Goal: Transaction & Acquisition: Purchase product/service

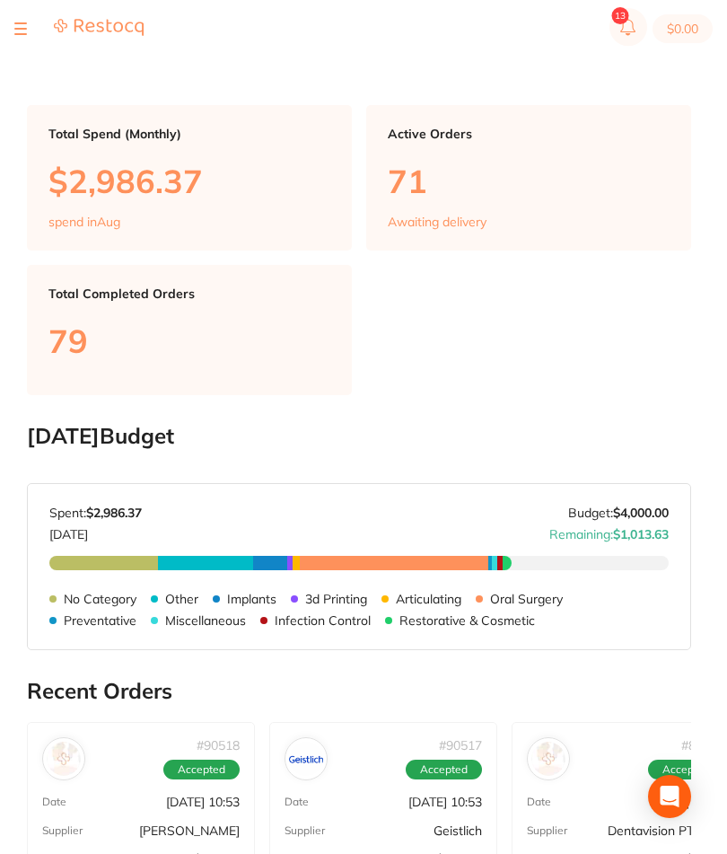
scroll to position [22, 0]
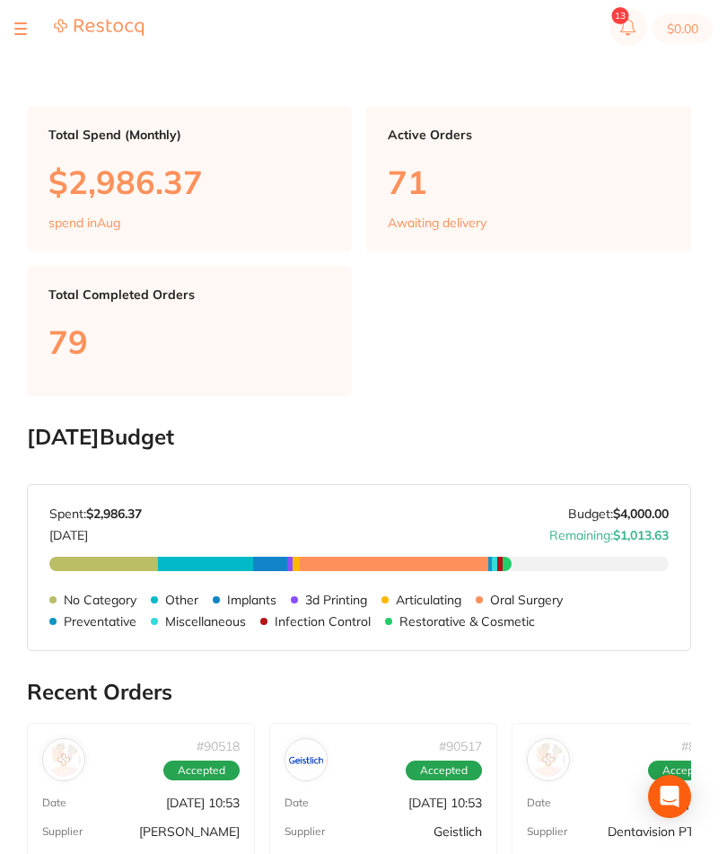
click at [31, 55] on section "$0.00" at bounding box center [363, 28] width 727 height 57
click at [35, 16] on section "$0.00" at bounding box center [363, 28] width 727 height 57
click at [15, 24] on div at bounding box center [20, 29] width 13 height 22
click at [49, 42] on section "$0.00" at bounding box center [363, 28] width 727 height 57
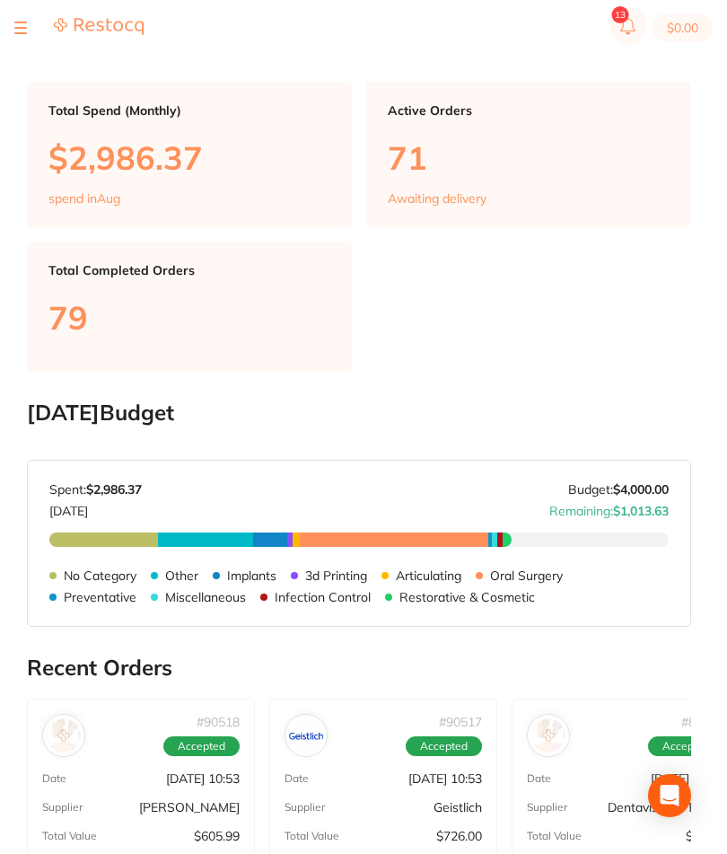
click at [22, 28] on button at bounding box center [20, 29] width 13 height 2
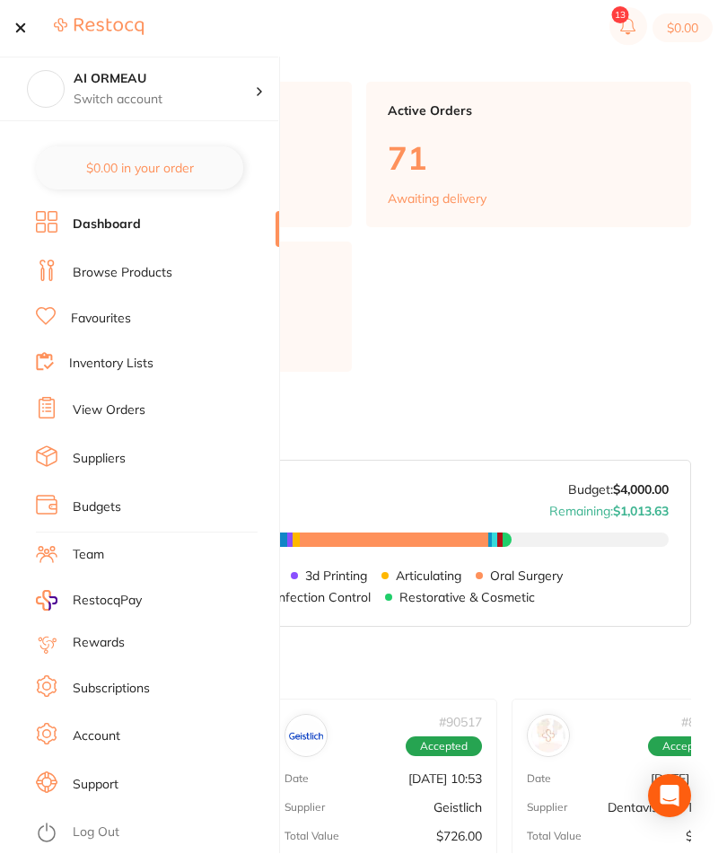
scroll to position [46, 0]
click at [153, 358] on link "Inventory Lists" at bounding box center [111, 364] width 84 height 18
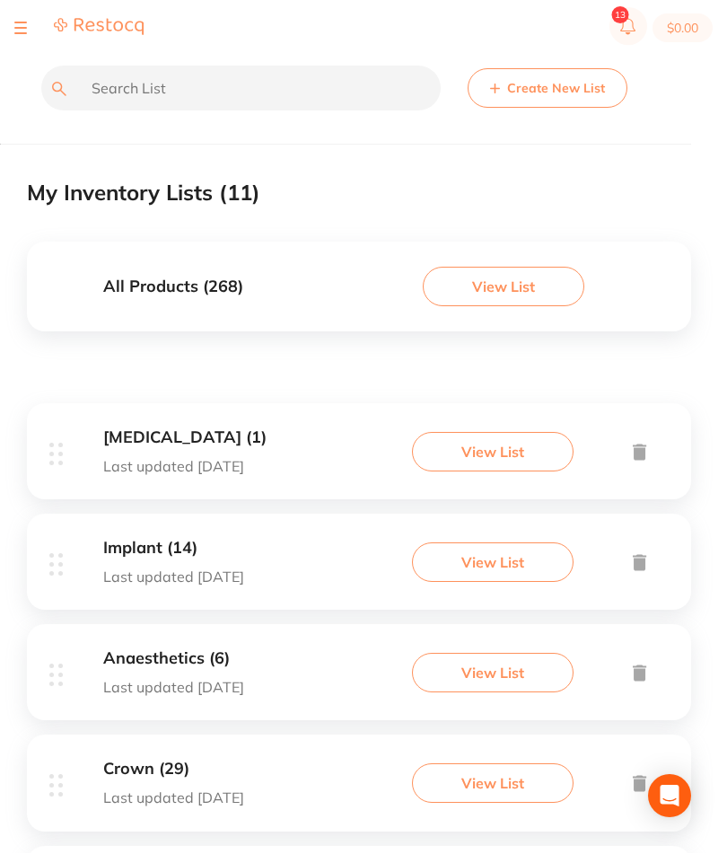
scroll to position [23, 0]
click at [517, 287] on button "View List" at bounding box center [504, 286] width 162 height 39
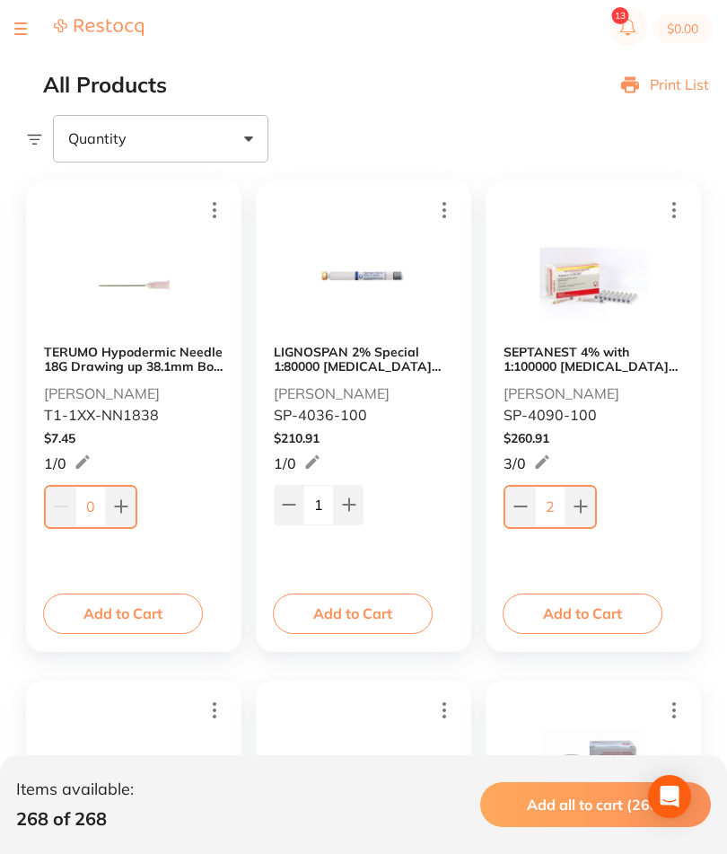
scroll to position [141, 0]
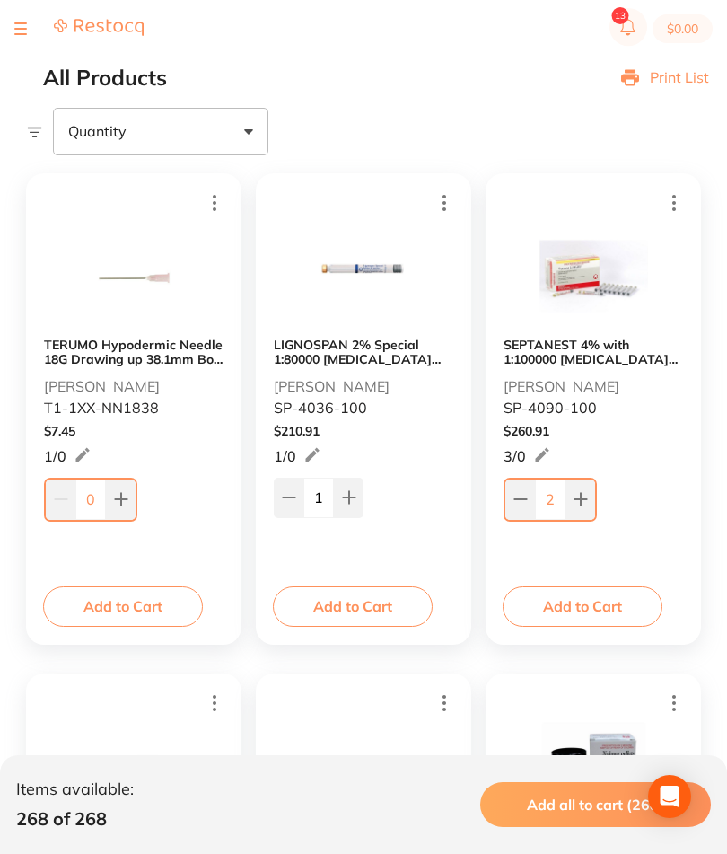
click at [596, 584] on div "SEPTANEST 4% with 1:100000 [MEDICAL_DATA] 2.2ml 2xBox 50 GOLD [PERSON_NAME] [PE…" at bounding box center [593, 408] width 215 height 471
click at [608, 616] on button "Add to Cart" at bounding box center [583, 605] width 160 height 39
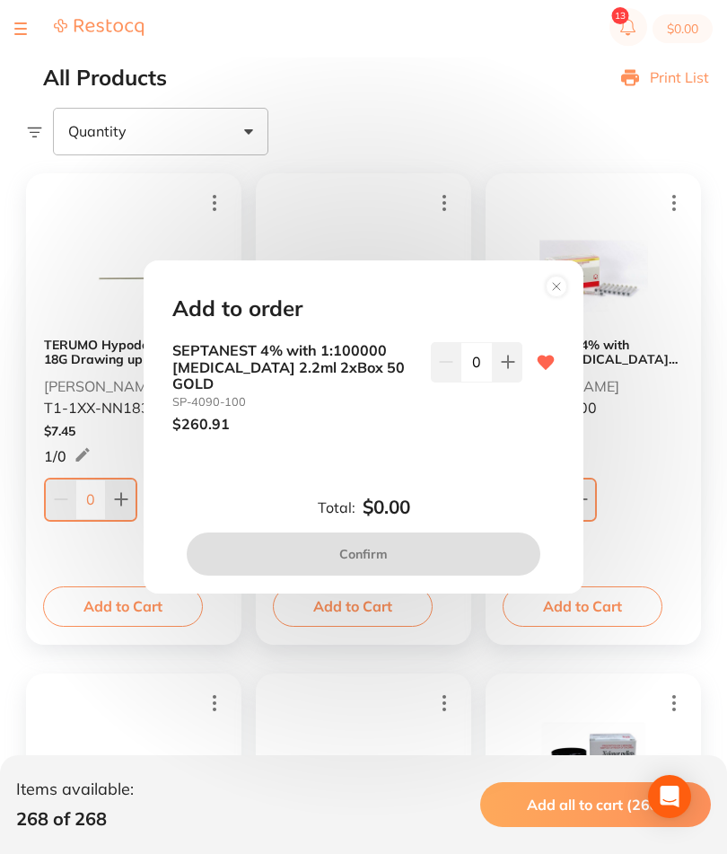
click at [495, 381] on button at bounding box center [508, 361] width 30 height 39
type input "1"
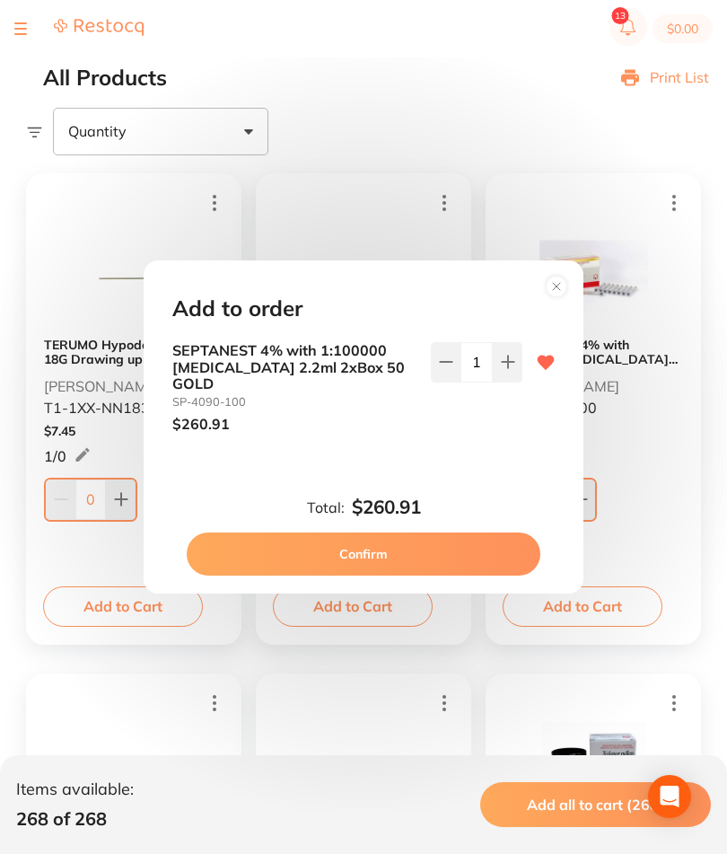
click at [447, 575] on button "Confirm" at bounding box center [364, 553] width 354 height 43
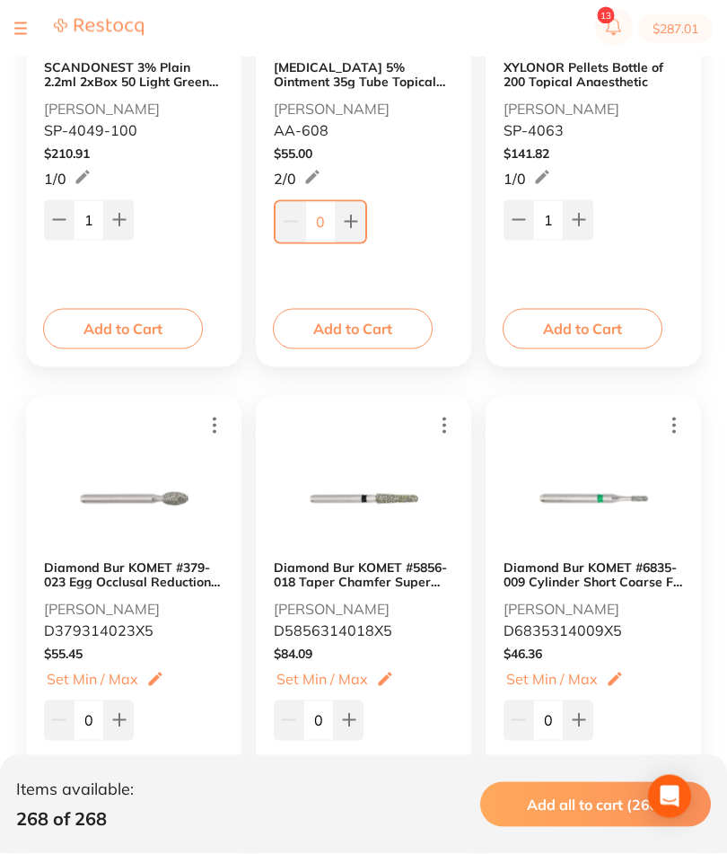
scroll to position [919, 0]
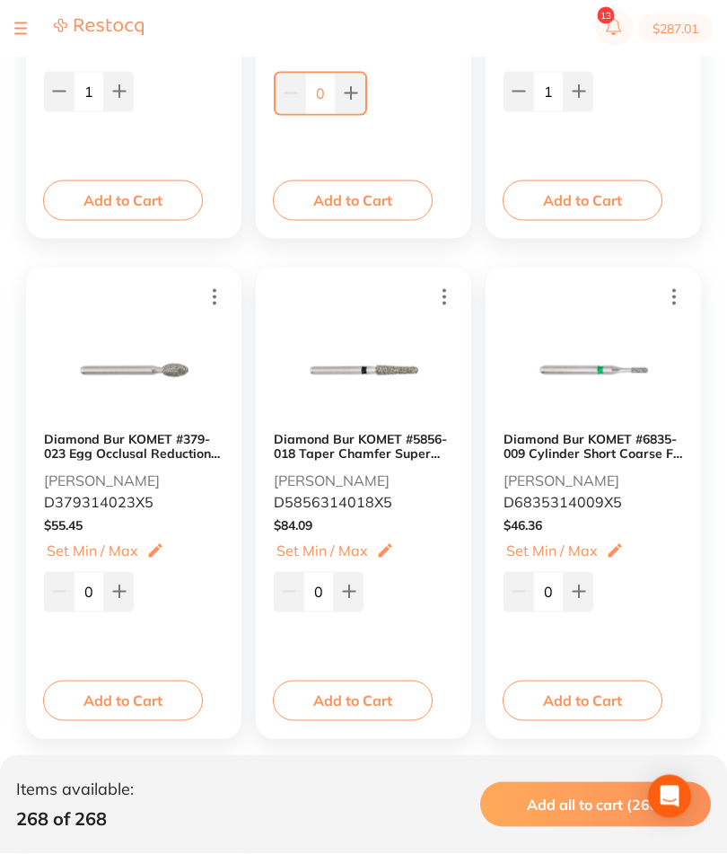
click at [128, 583] on button at bounding box center [119, 591] width 30 height 39
click at [57, 607] on button at bounding box center [59, 590] width 30 height 39
type input "0"
click at [153, 708] on button "Add to Cart" at bounding box center [123, 698] width 160 height 39
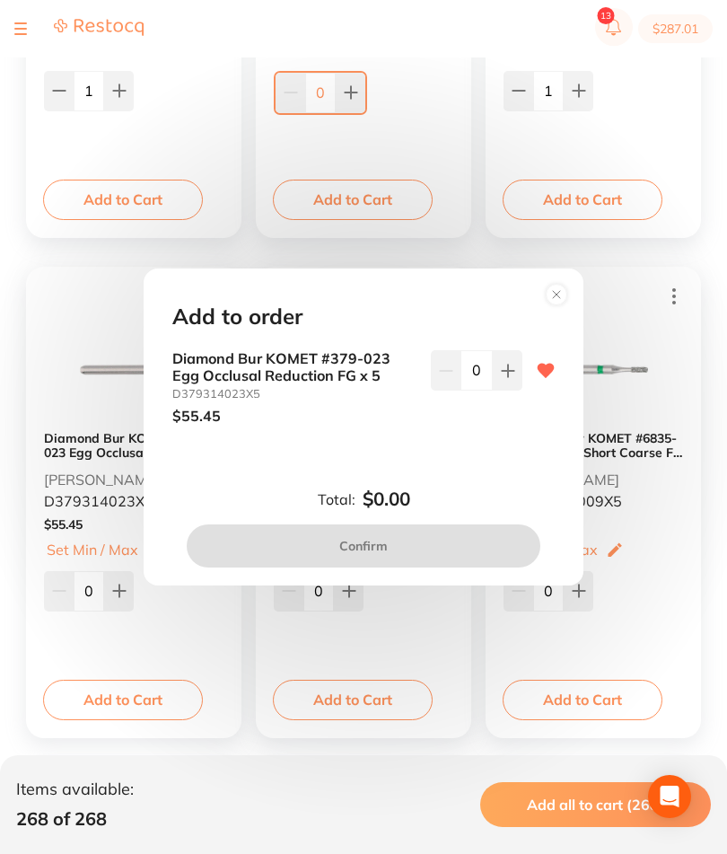
click at [501, 378] on icon at bounding box center [508, 370] width 14 height 14
type input "1"
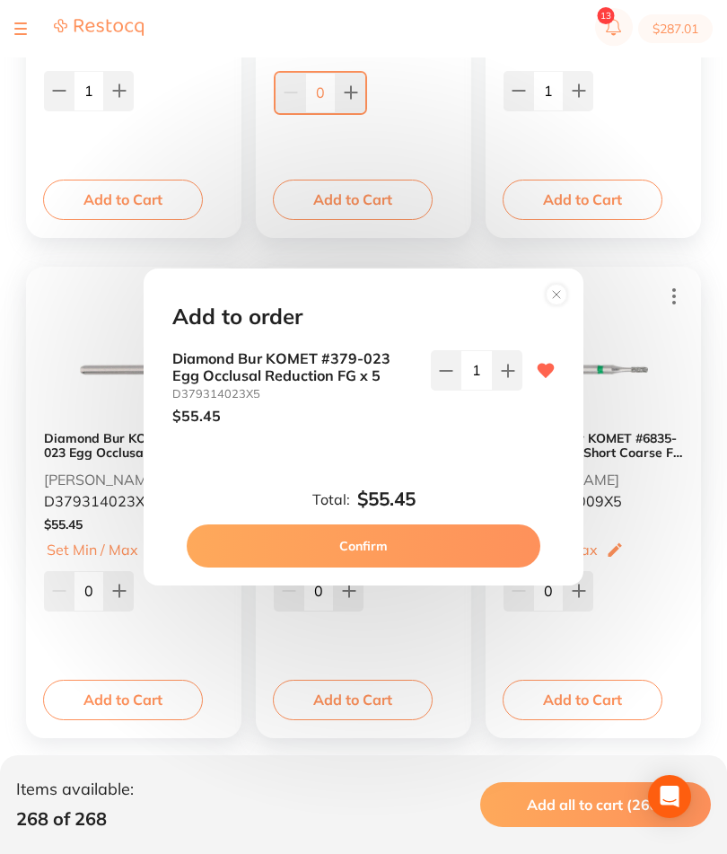
click at [416, 567] on button "Confirm" at bounding box center [364, 545] width 354 height 43
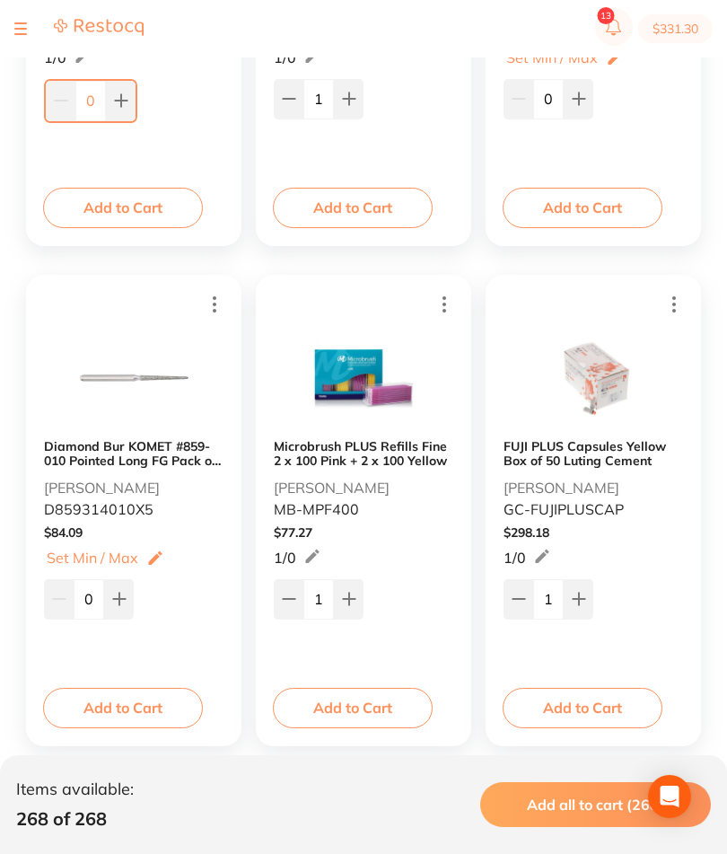
scroll to position [5465, 0]
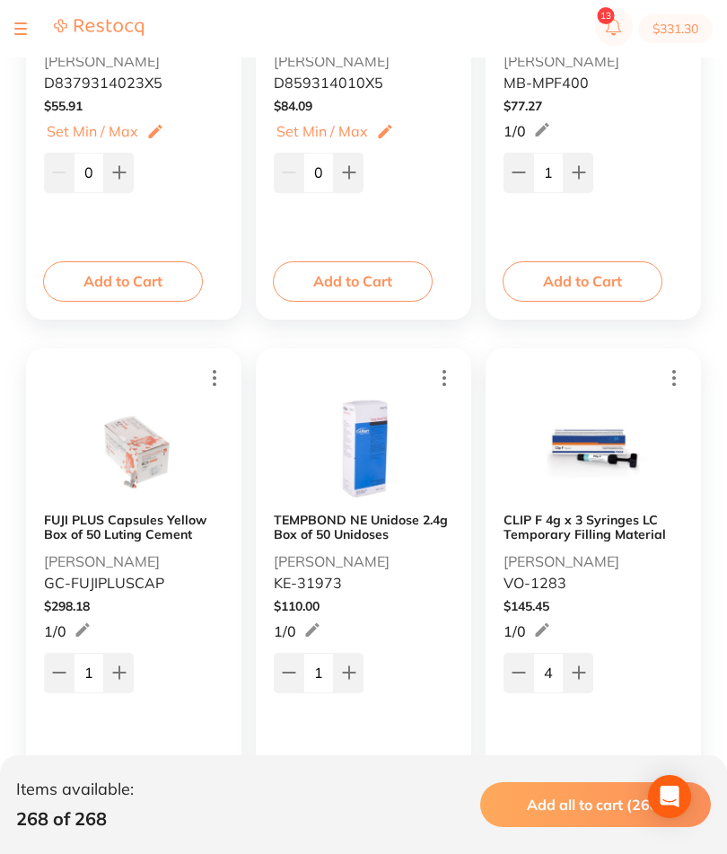
click at [19, 30] on button at bounding box center [20, 29] width 13 height 2
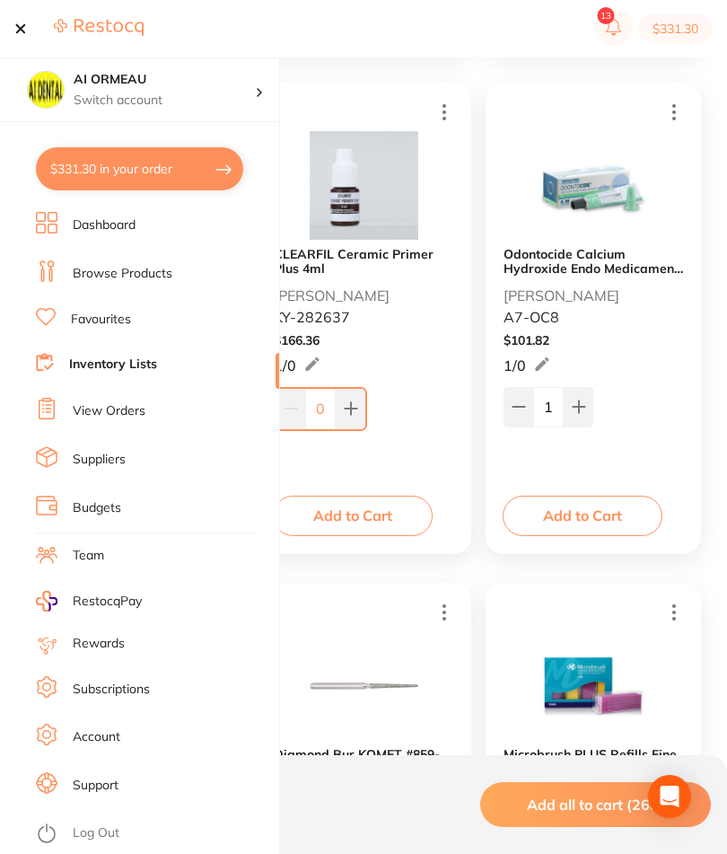
click at [162, 272] on link "Browse Products" at bounding box center [123, 274] width 100 height 18
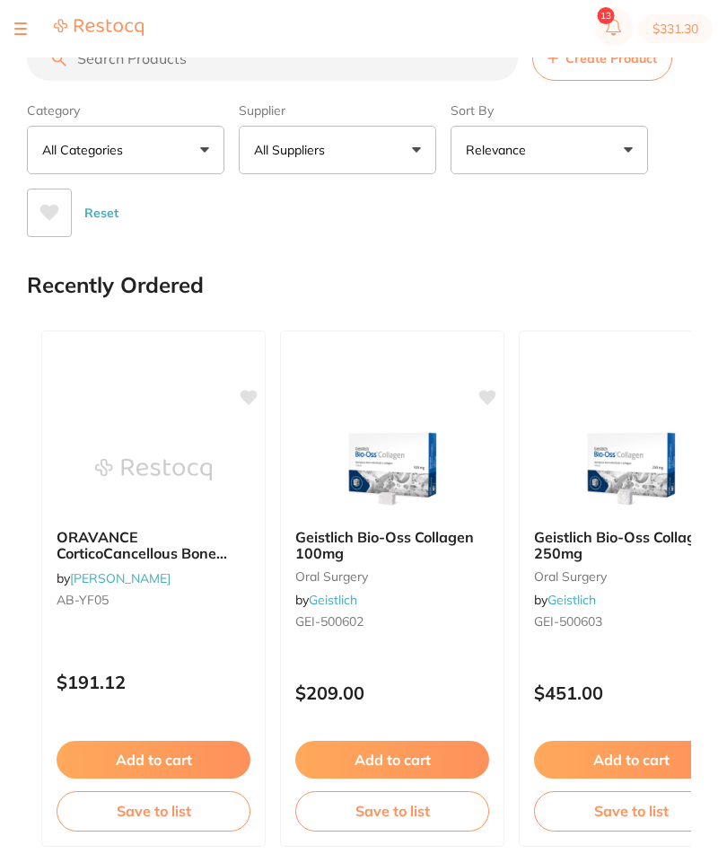
click at [19, 30] on button at bounding box center [20, 29] width 13 height 2
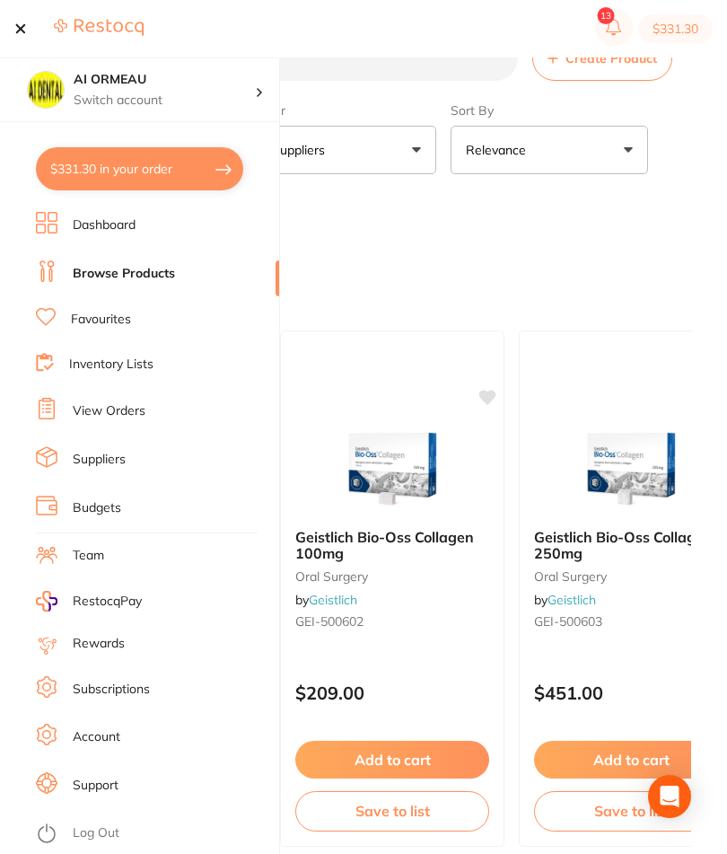
click at [149, 366] on link "Inventory Lists" at bounding box center [111, 364] width 84 height 18
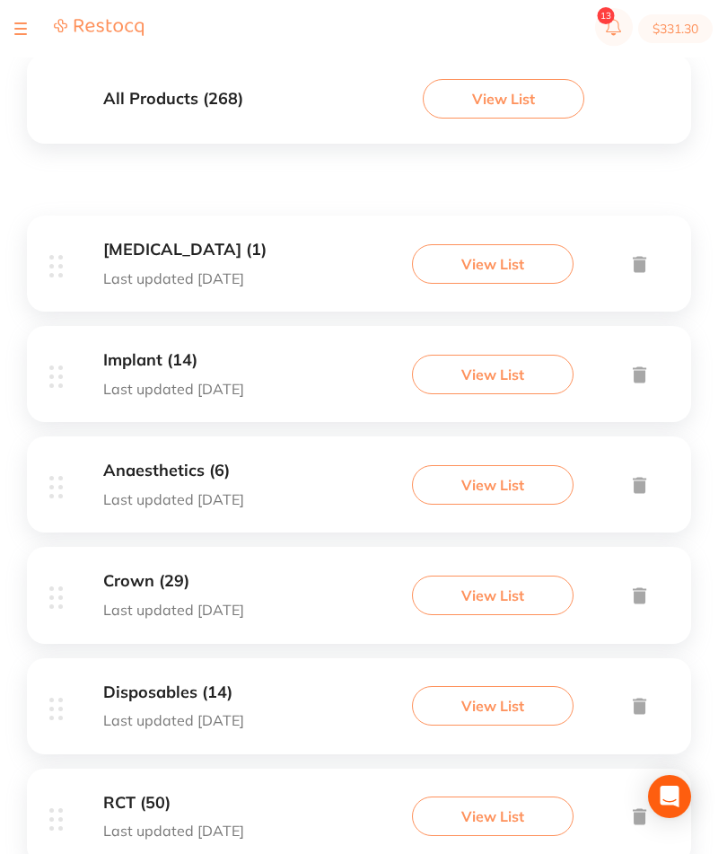
scroll to position [217, 0]
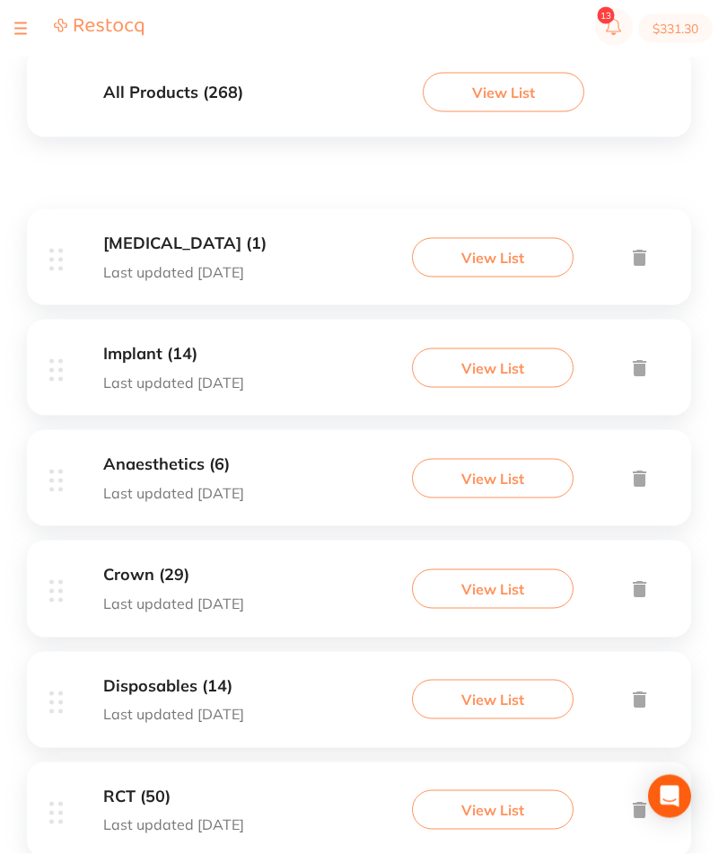
click at [528, 270] on button "View List" at bounding box center [493, 257] width 162 height 39
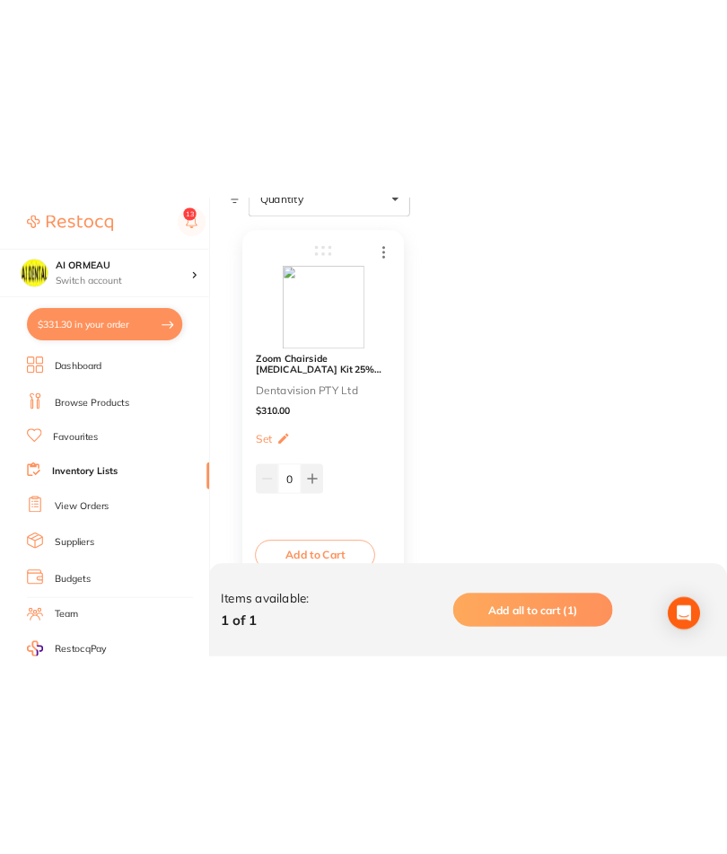
scroll to position [107, 0]
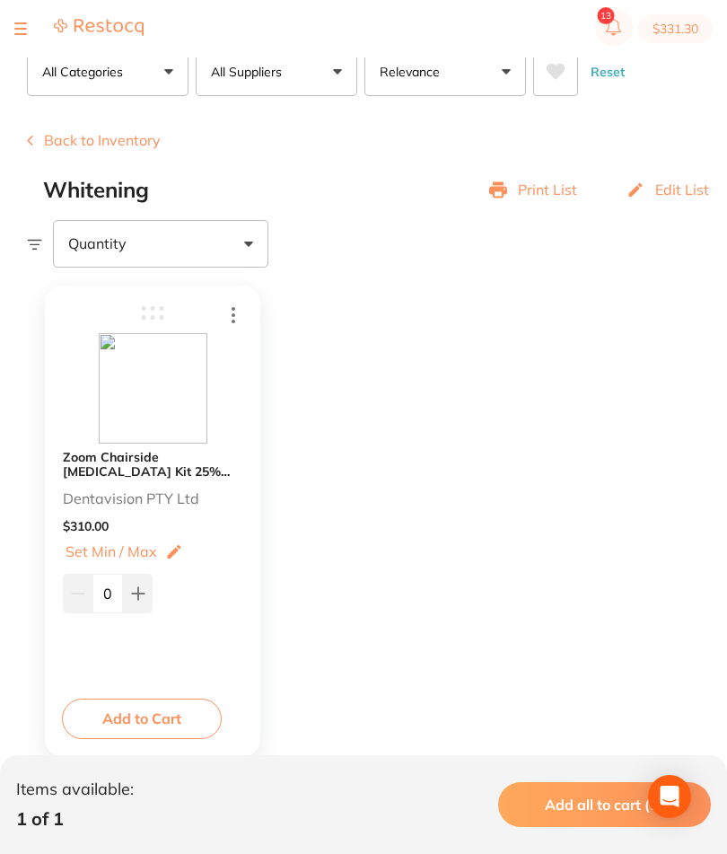
click at [66, 147] on button "Back to Inventory" at bounding box center [94, 140] width 134 height 16
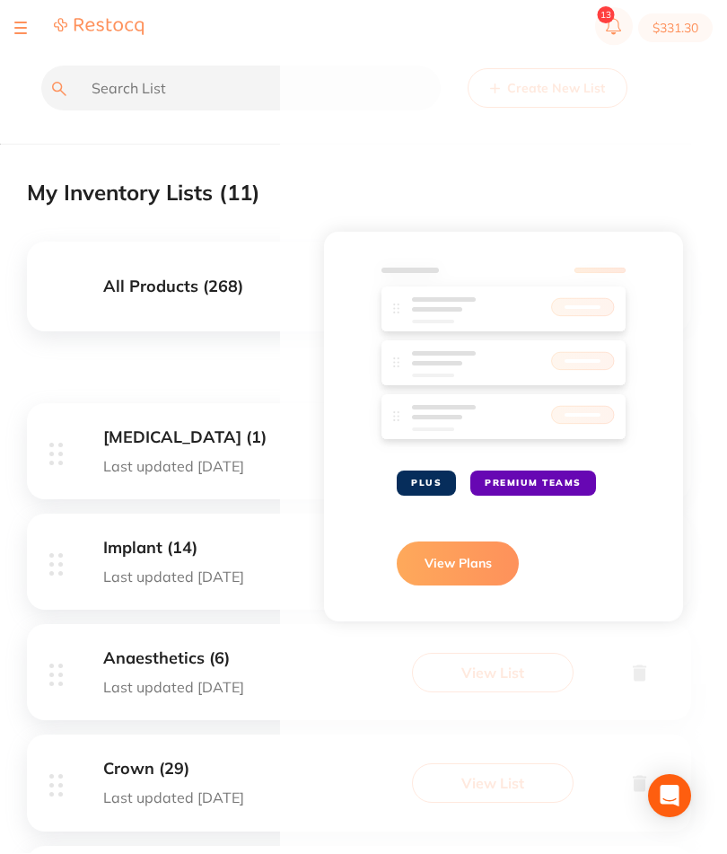
scroll to position [23, 0]
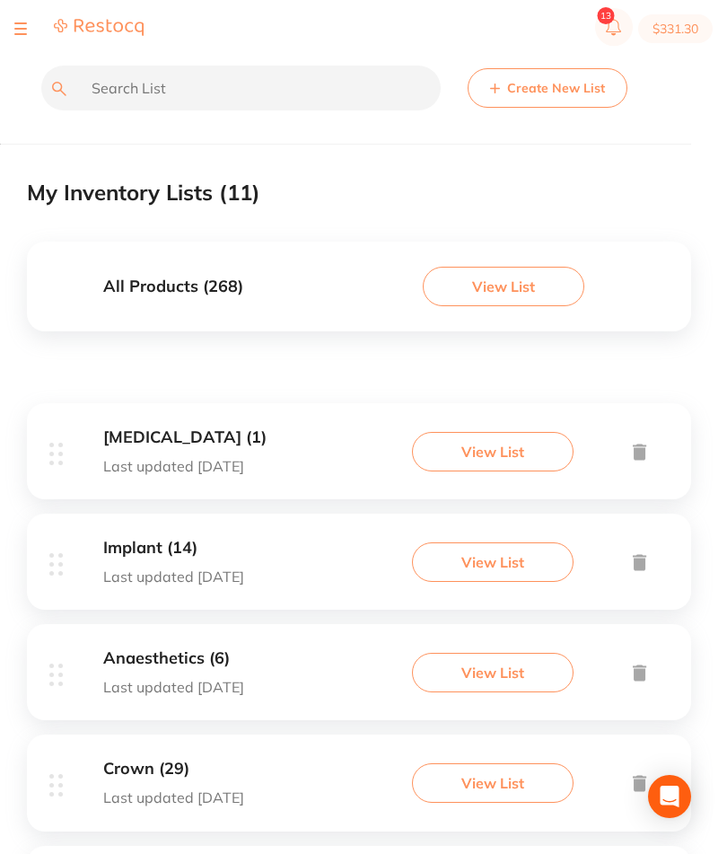
click at [504, 581] on button "View List" at bounding box center [493, 561] width 162 height 39
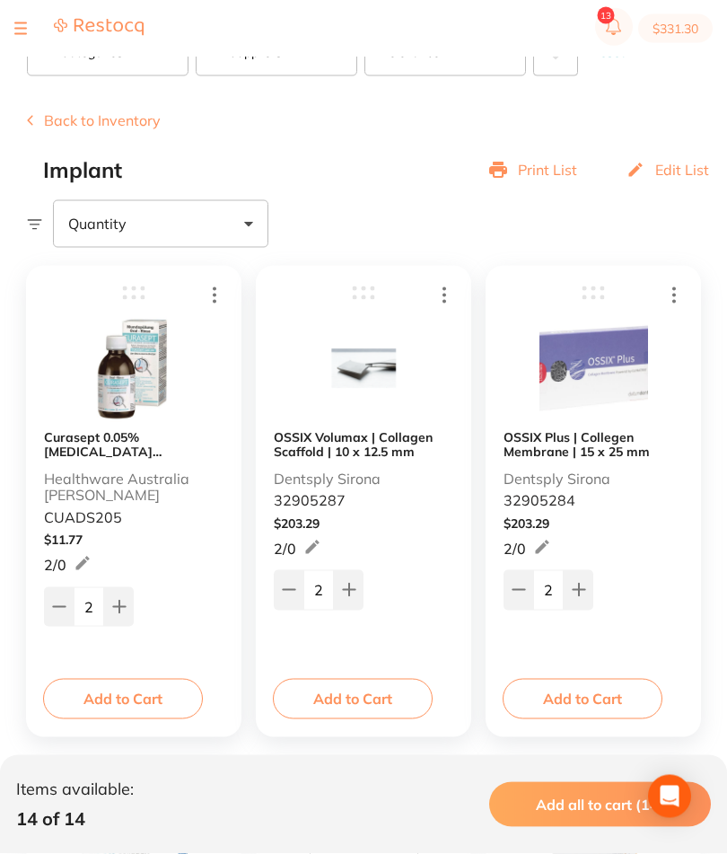
scroll to position [127, 0]
click at [152, 684] on button "Add to Cart" at bounding box center [123, 697] width 160 height 39
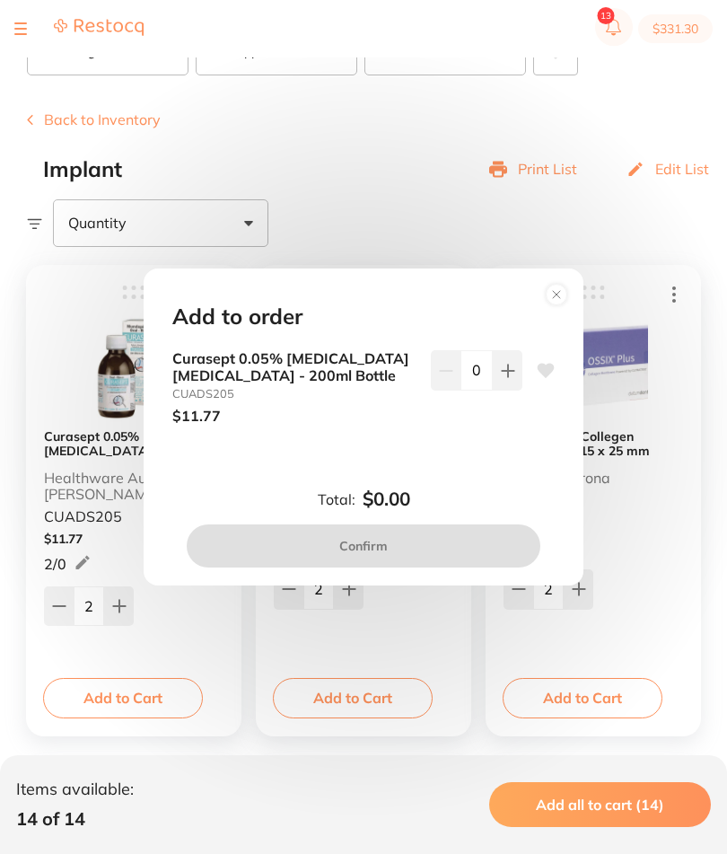
click at [518, 390] on button at bounding box center [508, 369] width 30 height 39
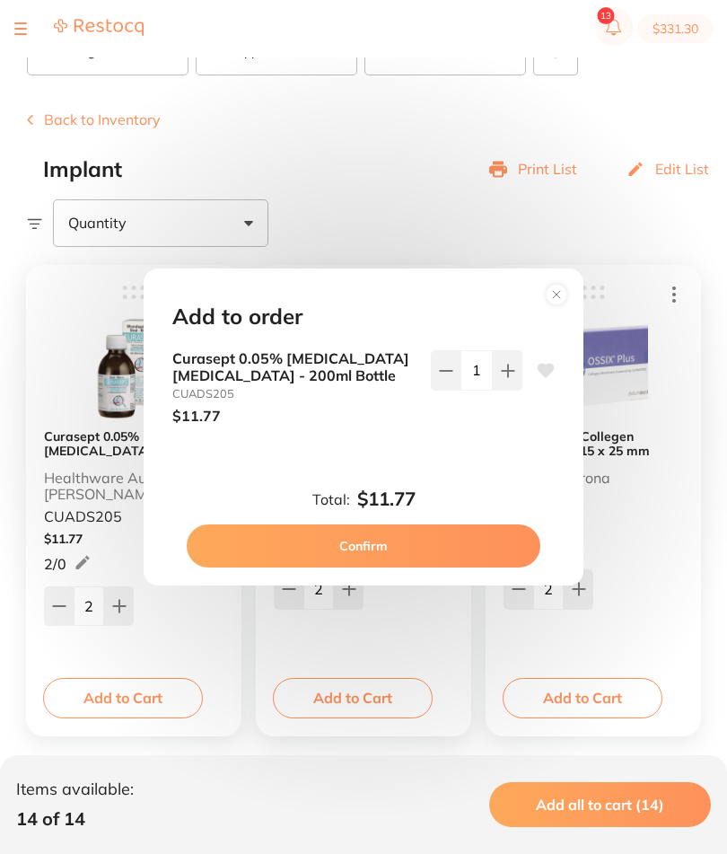
click at [518, 390] on button at bounding box center [508, 369] width 30 height 39
type input "2"
click at [440, 567] on button "Confirm" at bounding box center [364, 545] width 354 height 43
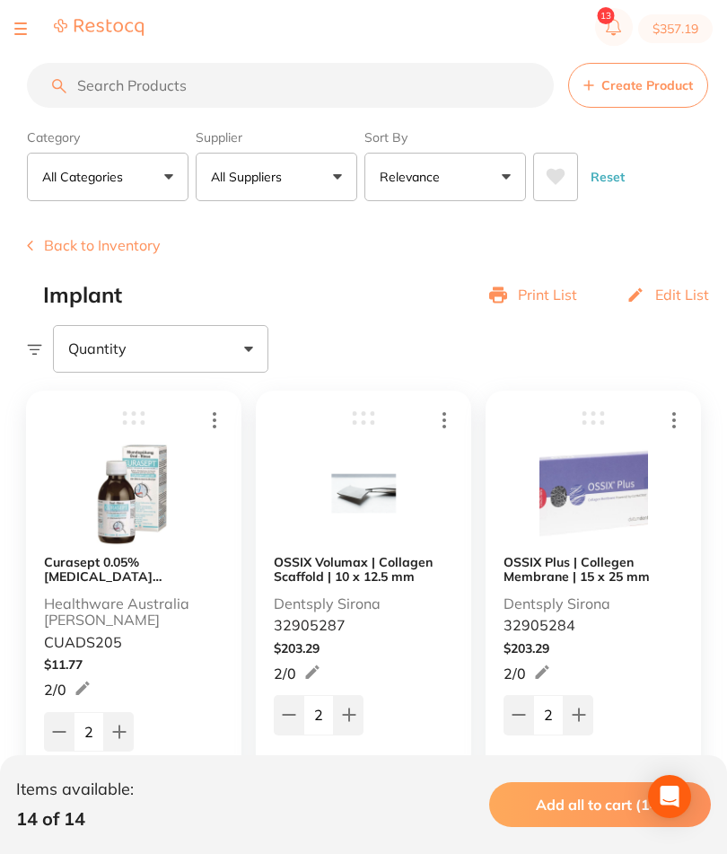
scroll to position [0, 0]
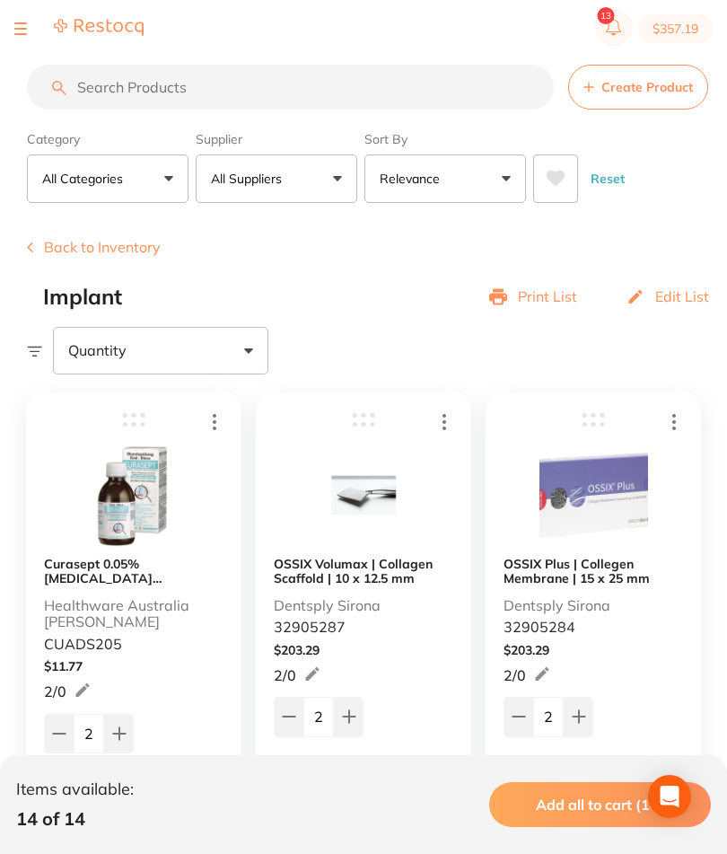
click at [26, 30] on button at bounding box center [20, 29] width 13 height 2
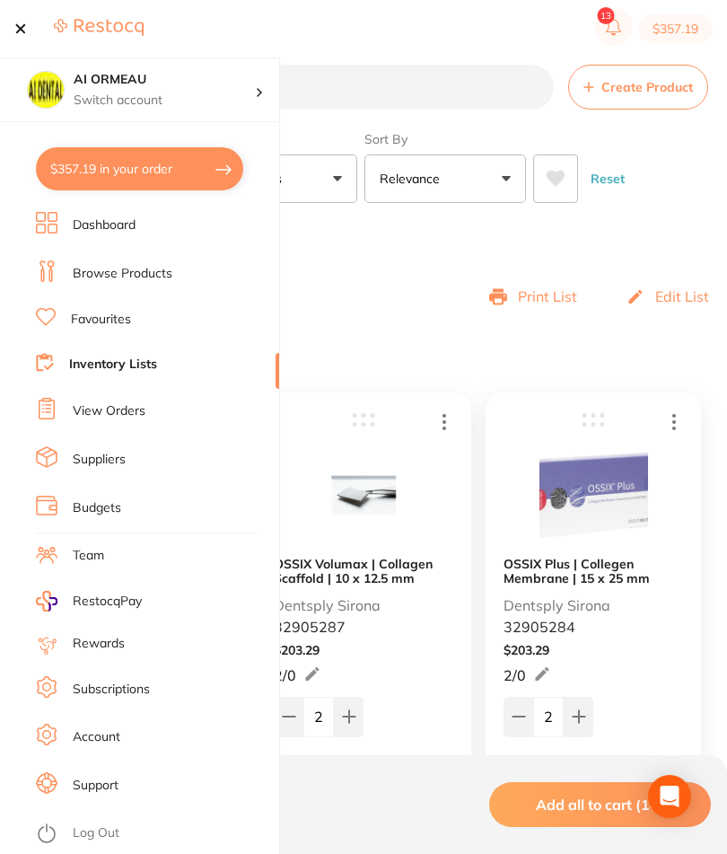
click at [168, 269] on link "Browse Products" at bounding box center [123, 274] width 100 height 18
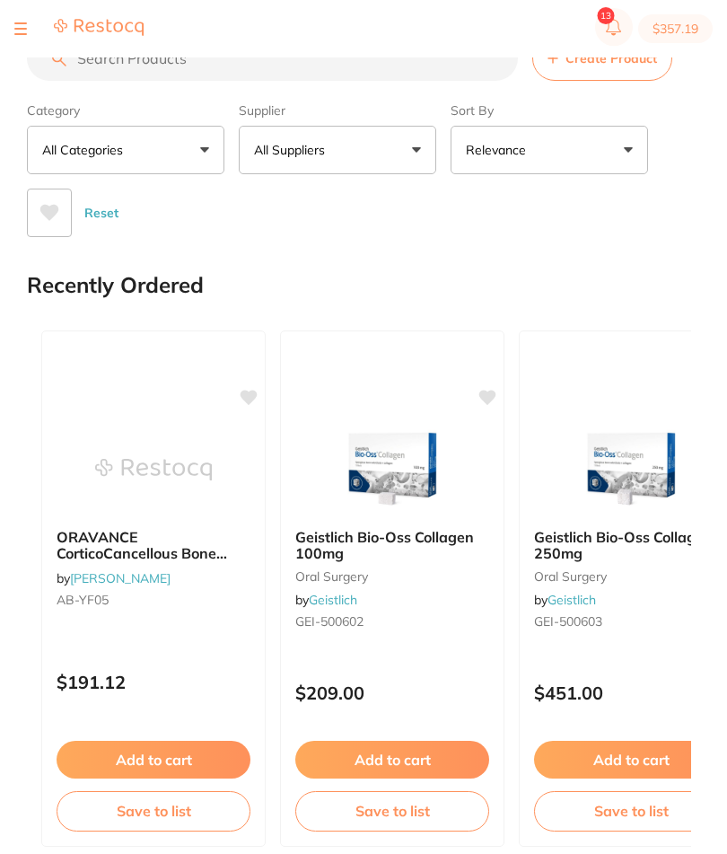
click at [423, 76] on input "search" at bounding box center [272, 58] width 491 height 45
type input "Implant kit"
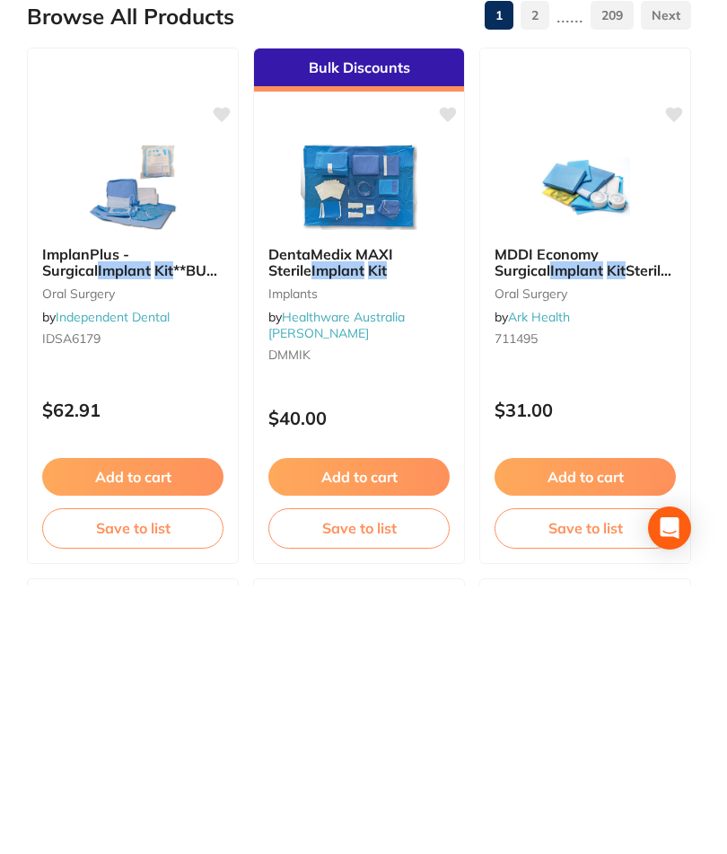
click at [391, 776] on button "Save to list" at bounding box center [358, 795] width 181 height 39
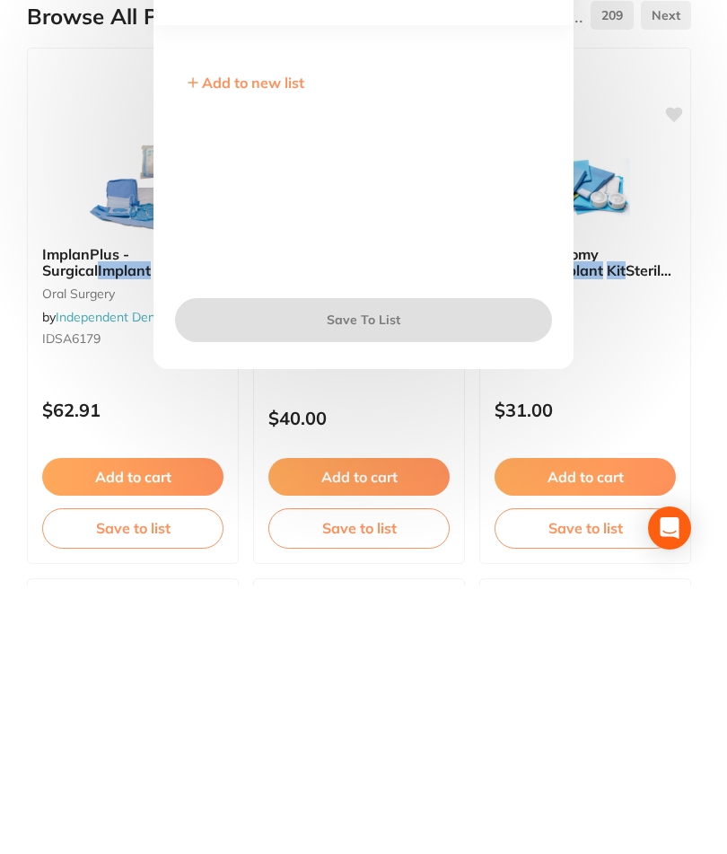
scroll to position [268, 0]
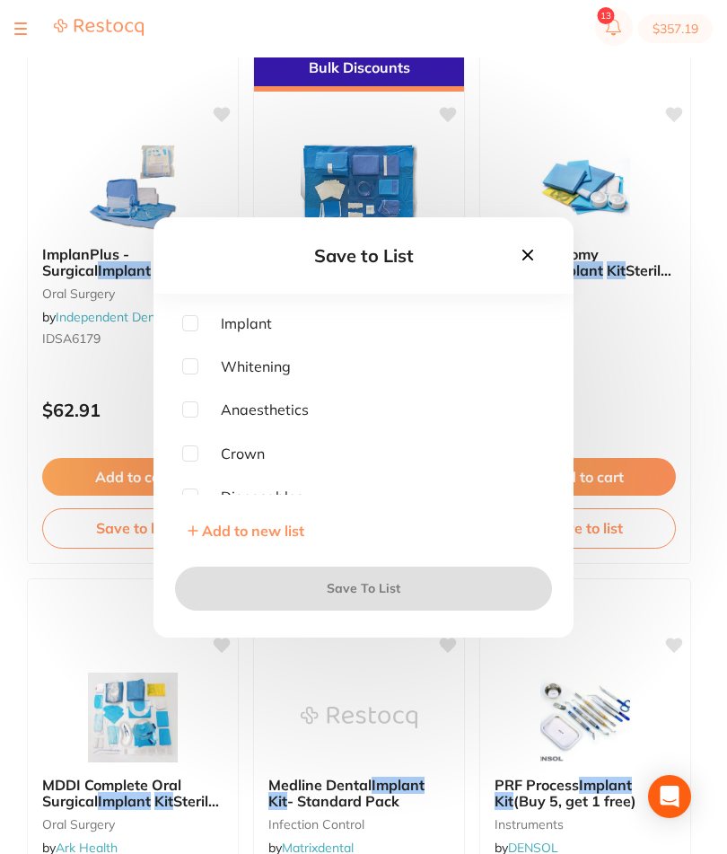
click at [196, 331] on input "checkbox" at bounding box center [190, 323] width 16 height 16
checkbox input "true"
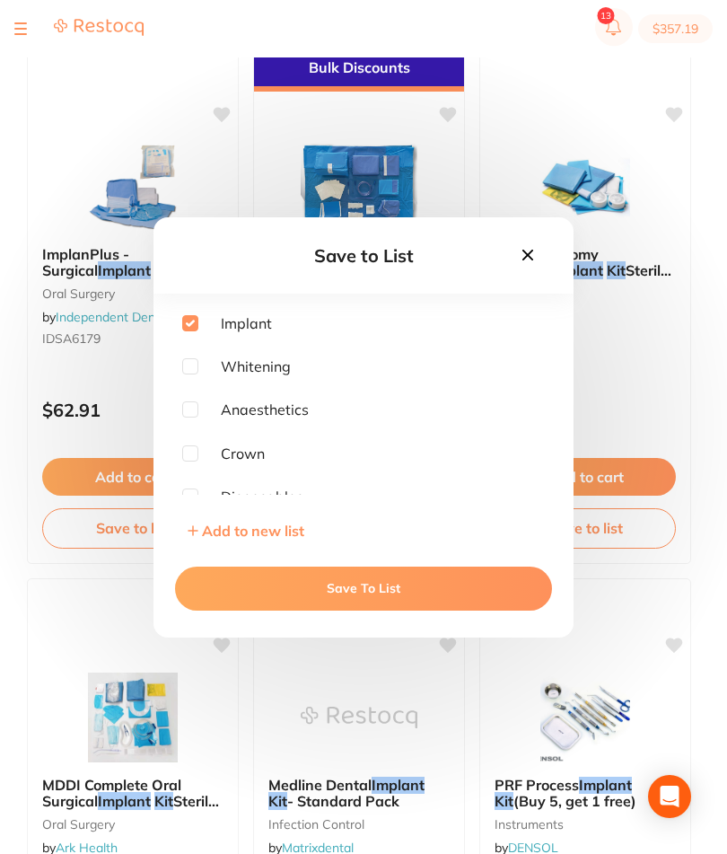
click at [434, 609] on button "Save To List" at bounding box center [363, 587] width 377 height 43
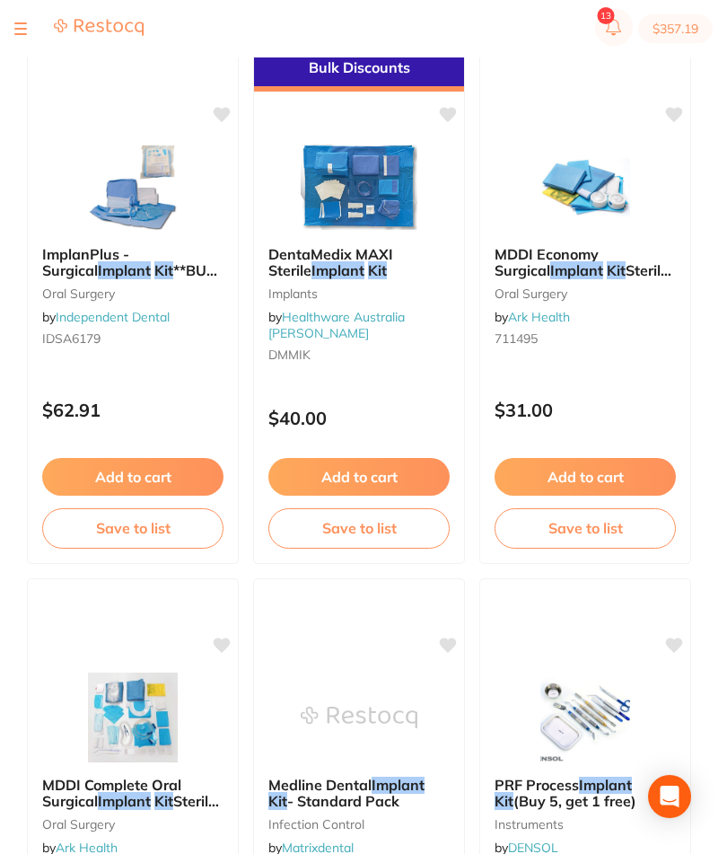
click at [403, 474] on button "Add to cart" at bounding box center [358, 477] width 181 height 38
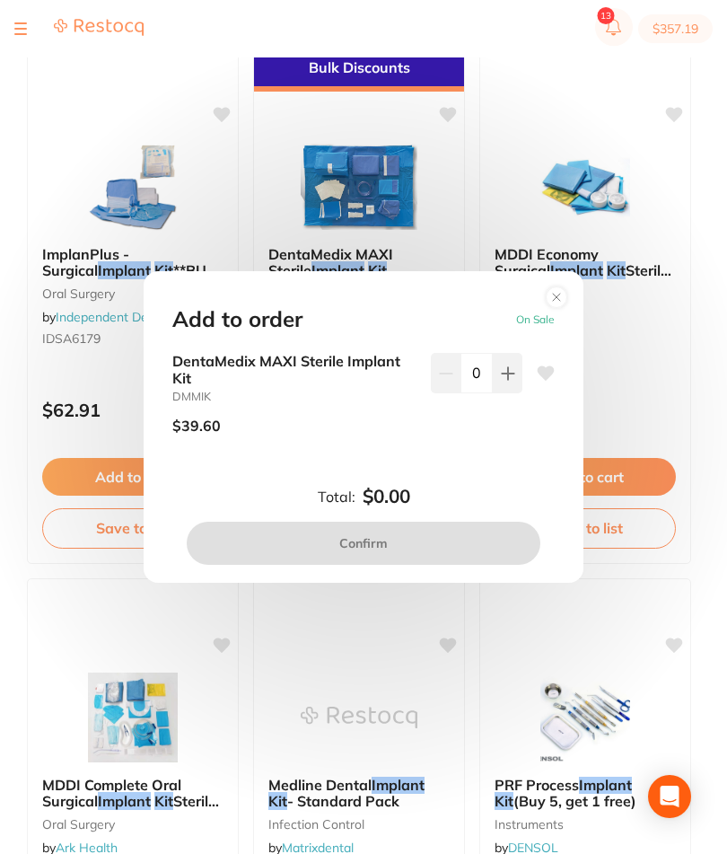
click at [502, 381] on icon at bounding box center [508, 373] width 14 height 14
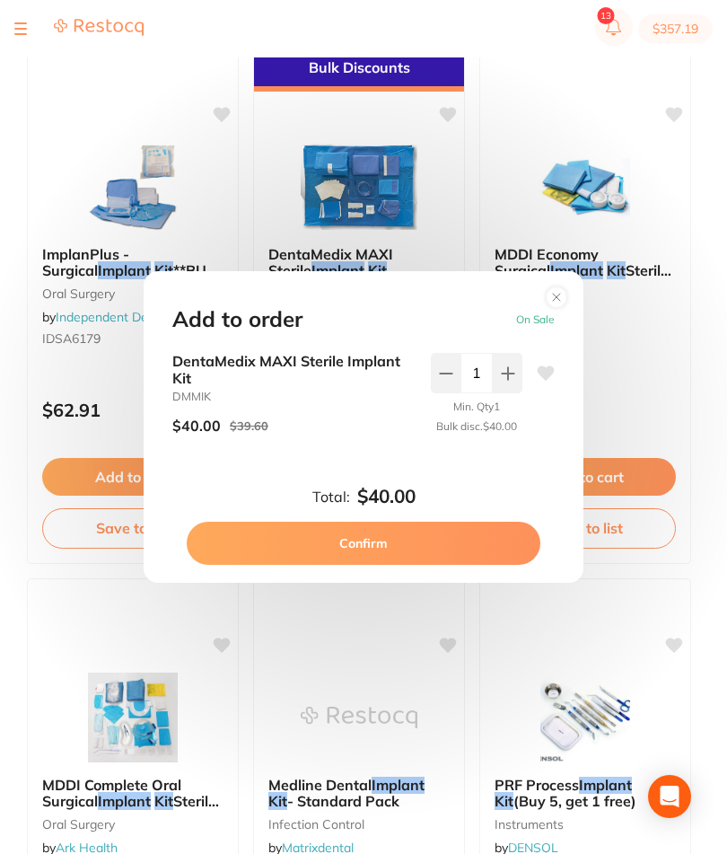
click at [499, 392] on button at bounding box center [508, 372] width 30 height 39
type input "2"
click at [423, 565] on button "Confirm" at bounding box center [364, 542] width 354 height 43
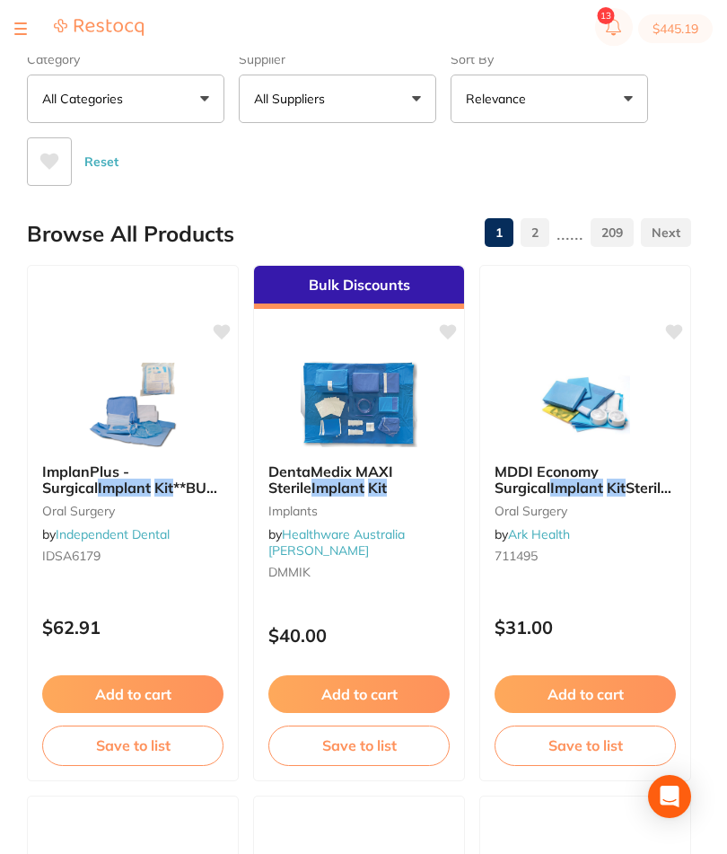
scroll to position [77, 0]
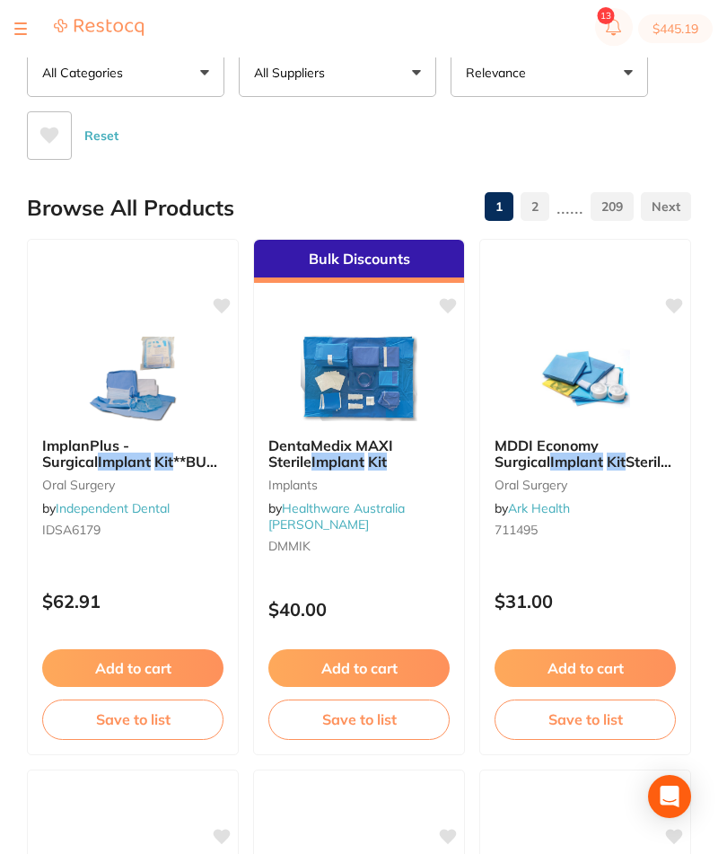
click at [13, 29] on section "$445.19" at bounding box center [363, 28] width 727 height 57
click at [21, 28] on button at bounding box center [20, 29] width 13 height 2
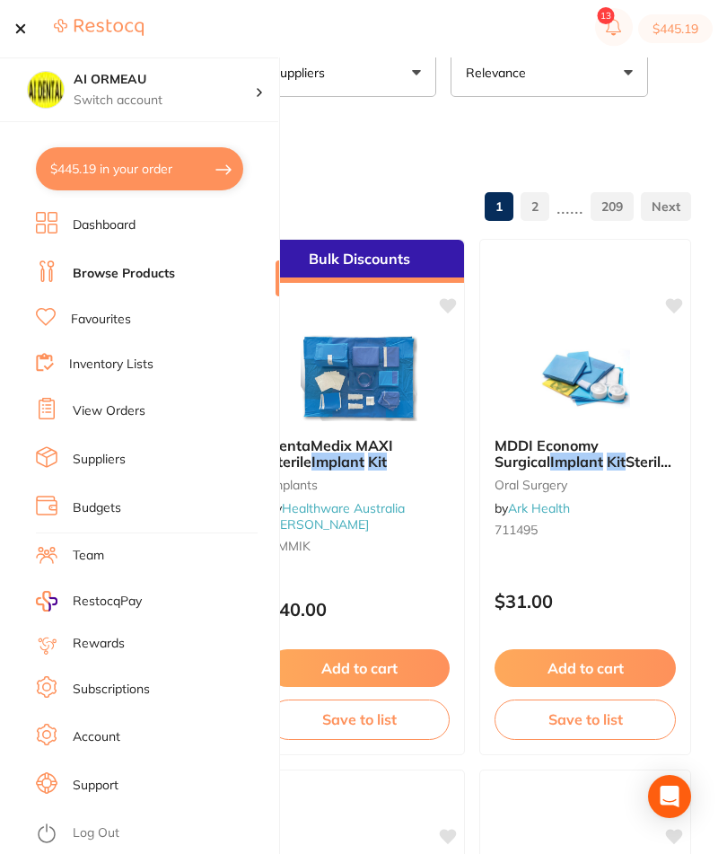
click at [153, 363] on link "Inventory Lists" at bounding box center [111, 364] width 84 height 18
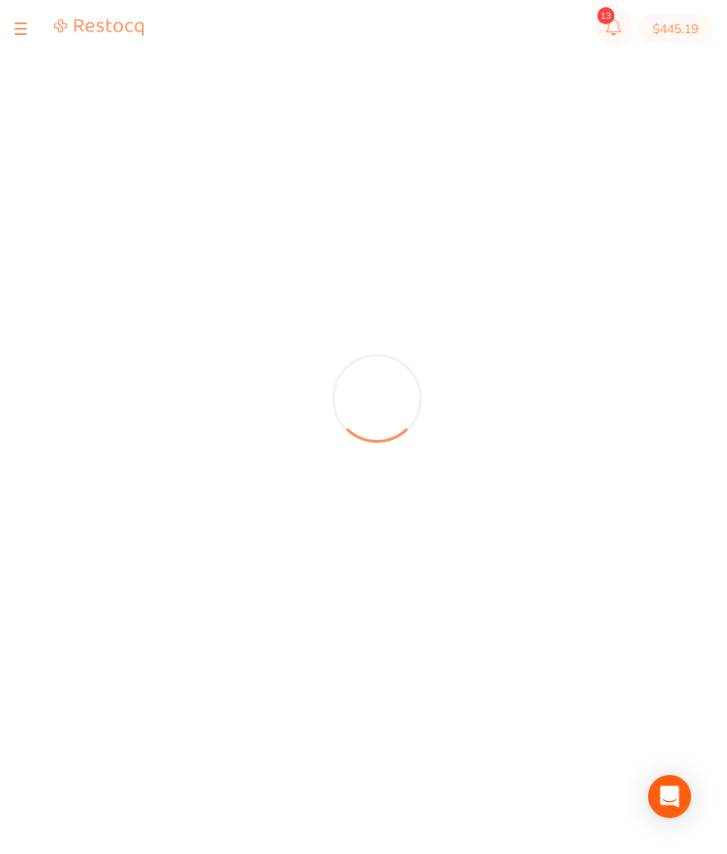
scroll to position [22, 0]
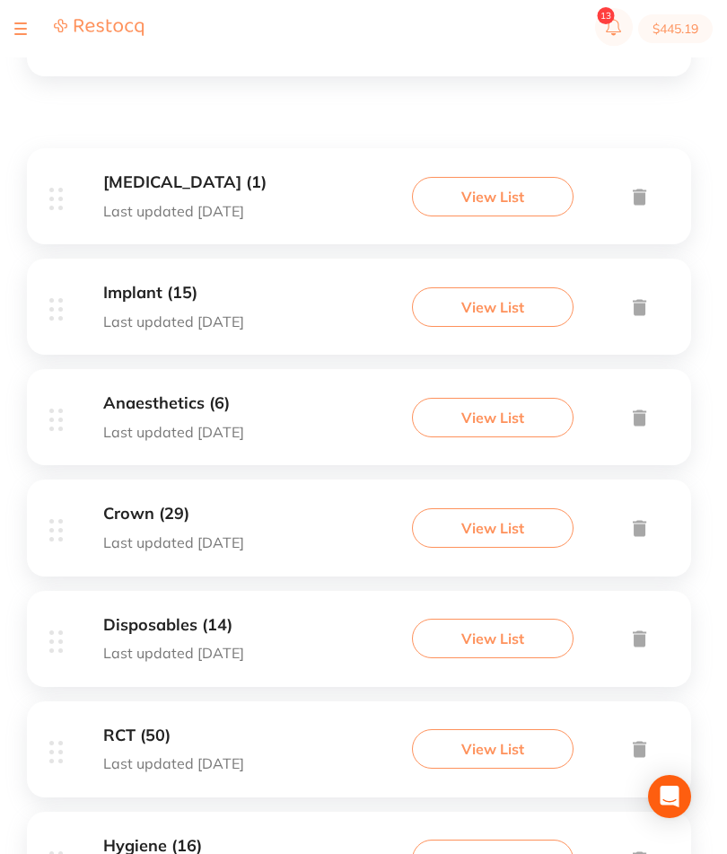
click at [528, 437] on button "View List" at bounding box center [493, 417] width 162 height 39
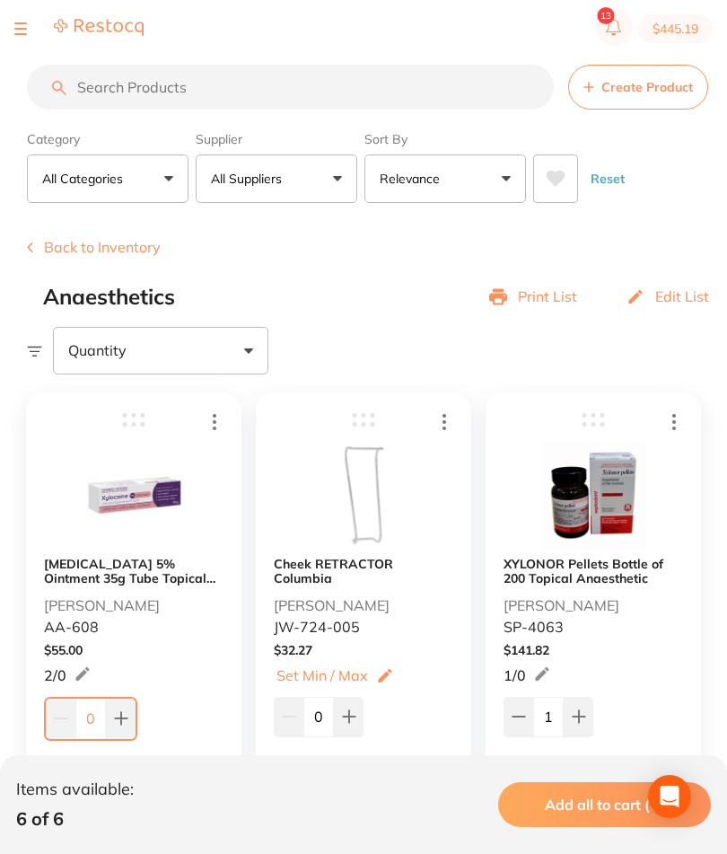
click at [25, 30] on button at bounding box center [20, 29] width 13 height 2
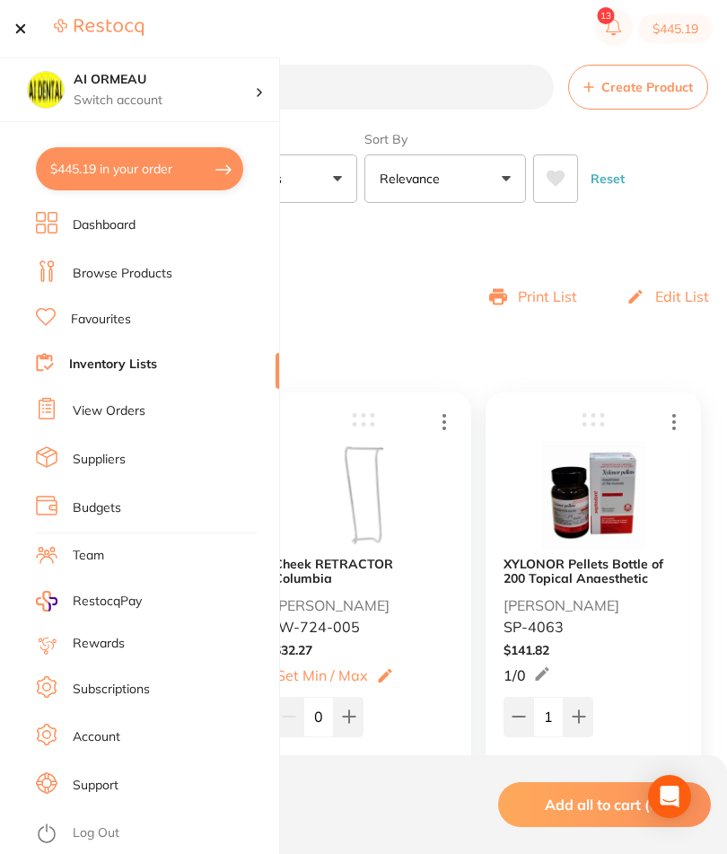
click at [170, 274] on link "Browse Products" at bounding box center [123, 274] width 100 height 18
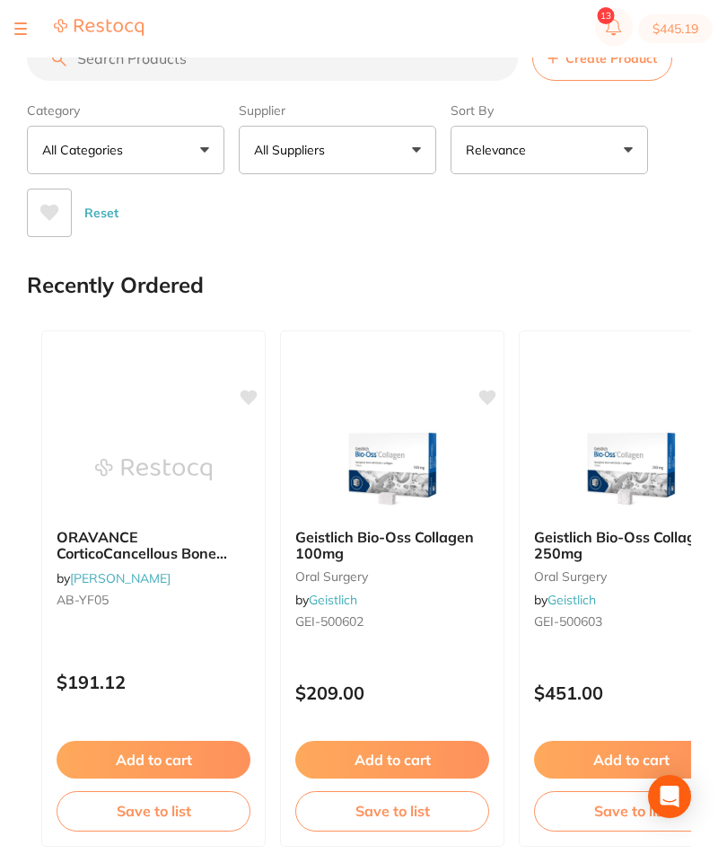
click at [14, 30] on button at bounding box center [20, 29] width 13 height 2
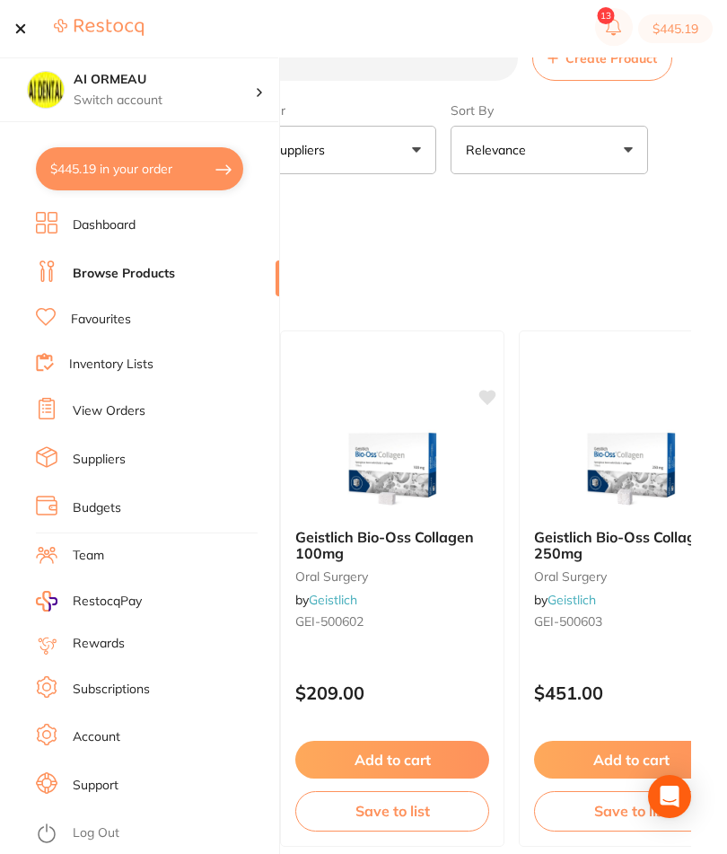
click at [173, 362] on li "Inventory Lists" at bounding box center [157, 365] width 243 height 24
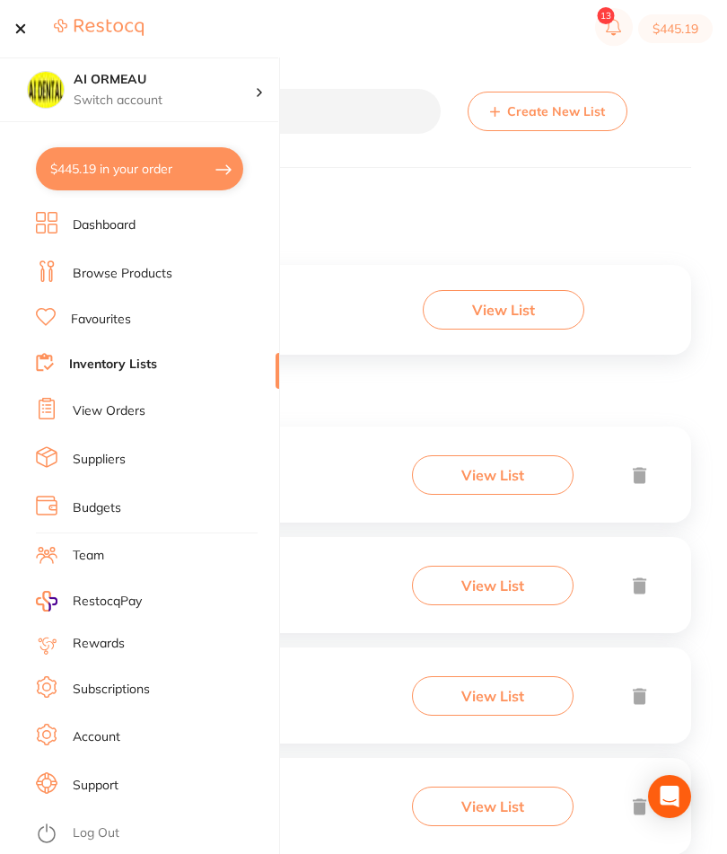
click at [14, 28] on button at bounding box center [20, 29] width 13 height 2
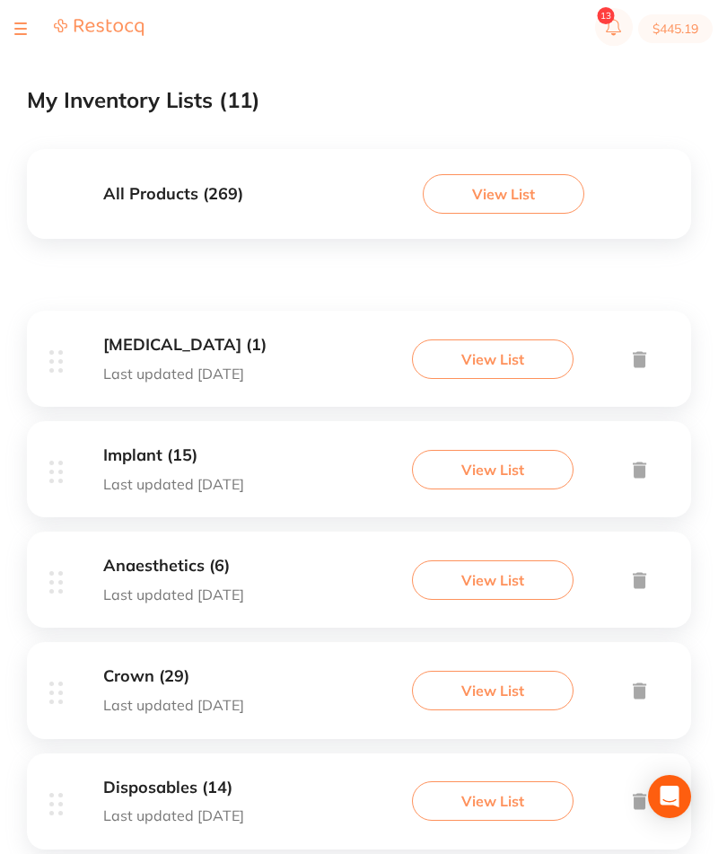
scroll to position [180, 0]
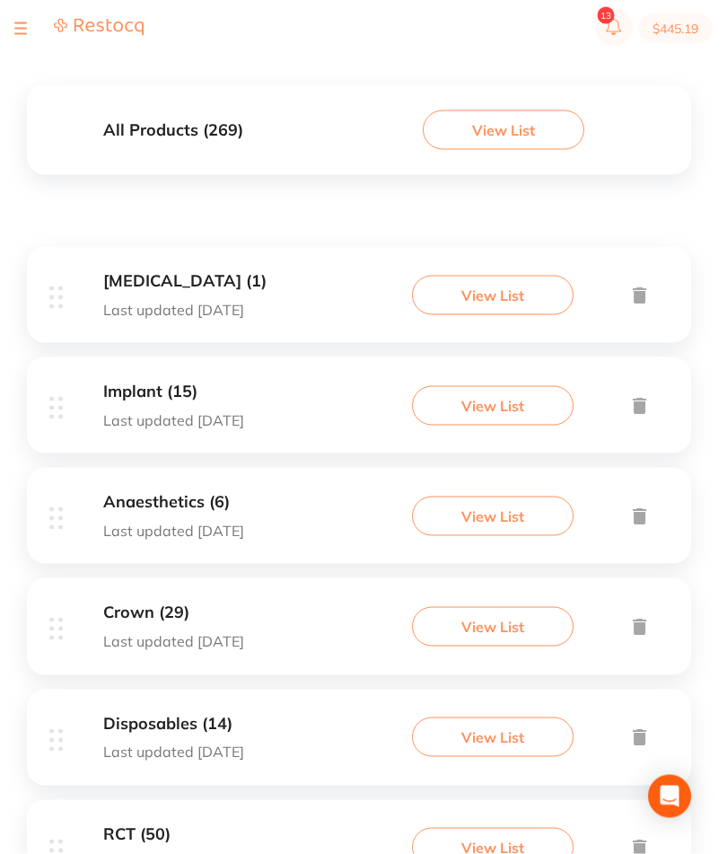
click at [533, 638] on button "View List" at bounding box center [493, 626] width 162 height 39
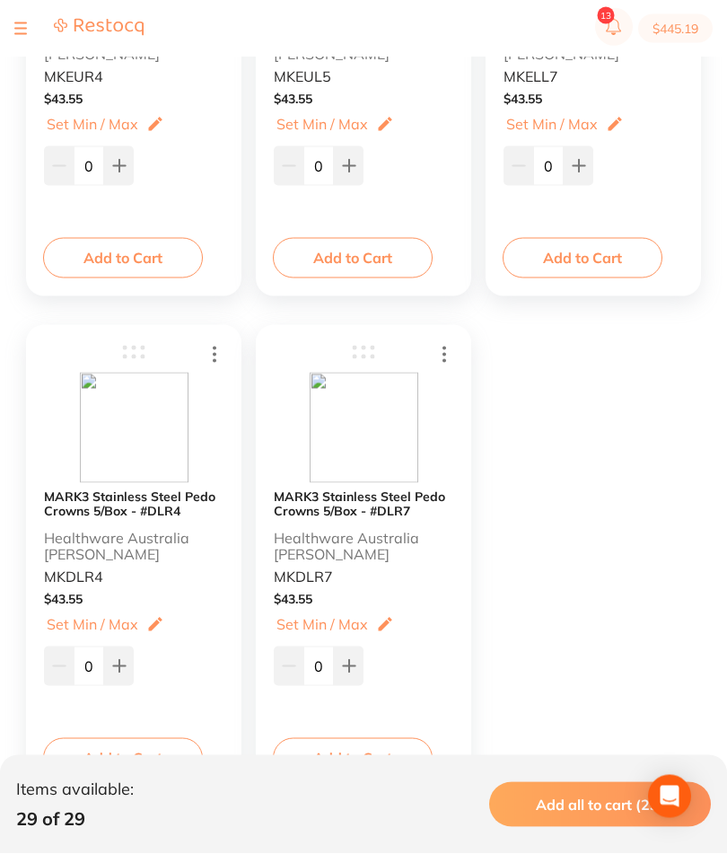
scroll to position [4606, 0]
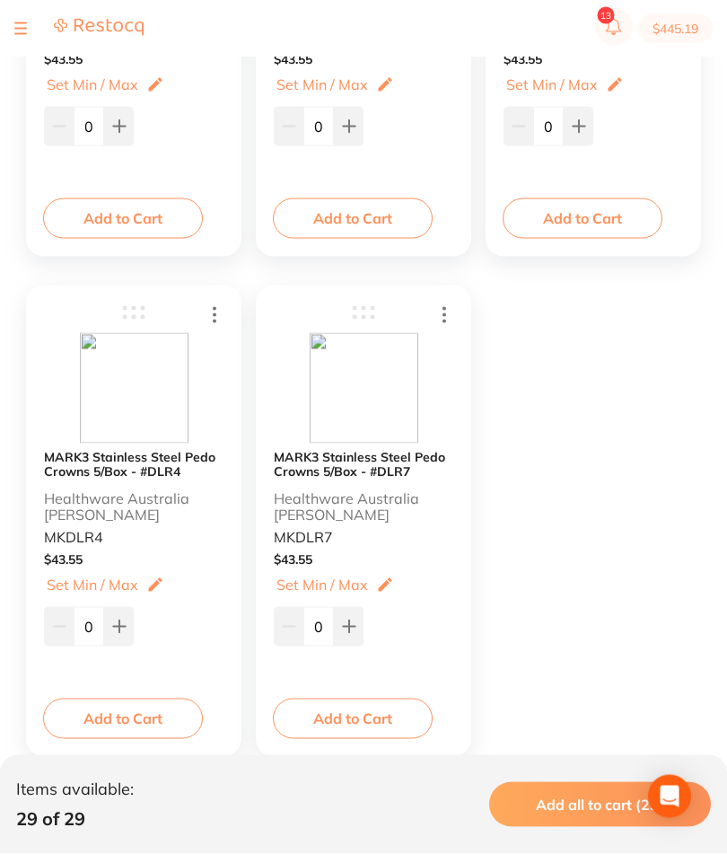
click at [24, 28] on button at bounding box center [20, 29] width 13 height 2
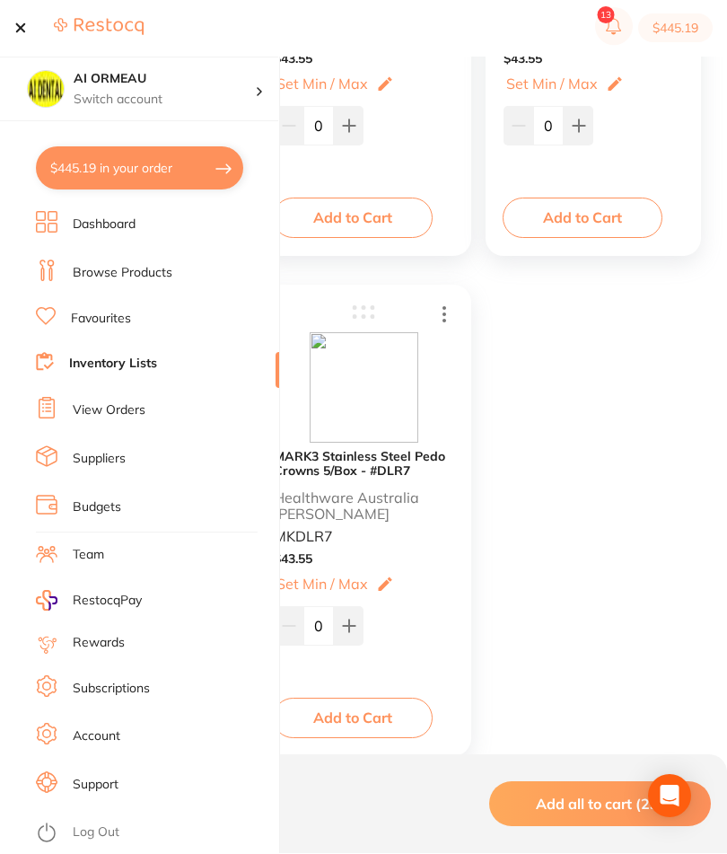
click at [151, 373] on link "Inventory Lists" at bounding box center [113, 364] width 88 height 18
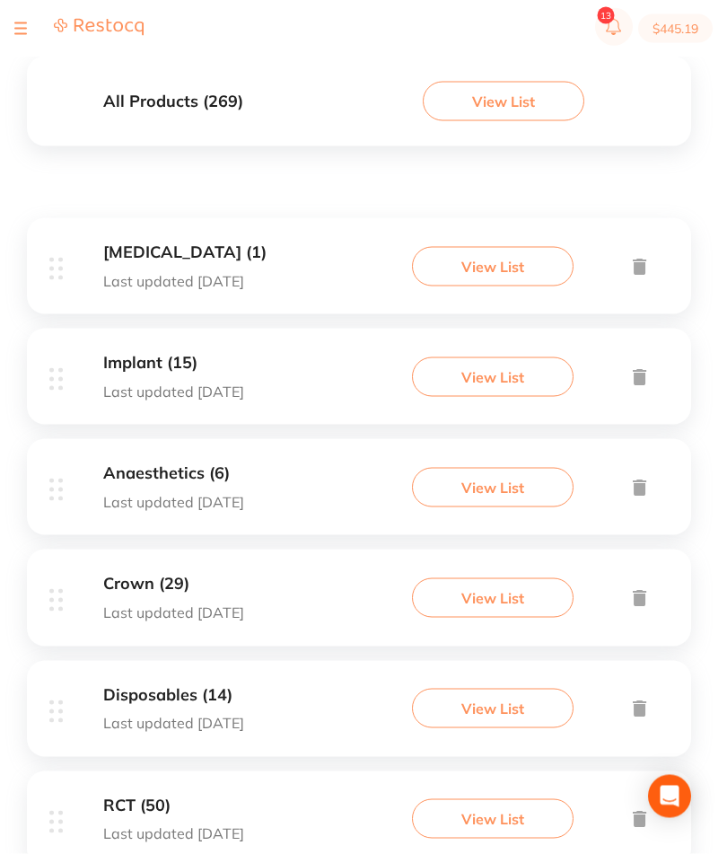
scroll to position [346, 0]
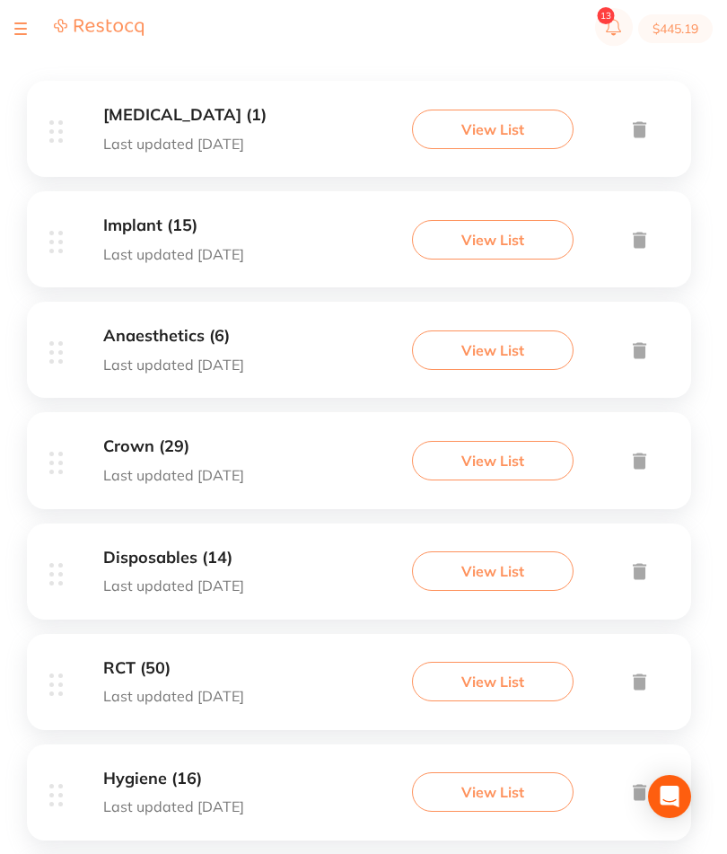
click at [495, 591] on button "View List" at bounding box center [493, 570] width 162 height 39
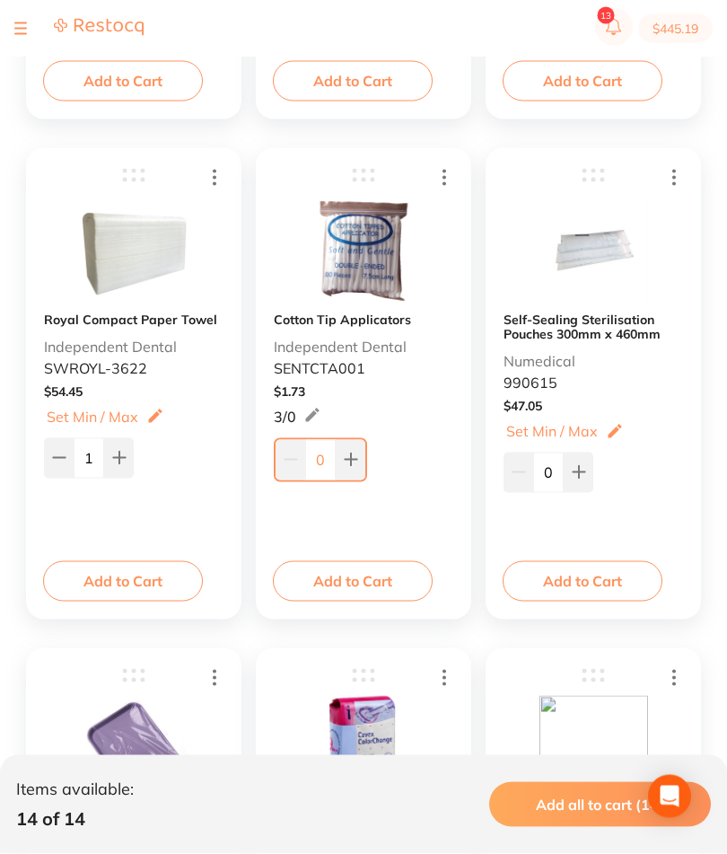
scroll to position [744, 0]
click at [380, 577] on button "Add to Cart" at bounding box center [353, 580] width 160 height 39
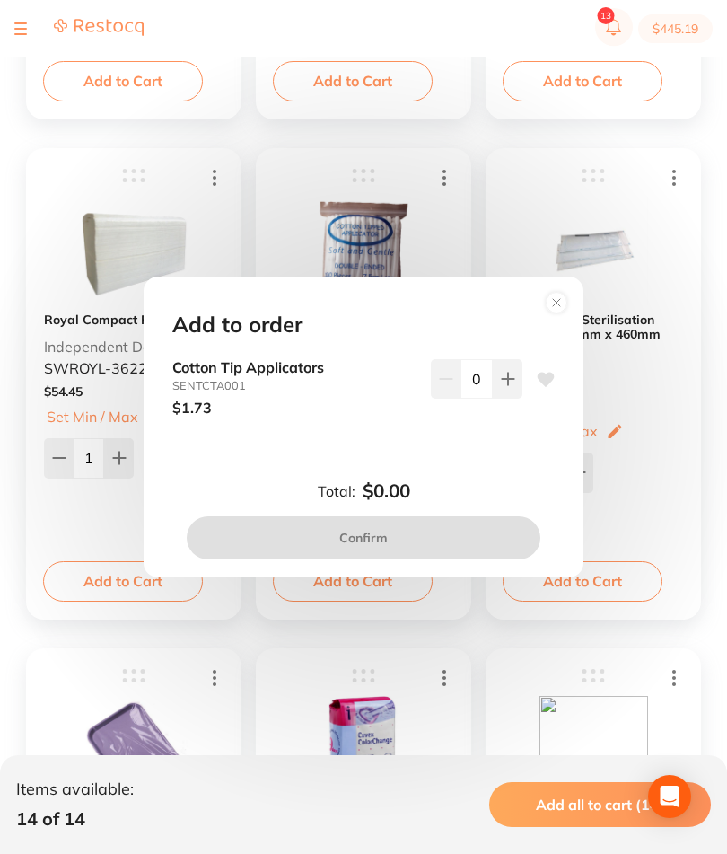
click at [499, 398] on button at bounding box center [508, 378] width 30 height 39
type input "1"
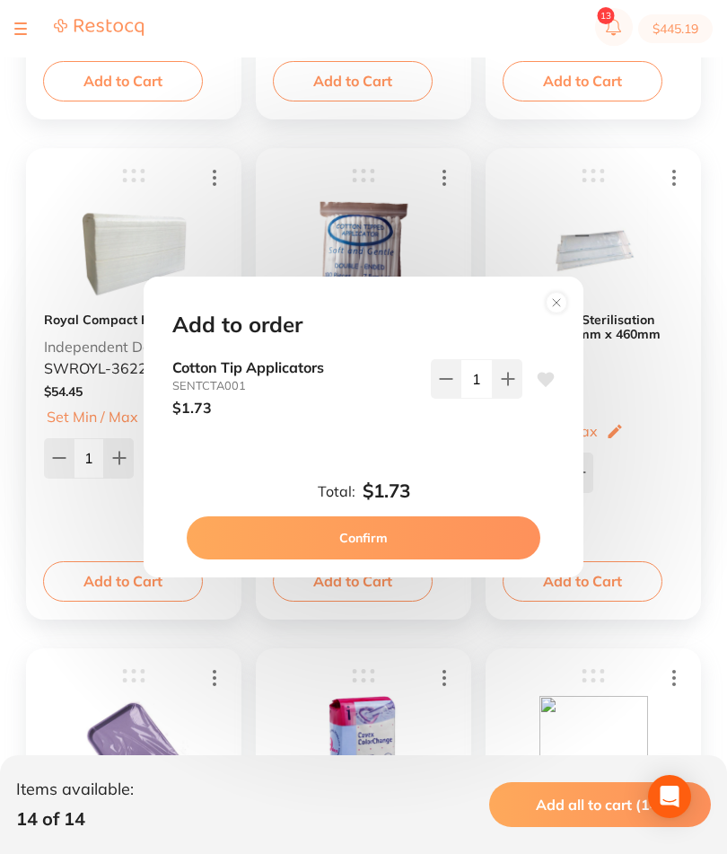
click at [437, 559] on button "Confirm" at bounding box center [364, 537] width 354 height 43
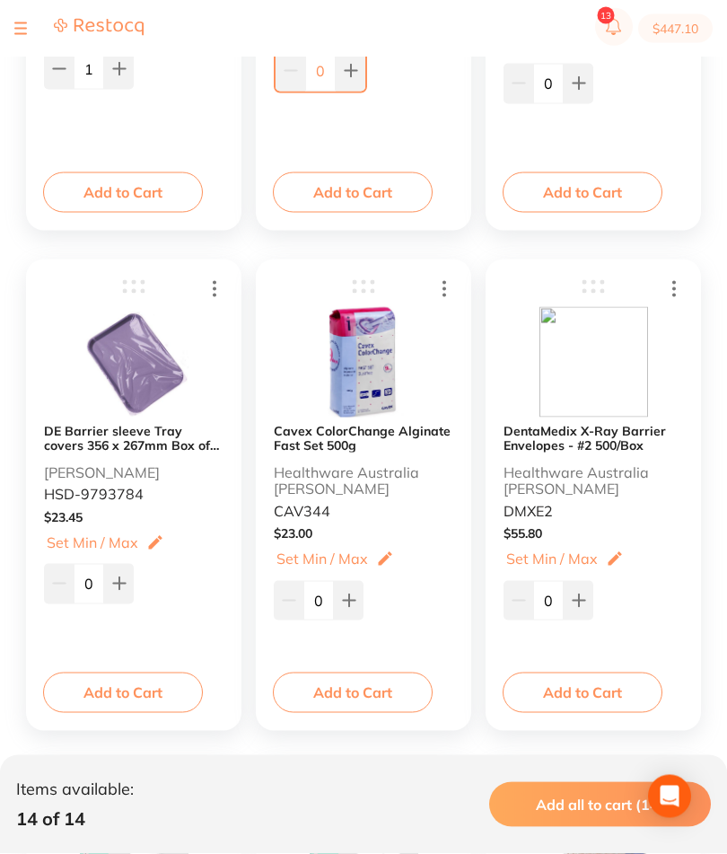
scroll to position [1119, 0]
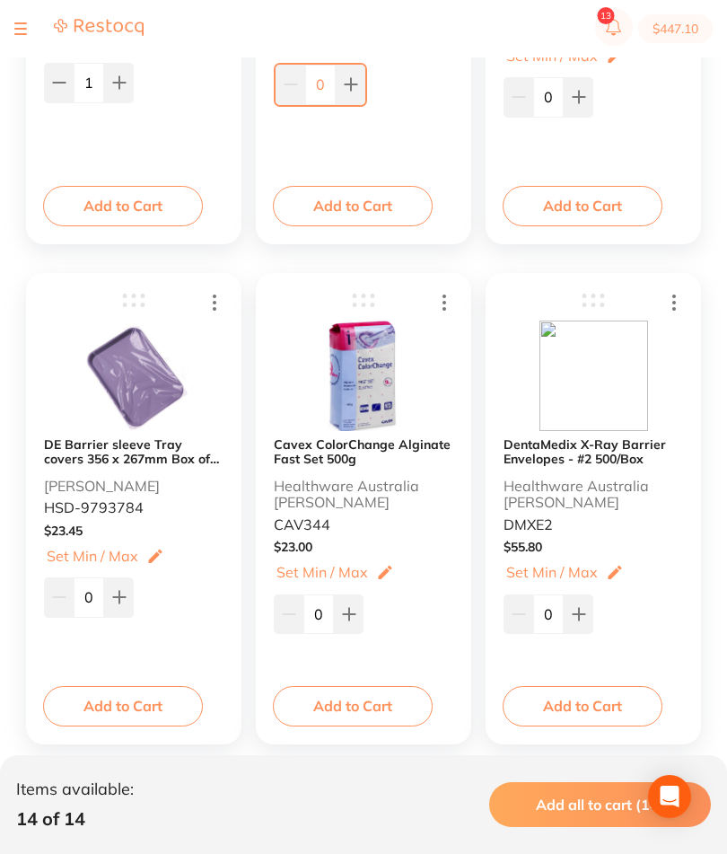
click at [142, 702] on button "Add to Cart" at bounding box center [123, 705] width 160 height 39
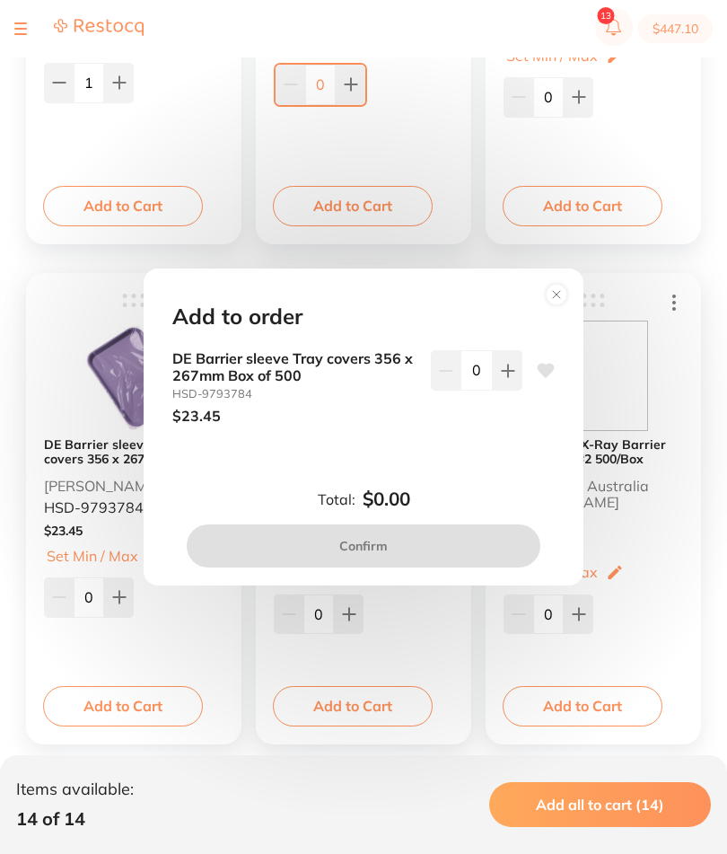
click at [511, 378] on icon at bounding box center [508, 370] width 14 height 14
type input "1"
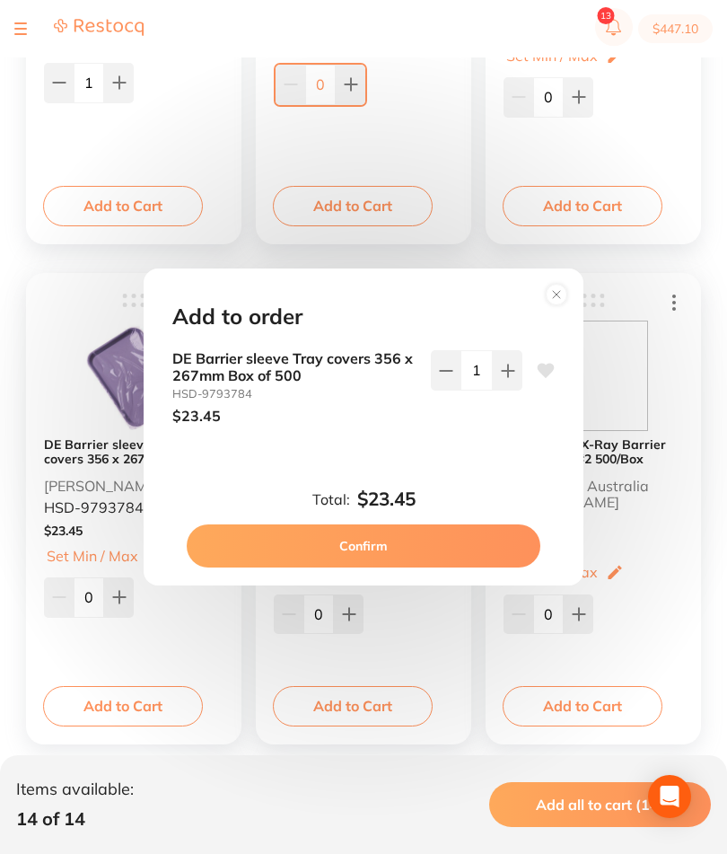
click at [439, 567] on button "Confirm" at bounding box center [364, 545] width 354 height 43
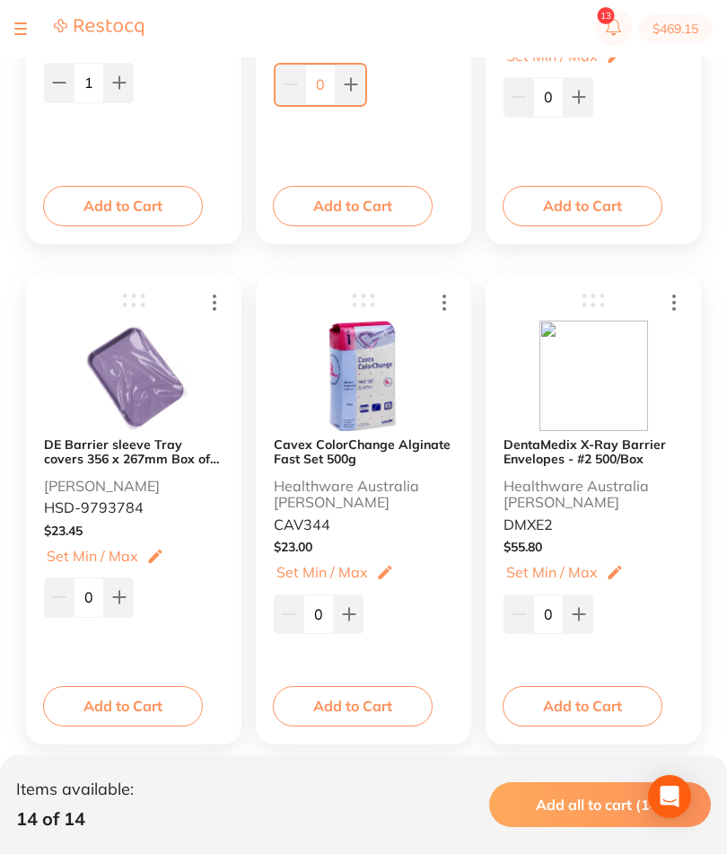
click at [392, 713] on button "Add to Cart" at bounding box center [353, 705] width 160 height 39
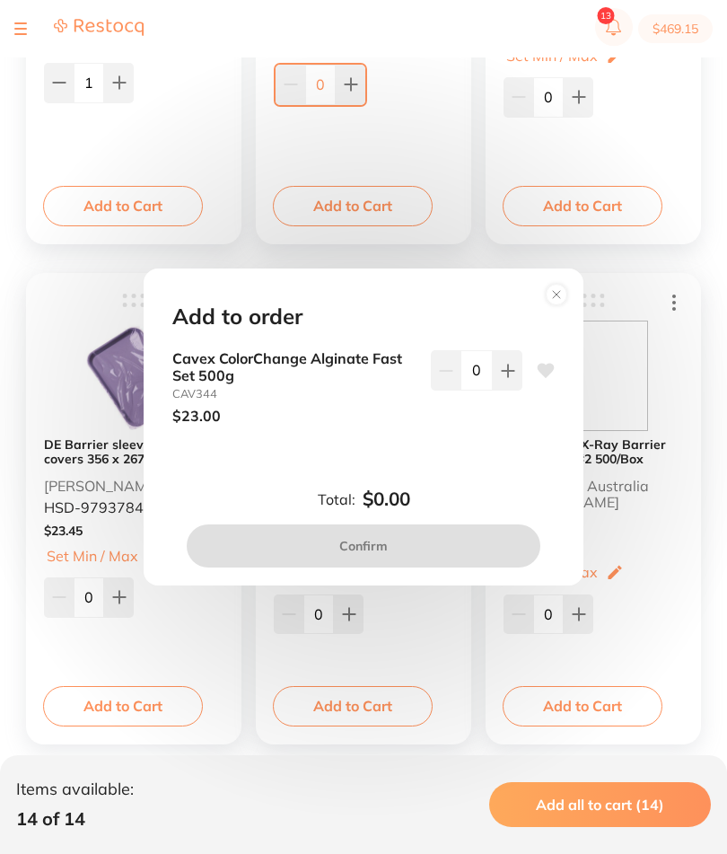
click at [508, 376] on icon at bounding box center [508, 370] width 12 height 12
type input "1"
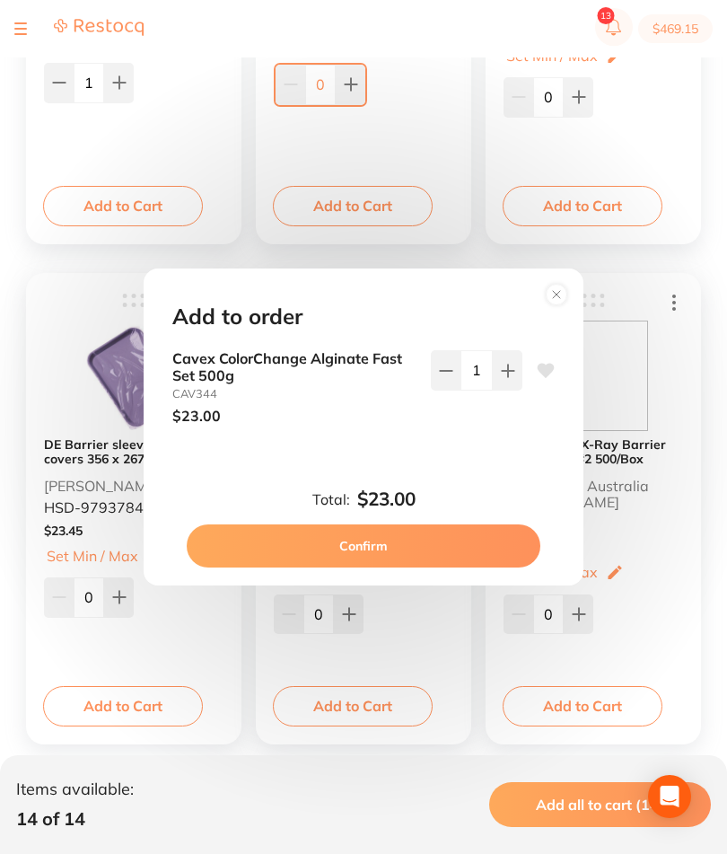
click at [436, 567] on button "Confirm" at bounding box center [364, 545] width 354 height 43
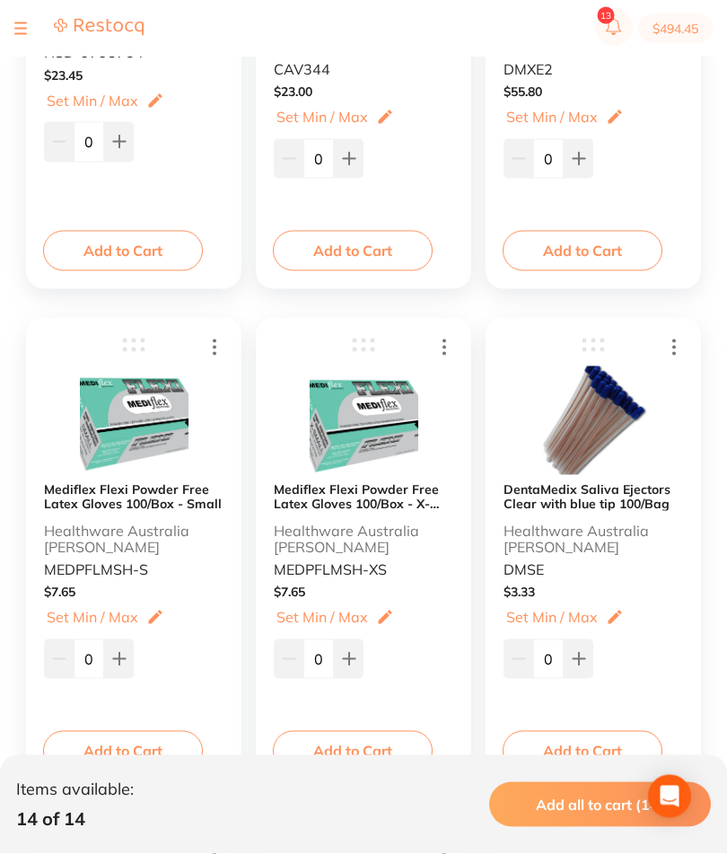
scroll to position [1576, 0]
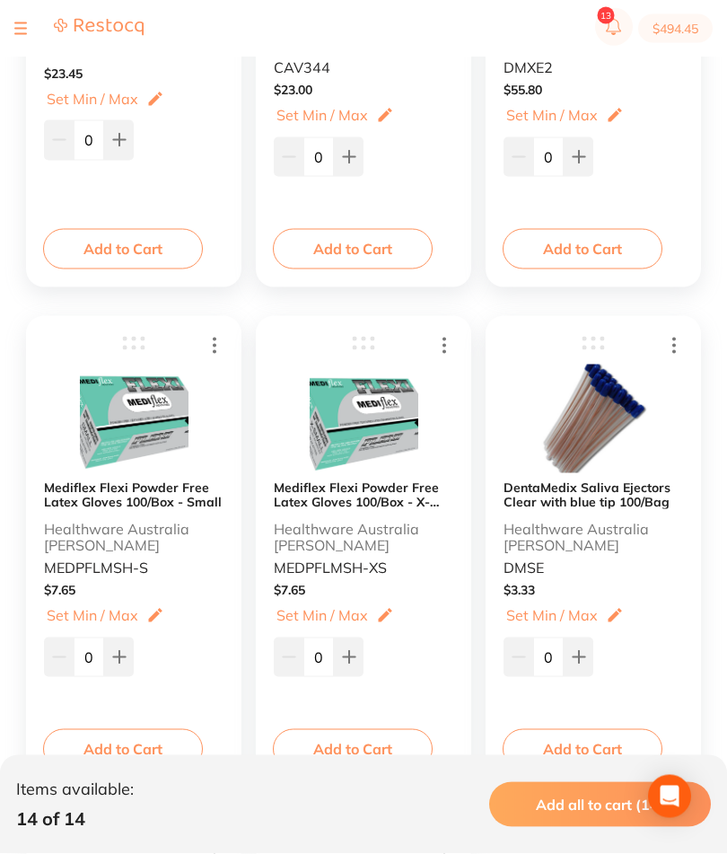
click at [165, 749] on button "Add to Cart" at bounding box center [123, 748] width 160 height 39
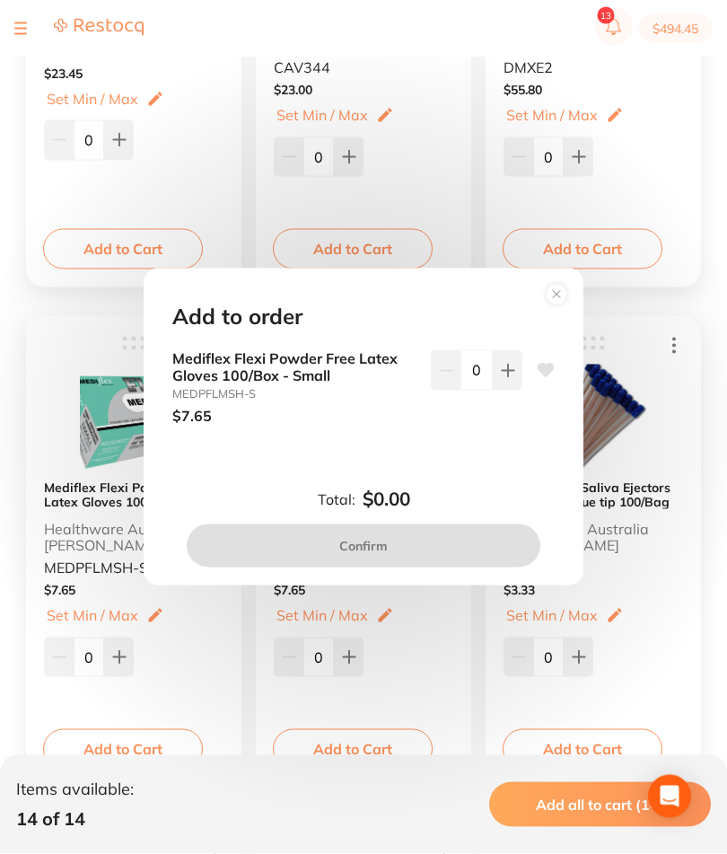
scroll to position [1577, 0]
click at [508, 376] on icon at bounding box center [508, 370] width 12 height 12
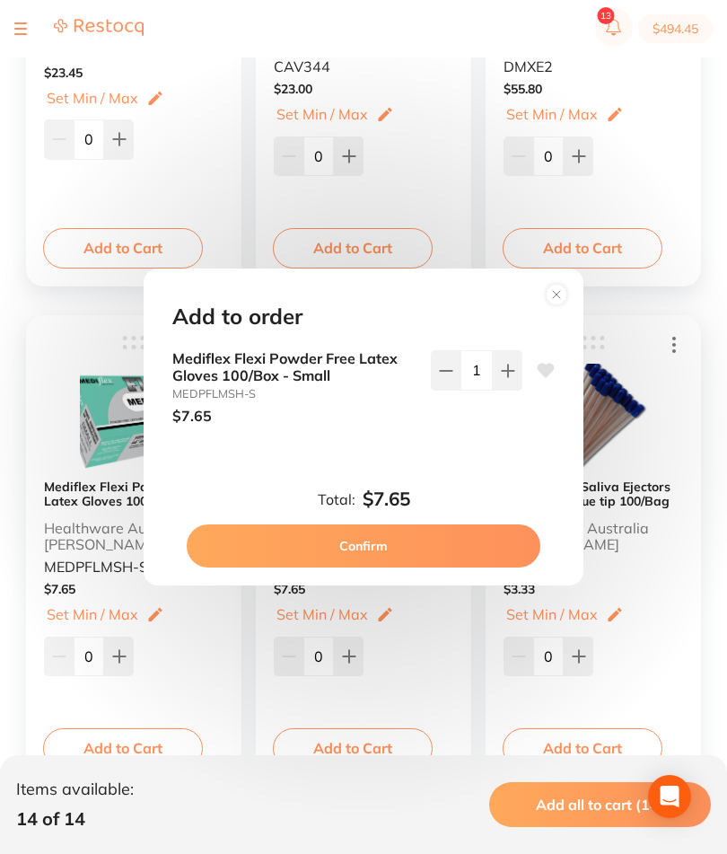
click at [508, 376] on icon at bounding box center [508, 370] width 12 height 12
click at [521, 390] on button at bounding box center [508, 369] width 30 height 39
click at [520, 390] on button at bounding box center [508, 369] width 30 height 39
click at [517, 390] on button at bounding box center [508, 369] width 30 height 39
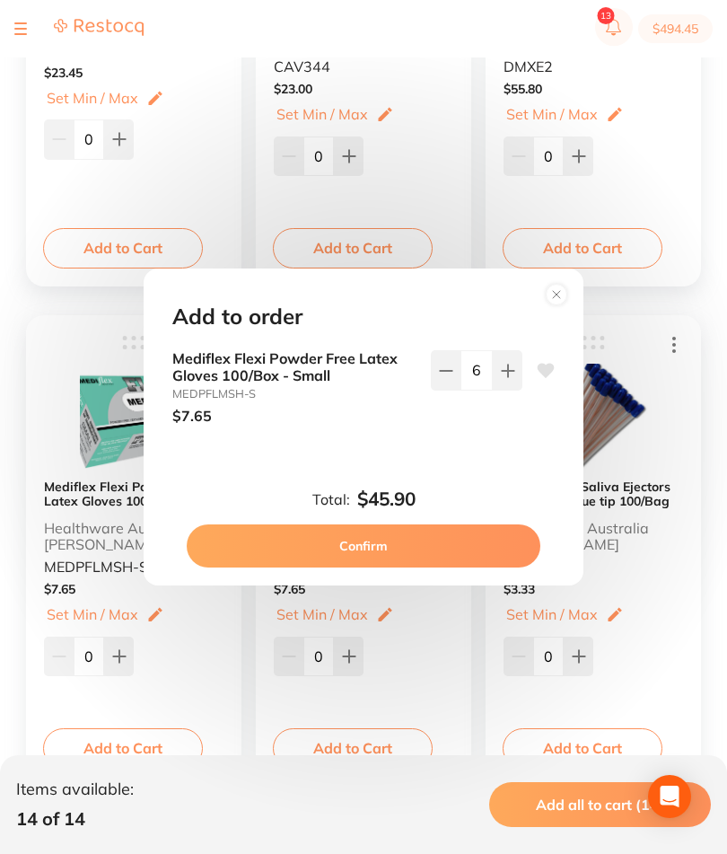
click at [515, 390] on button at bounding box center [508, 369] width 30 height 39
click at [504, 378] on icon at bounding box center [508, 370] width 14 height 14
type input "8"
click at [461, 567] on button "Confirm" at bounding box center [364, 545] width 354 height 43
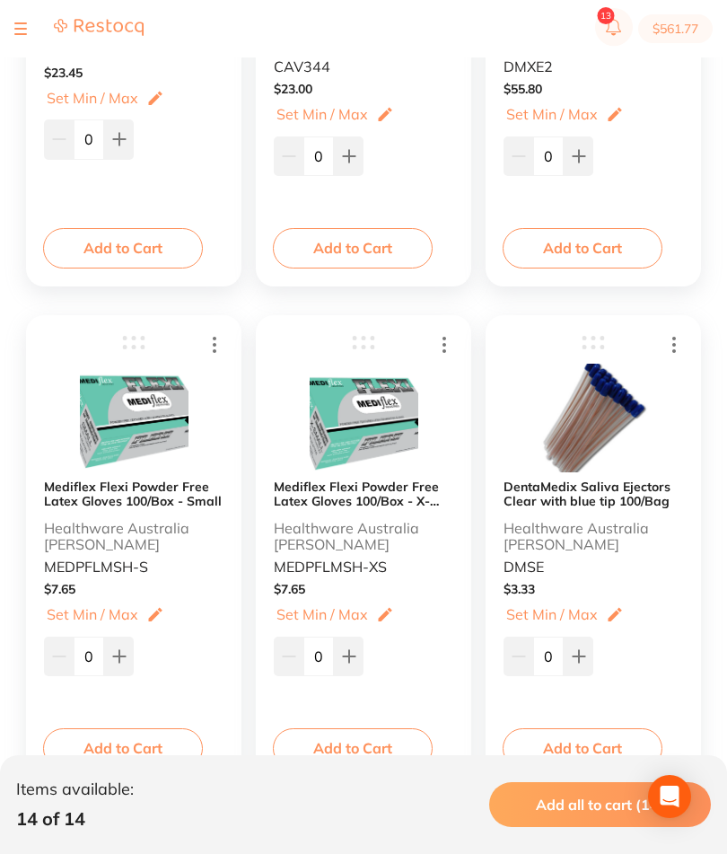
click at [374, 735] on button "Add to Cart" at bounding box center [353, 747] width 160 height 39
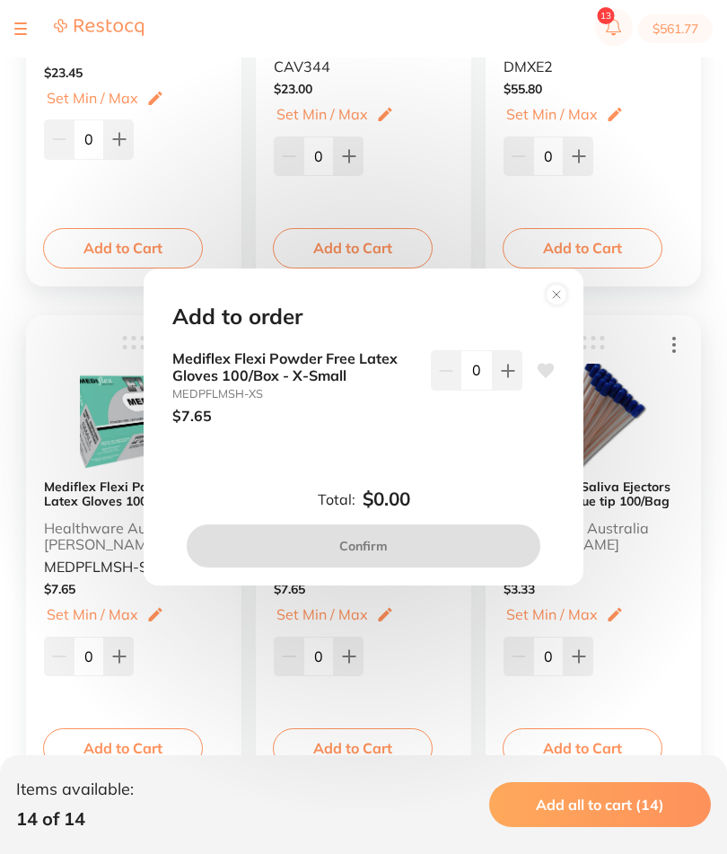
click at [511, 390] on button at bounding box center [508, 369] width 30 height 39
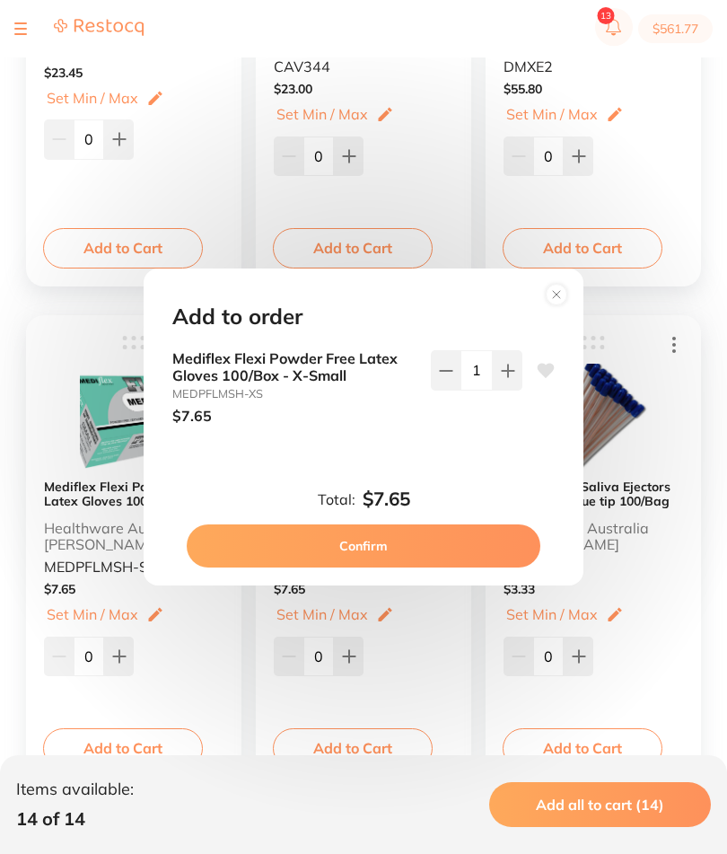
click at [510, 378] on icon at bounding box center [508, 370] width 14 height 14
click at [511, 378] on icon at bounding box center [508, 370] width 14 height 14
click at [501, 378] on icon at bounding box center [508, 370] width 14 height 14
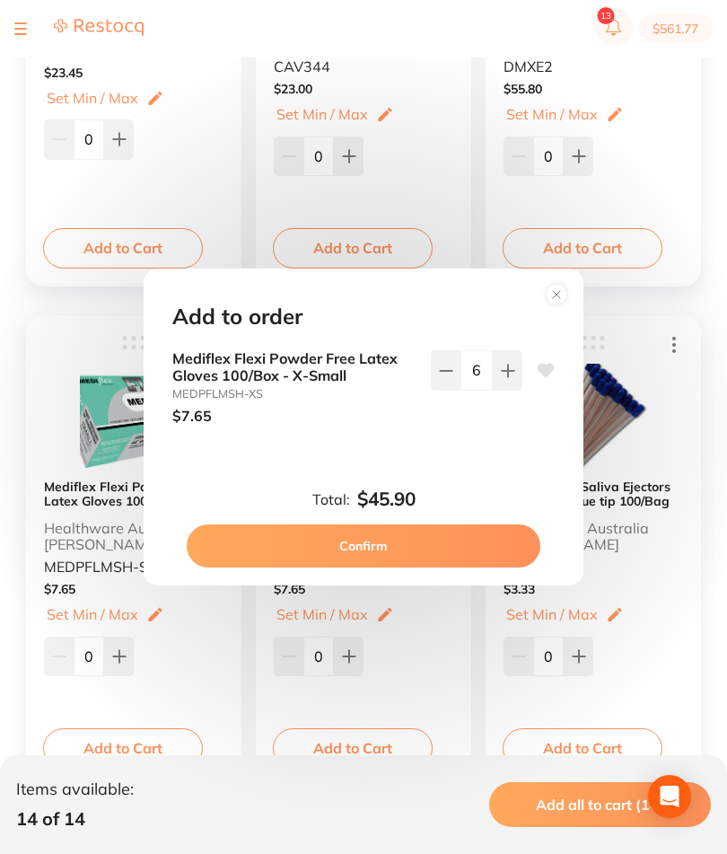
click at [502, 390] on button at bounding box center [508, 369] width 30 height 39
click at [501, 390] on button at bounding box center [508, 369] width 30 height 39
click at [511, 378] on icon at bounding box center [508, 370] width 14 height 14
click at [510, 378] on icon at bounding box center [508, 370] width 14 height 14
type input "10"
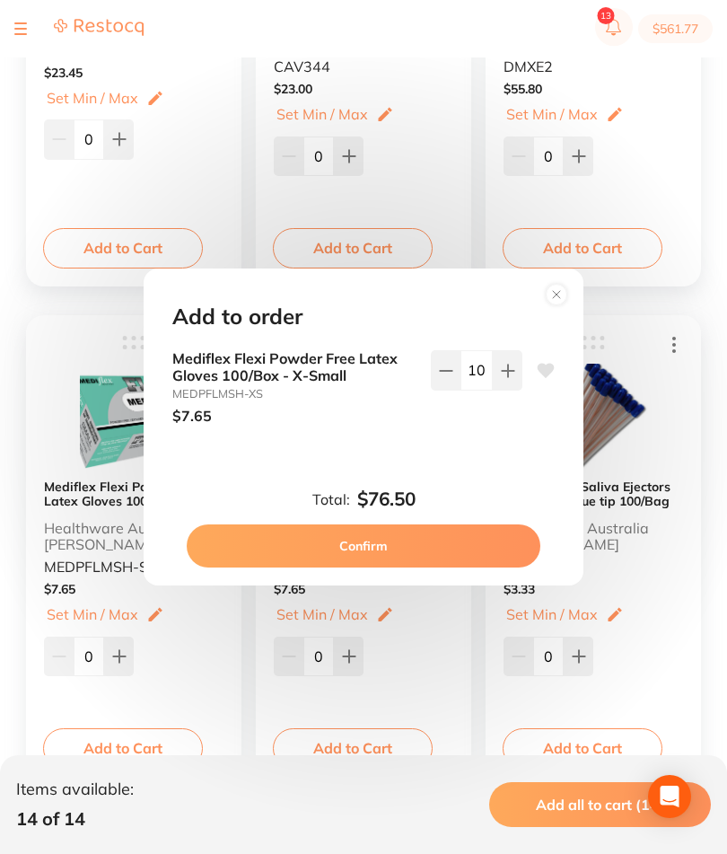
click at [445, 567] on button "Confirm" at bounding box center [364, 545] width 354 height 43
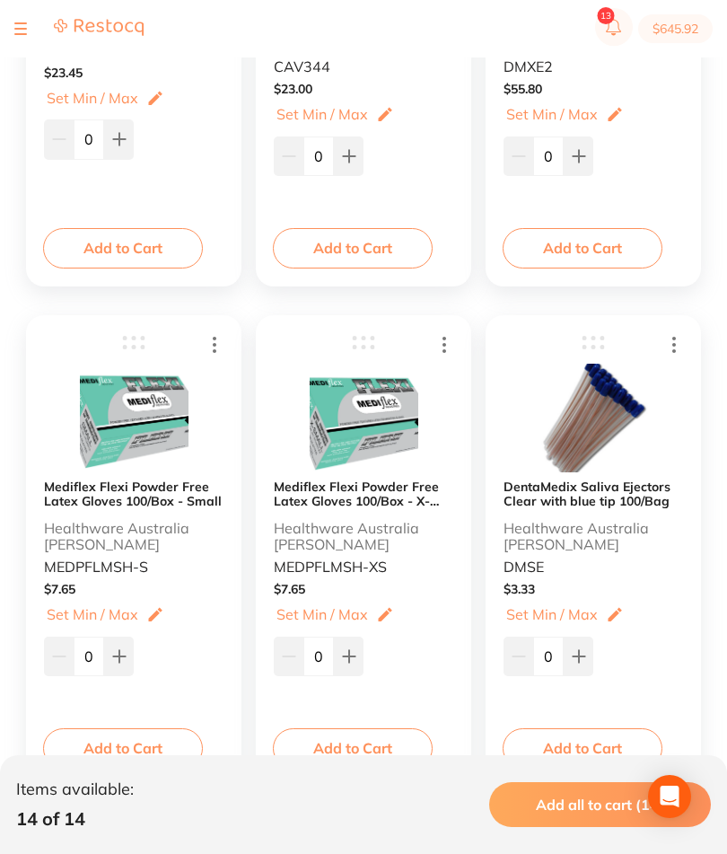
click at [148, 751] on button "Add to Cart" at bounding box center [123, 747] width 160 height 39
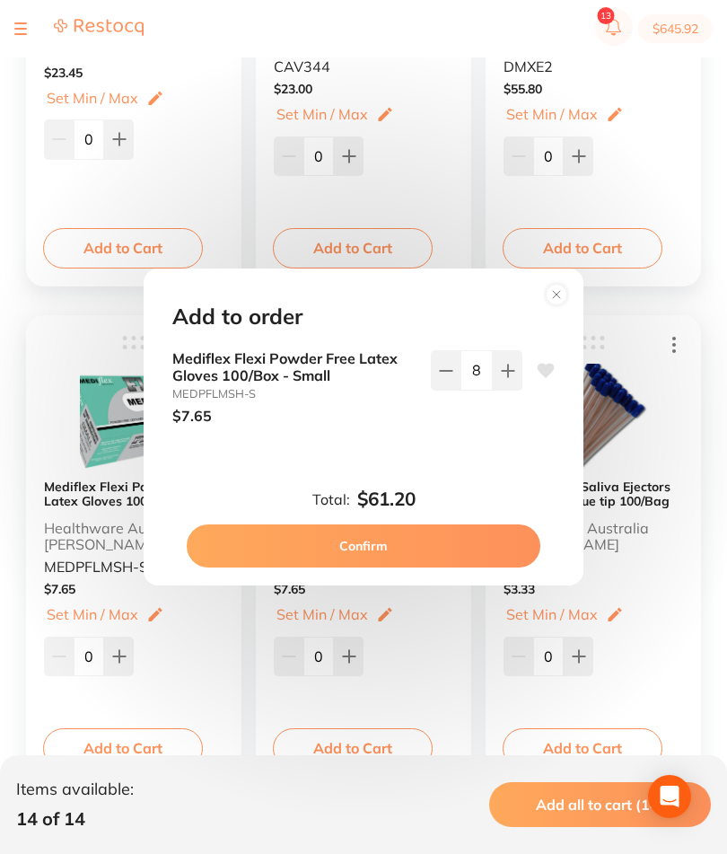
click at [503, 378] on icon at bounding box center [508, 370] width 14 height 14
type input "10"
click at [431, 567] on button "Confirm" at bounding box center [364, 545] width 354 height 43
type input "10"
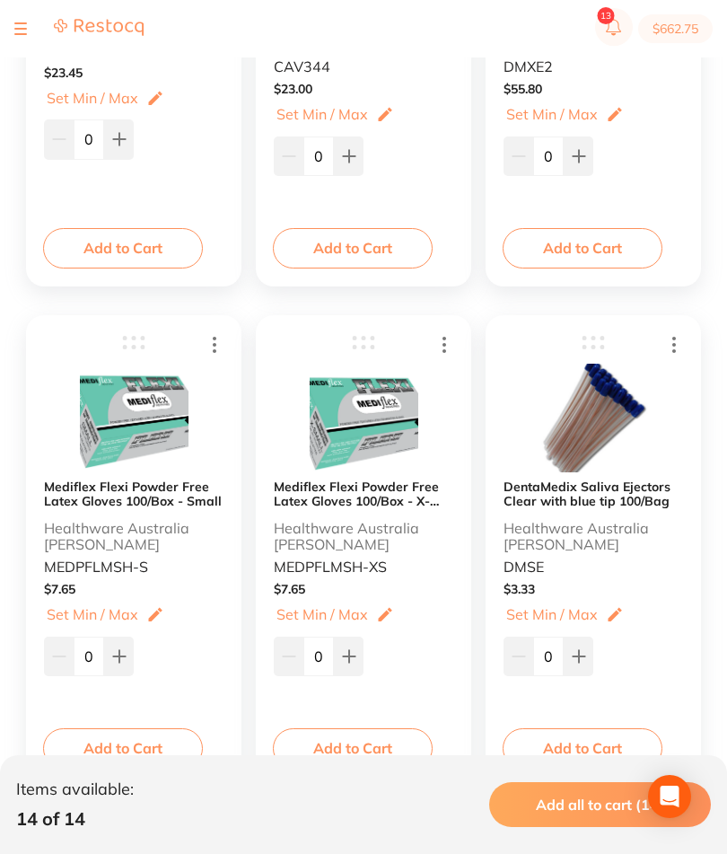
click at [615, 759] on button "Add to Cart" at bounding box center [583, 747] width 160 height 39
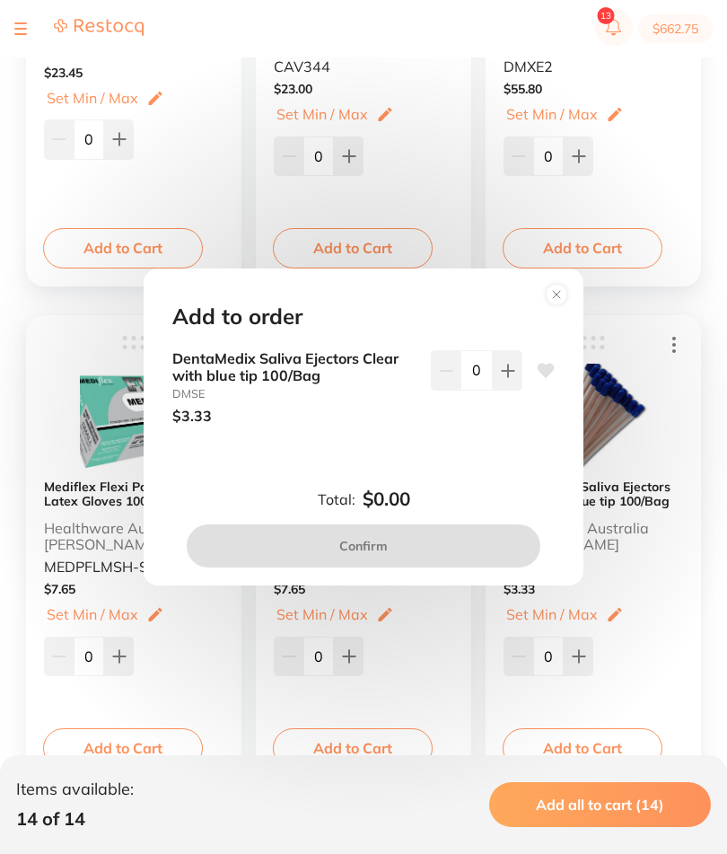
click at [518, 390] on button at bounding box center [508, 369] width 30 height 39
type input "1"
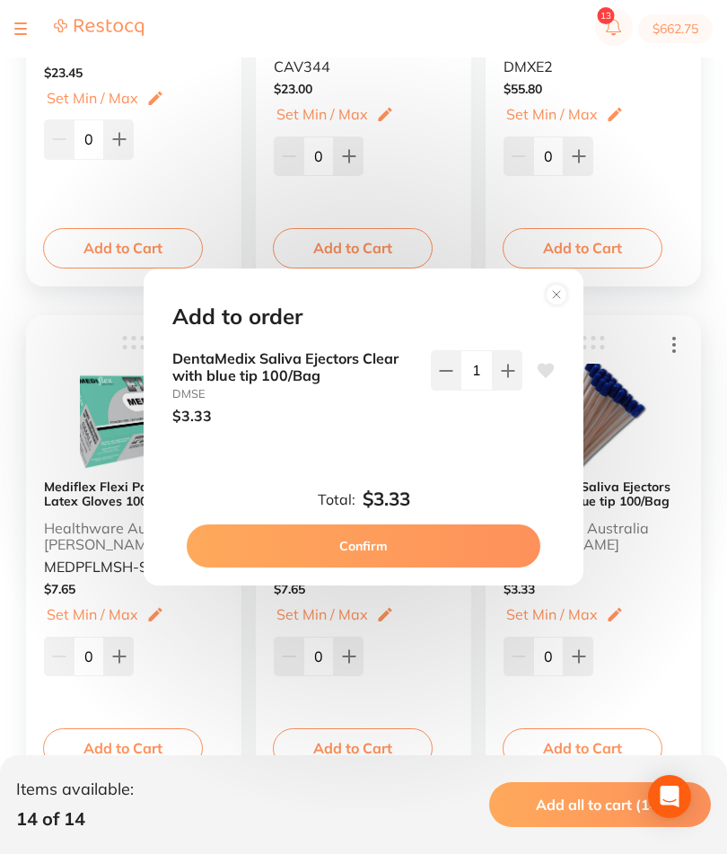
click at [446, 567] on button "Confirm" at bounding box center [364, 545] width 354 height 43
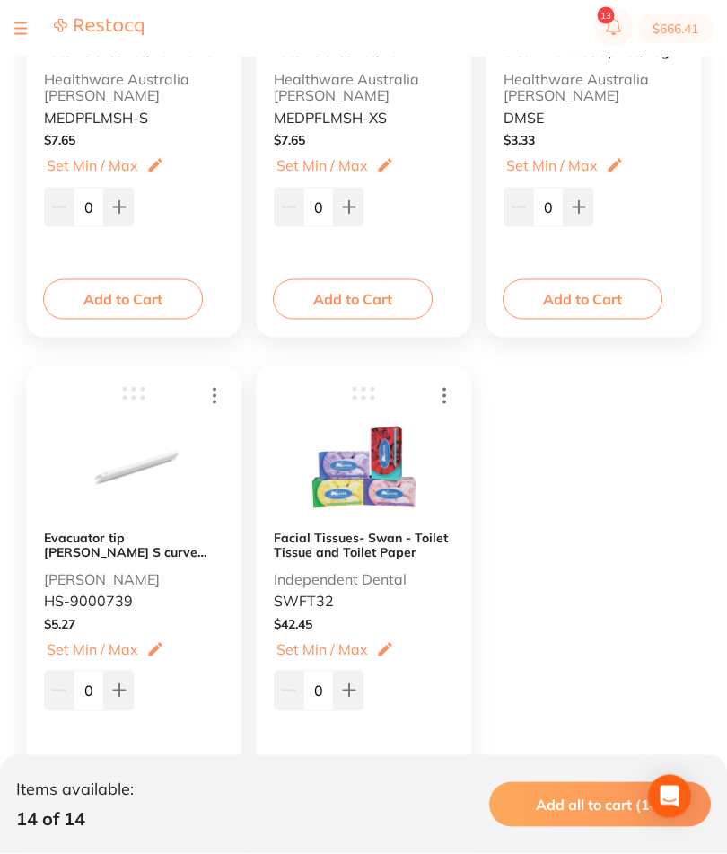
scroll to position [2090, 0]
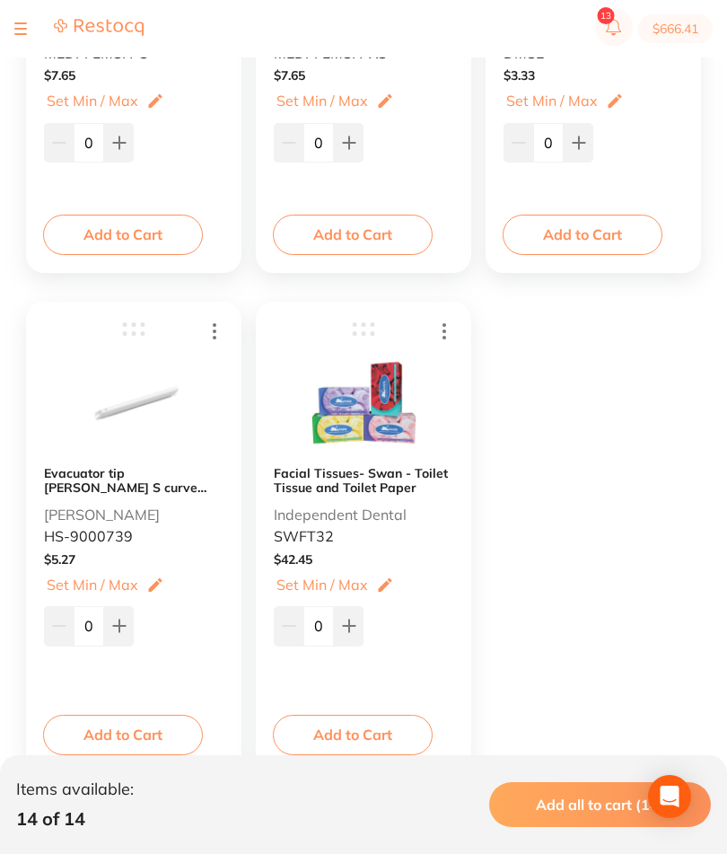
click at [137, 734] on button "Add to Cart" at bounding box center [123, 733] width 160 height 39
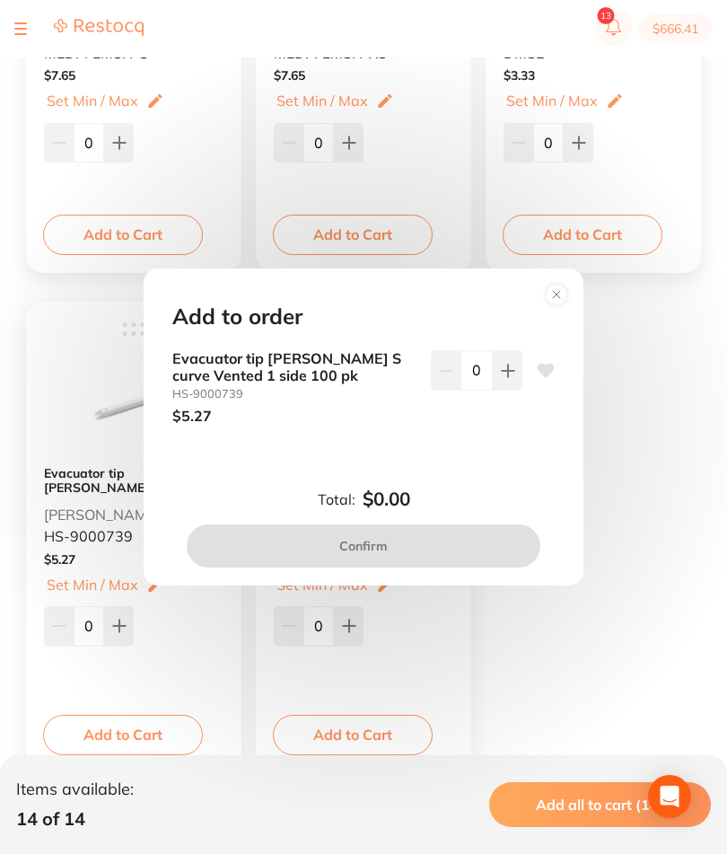
click at [508, 378] on icon at bounding box center [508, 370] width 14 height 14
type input "1"
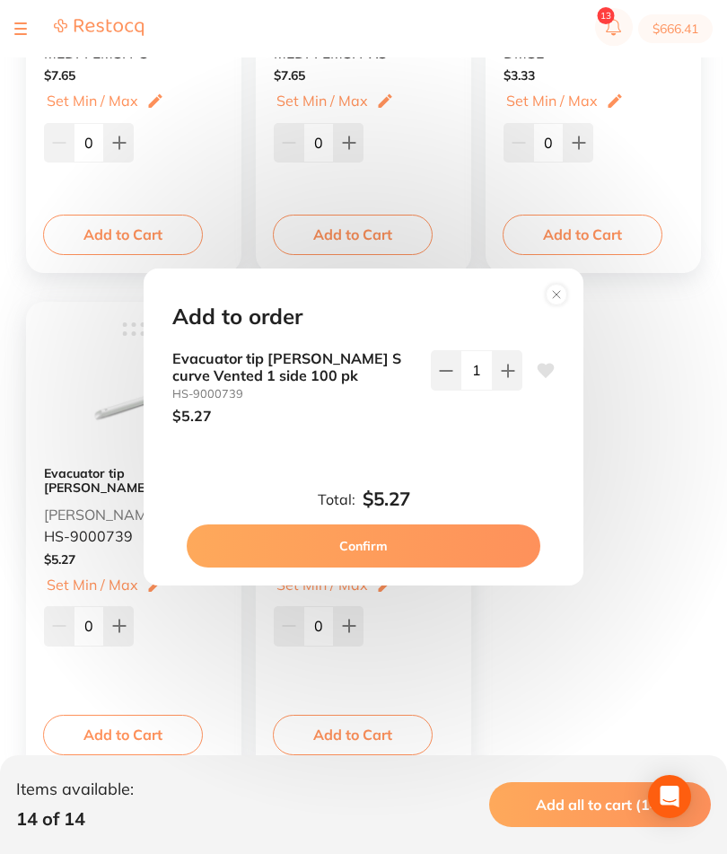
click at [434, 567] on button "Confirm" at bounding box center [364, 545] width 354 height 43
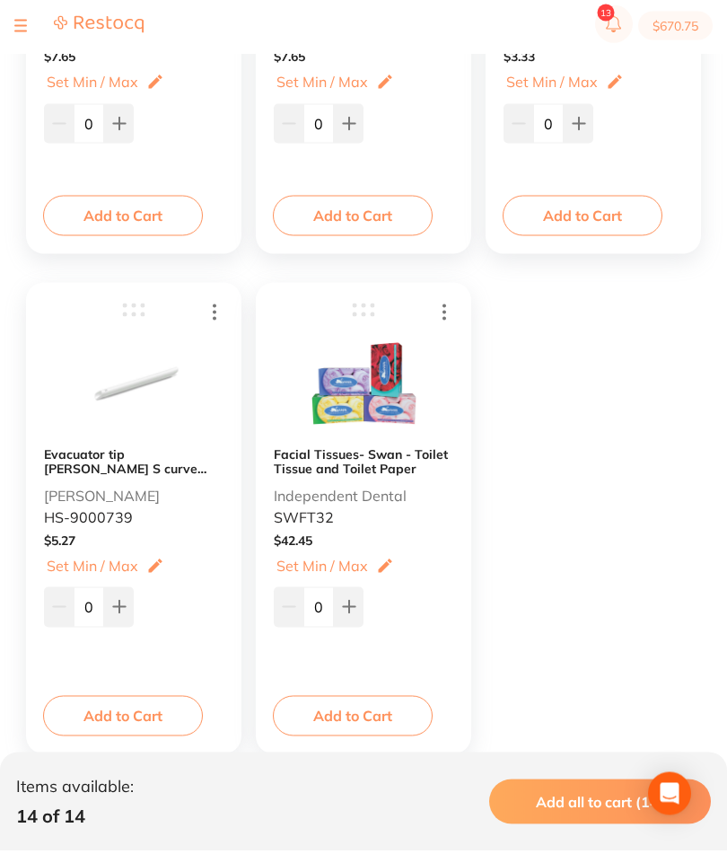
scroll to position [2106, 0]
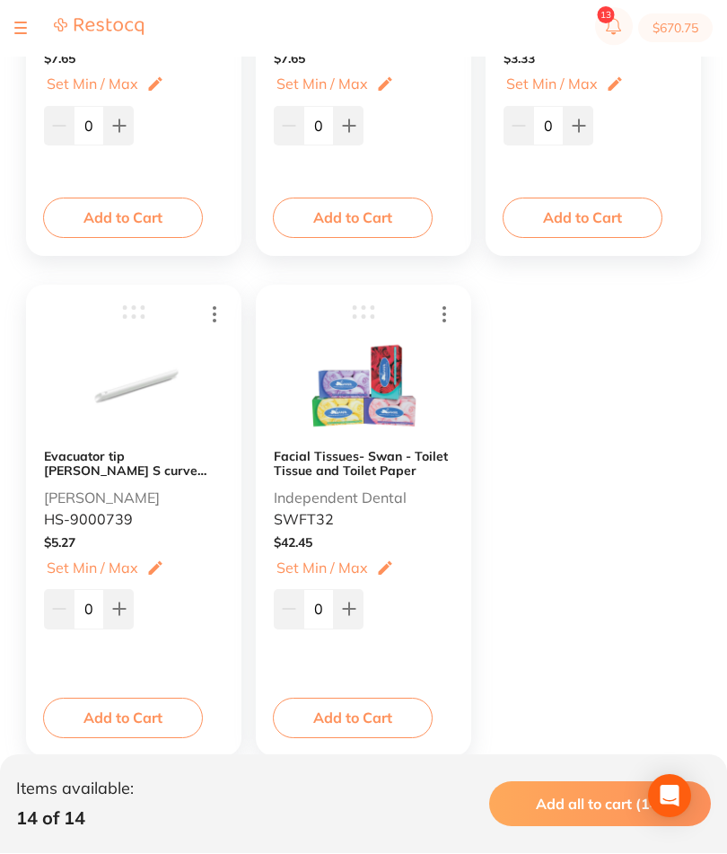
click at [22, 26] on div at bounding box center [20, 29] width 13 height 22
click at [38, 32] on div at bounding box center [78, 29] width 129 height 22
click at [17, 30] on button at bounding box center [20, 29] width 13 height 2
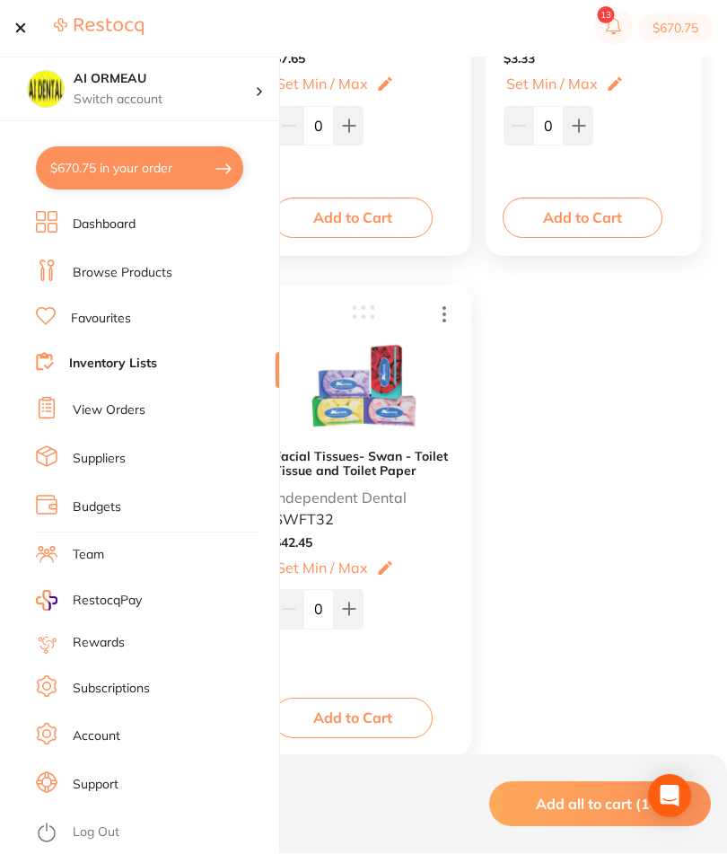
click at [180, 374] on li "Inventory Lists" at bounding box center [157, 365] width 243 height 24
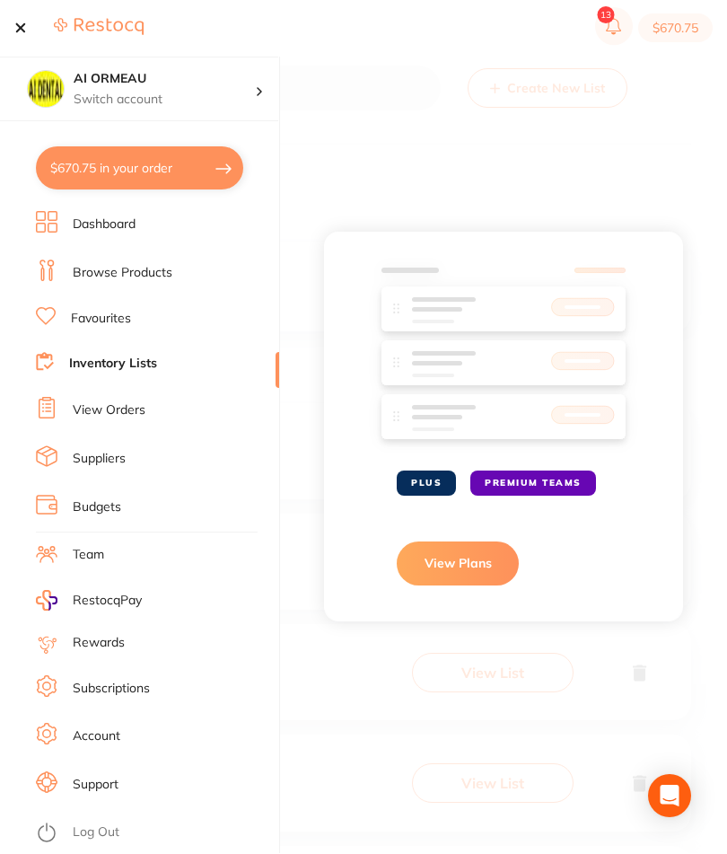
scroll to position [23, 0]
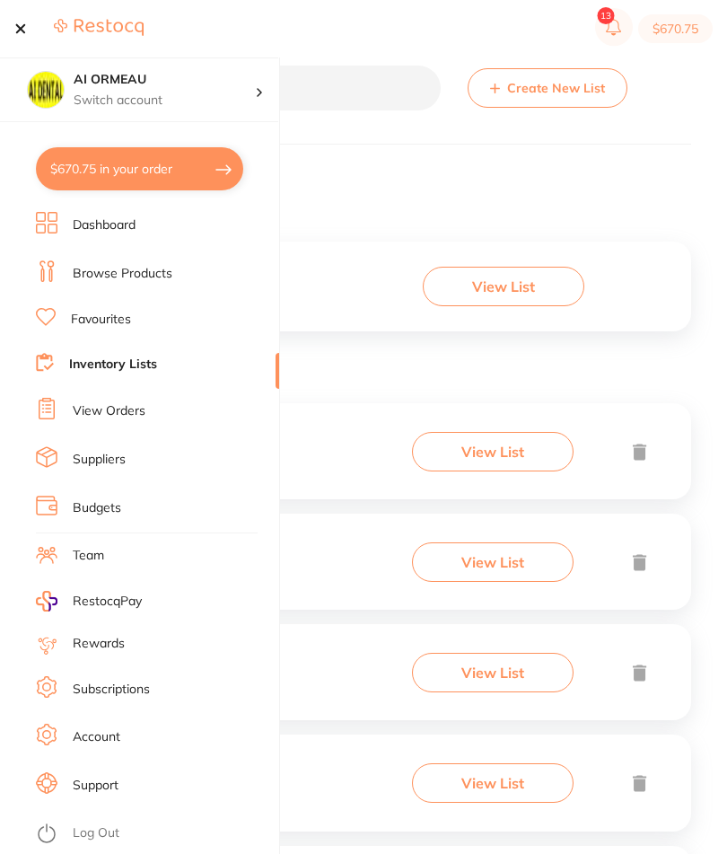
click at [14, 24] on div at bounding box center [20, 29] width 13 height 22
click at [23, 30] on button at bounding box center [20, 29] width 13 height 2
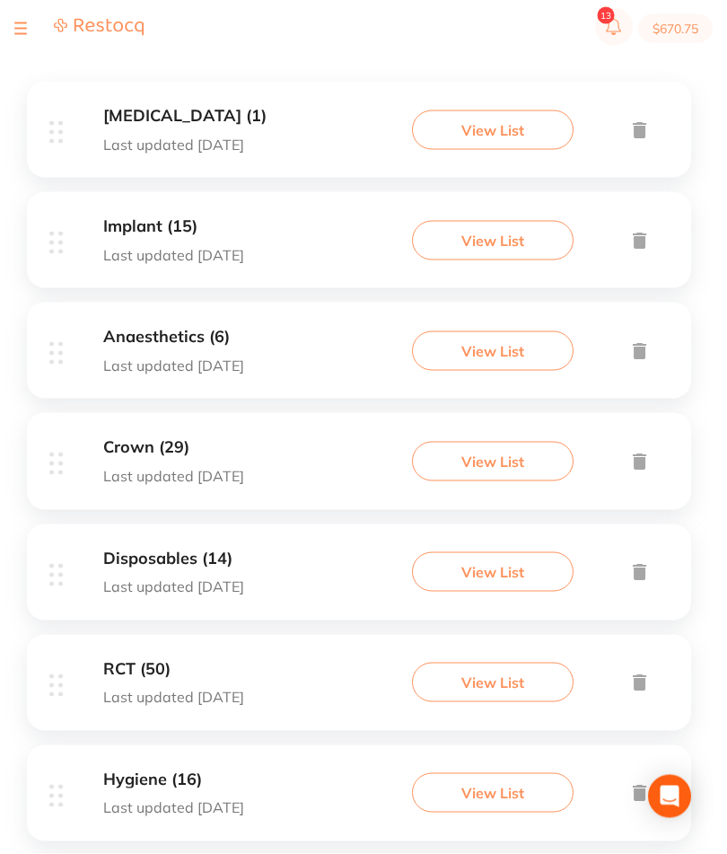
scroll to position [351, 0]
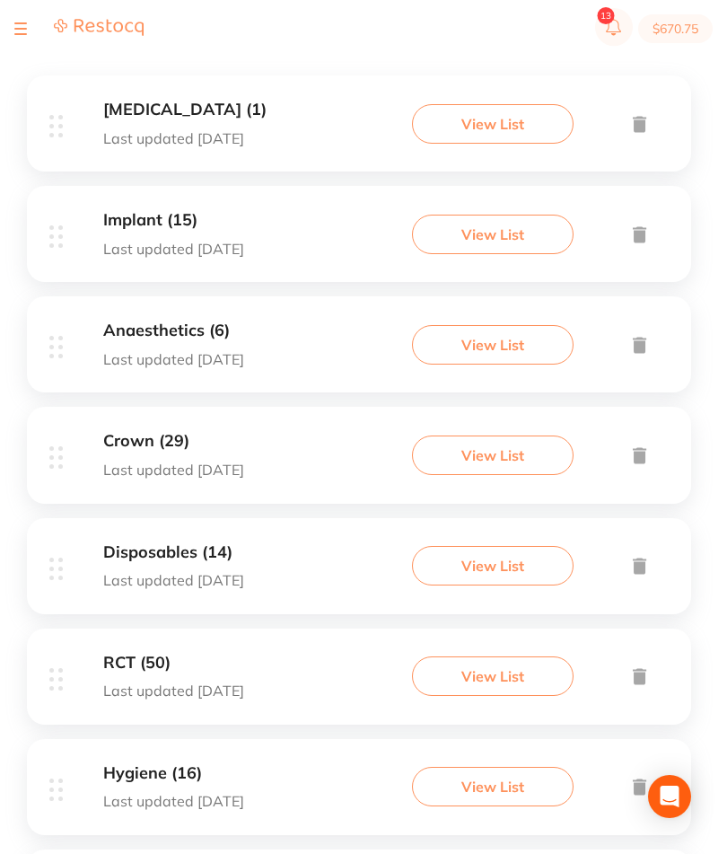
click at [522, 696] on button "View List" at bounding box center [493, 675] width 162 height 39
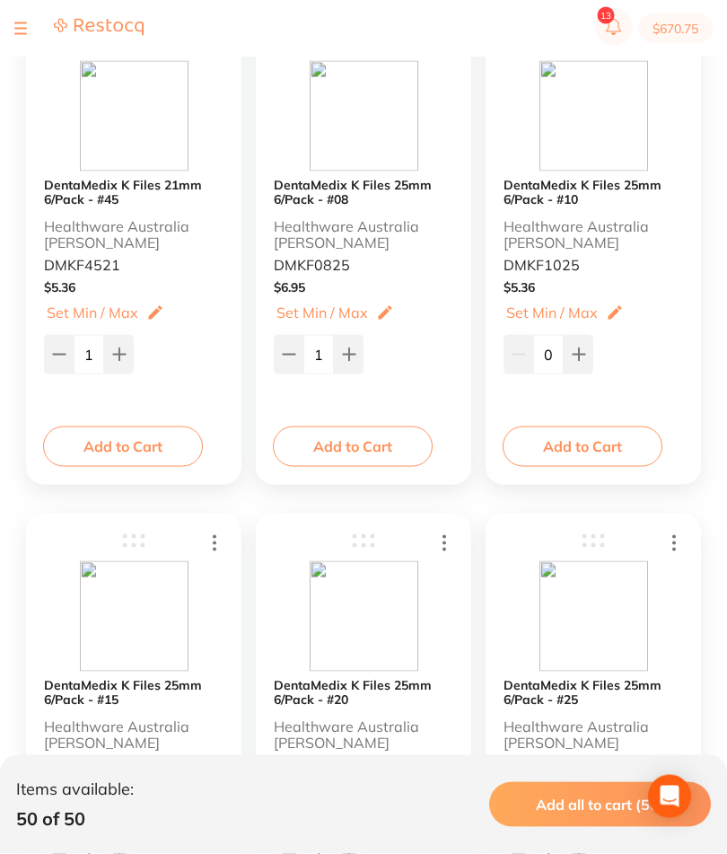
scroll to position [3373, 0]
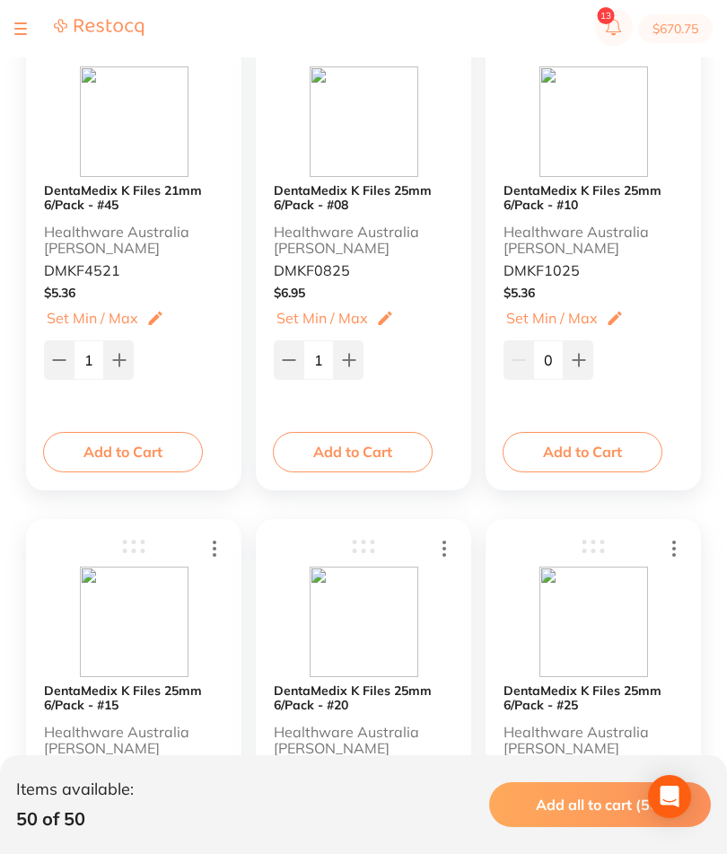
click at [372, 445] on button "Add to Cart" at bounding box center [353, 451] width 160 height 39
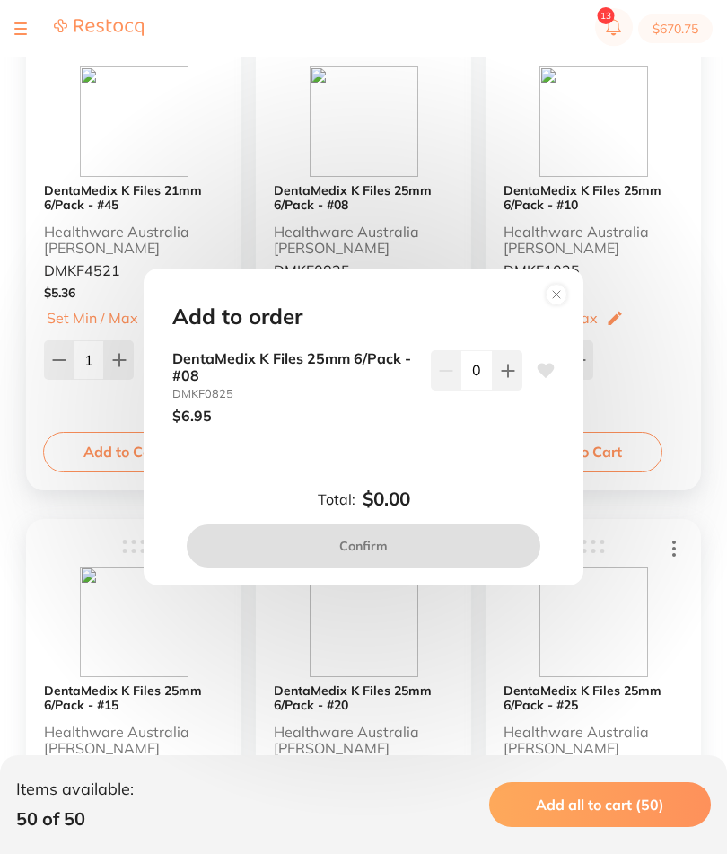
click at [512, 378] on icon at bounding box center [508, 370] width 14 height 14
type input "1"
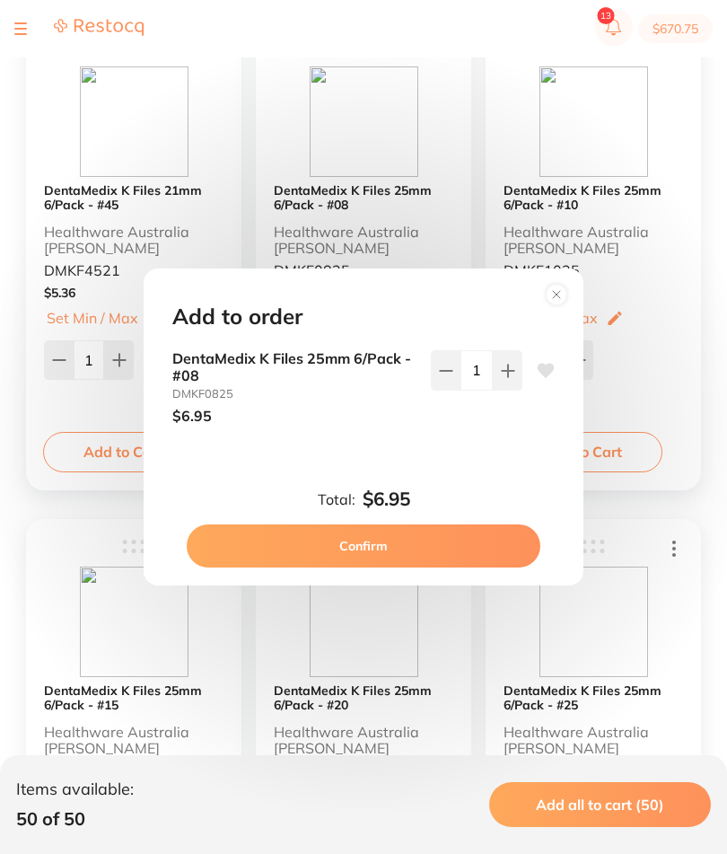
click at [448, 567] on button "Confirm" at bounding box center [364, 545] width 354 height 43
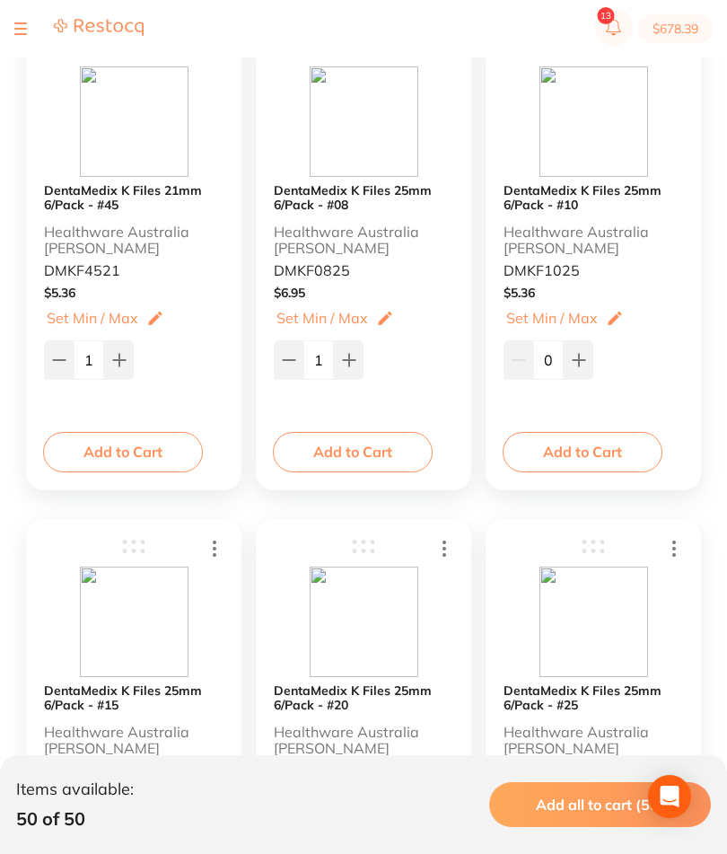
click at [393, 444] on button "Add to Cart" at bounding box center [353, 451] width 160 height 39
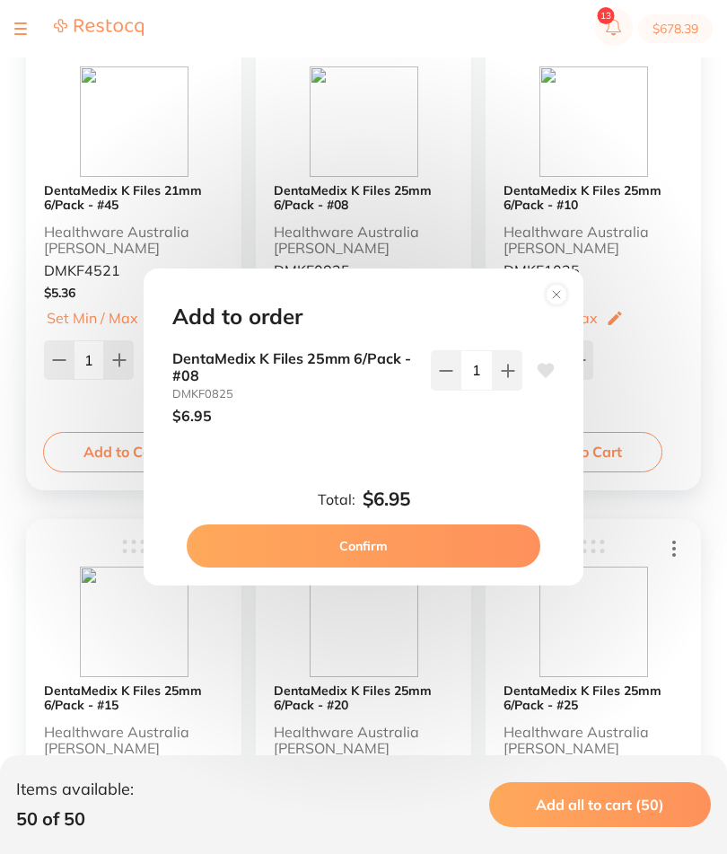
click at [443, 378] on icon at bounding box center [446, 370] width 14 height 14
type input "0"
click at [413, 564] on button "Confirm" at bounding box center [364, 545] width 354 height 43
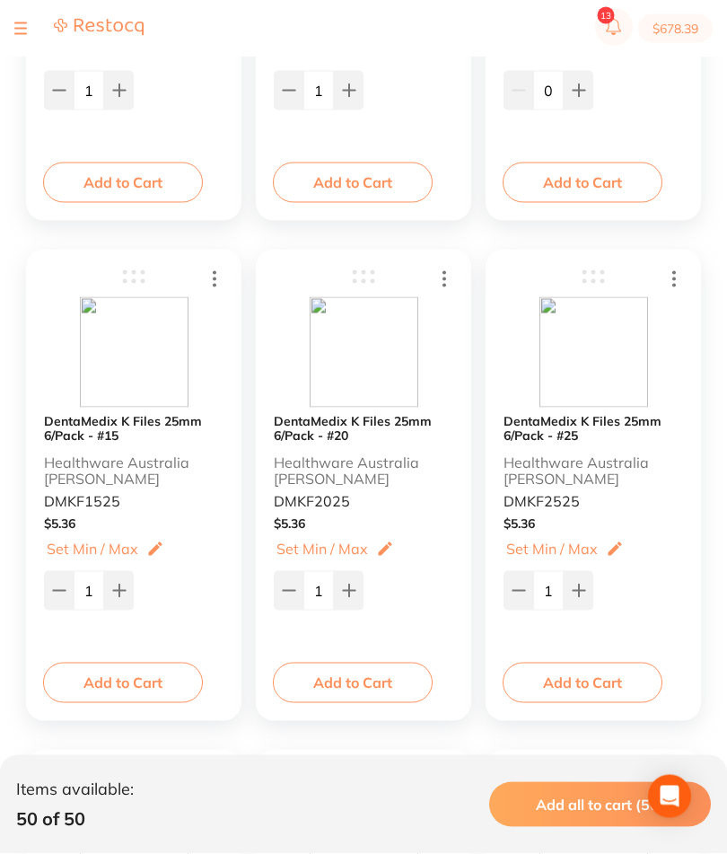
click at [153, 693] on button "Add to Cart" at bounding box center [123, 681] width 160 height 39
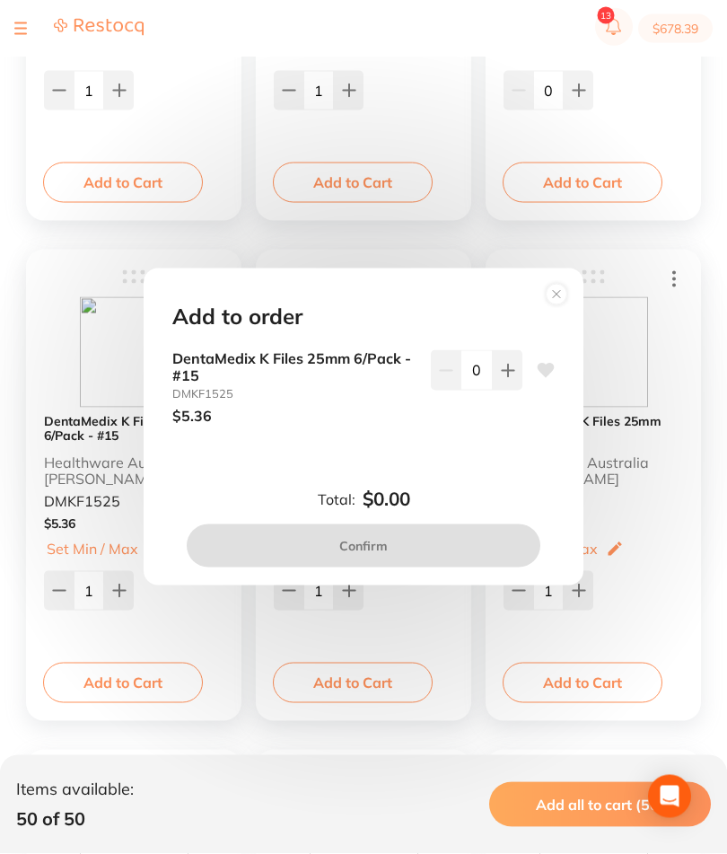
scroll to position [3643, 0]
click at [511, 378] on icon at bounding box center [508, 370] width 14 height 14
type input "1"
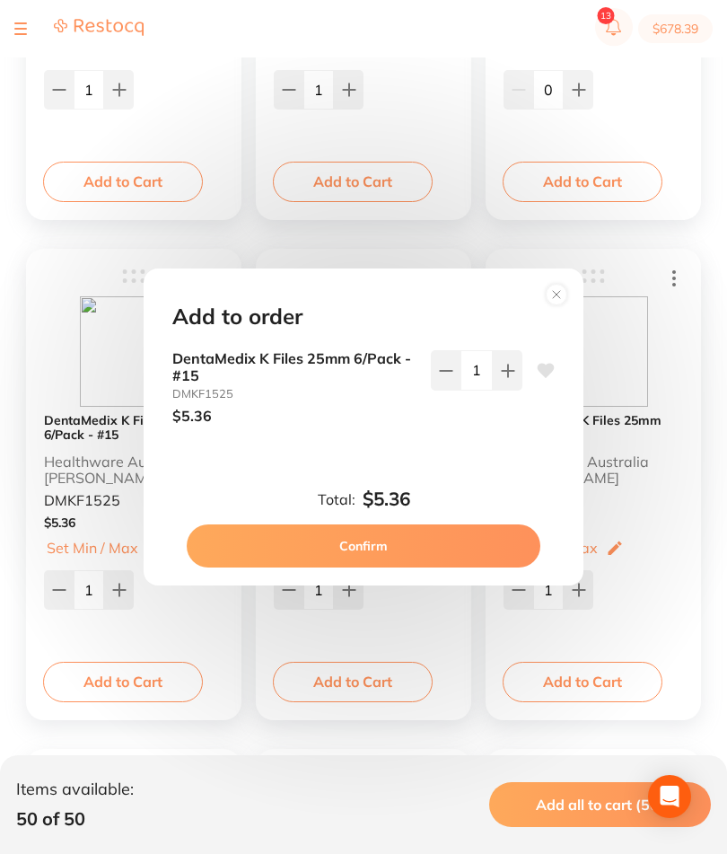
click at [431, 567] on button "Confirm" at bounding box center [364, 545] width 354 height 43
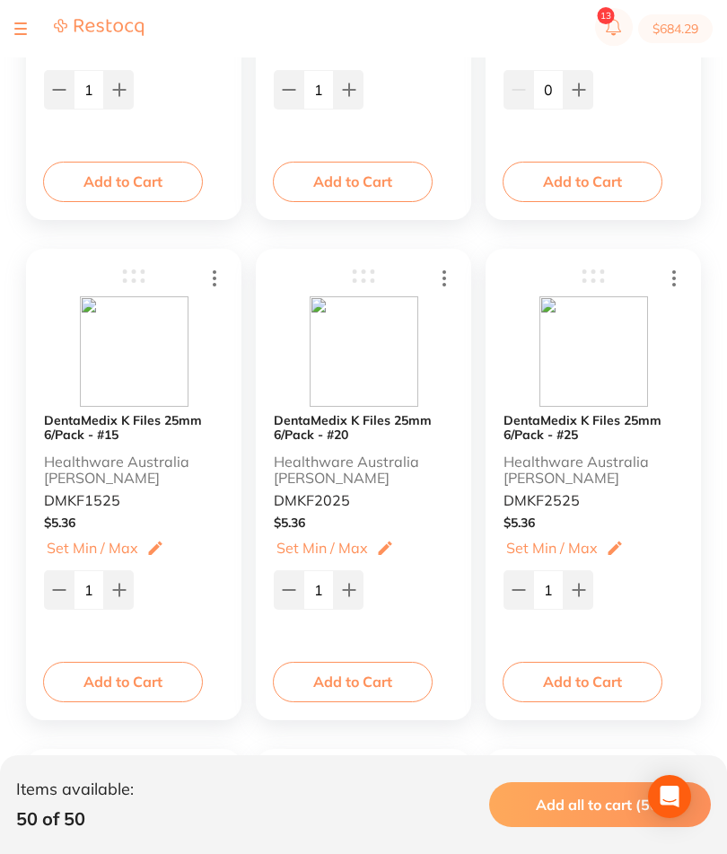
click at [395, 693] on button "Add to Cart" at bounding box center [353, 680] width 160 height 39
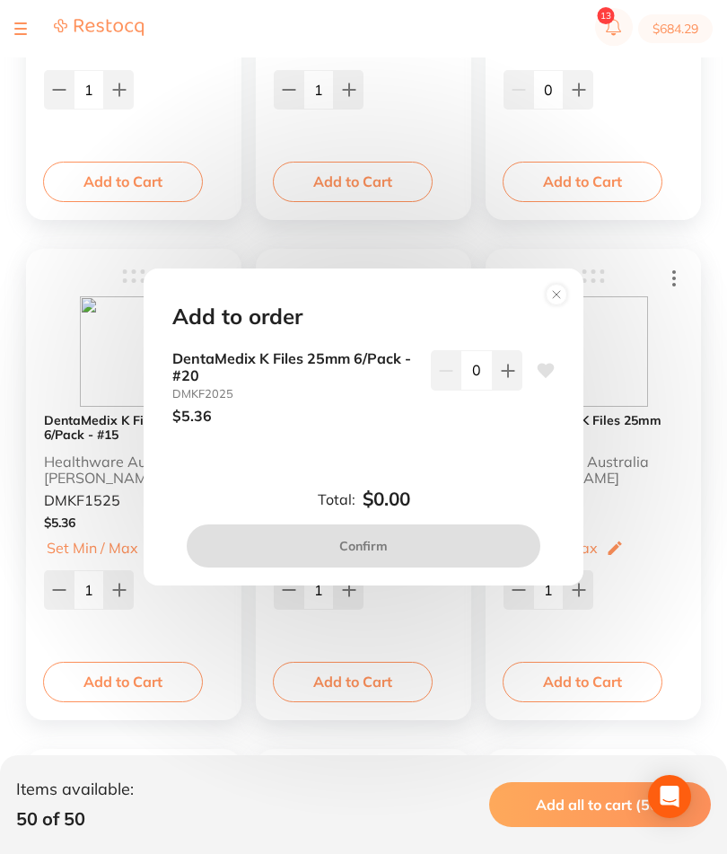
click at [506, 378] on icon at bounding box center [508, 370] width 14 height 14
type input "1"
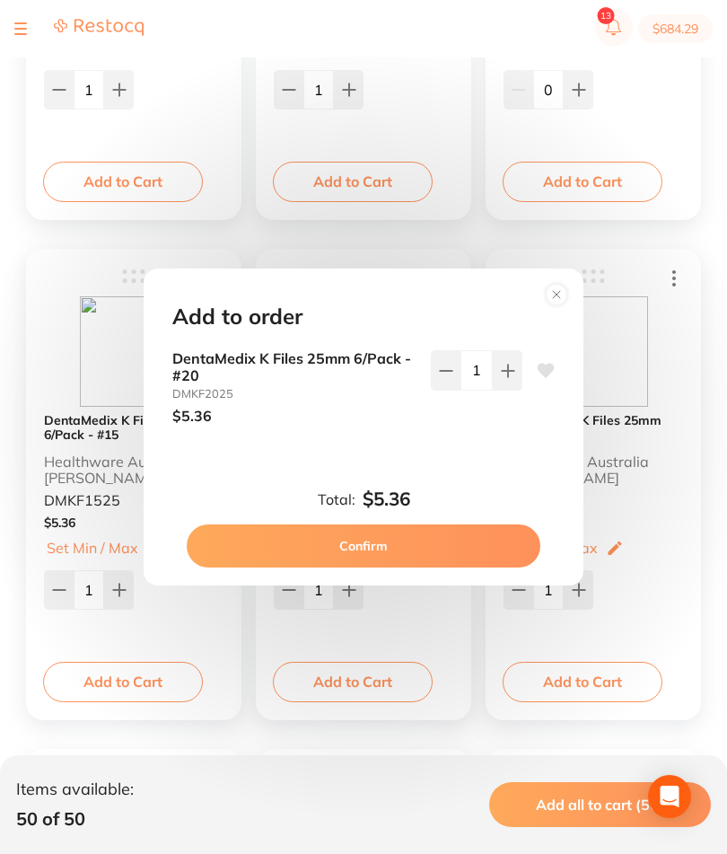
click at [447, 567] on button "Confirm" at bounding box center [364, 545] width 354 height 43
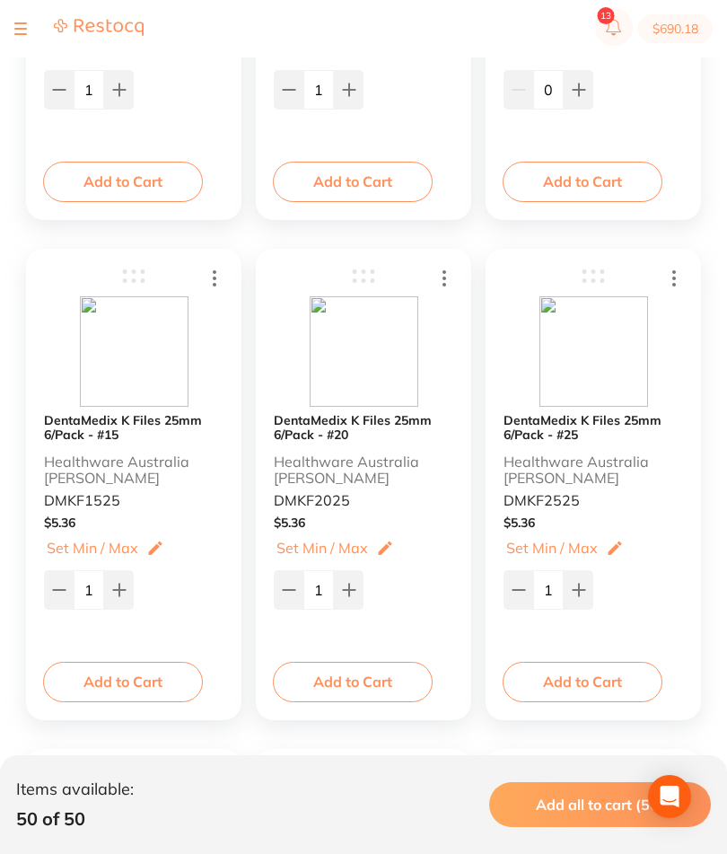
click at [606, 679] on button "Add to Cart" at bounding box center [583, 680] width 160 height 39
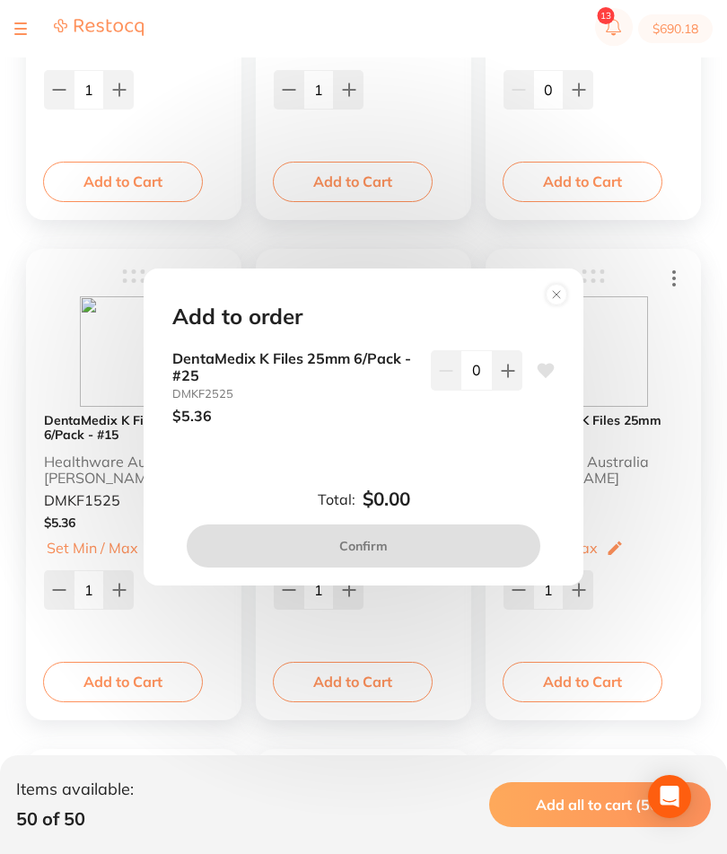
click at [506, 378] on icon at bounding box center [508, 370] width 14 height 14
type input "1"
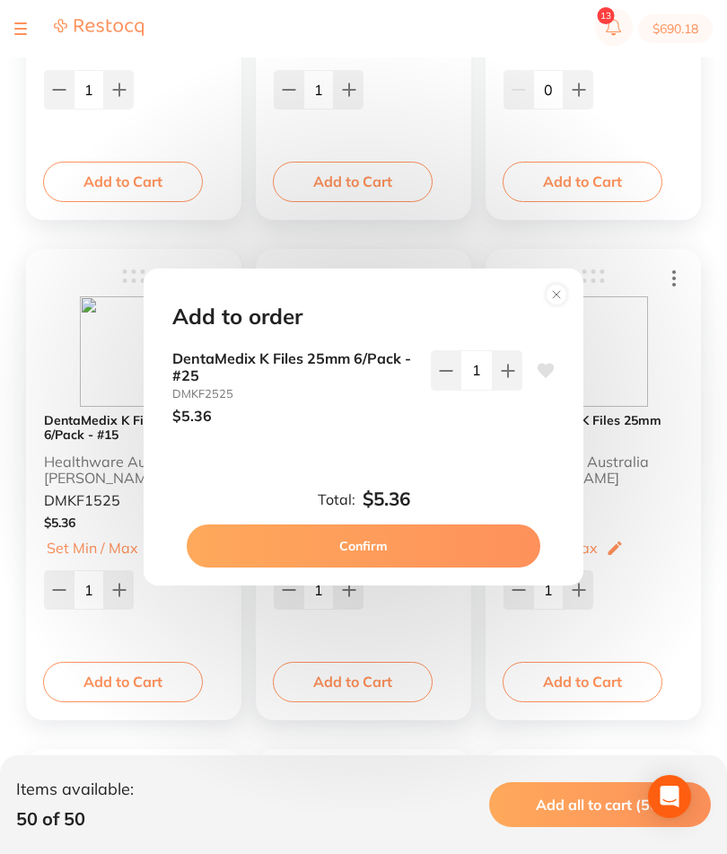
click at [442, 567] on button "Confirm" at bounding box center [364, 545] width 354 height 43
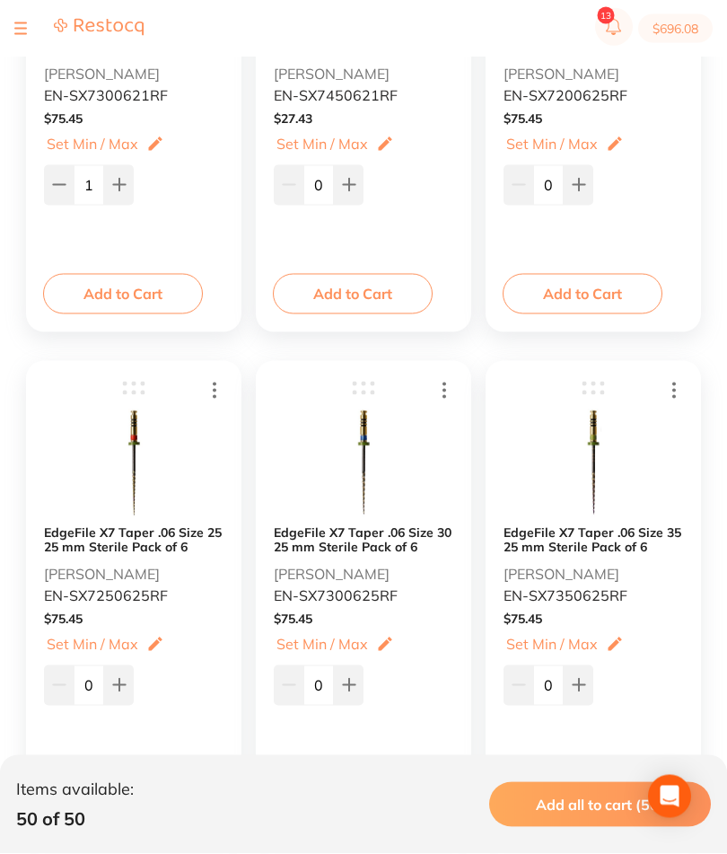
scroll to position [6536, 0]
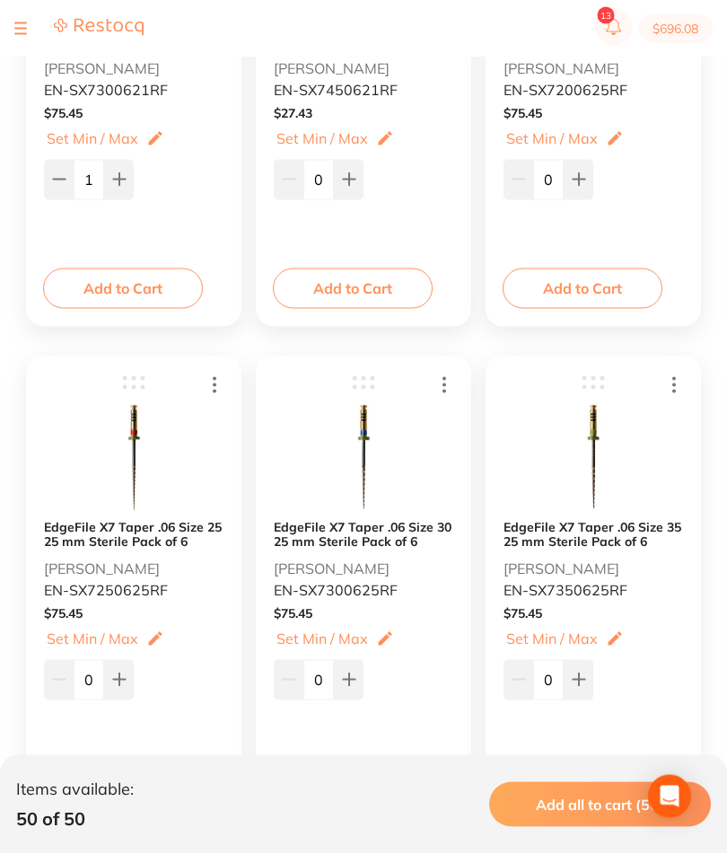
click at [139, 790] on button "Add to Cart" at bounding box center [123, 787] width 160 height 39
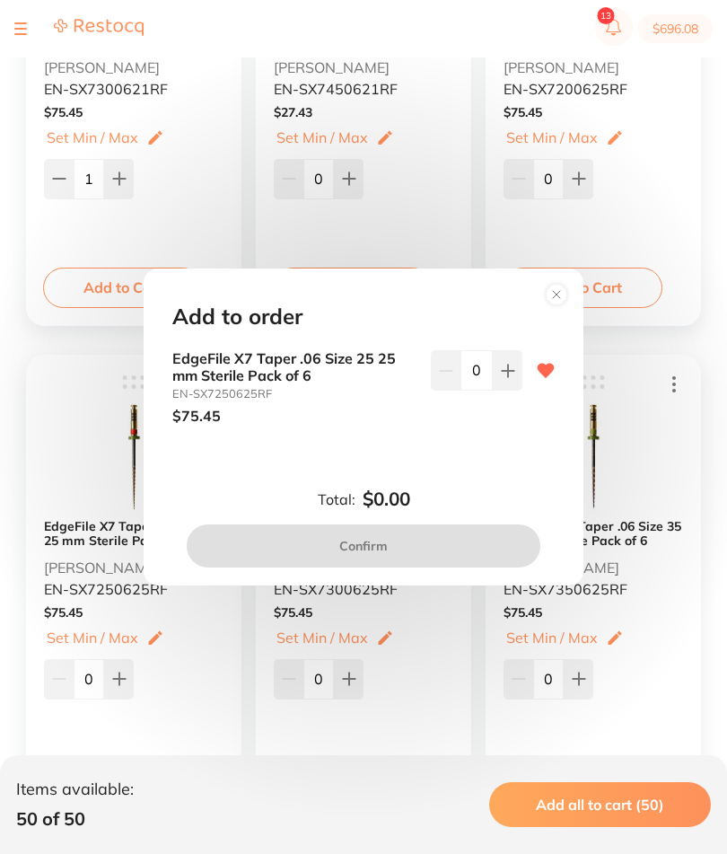
click at [514, 378] on icon at bounding box center [508, 370] width 14 height 14
type input "1"
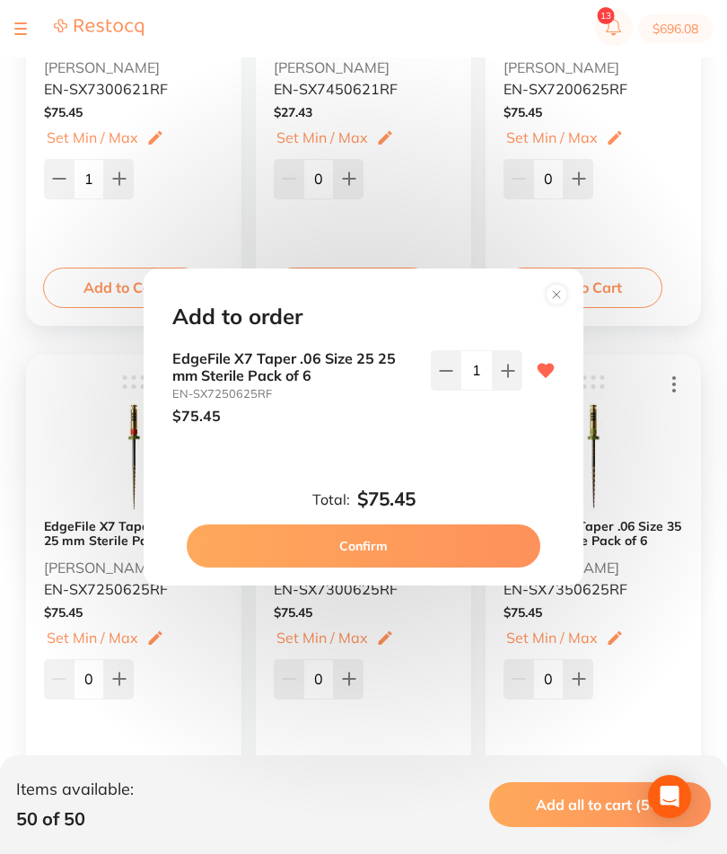
click at [439, 567] on button "Confirm" at bounding box center [364, 545] width 354 height 43
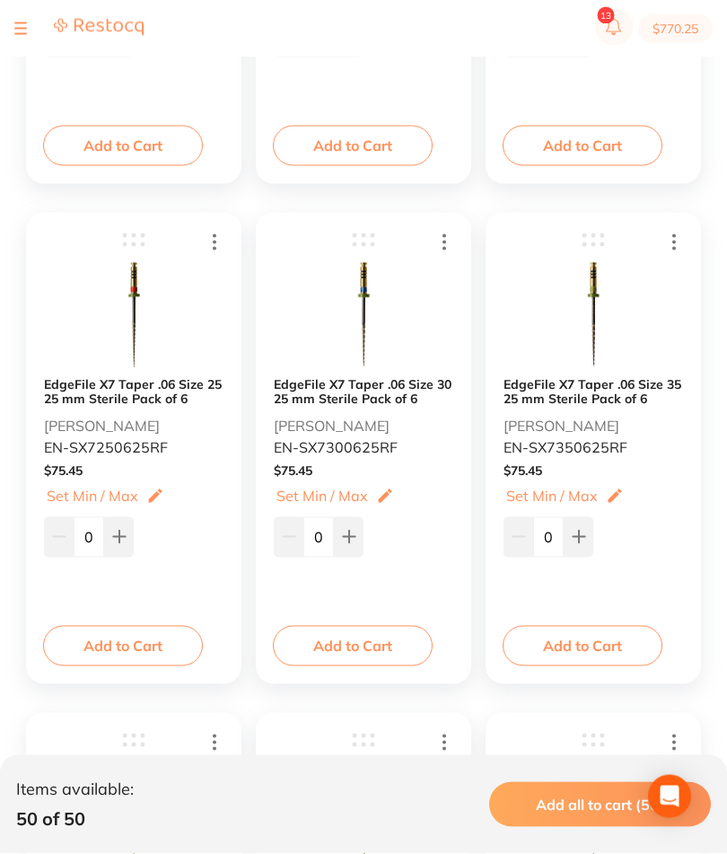
scroll to position [6679, 0]
click at [382, 640] on button "Add to Cart" at bounding box center [353, 644] width 160 height 39
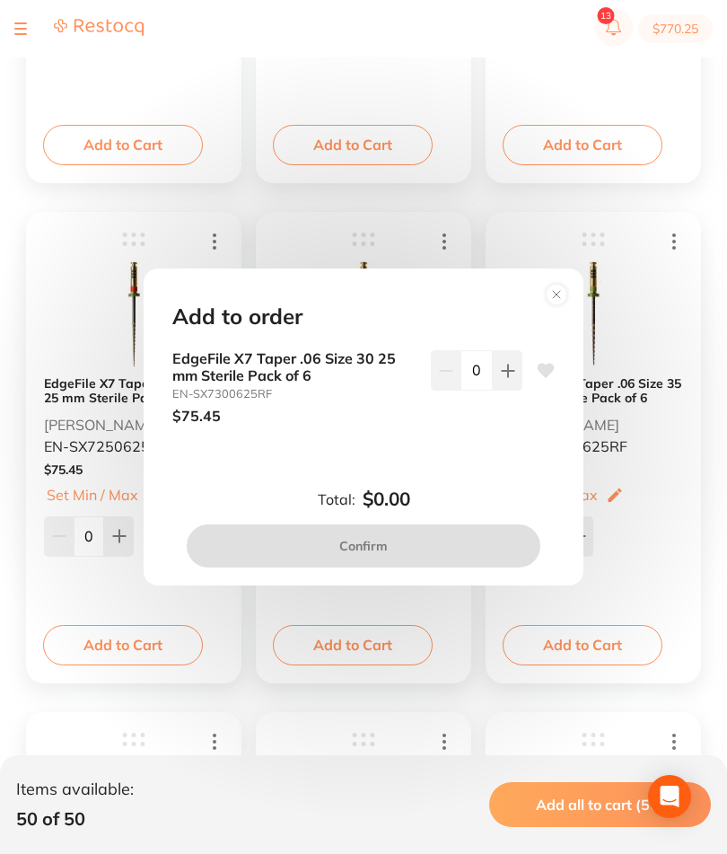
click at [510, 378] on icon at bounding box center [508, 370] width 14 height 14
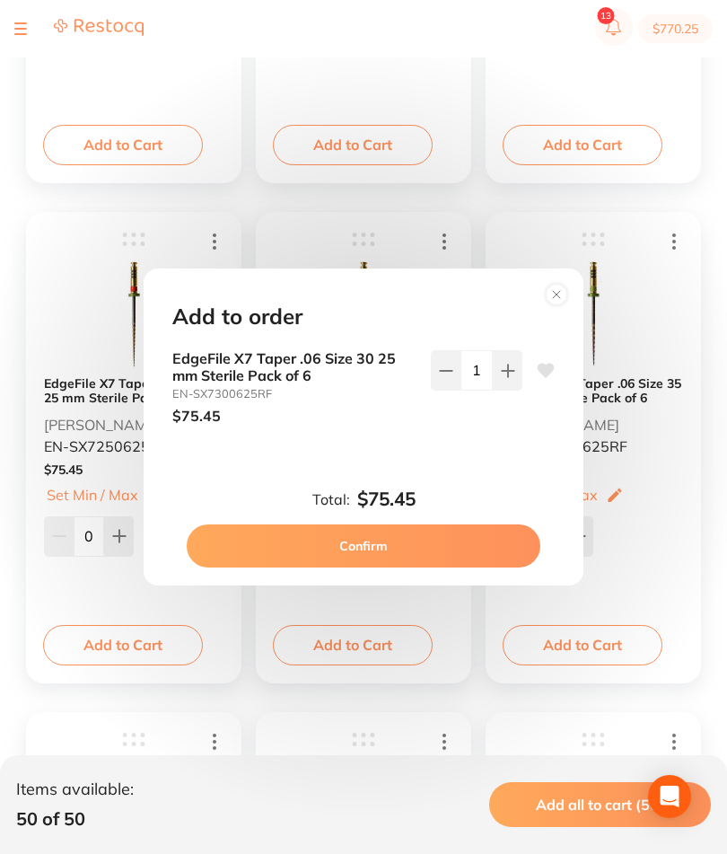
type input "1"
click at [456, 567] on button "Confirm" at bounding box center [364, 545] width 354 height 43
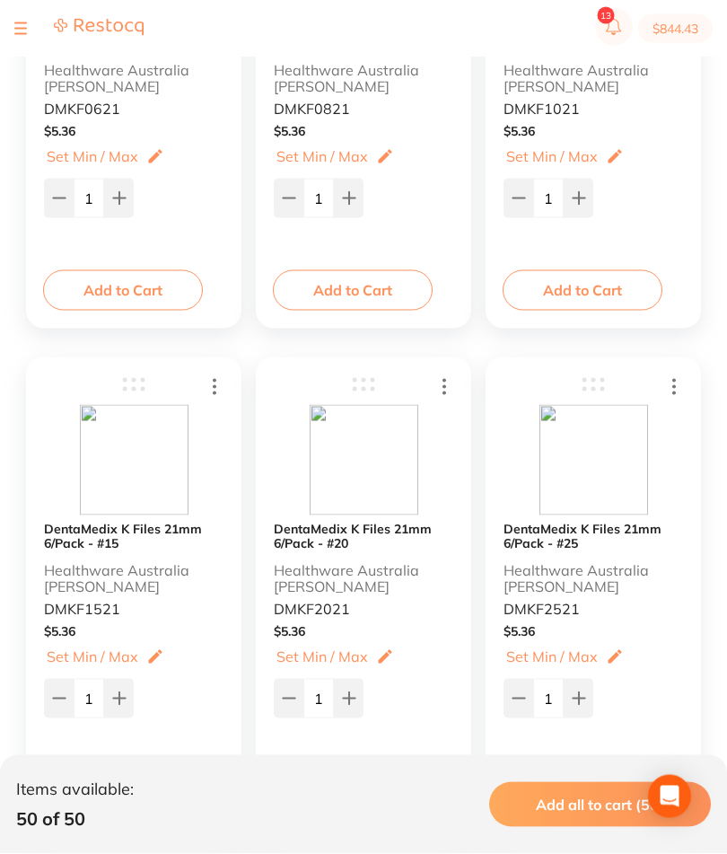
scroll to position [1840, 0]
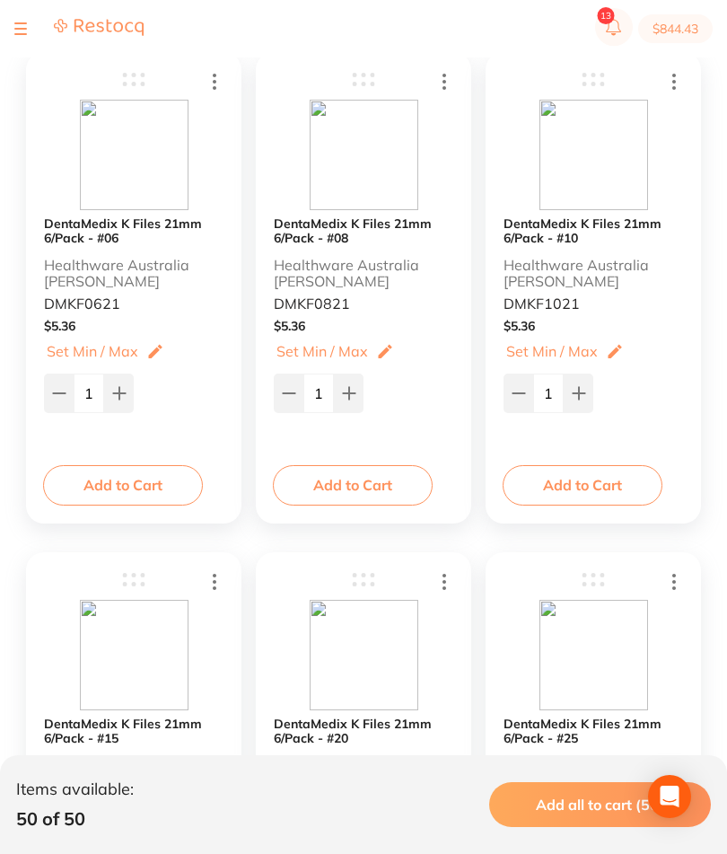
click at [24, 18] on div at bounding box center [20, 29] width 13 height 22
click at [22, 28] on button at bounding box center [20, 29] width 13 height 2
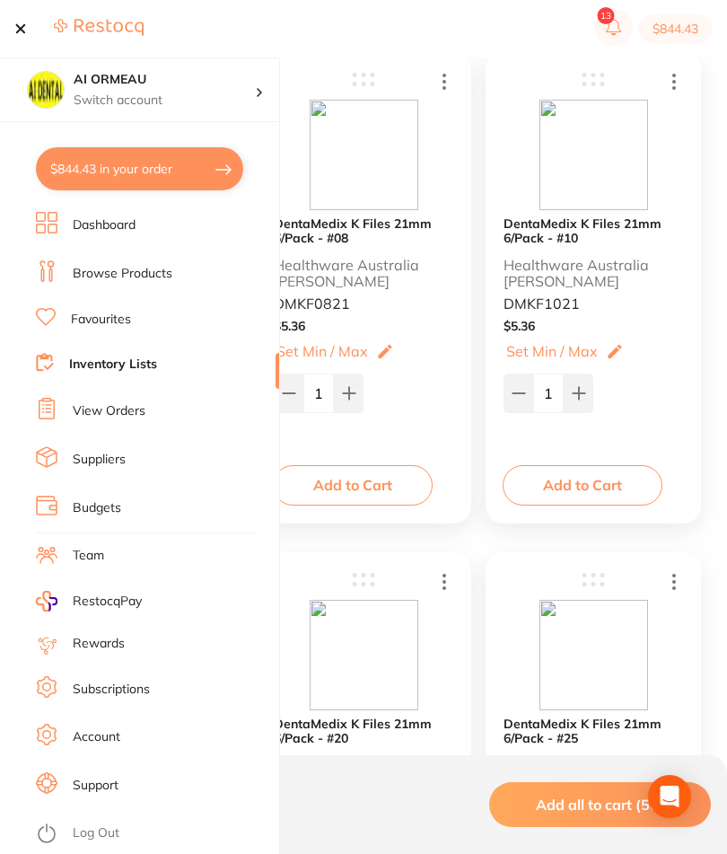
click at [174, 357] on li "Inventory Lists" at bounding box center [157, 365] width 243 height 24
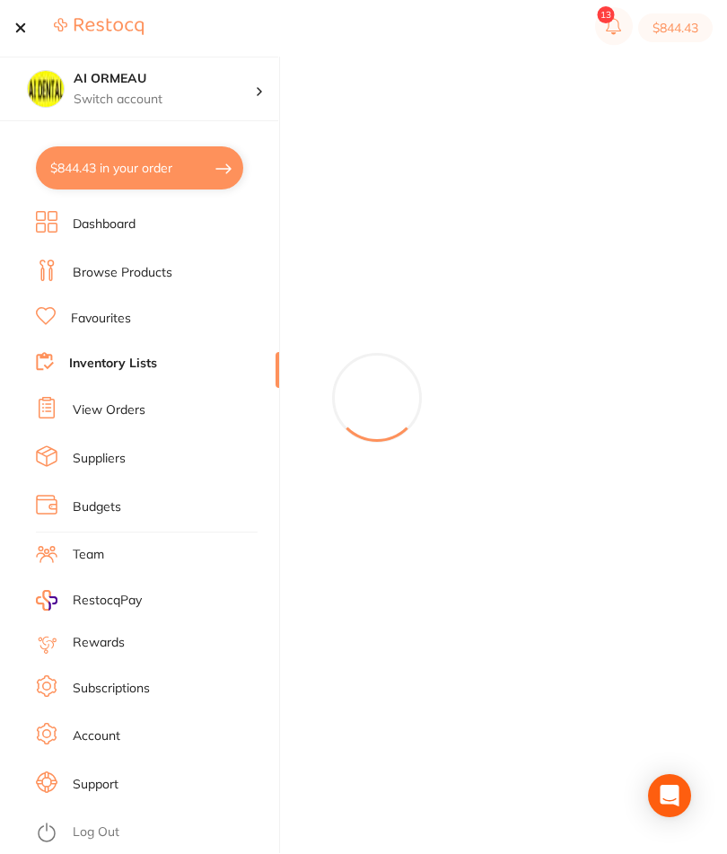
scroll to position [23, 0]
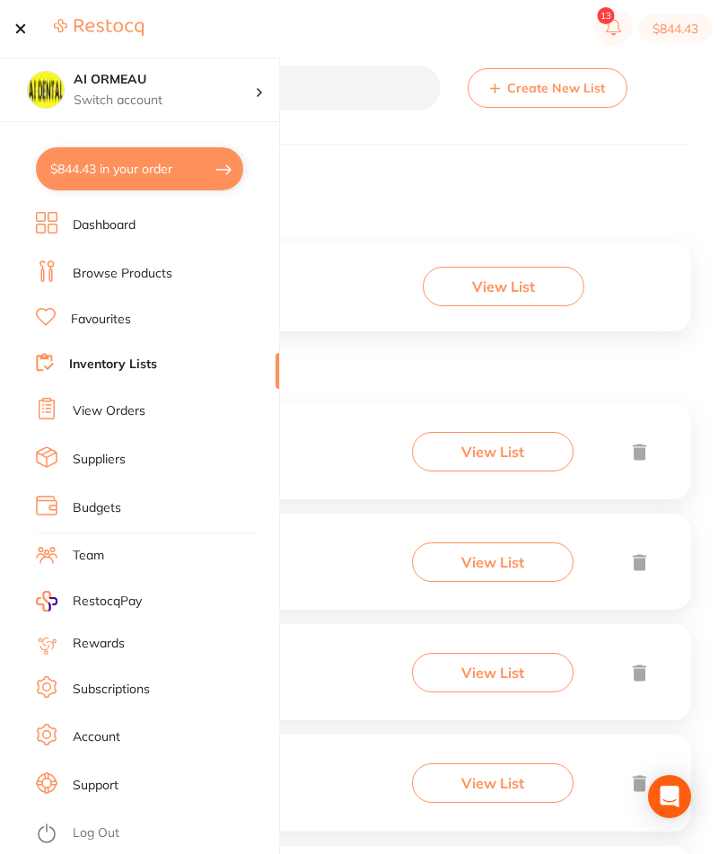
click at [145, 355] on link "Inventory Lists" at bounding box center [113, 364] width 88 height 18
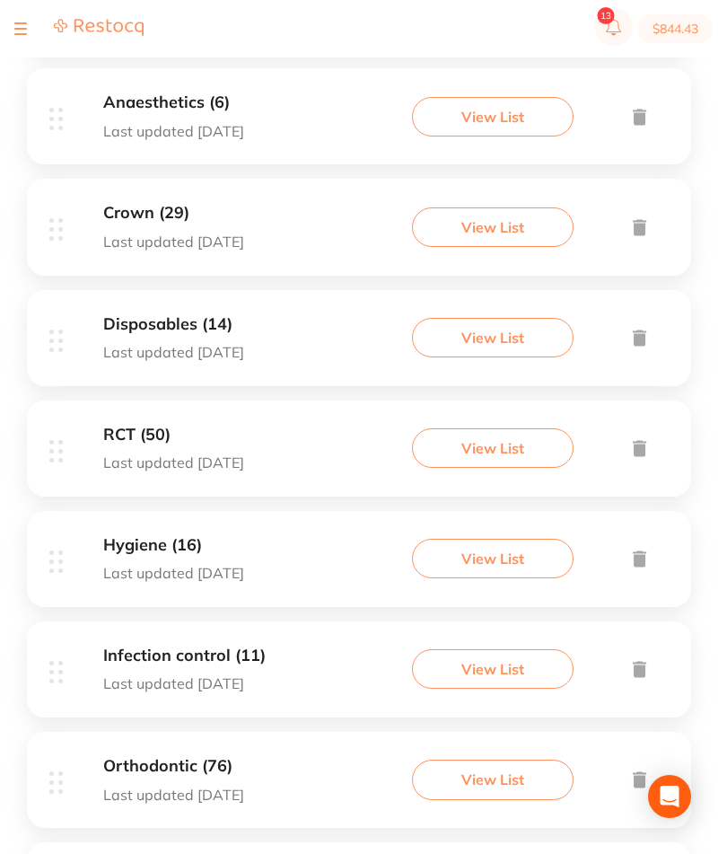
scroll to position [580, 0]
click at [511, 577] on button "View List" at bounding box center [493, 557] width 162 height 39
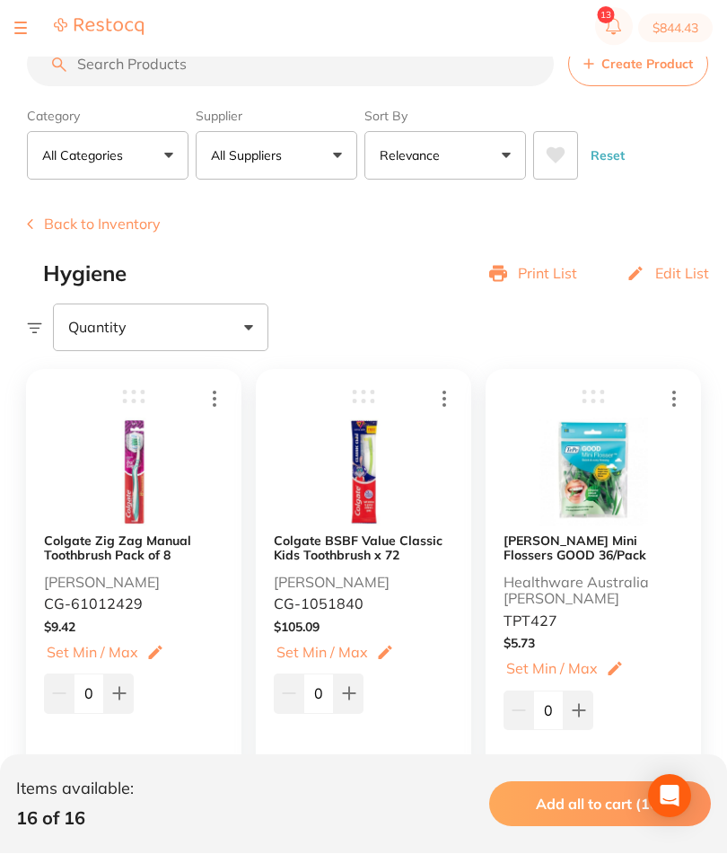
scroll to position [23, 0]
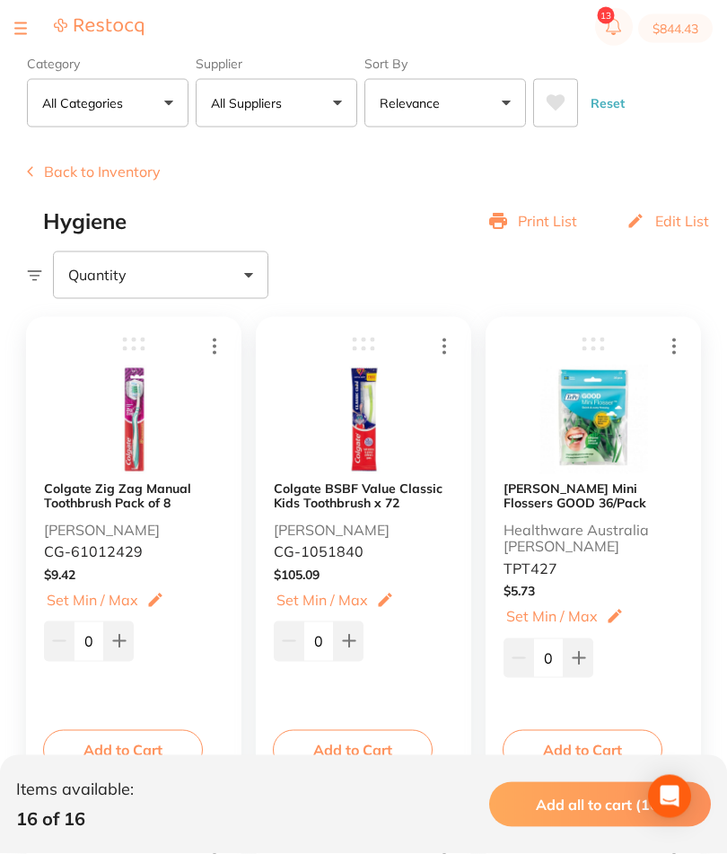
scroll to position [75, 0]
click at [153, 737] on button "Add to Cart" at bounding box center [123, 749] width 160 height 39
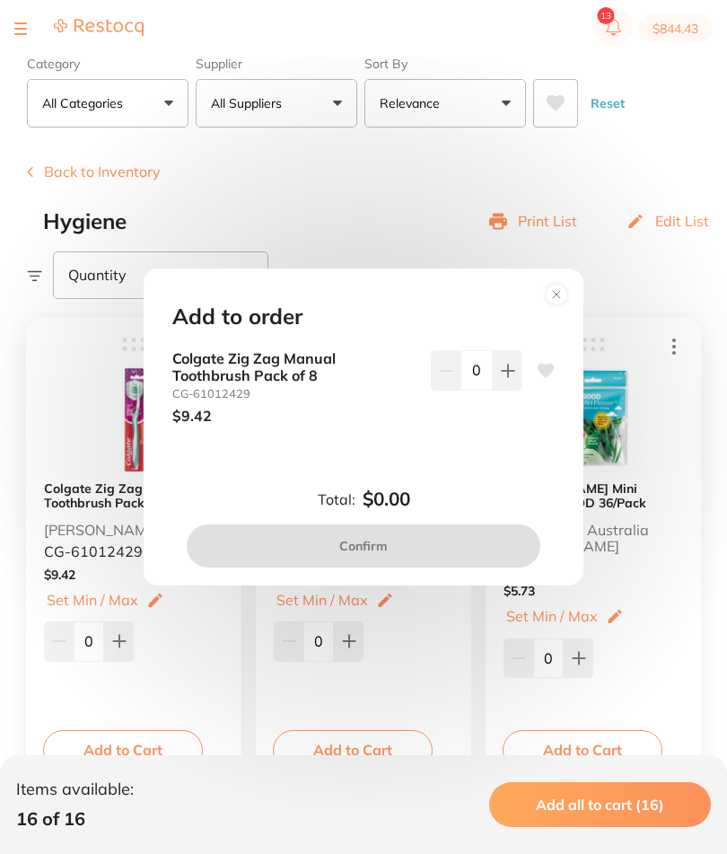
click at [495, 390] on button at bounding box center [508, 369] width 30 height 39
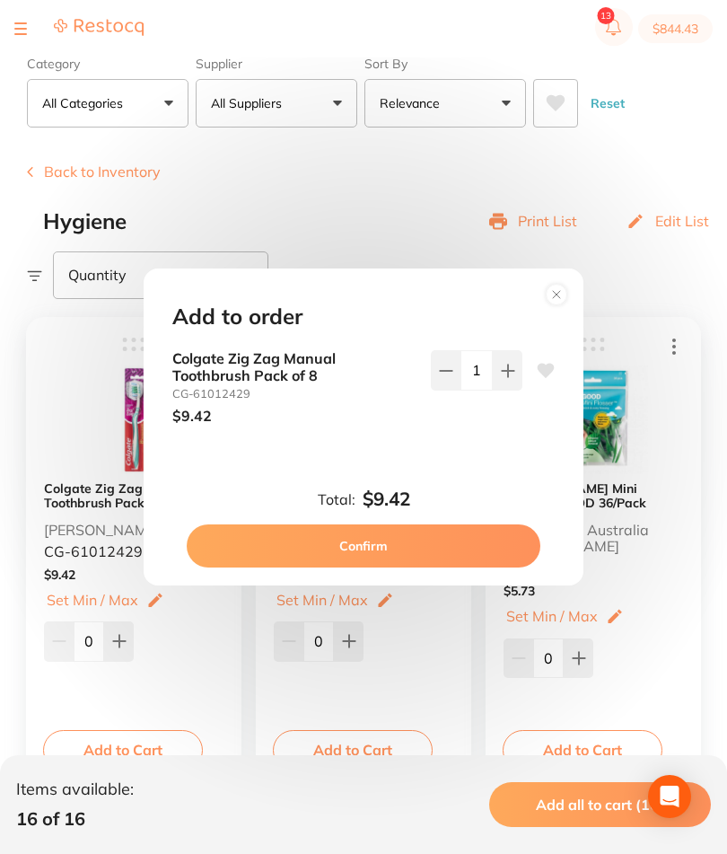
click at [495, 390] on button at bounding box center [508, 369] width 30 height 39
type input "2"
click at [457, 562] on button "Confirm" at bounding box center [364, 545] width 354 height 43
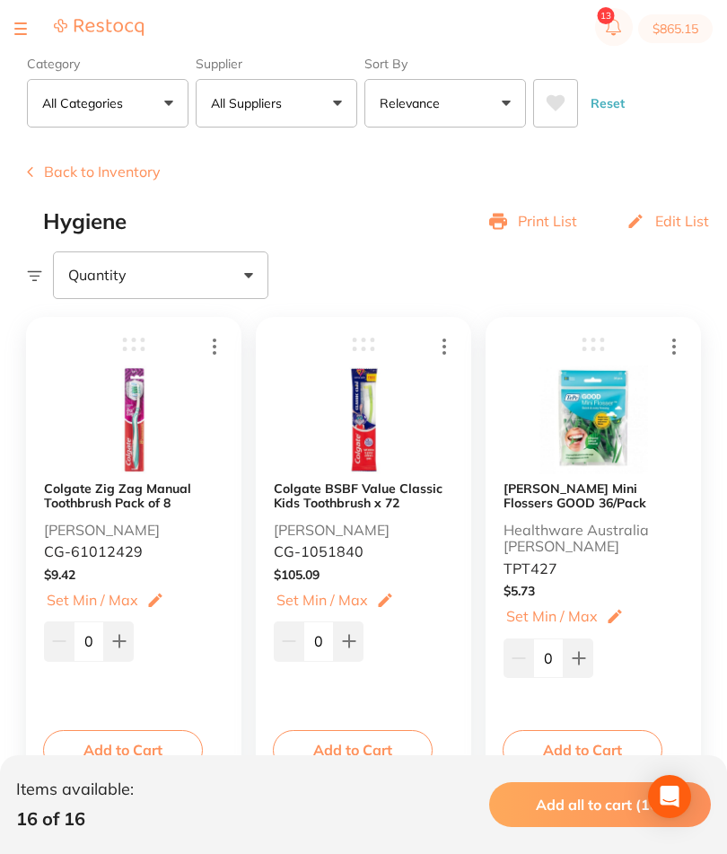
click at [378, 742] on button "Add to Cart" at bounding box center [353, 749] width 160 height 39
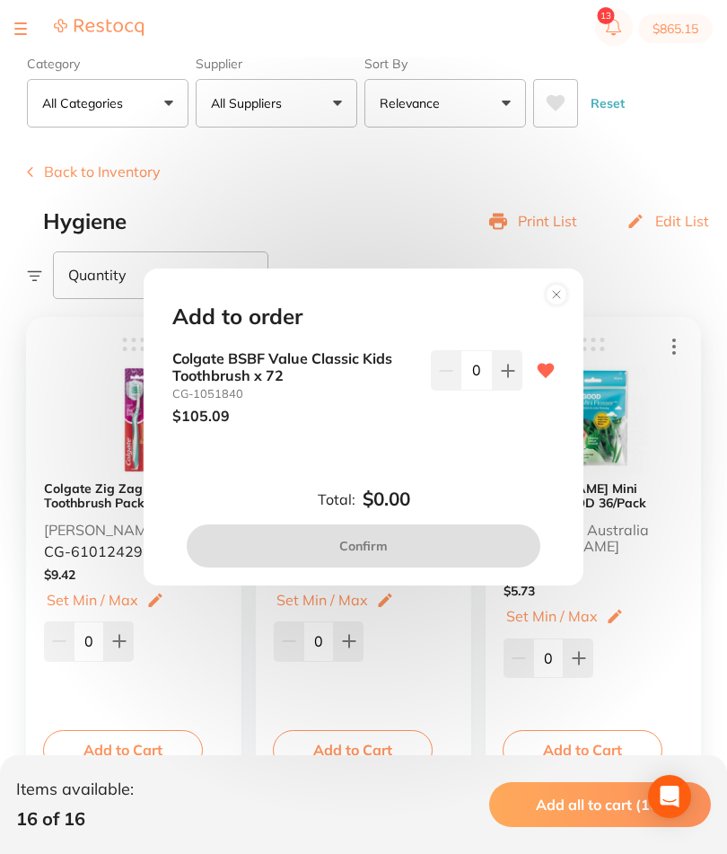
click at [501, 378] on icon at bounding box center [508, 370] width 14 height 14
type input "1"
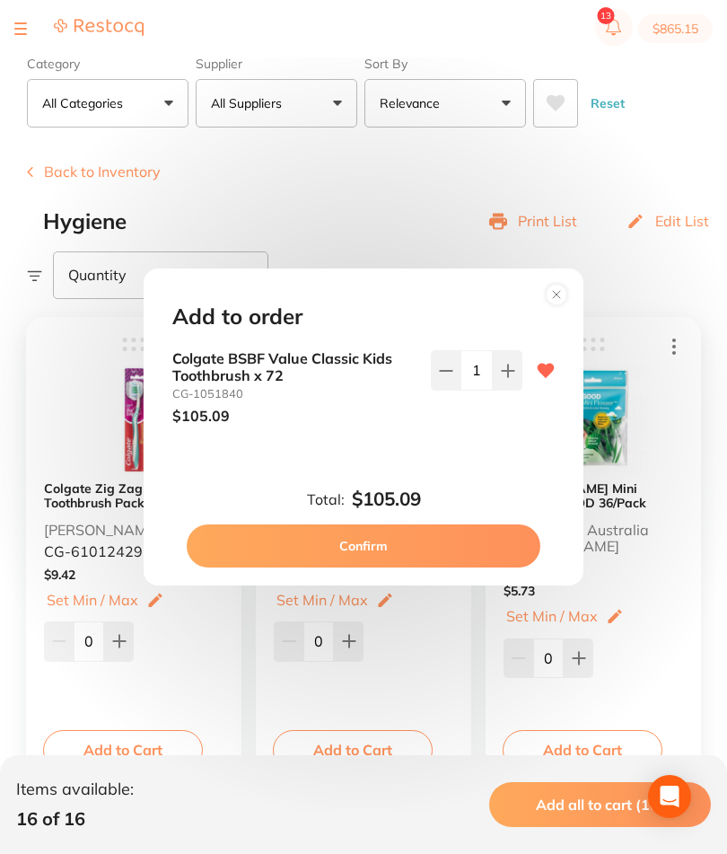
click at [415, 567] on button "Confirm" at bounding box center [364, 545] width 354 height 43
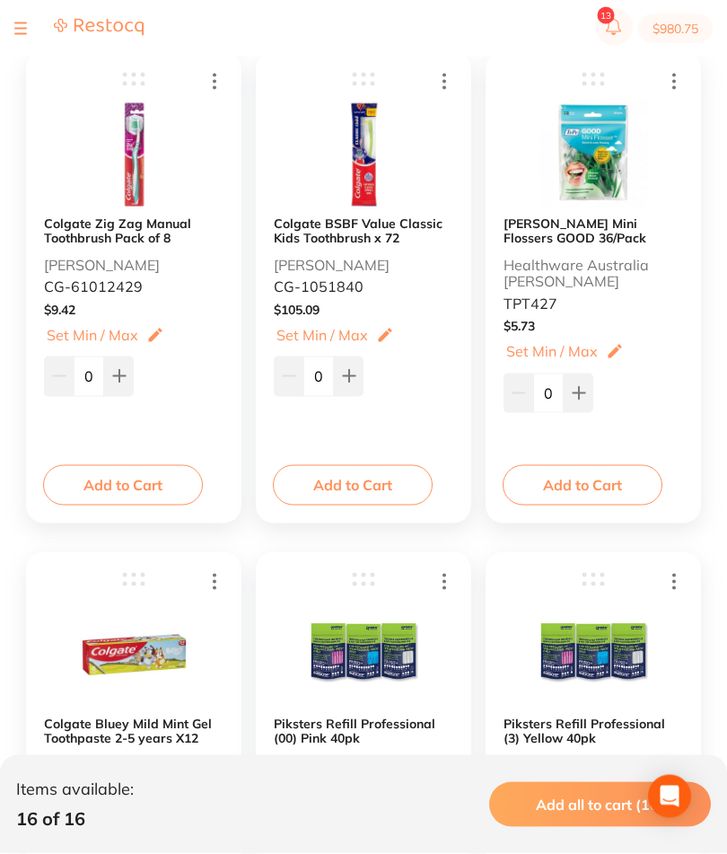
click at [617, 491] on button "Add to Cart" at bounding box center [583, 484] width 160 height 39
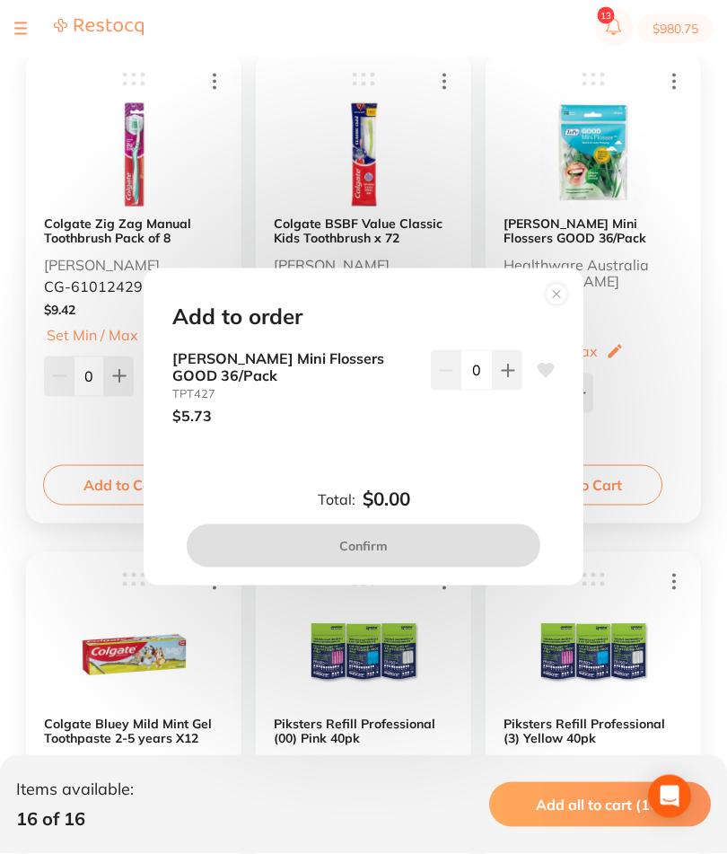
scroll to position [341, 0]
click at [561, 304] on circle at bounding box center [557, 294] width 21 height 21
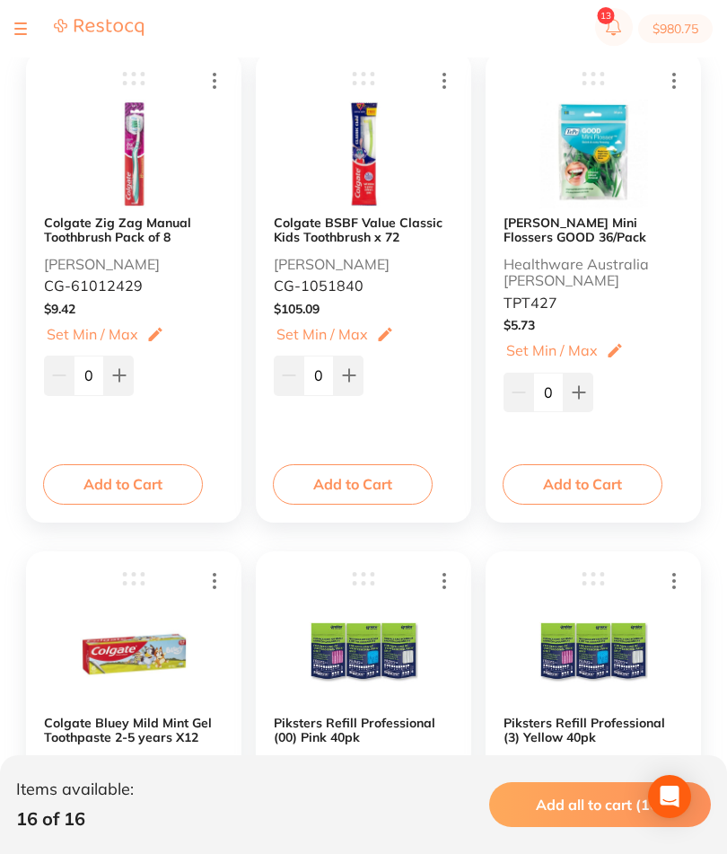
click at [608, 488] on button "Add to Cart" at bounding box center [583, 483] width 160 height 39
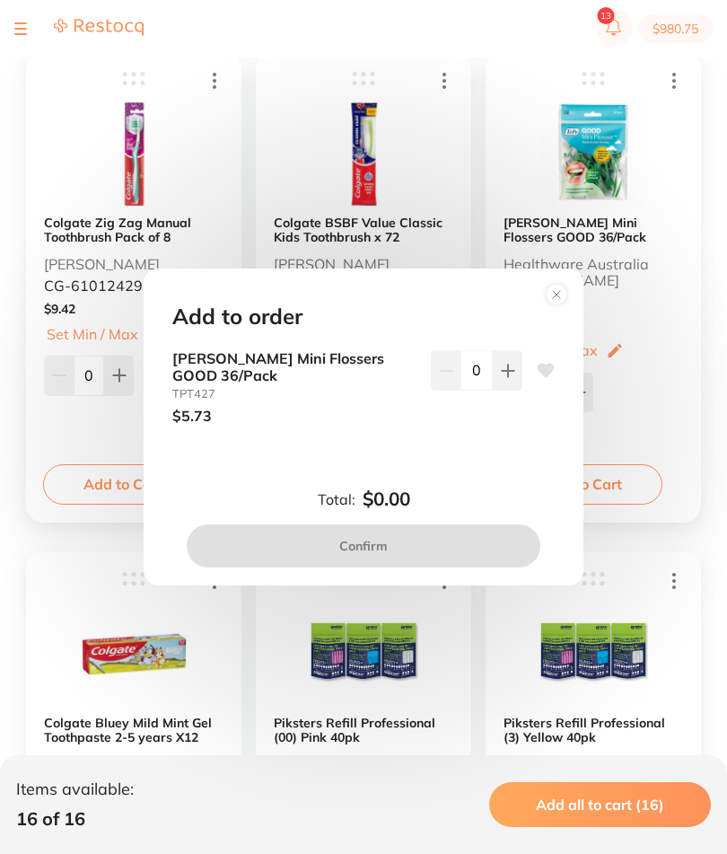
click at [502, 390] on button at bounding box center [508, 369] width 30 height 39
type input "1"
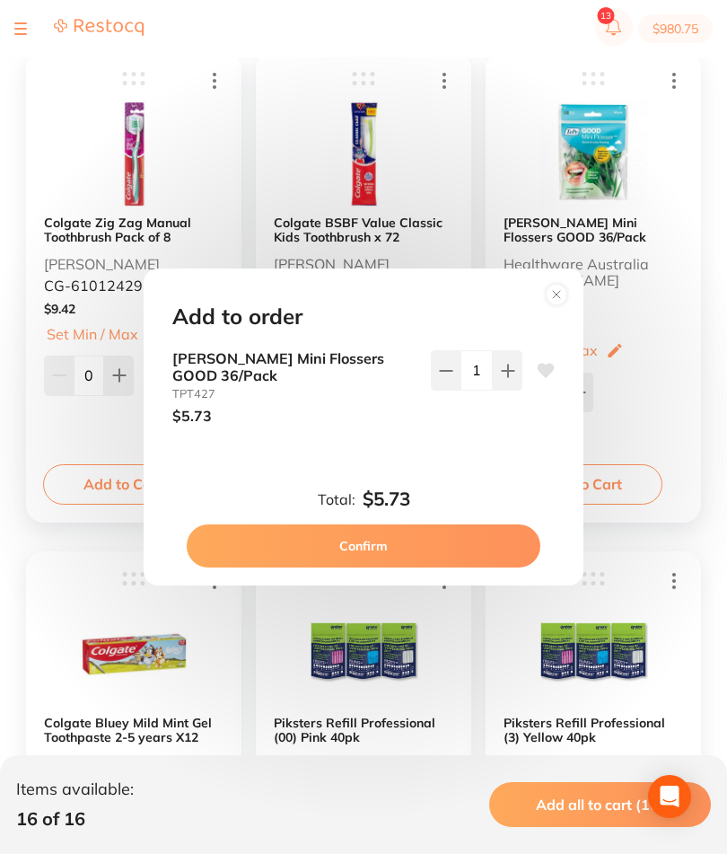
click at [439, 567] on button "Confirm" at bounding box center [364, 545] width 354 height 43
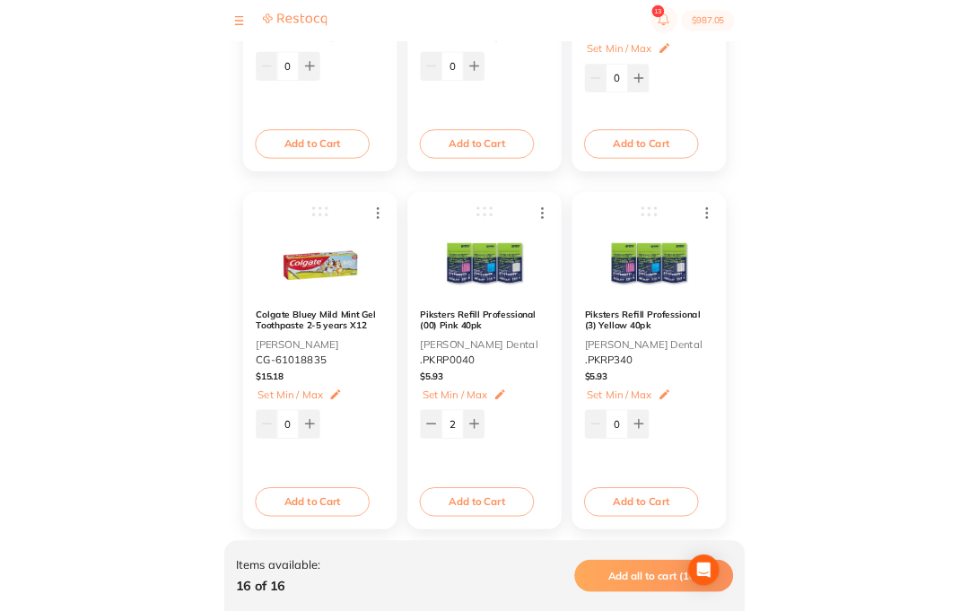
scroll to position [836, 0]
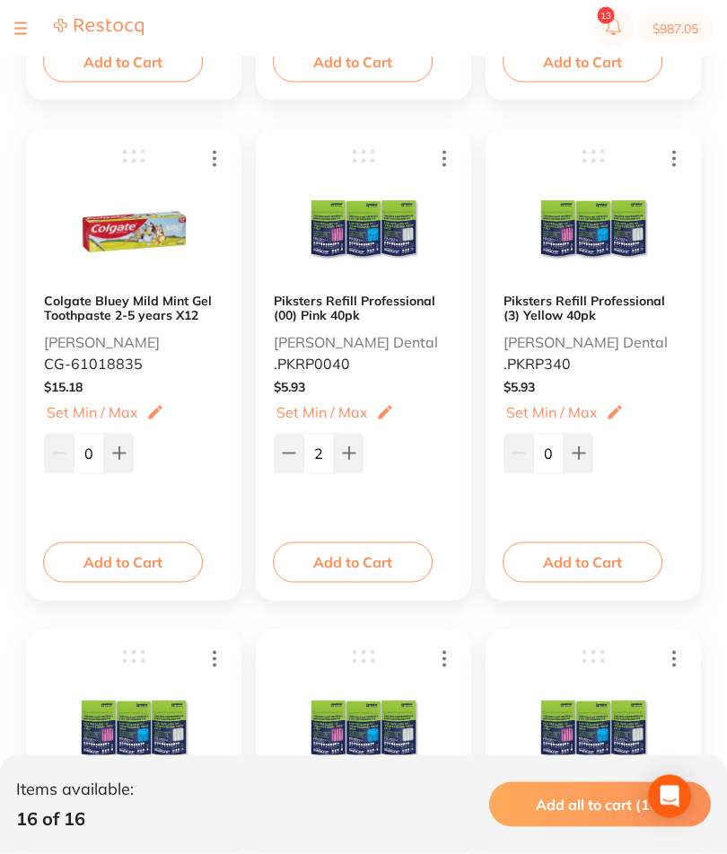
click at [385, 567] on button "Add to Cart" at bounding box center [353, 561] width 160 height 39
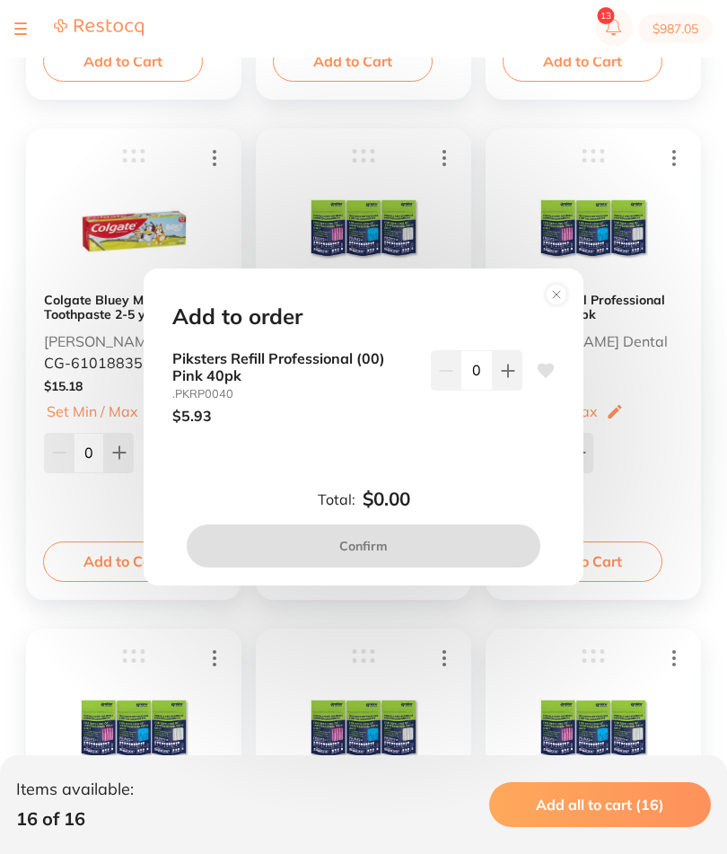
click at [504, 378] on icon at bounding box center [508, 370] width 14 height 14
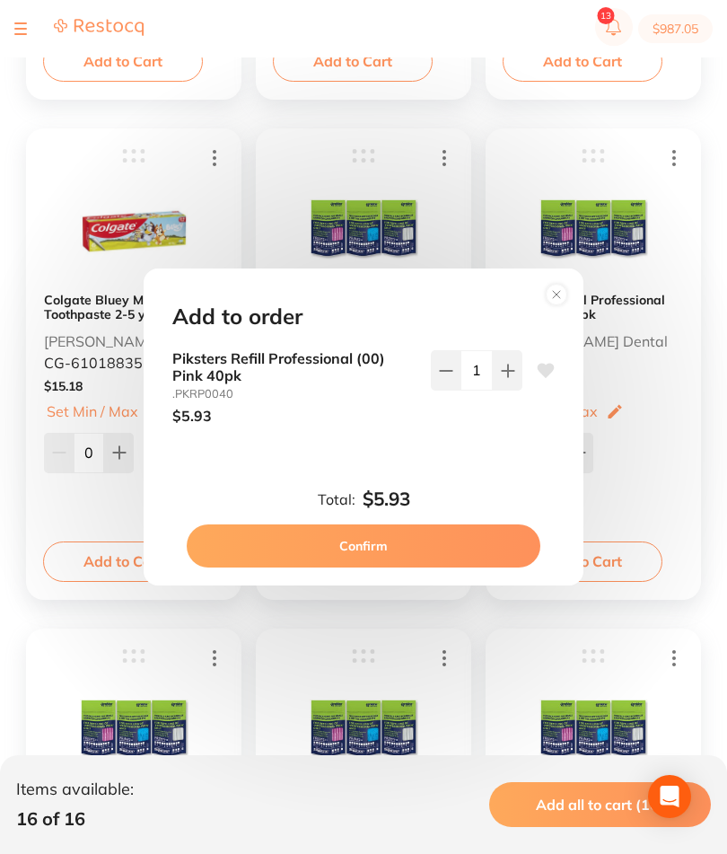
click at [504, 378] on icon at bounding box center [508, 370] width 14 height 14
type input "2"
click at [442, 567] on button "Confirm" at bounding box center [364, 545] width 354 height 43
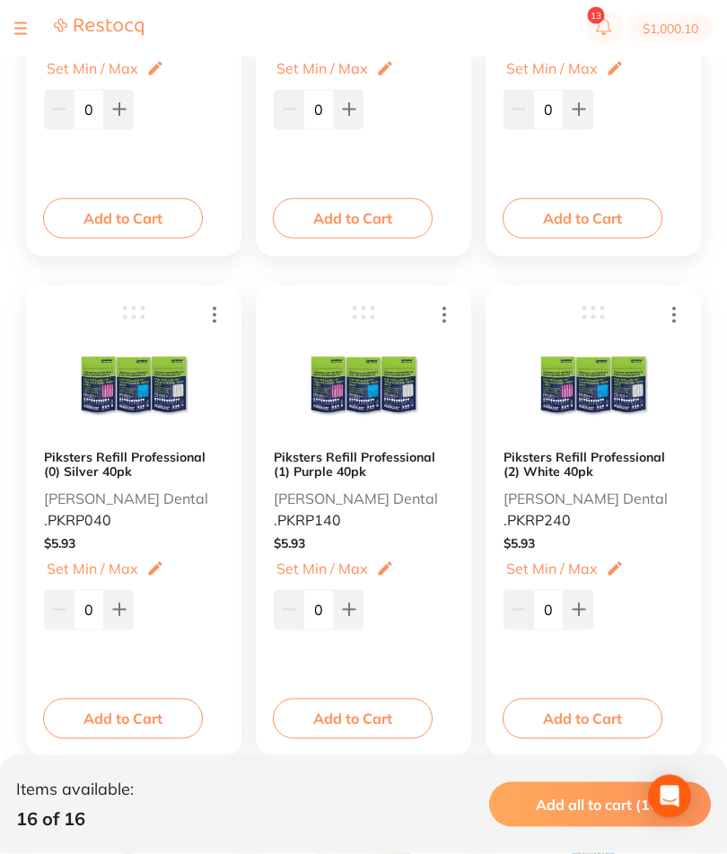
scroll to position [1607, 0]
click at [140, 722] on button "Add to Cart" at bounding box center [123, 716] width 160 height 39
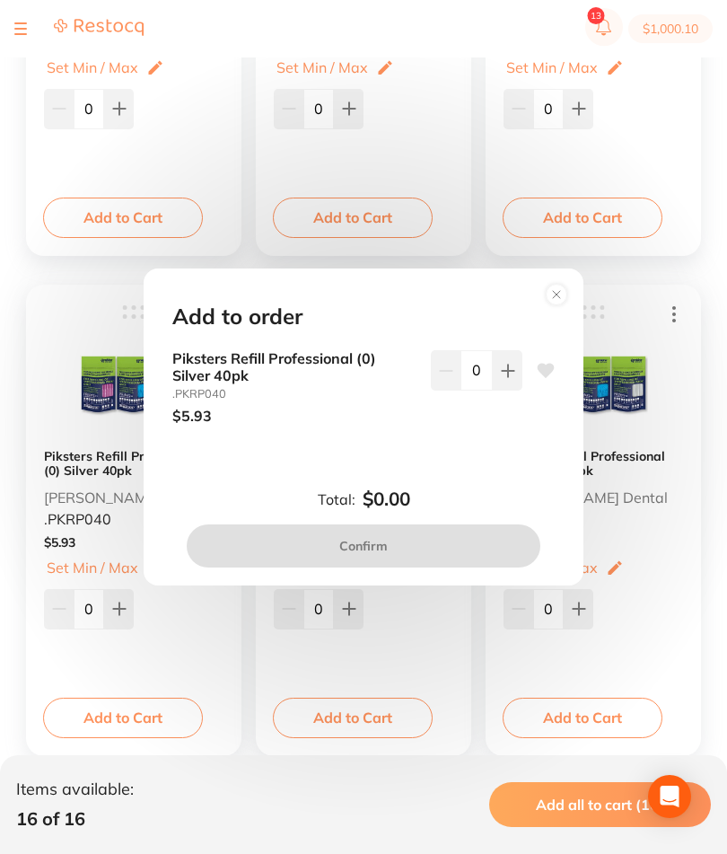
click at [504, 378] on icon at bounding box center [508, 370] width 14 height 14
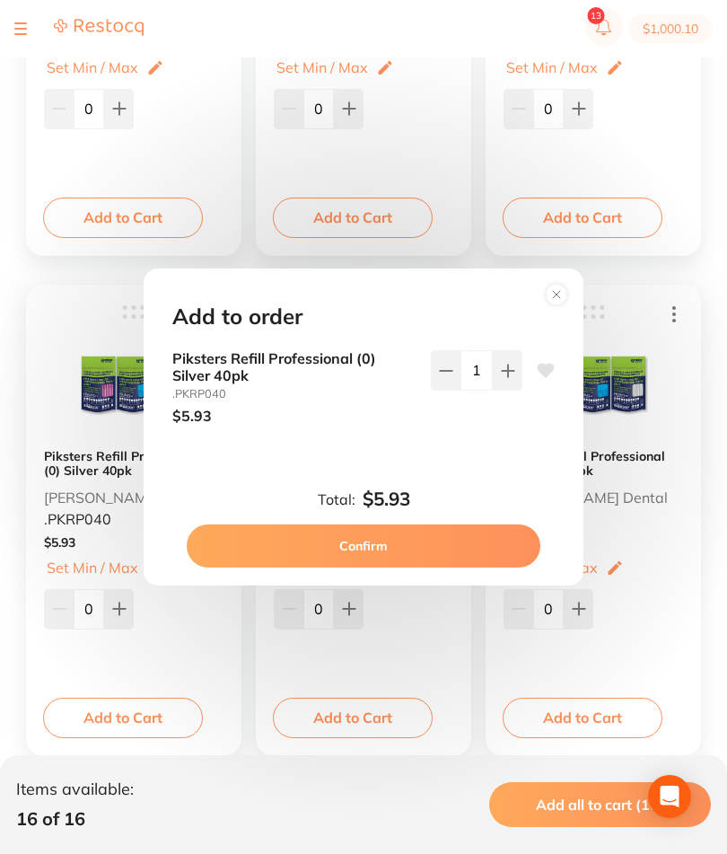
click at [503, 378] on icon at bounding box center [508, 370] width 14 height 14
type input "2"
click at [453, 567] on button "Confirm" at bounding box center [364, 545] width 354 height 43
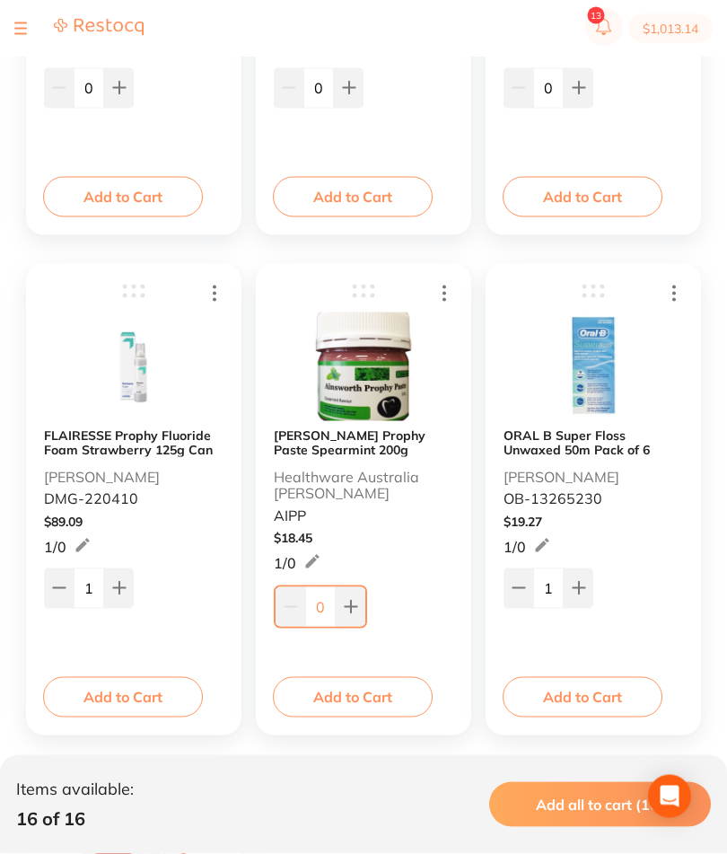
scroll to position [2129, 0]
click at [372, 714] on button "Add to Cart" at bounding box center [353, 695] width 160 height 39
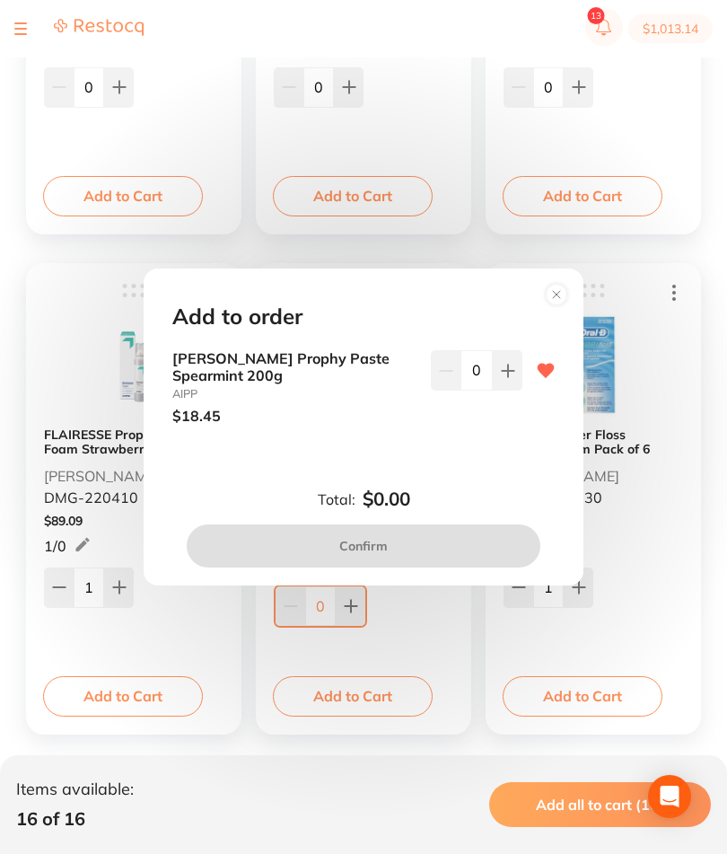
click at [495, 390] on button at bounding box center [508, 369] width 30 height 39
type input "1"
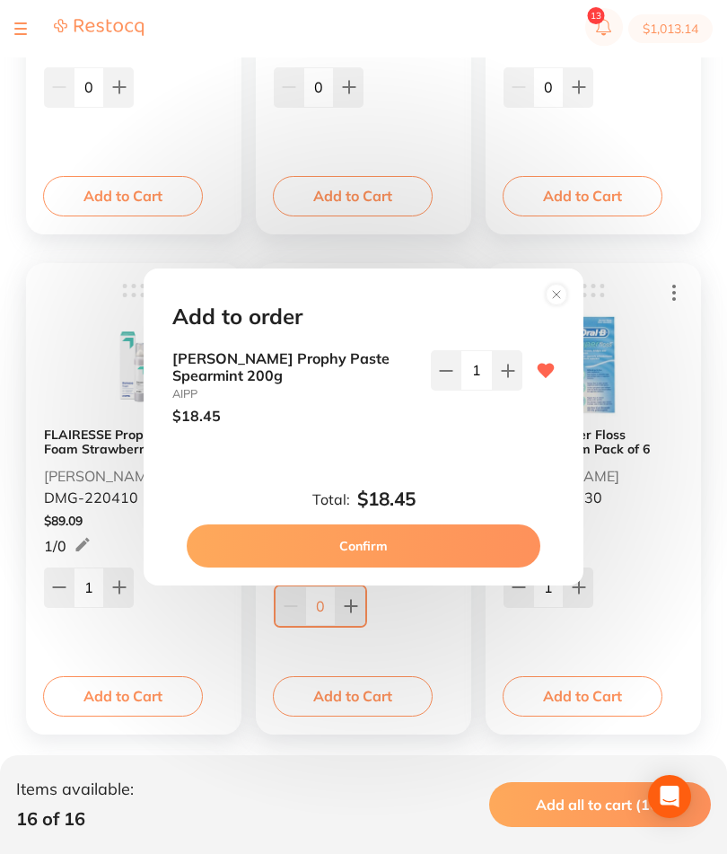
click at [439, 567] on button "Confirm" at bounding box center [364, 545] width 354 height 43
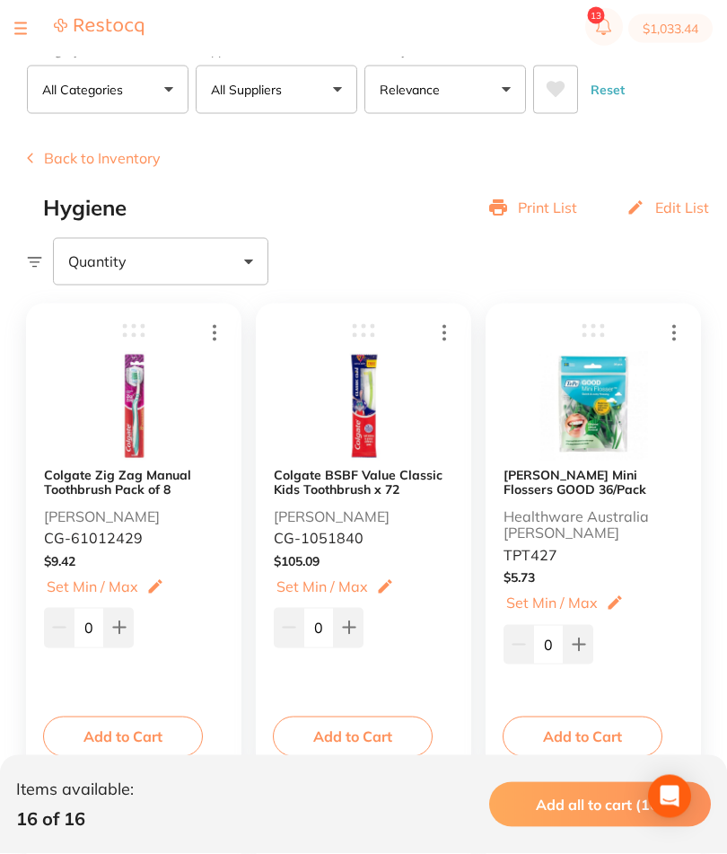
scroll to position [0, 0]
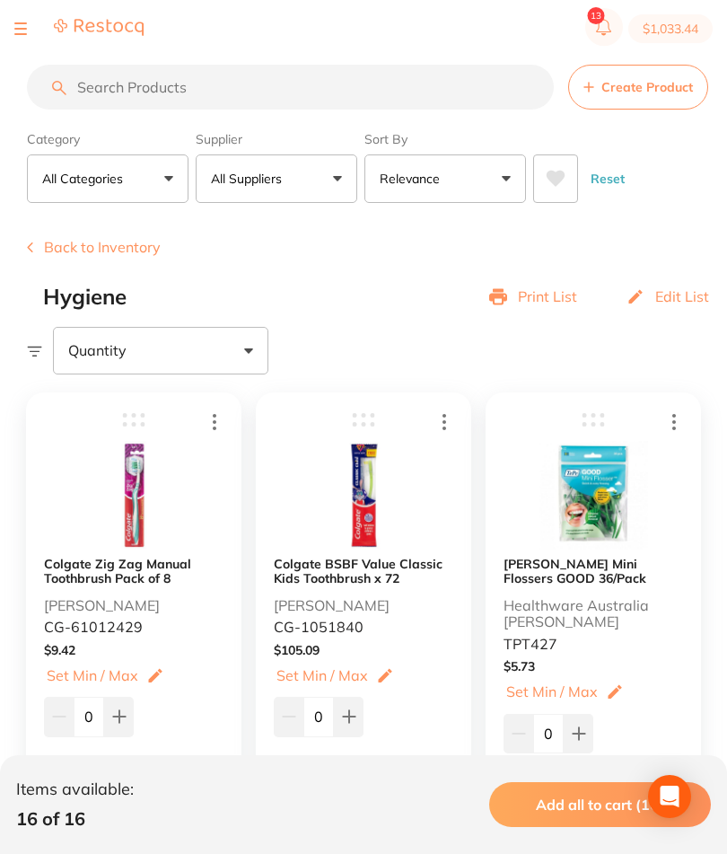
click at [22, 28] on button at bounding box center [20, 29] width 13 height 2
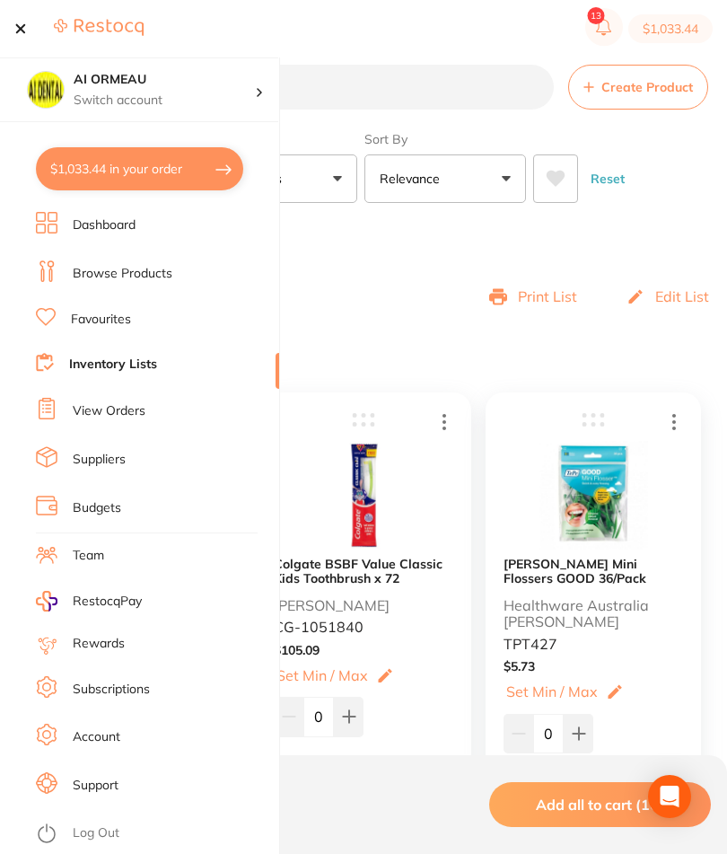
click at [149, 363] on link "Inventory Lists" at bounding box center [113, 364] width 88 height 18
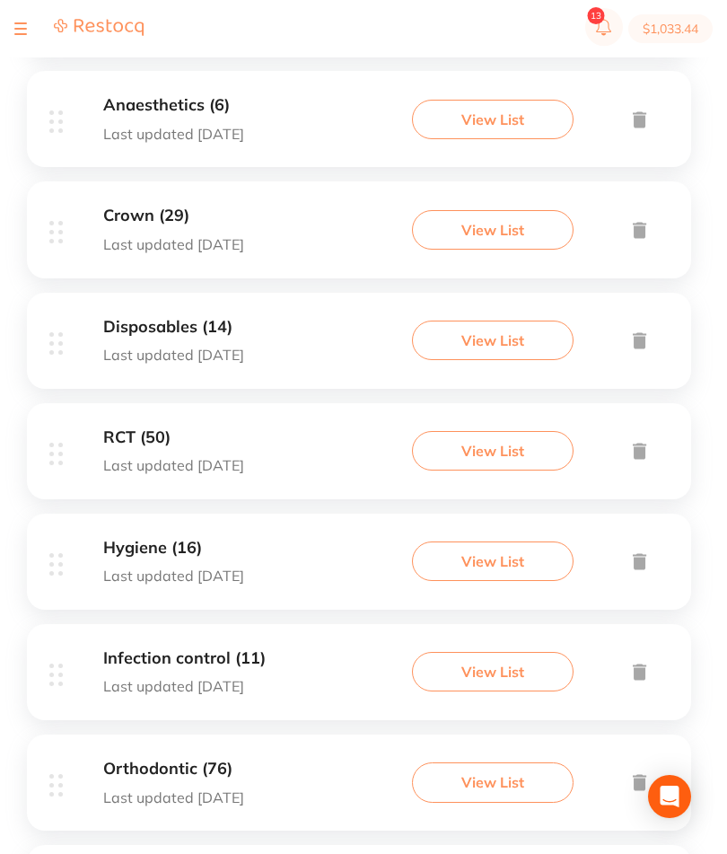
scroll to position [592, 0]
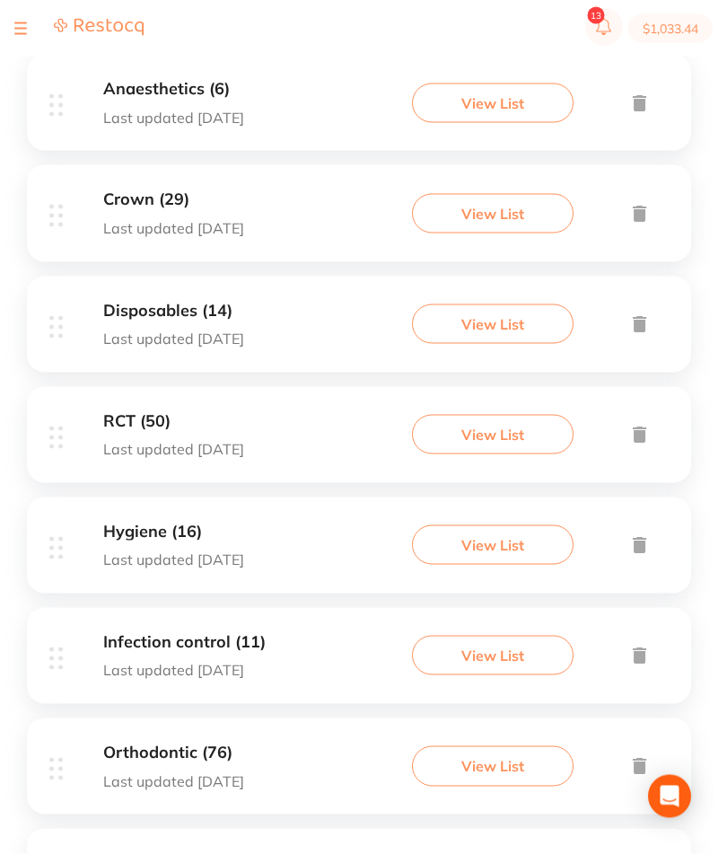
click at [520, 675] on button "View List" at bounding box center [493, 654] width 162 height 39
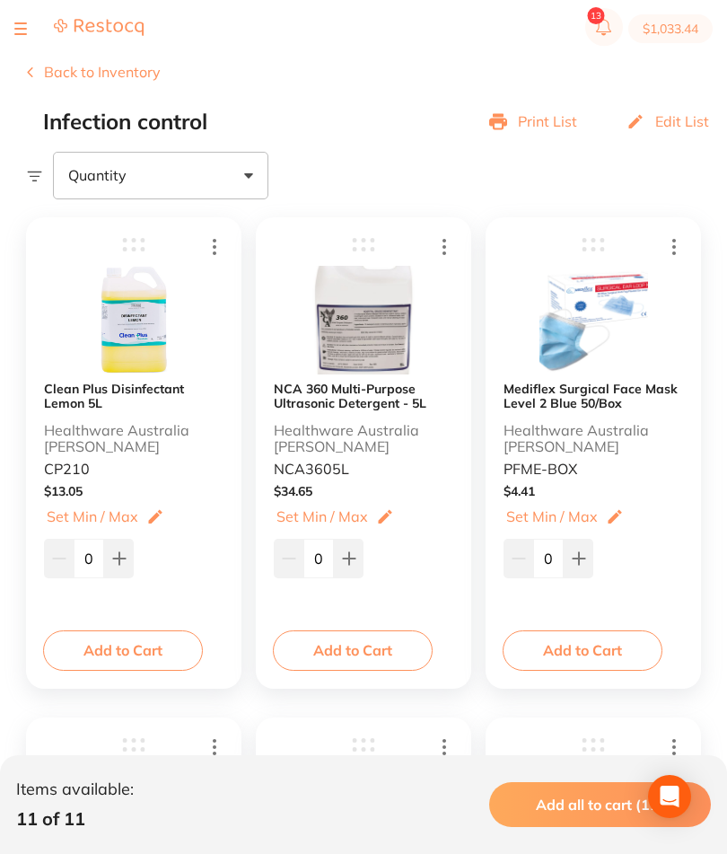
scroll to position [177, 0]
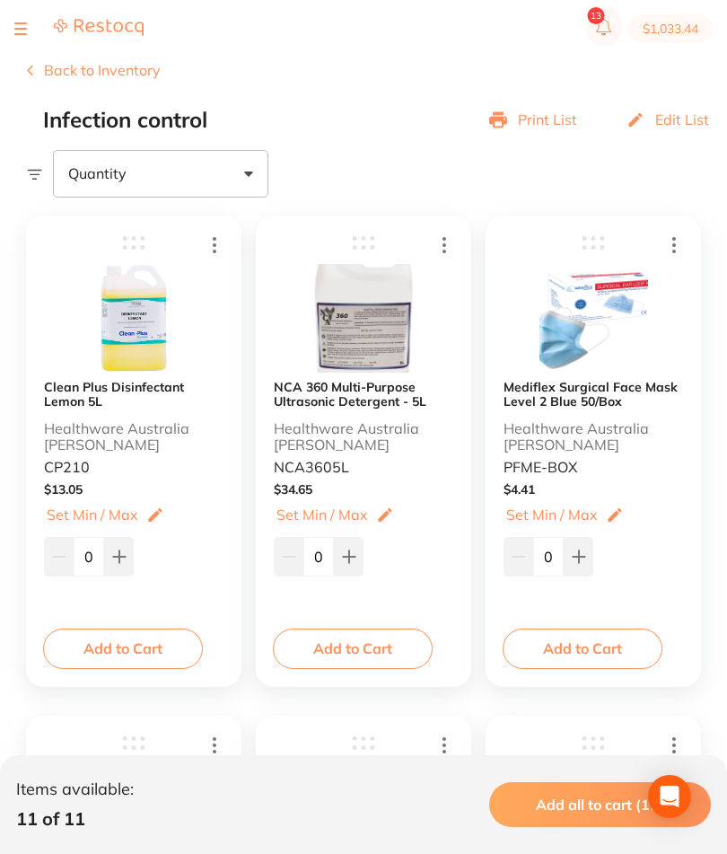
click at [375, 661] on button "Add to Cart" at bounding box center [353, 647] width 160 height 39
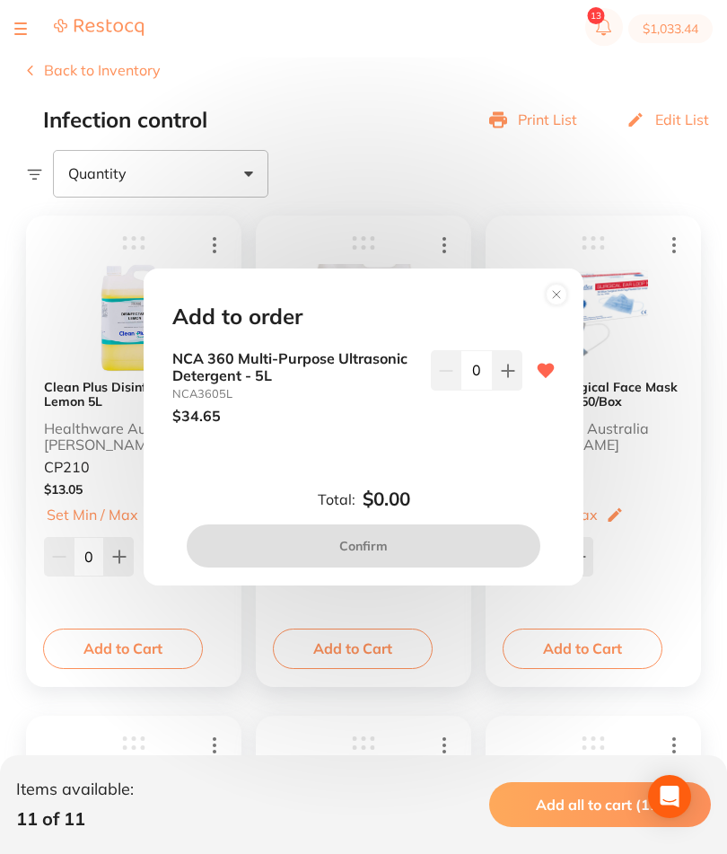
click at [504, 378] on icon at bounding box center [508, 370] width 14 height 14
type input "1"
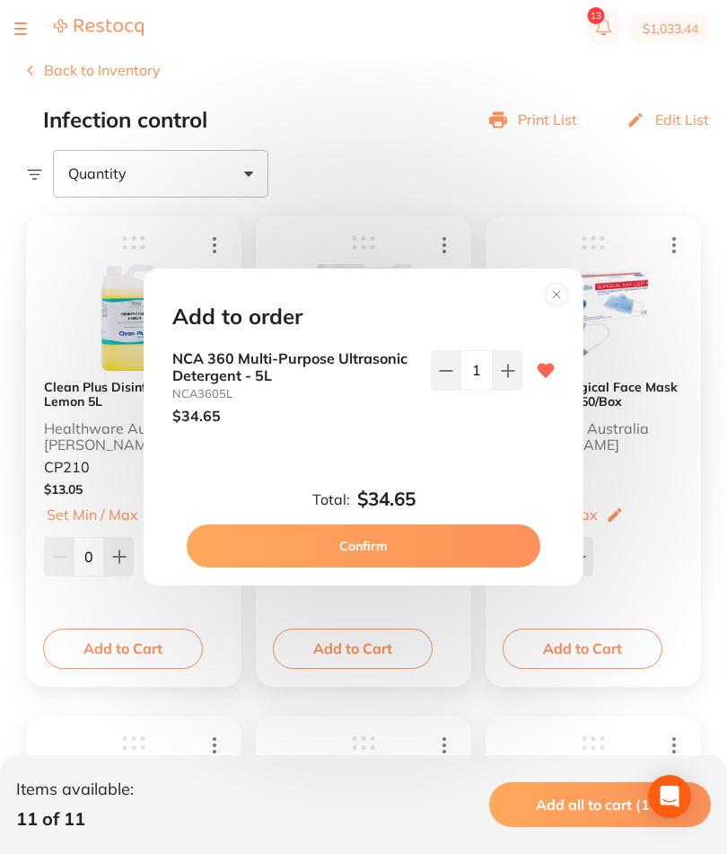
click at [440, 567] on button "Confirm" at bounding box center [364, 545] width 354 height 43
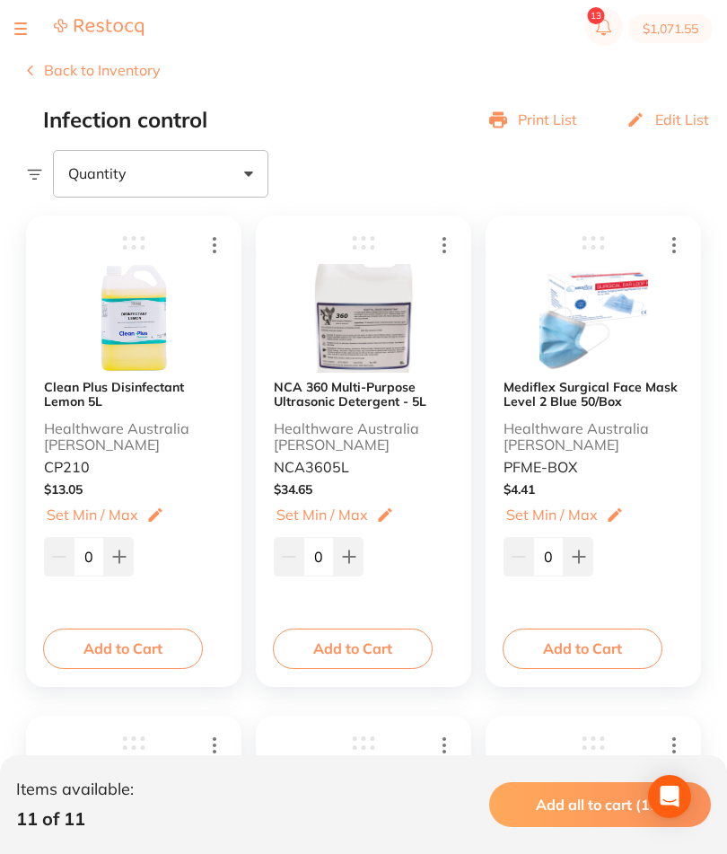
click at [599, 661] on button "Add to Cart" at bounding box center [583, 647] width 160 height 39
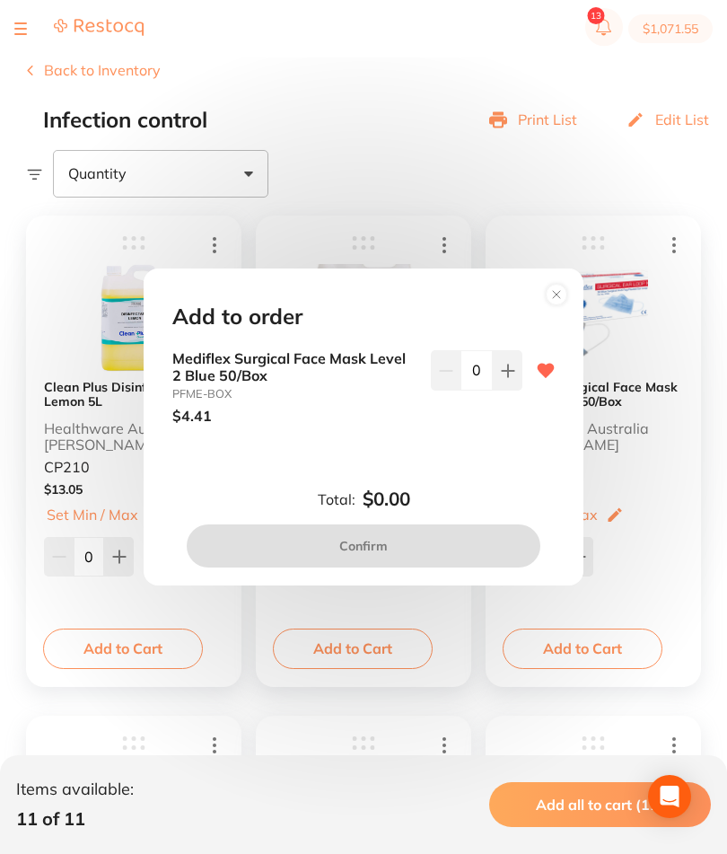
click at [495, 390] on button at bounding box center [508, 369] width 30 height 39
click at [496, 424] on div "1" at bounding box center [477, 387] width 92 height 74
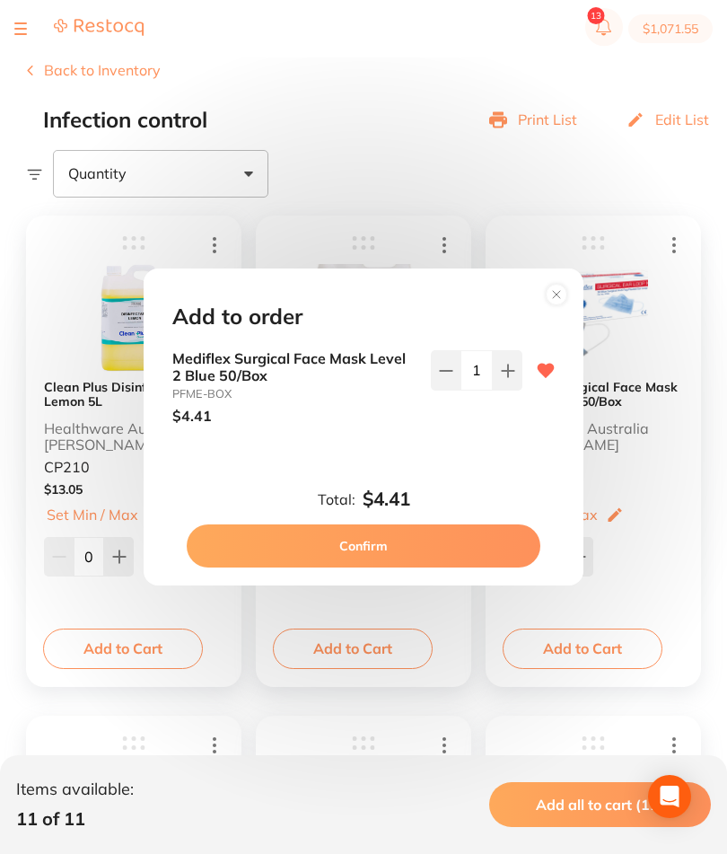
click at [508, 390] on button at bounding box center [508, 369] width 30 height 39
click at [506, 378] on icon at bounding box center [508, 370] width 14 height 14
click at [510, 378] on icon at bounding box center [508, 370] width 14 height 14
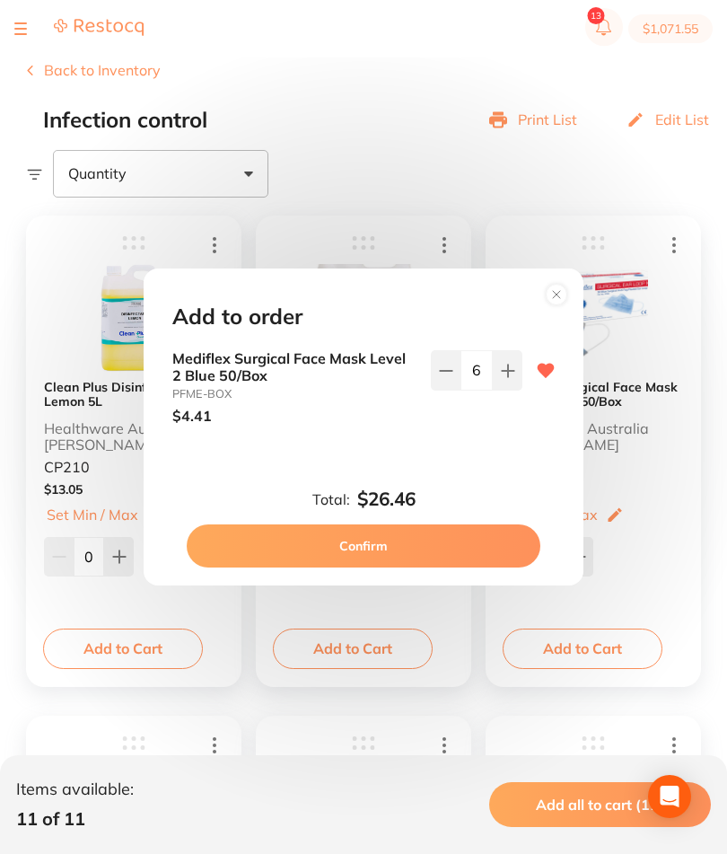
click at [508, 390] on button at bounding box center [508, 369] width 30 height 39
type input "7"
click at [433, 567] on button "Confirm" at bounding box center [364, 545] width 354 height 43
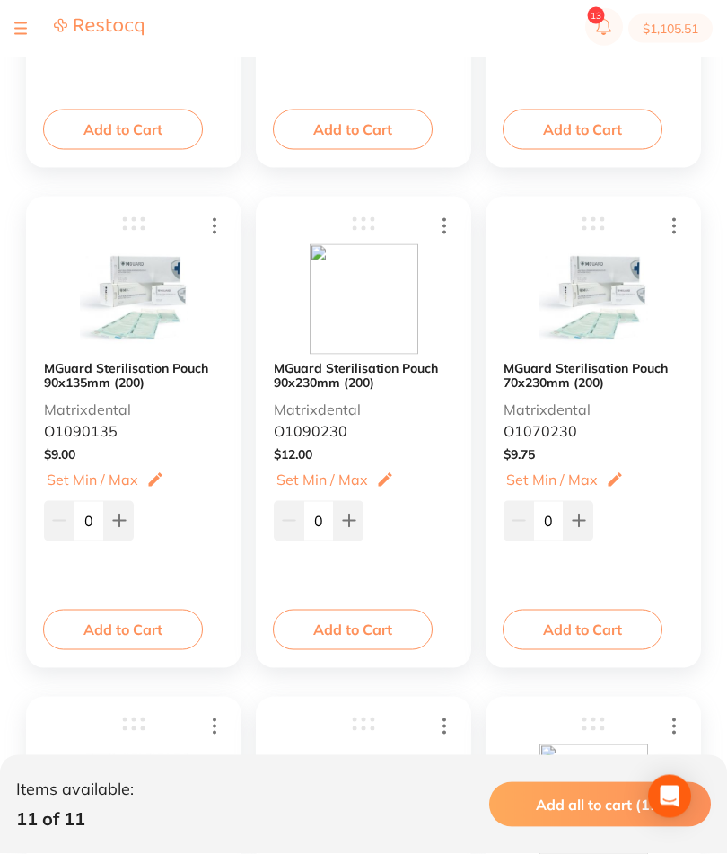
scroll to position [696, 0]
click at [143, 634] on button "Add to Cart" at bounding box center [123, 628] width 160 height 39
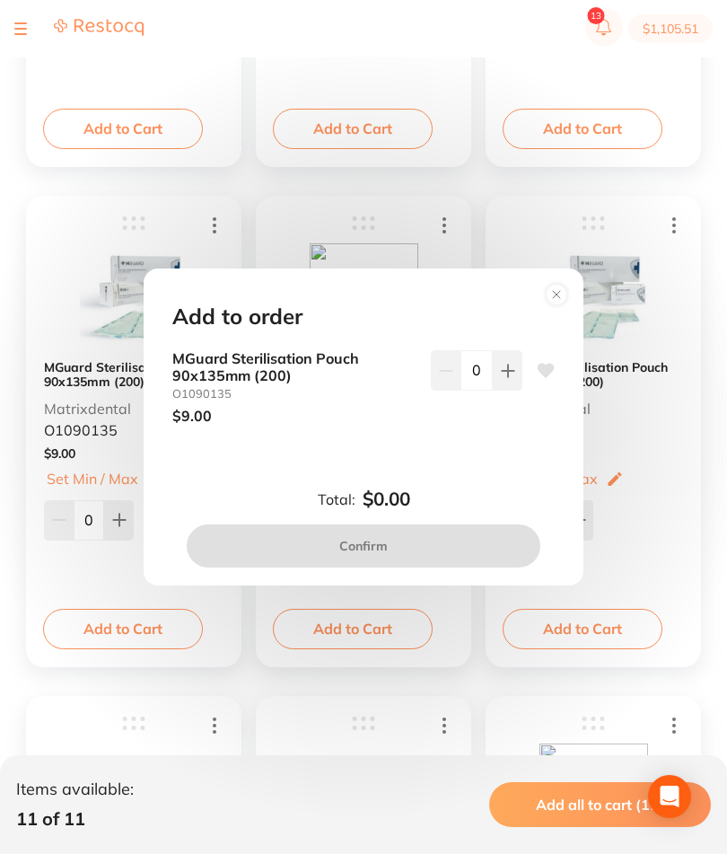
click at [508, 376] on icon at bounding box center [508, 370] width 12 height 12
type input "1"
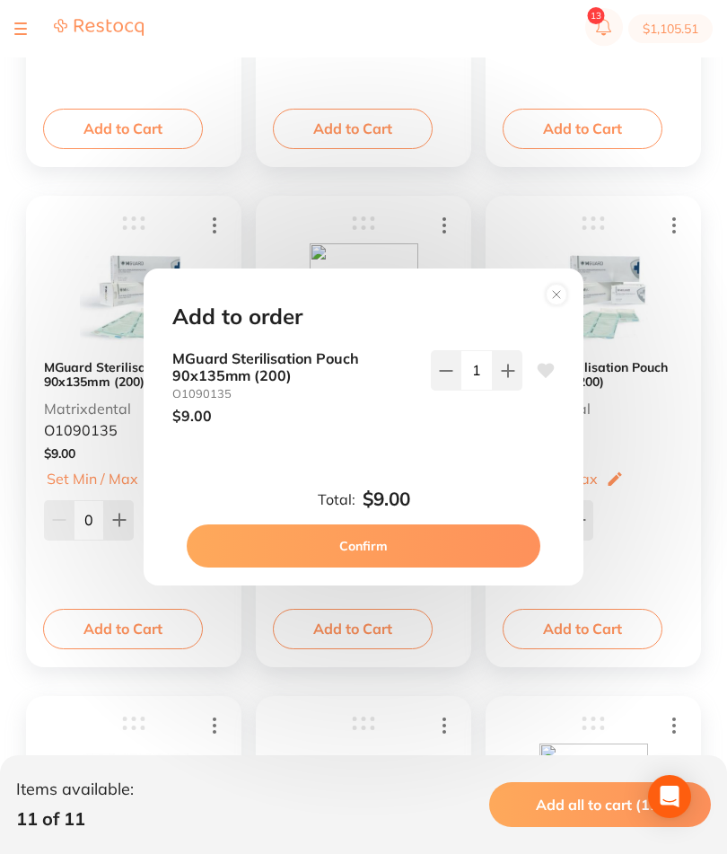
click at [398, 567] on button "Confirm" at bounding box center [364, 545] width 354 height 43
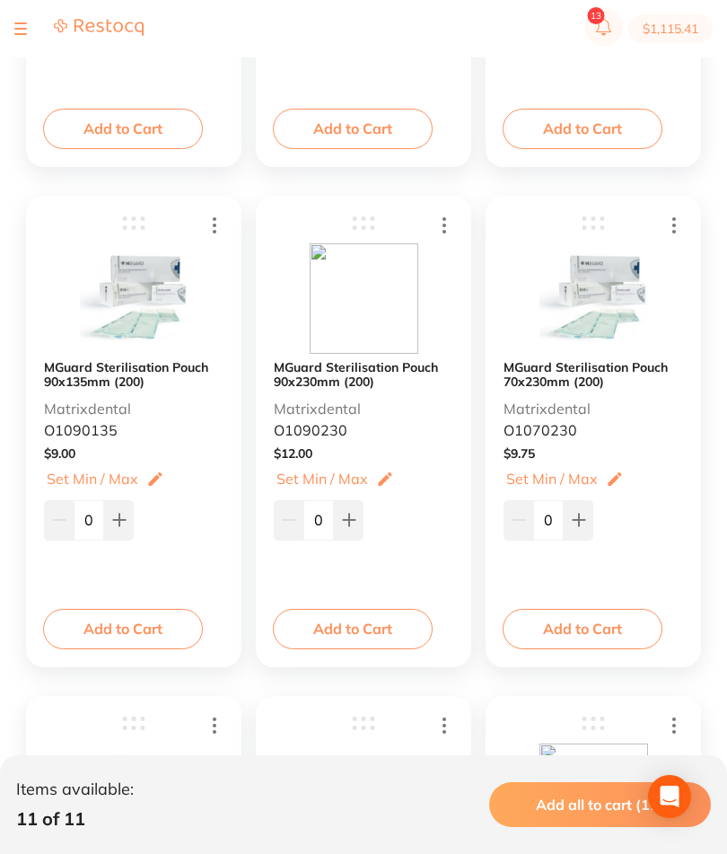
click at [374, 633] on button "Add to Cart" at bounding box center [353, 628] width 160 height 39
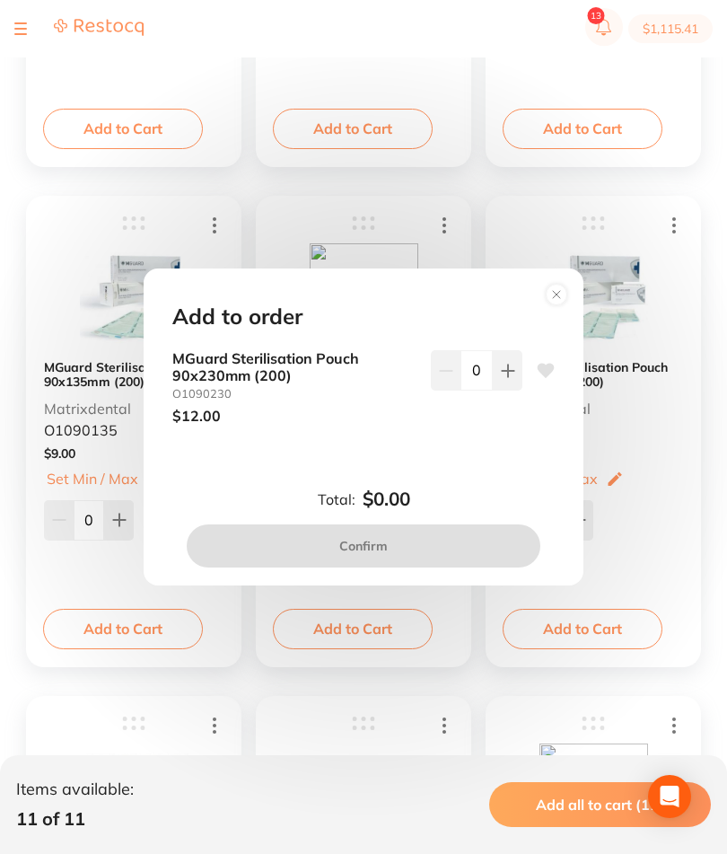
click at [502, 378] on icon at bounding box center [508, 370] width 14 height 14
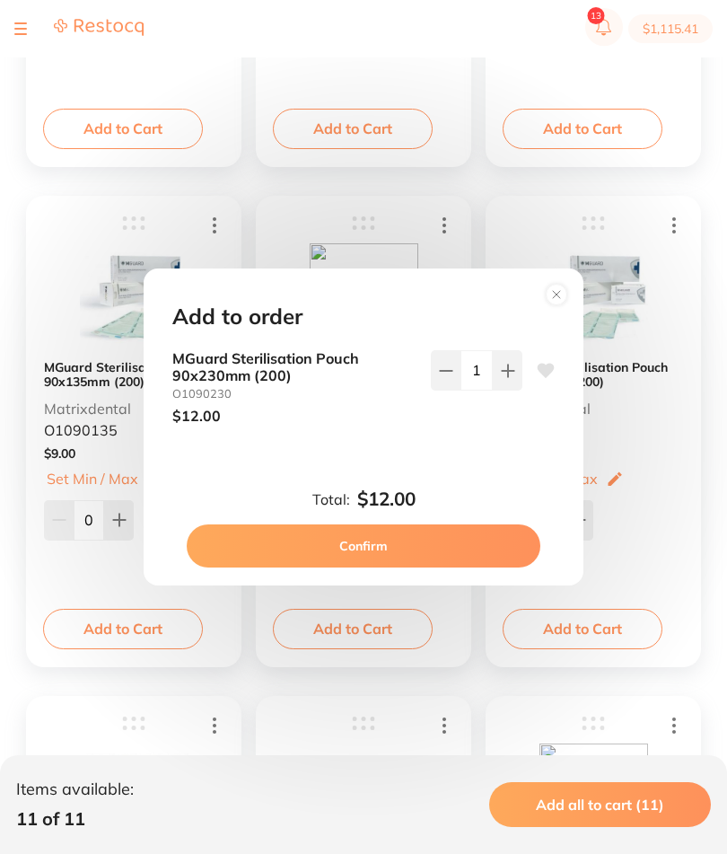
click at [501, 378] on icon at bounding box center [508, 370] width 14 height 14
click at [506, 378] on icon at bounding box center [508, 370] width 14 height 14
click at [449, 378] on icon at bounding box center [446, 370] width 14 height 14
type input "2"
click at [442, 567] on button "Confirm" at bounding box center [364, 545] width 354 height 43
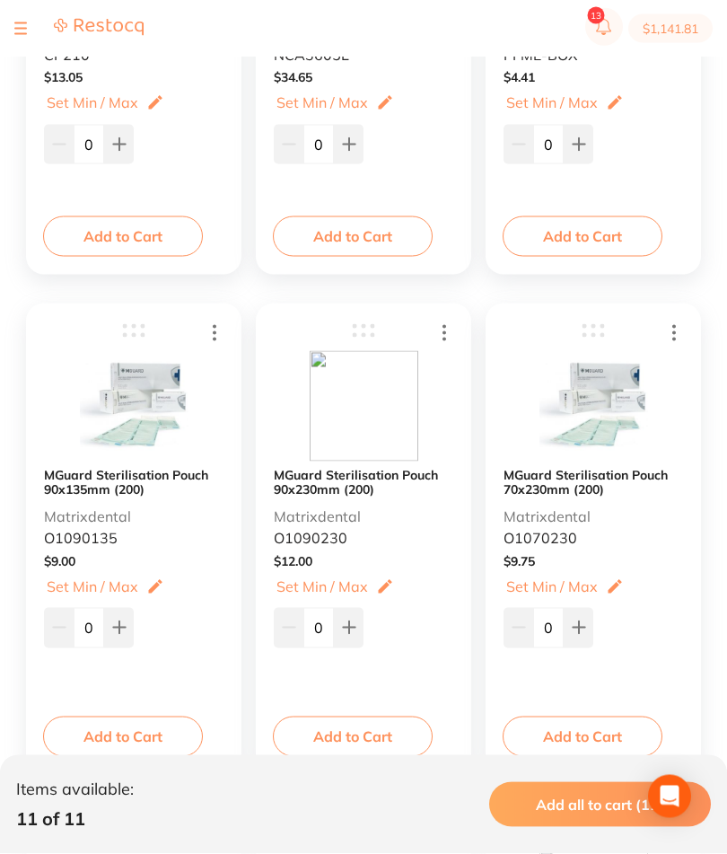
scroll to position [590, 0]
click at [616, 731] on button "Add to Cart" at bounding box center [583, 734] width 160 height 39
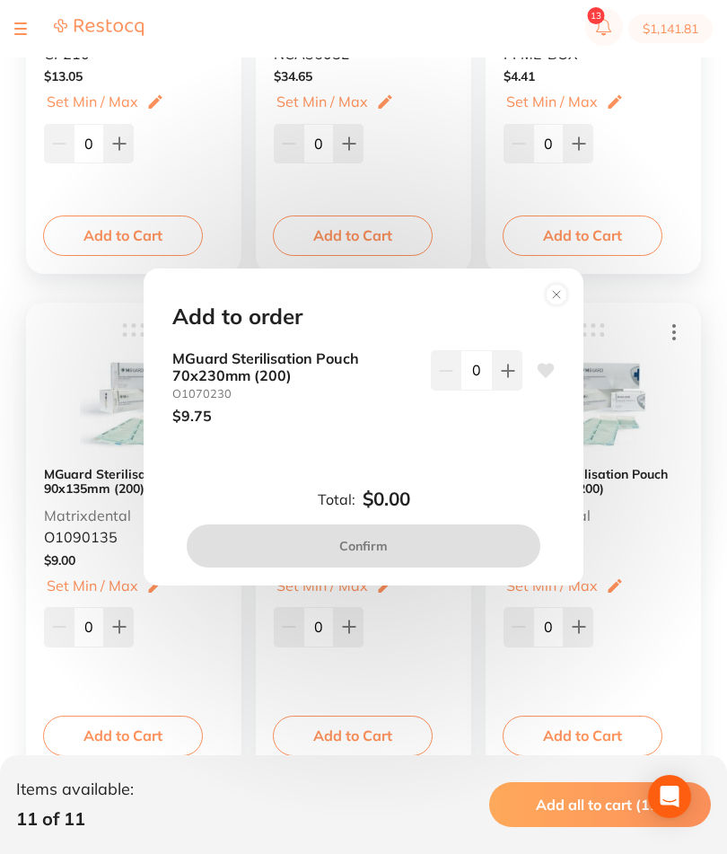
click at [512, 378] on icon at bounding box center [508, 370] width 14 height 14
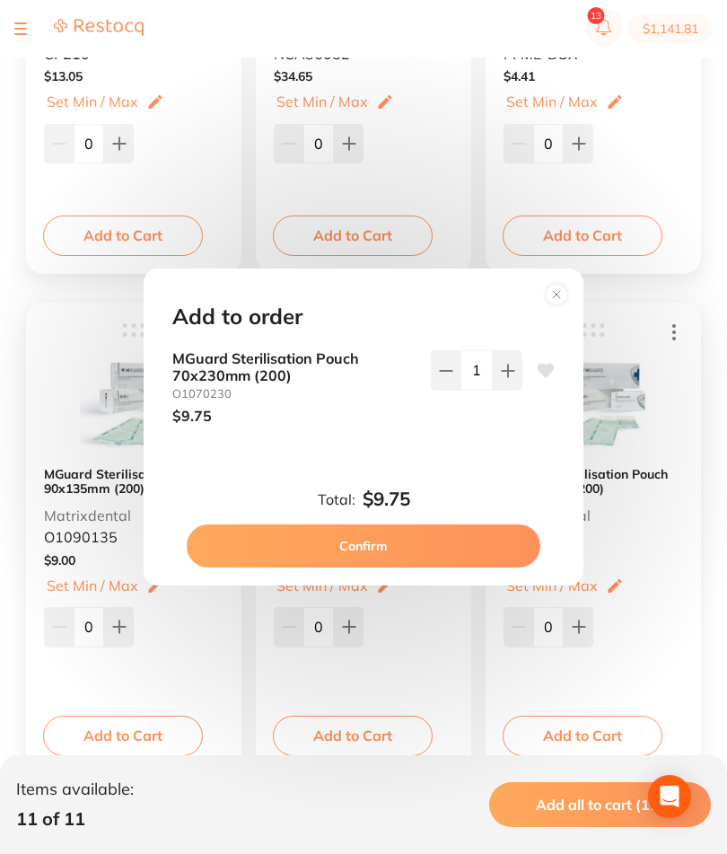
click at [516, 390] on button at bounding box center [508, 369] width 30 height 39
type input "2"
click at [491, 567] on button "Confirm" at bounding box center [364, 545] width 354 height 43
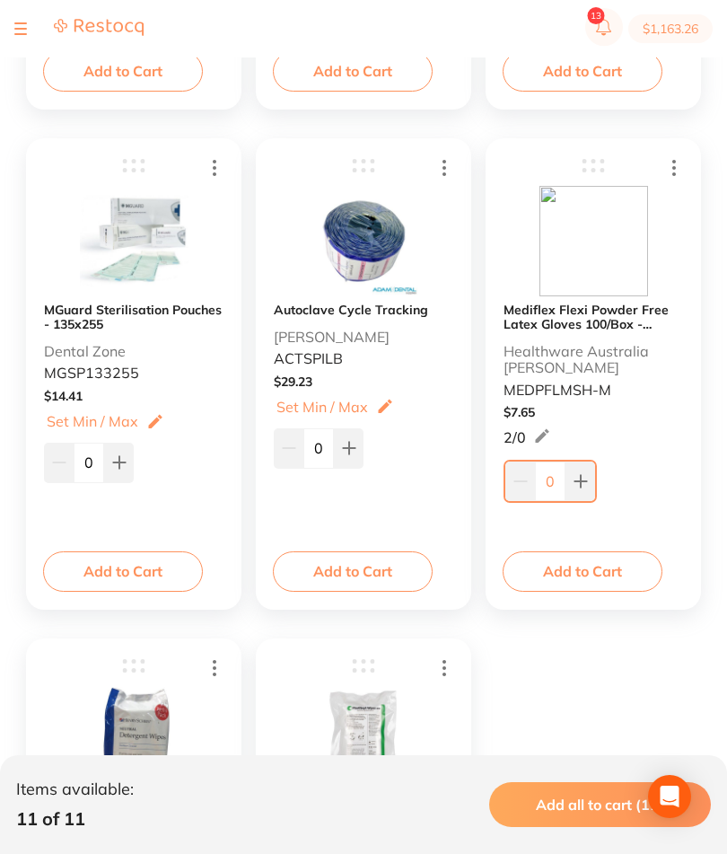
scroll to position [1257, 0]
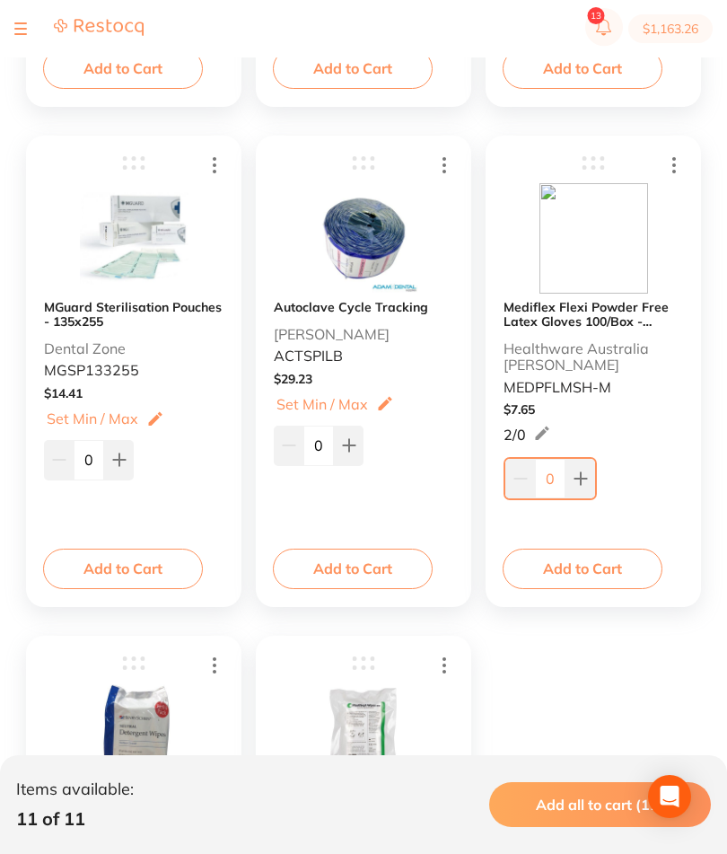
click at [165, 574] on button "Add to Cart" at bounding box center [123, 567] width 160 height 39
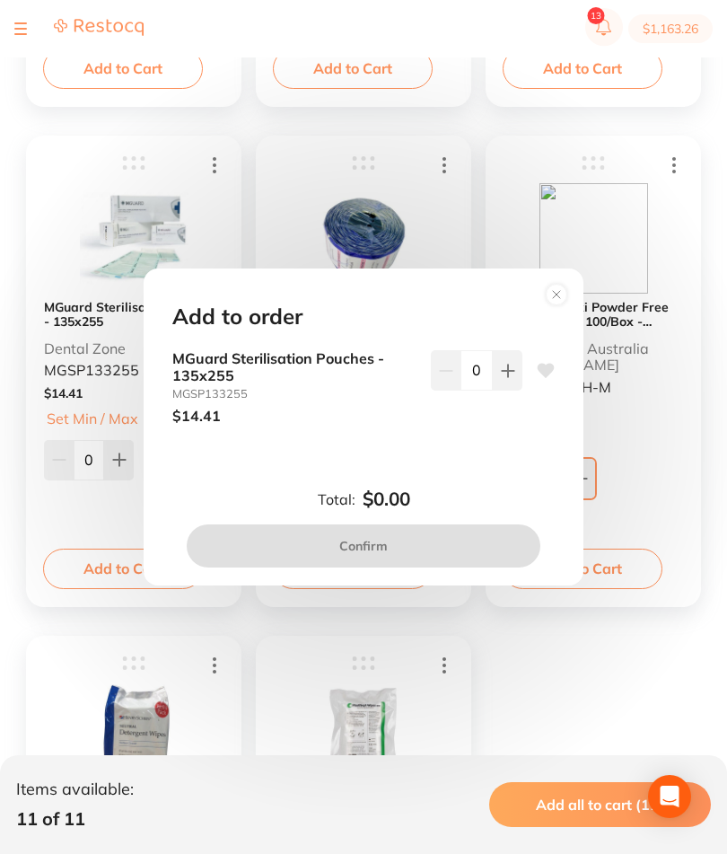
click at [521, 390] on button at bounding box center [508, 369] width 30 height 39
type input "1"
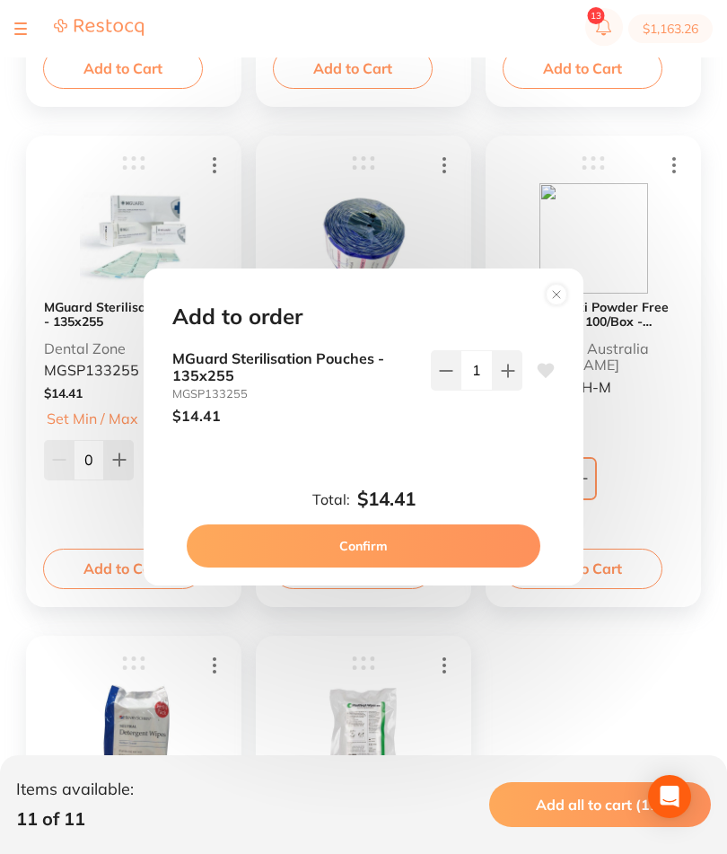
click at [451, 567] on button "Confirm" at bounding box center [364, 545] width 354 height 43
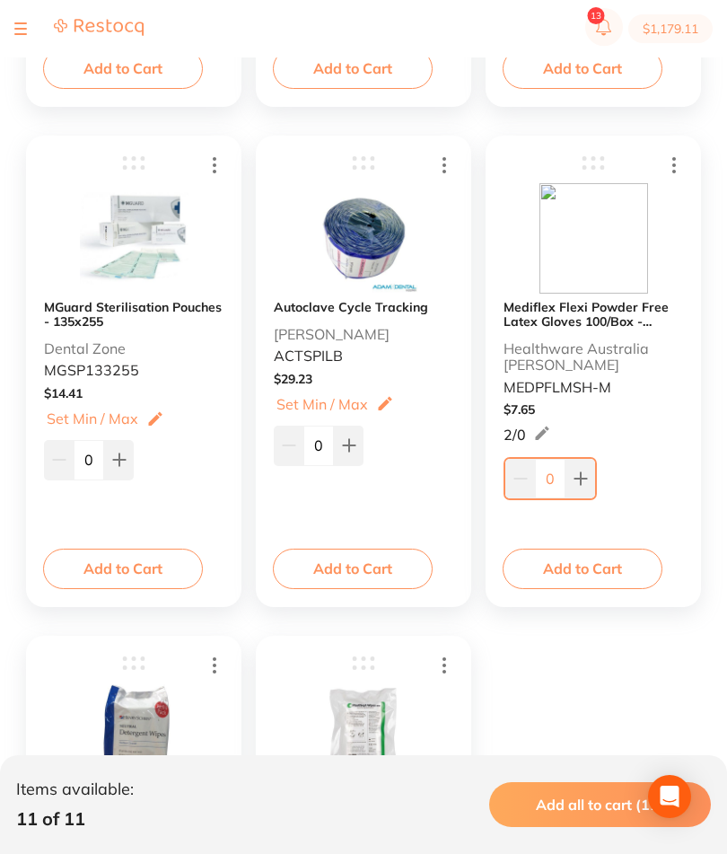
click at [381, 574] on button "Add to Cart" at bounding box center [353, 567] width 160 height 39
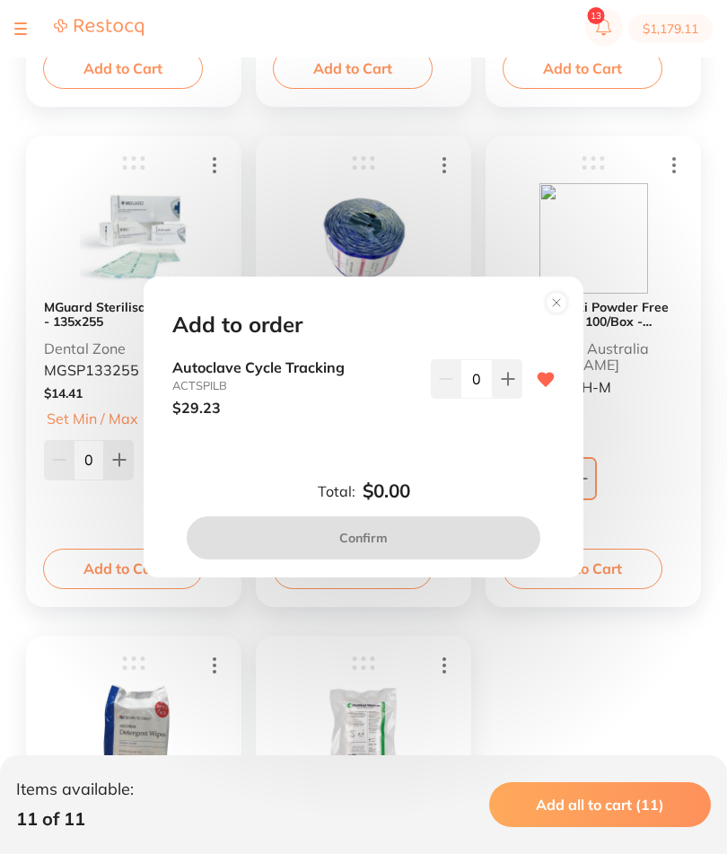
click at [519, 398] on button at bounding box center [508, 378] width 30 height 39
type input "1"
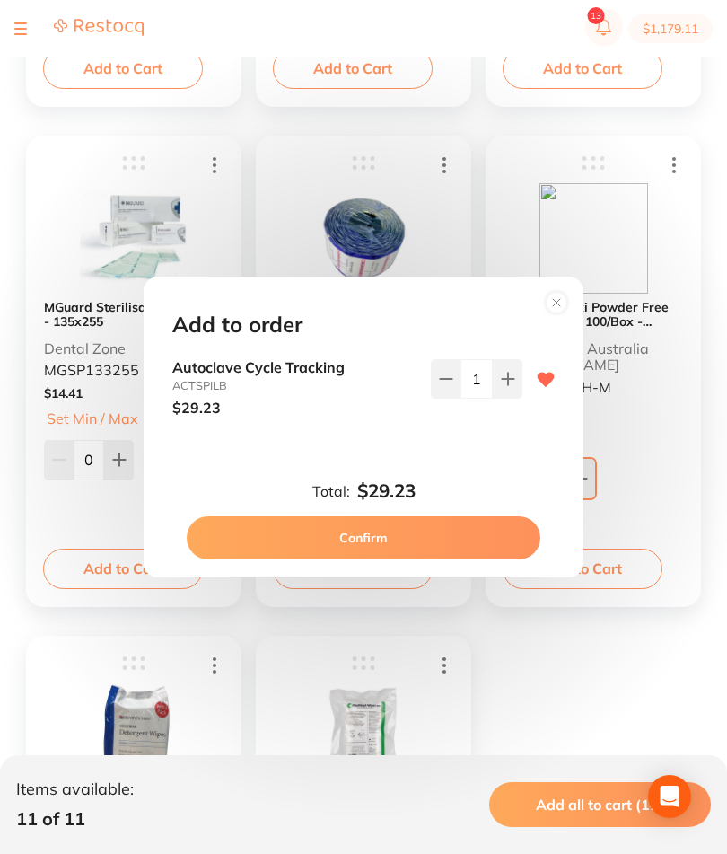
click at [465, 559] on button "Confirm" at bounding box center [364, 537] width 354 height 43
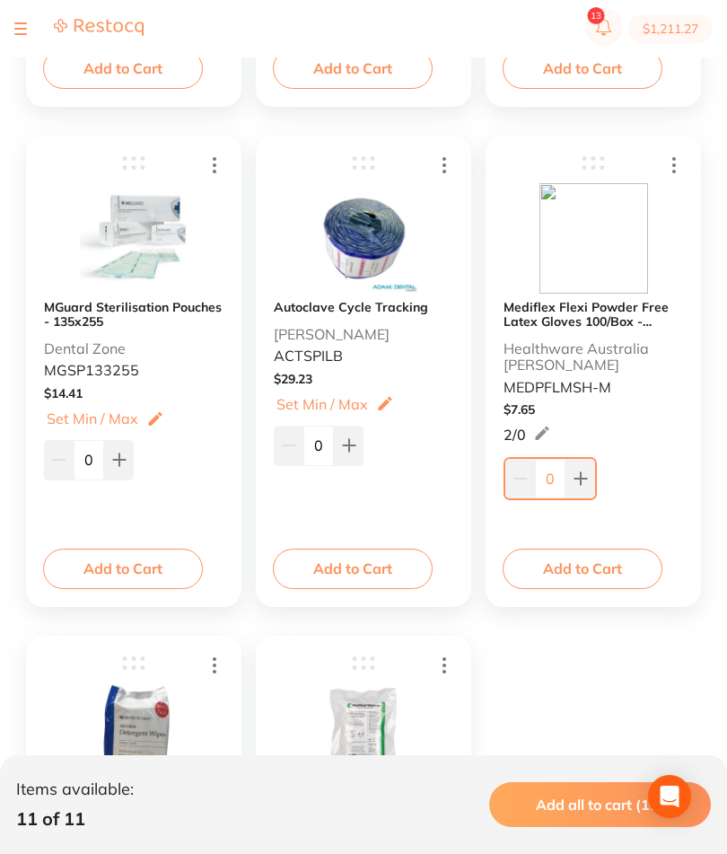
click at [621, 572] on button "Add to Cart" at bounding box center [583, 567] width 160 height 39
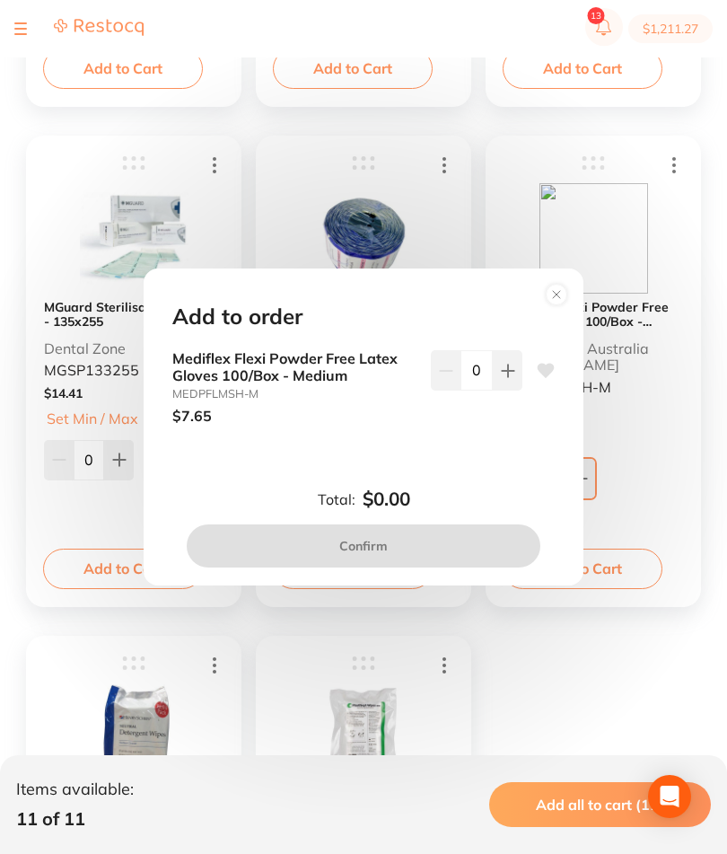
click at [504, 378] on icon at bounding box center [508, 370] width 14 height 14
type input "1"
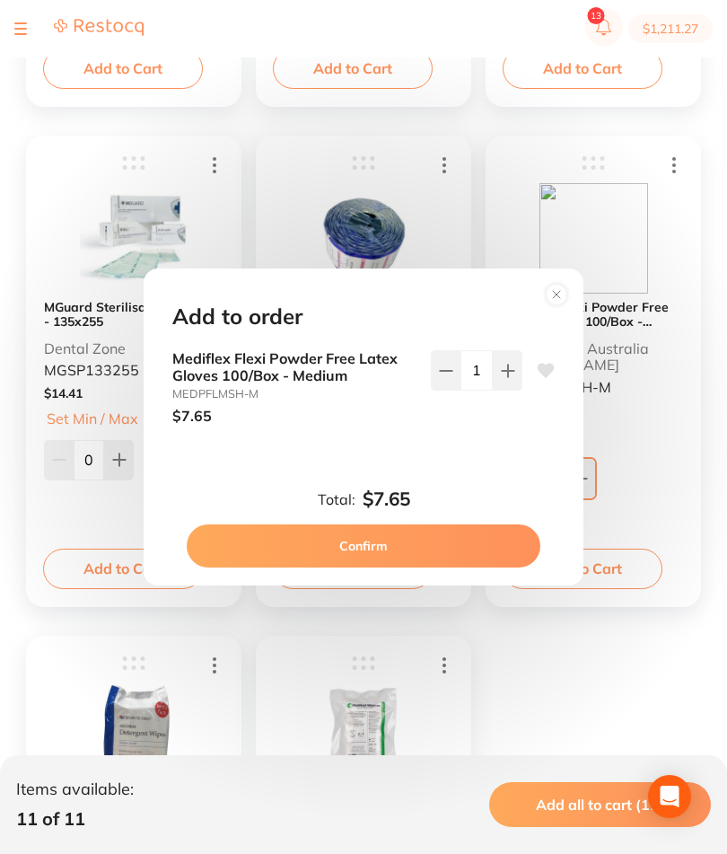
click at [456, 567] on button "Confirm" at bounding box center [364, 545] width 354 height 43
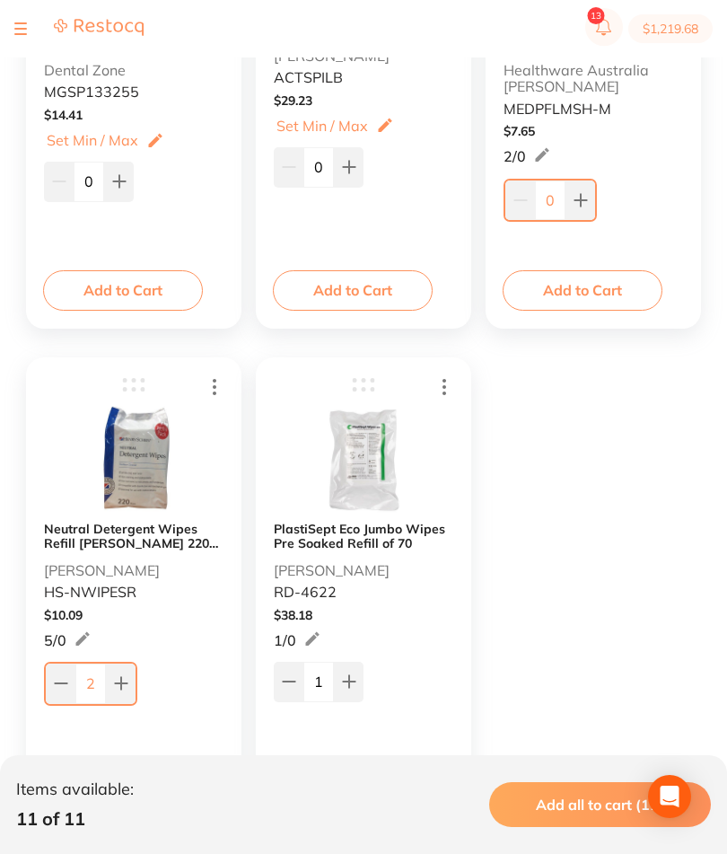
scroll to position [1607, 0]
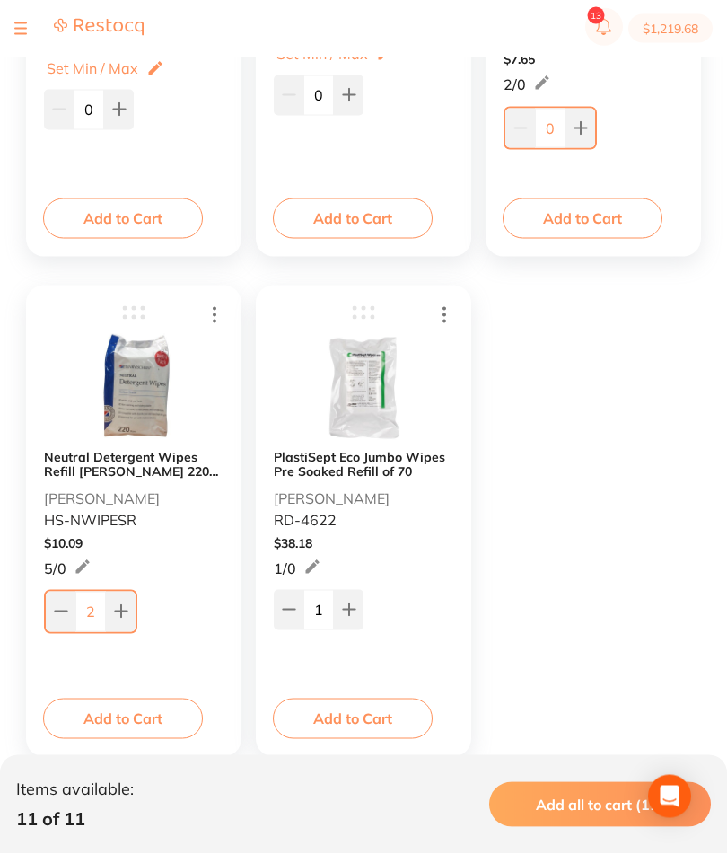
click at [170, 728] on button "Add to Cart" at bounding box center [123, 717] width 160 height 39
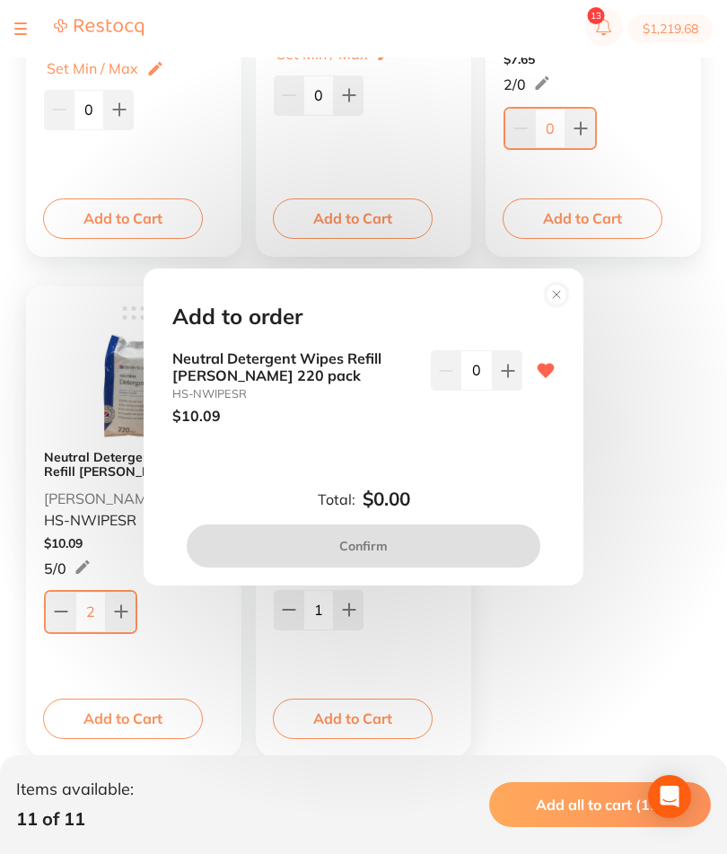
click at [504, 390] on button at bounding box center [508, 369] width 30 height 39
type input "2"
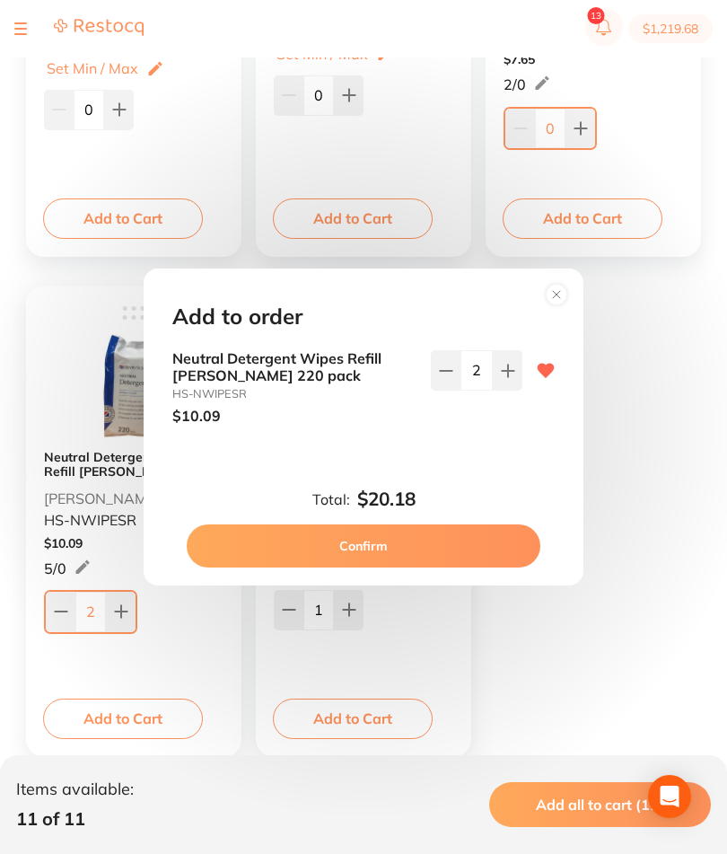
click at [415, 567] on button "Confirm" at bounding box center [364, 545] width 354 height 43
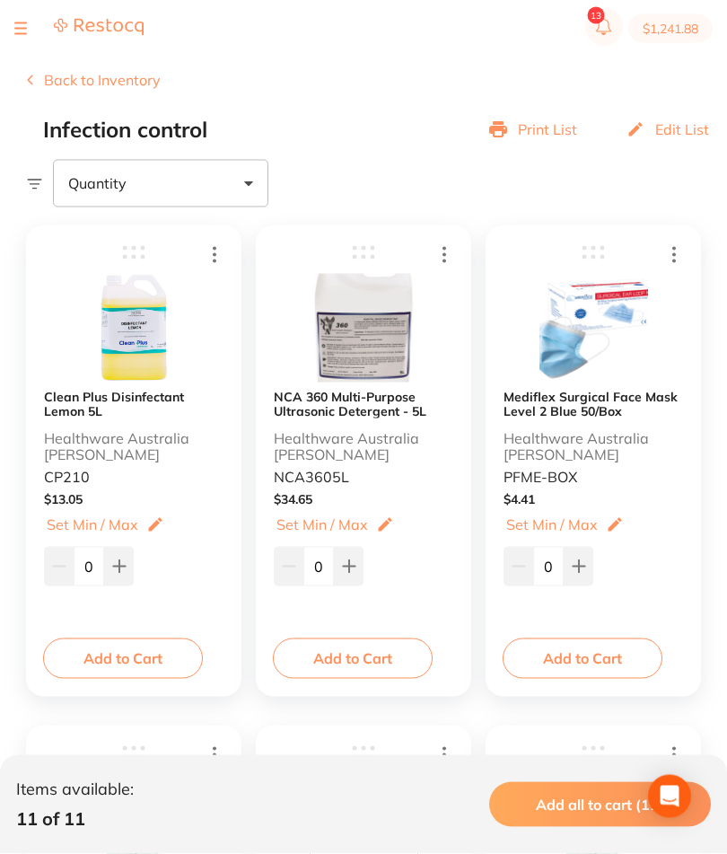
scroll to position [0, 0]
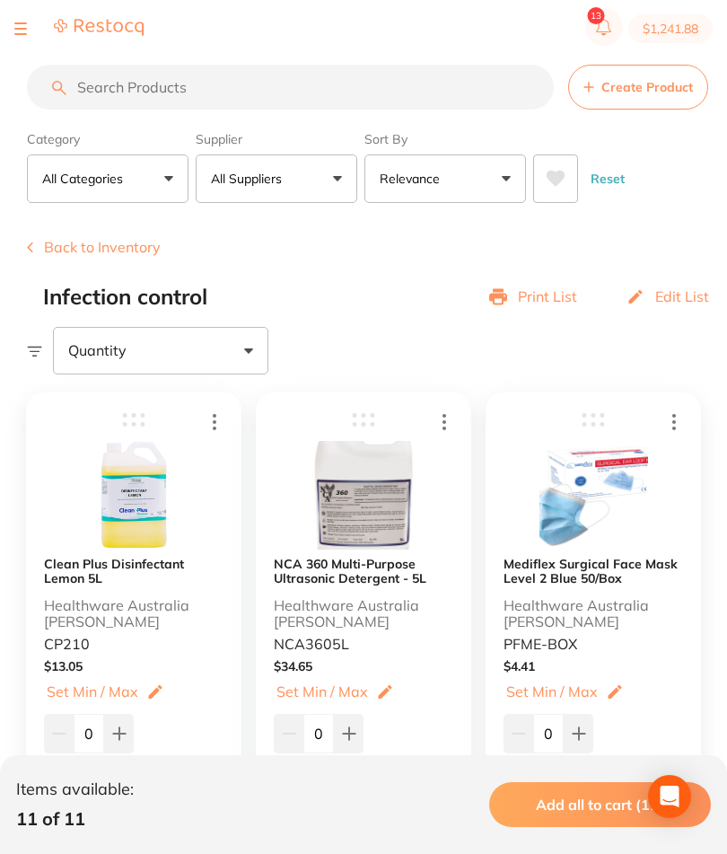
click at [92, 242] on button "Back to Inventory" at bounding box center [94, 247] width 134 height 16
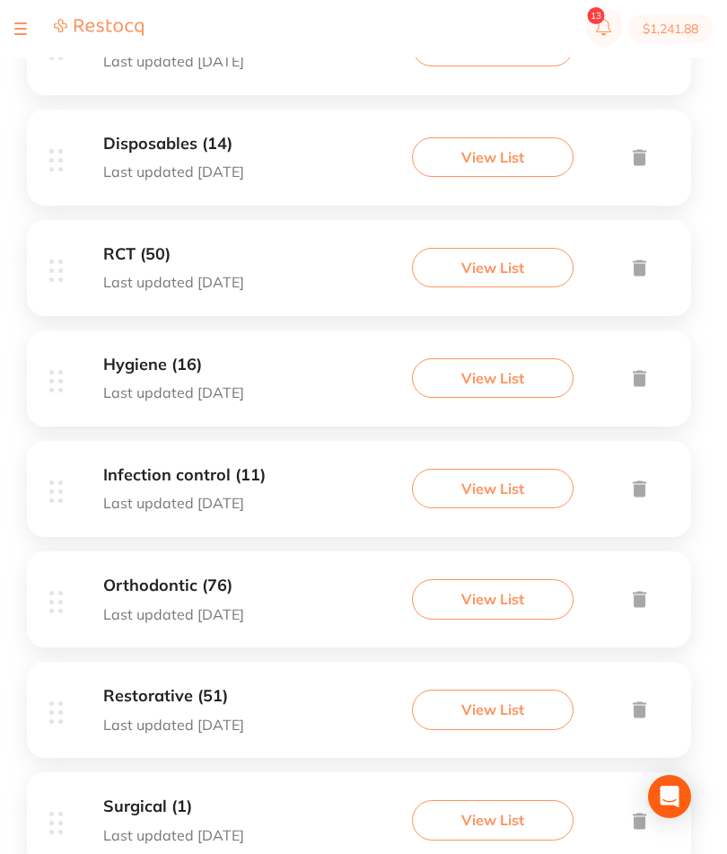
scroll to position [775, 0]
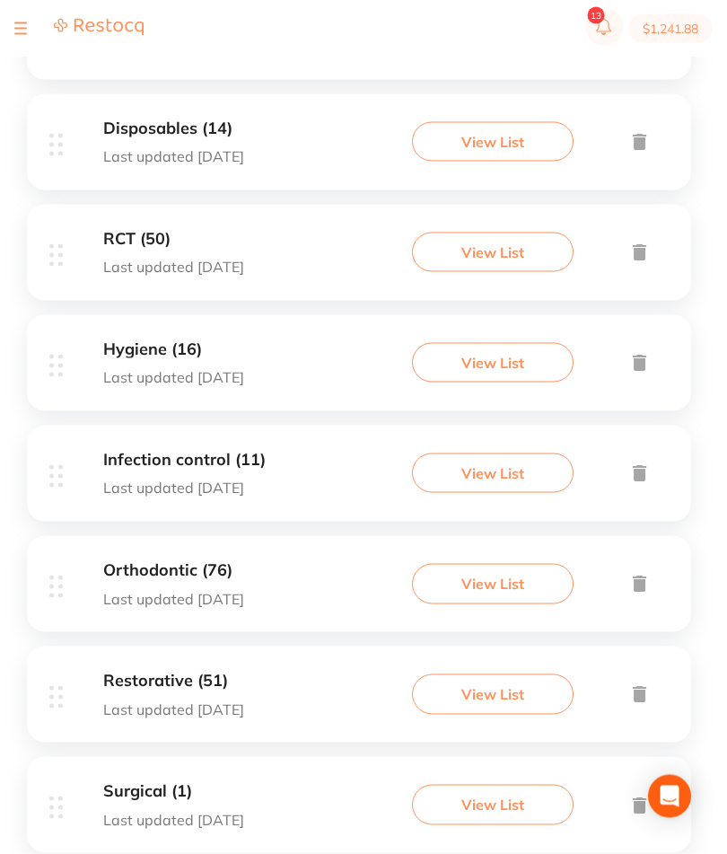
click at [498, 493] on button "View List" at bounding box center [493, 472] width 162 height 39
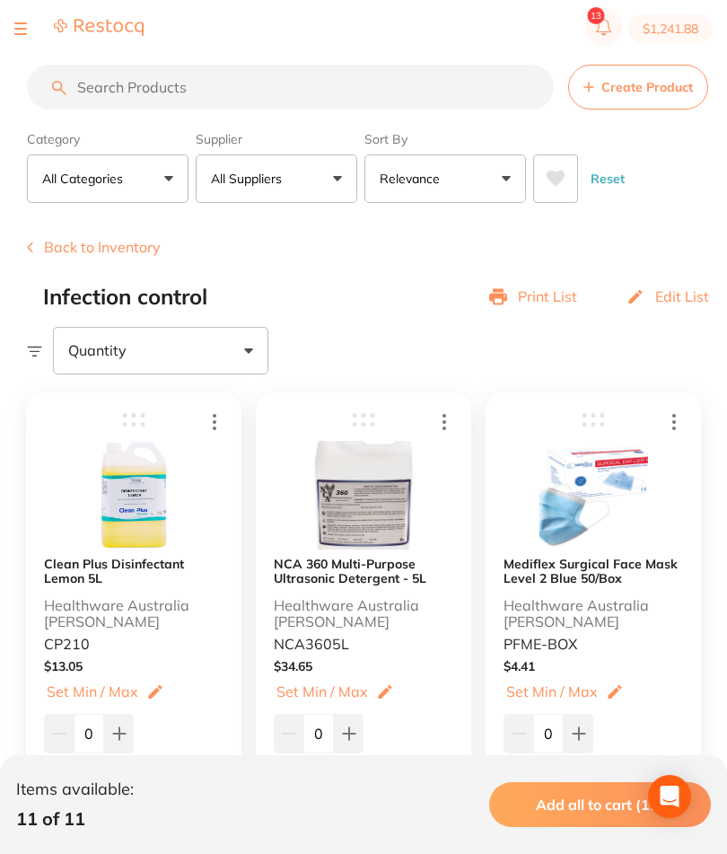
click at [128, 255] on button "Back to Inventory" at bounding box center [94, 247] width 134 height 16
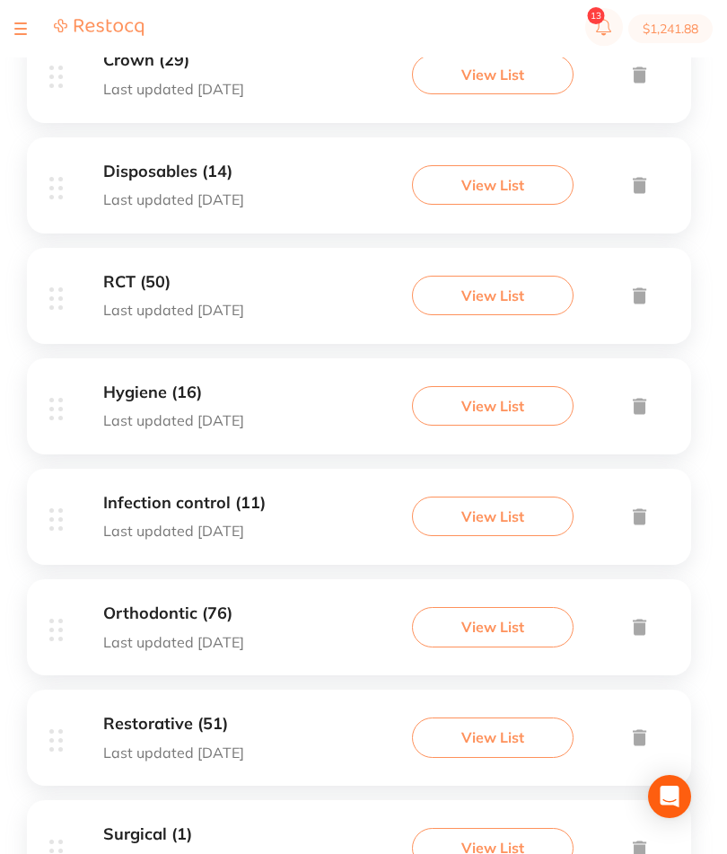
scroll to position [800, 0]
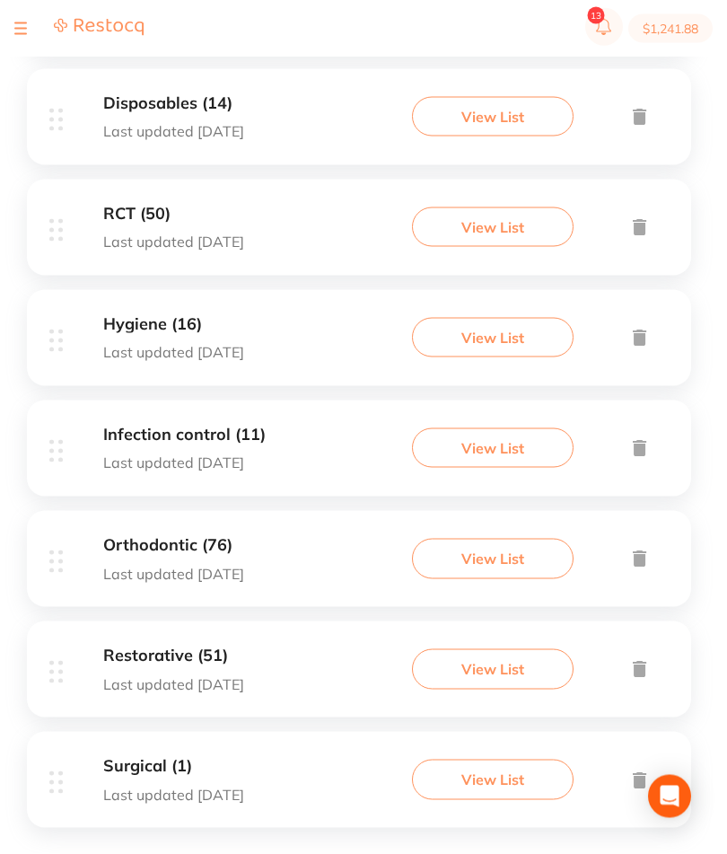
click at [484, 578] on button "View List" at bounding box center [493, 558] width 162 height 39
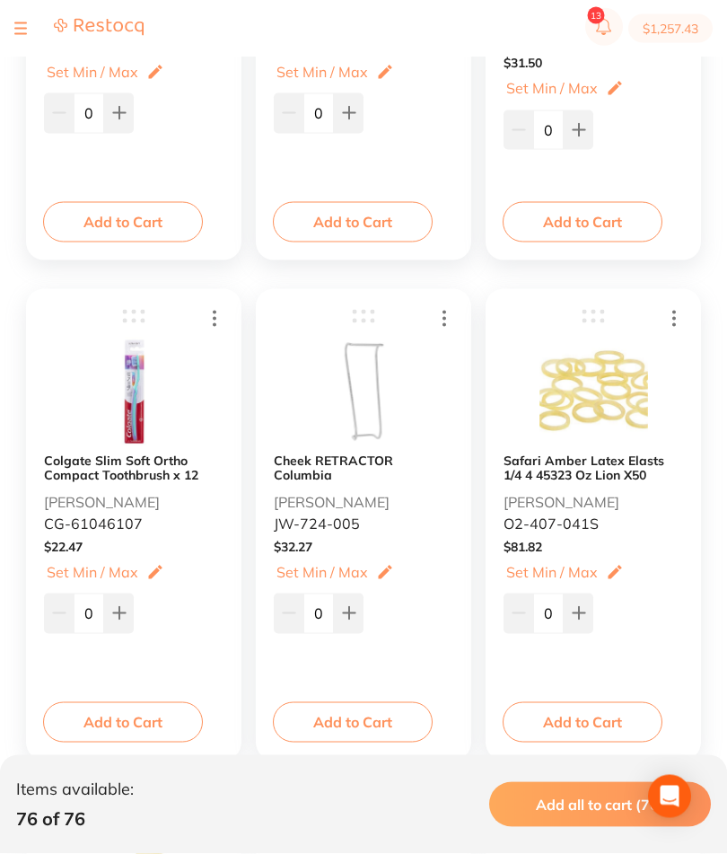
scroll to position [684, 0]
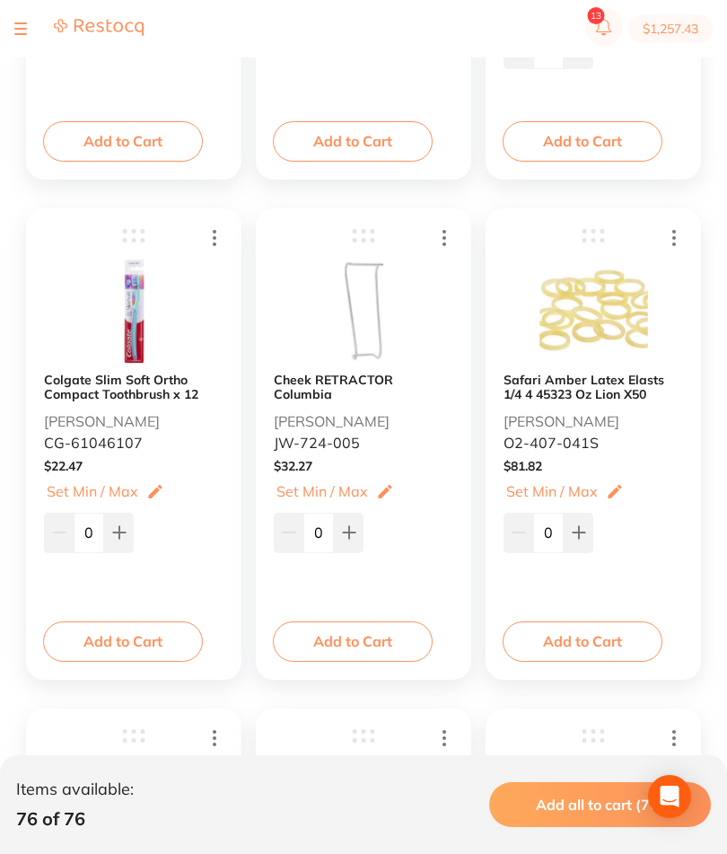
click at [136, 661] on button "Add to Cart" at bounding box center [123, 640] width 160 height 39
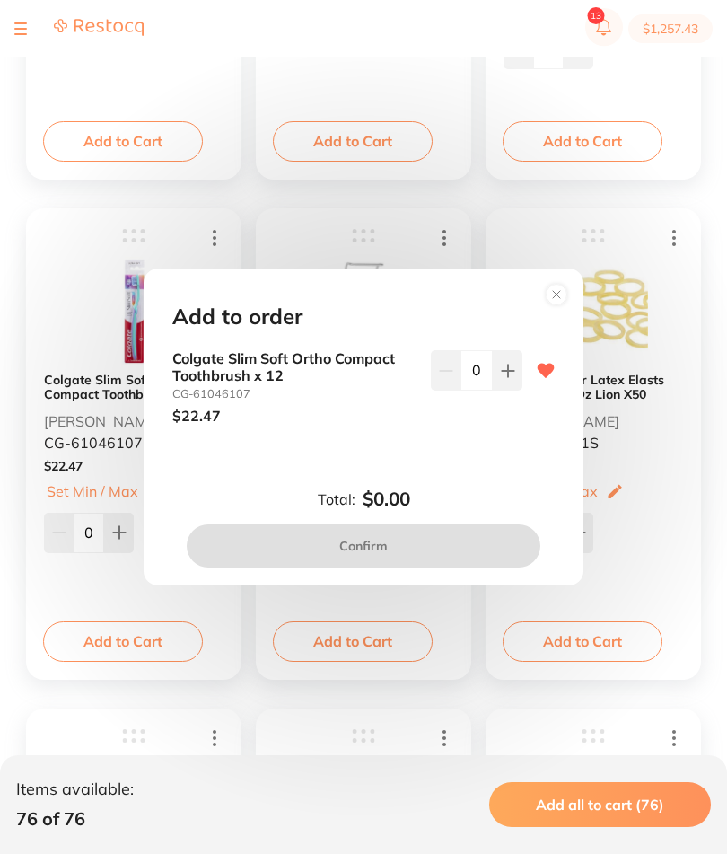
click at [506, 378] on icon at bounding box center [508, 370] width 14 height 14
type input "1"
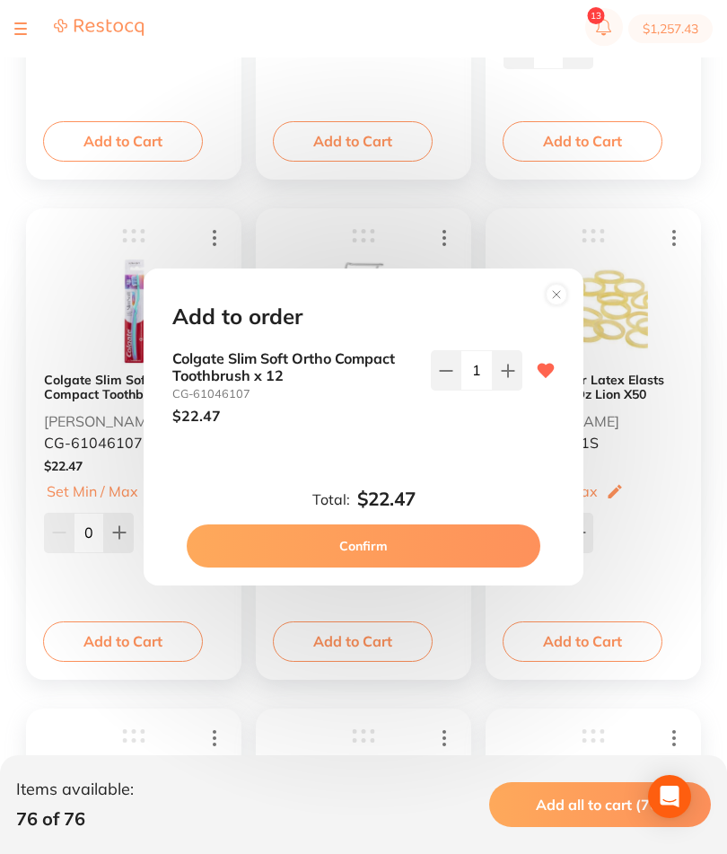
click at [411, 567] on button "Confirm" at bounding box center [364, 545] width 354 height 43
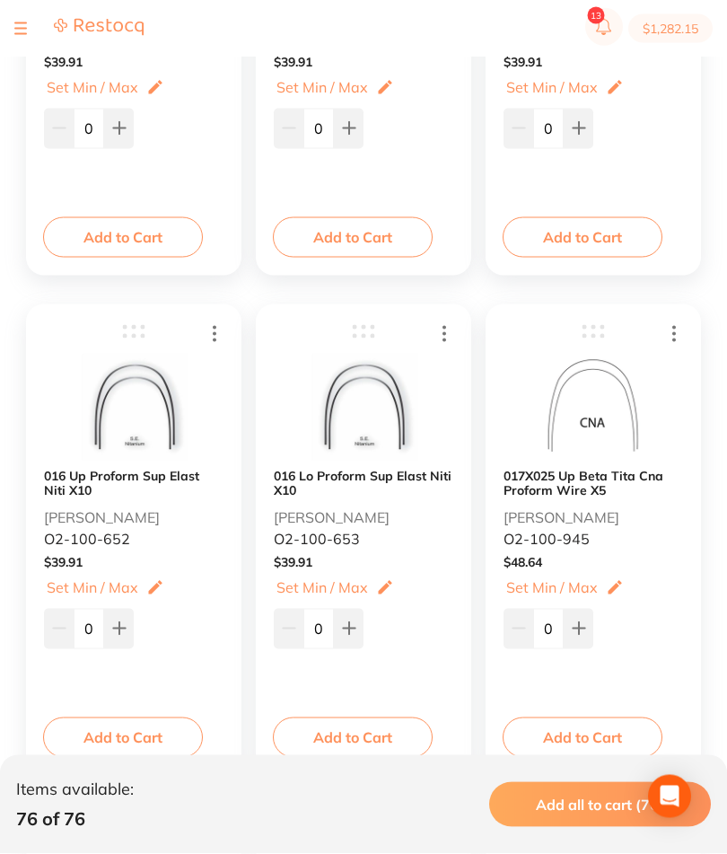
scroll to position [6140, 0]
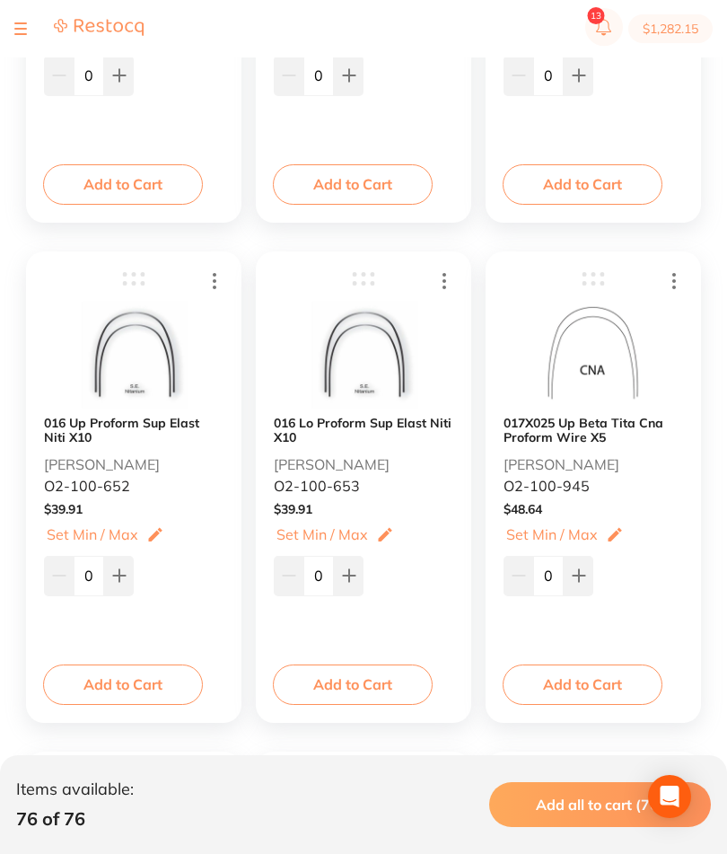
click at [158, 685] on button "Add to Cart" at bounding box center [123, 683] width 160 height 39
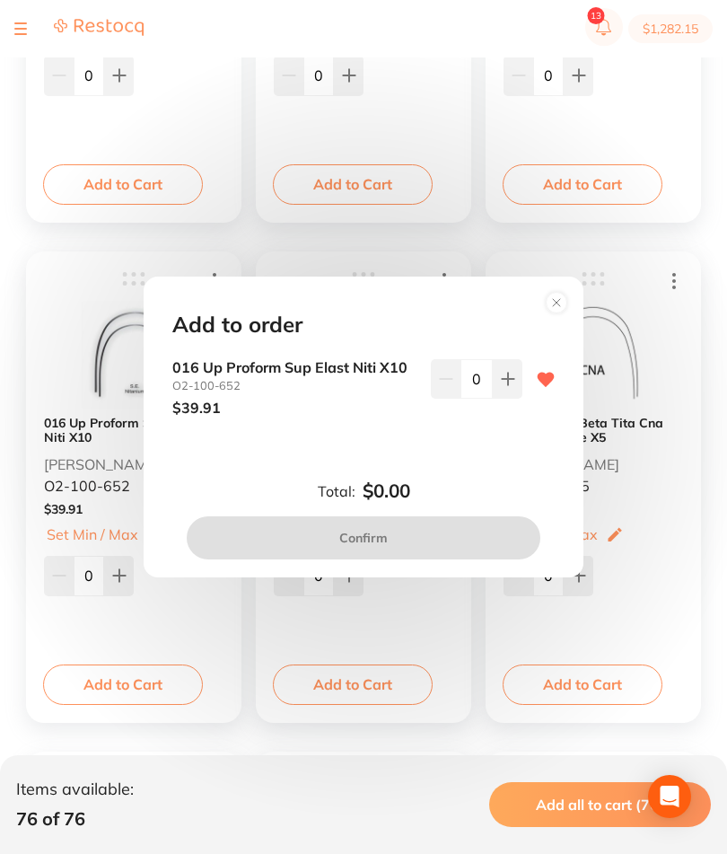
click at [498, 398] on button at bounding box center [508, 378] width 30 height 39
type input "1"
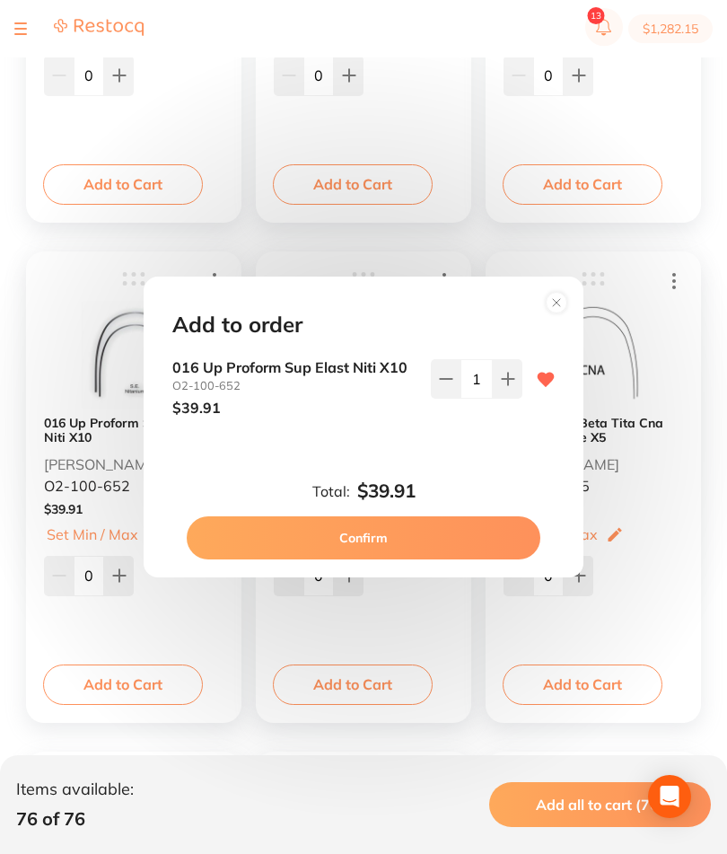
click at [473, 559] on button "Confirm" at bounding box center [364, 537] width 354 height 43
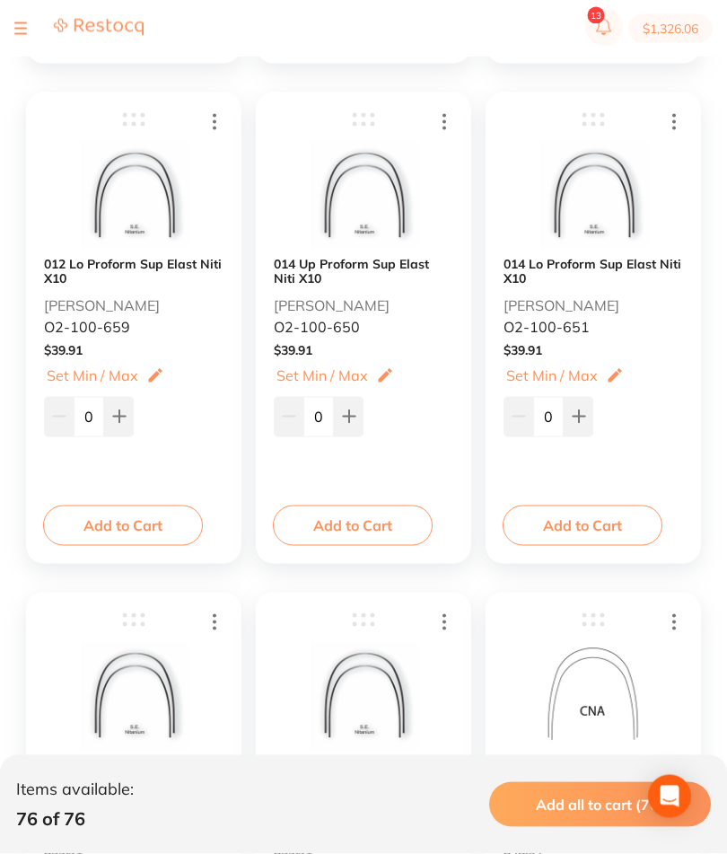
scroll to position [5802, 0]
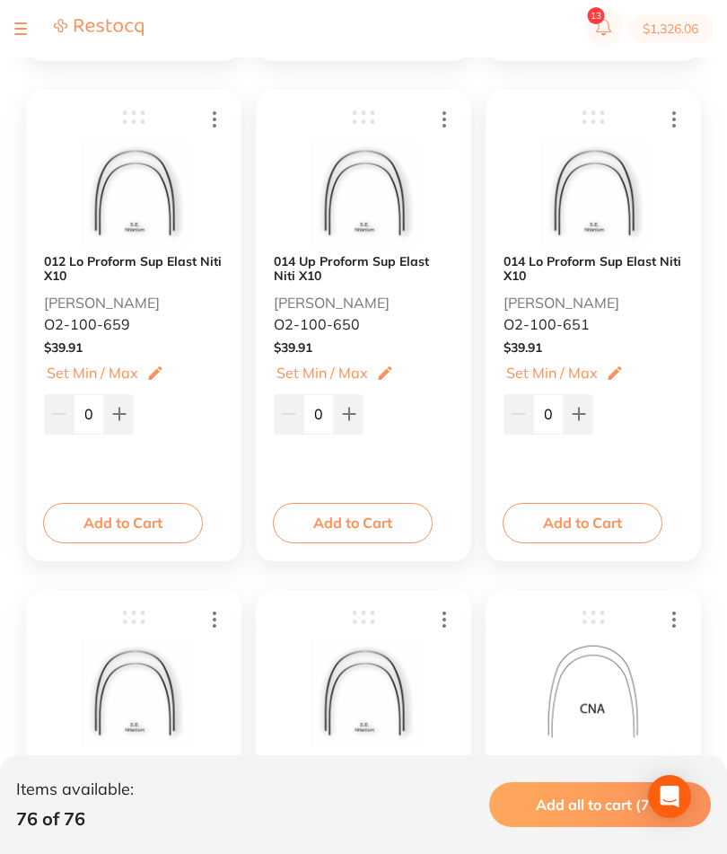
click at [360, 538] on button "Add to Cart" at bounding box center [353, 522] width 160 height 39
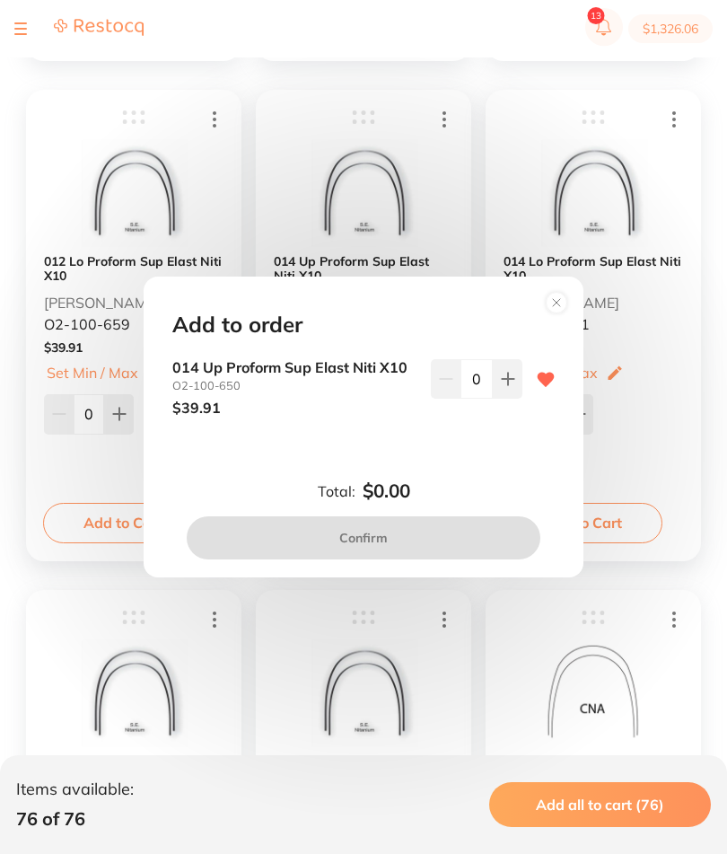
click at [506, 398] on button at bounding box center [508, 378] width 30 height 39
type input "1"
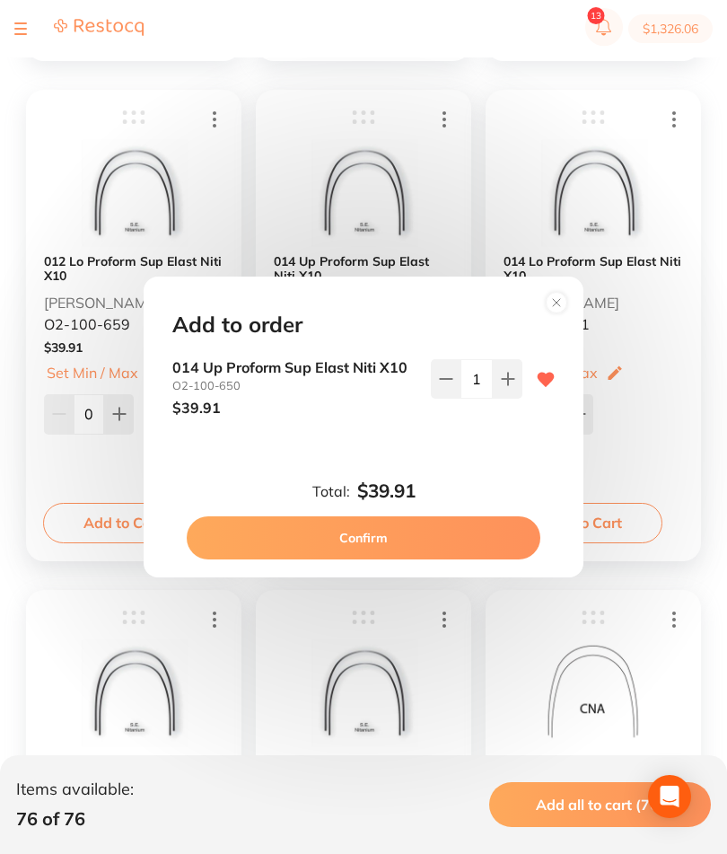
click at [460, 559] on button "Confirm" at bounding box center [364, 537] width 354 height 43
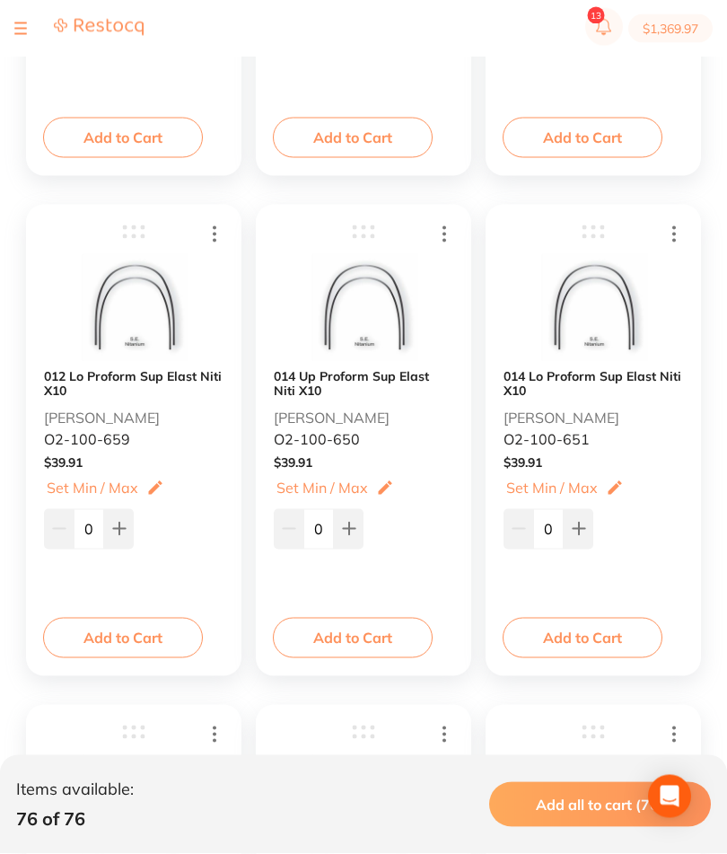
scroll to position [5688, 0]
click at [152, 635] on button "Add to Cart" at bounding box center [123, 636] width 160 height 39
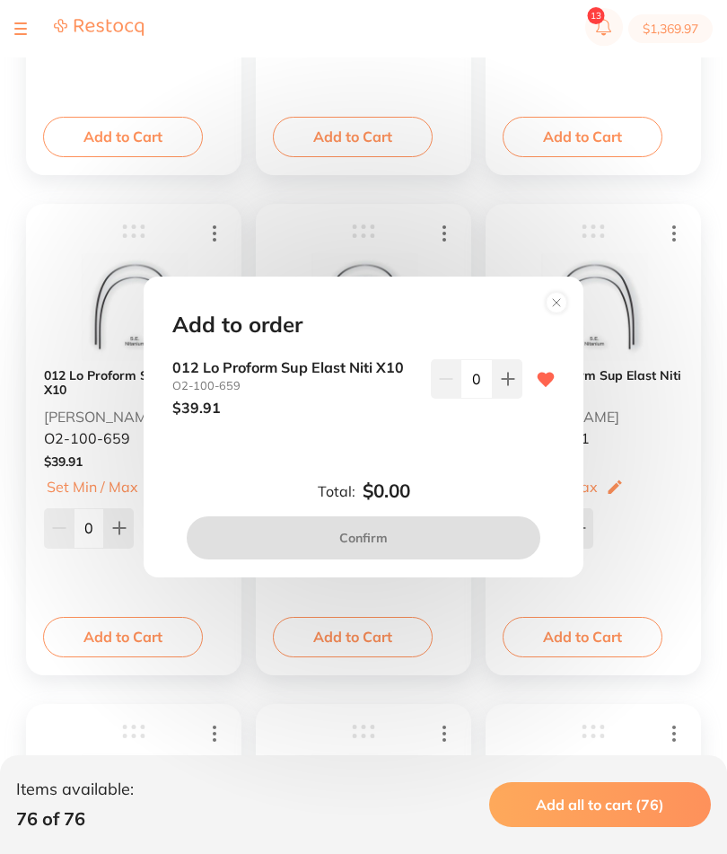
click at [508, 398] on button at bounding box center [508, 378] width 30 height 39
type input "1"
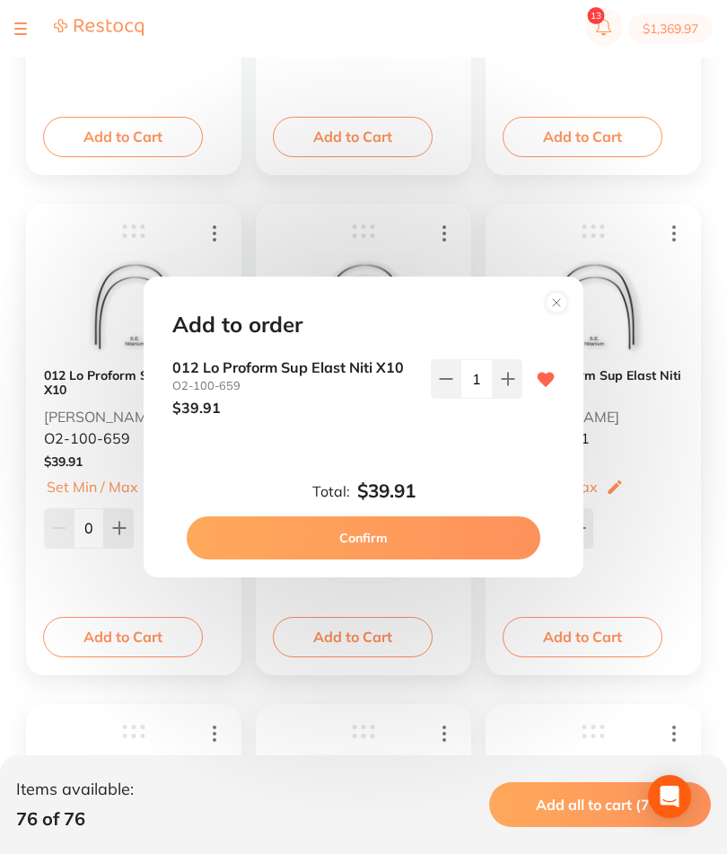
click at [457, 559] on button "Confirm" at bounding box center [364, 537] width 354 height 43
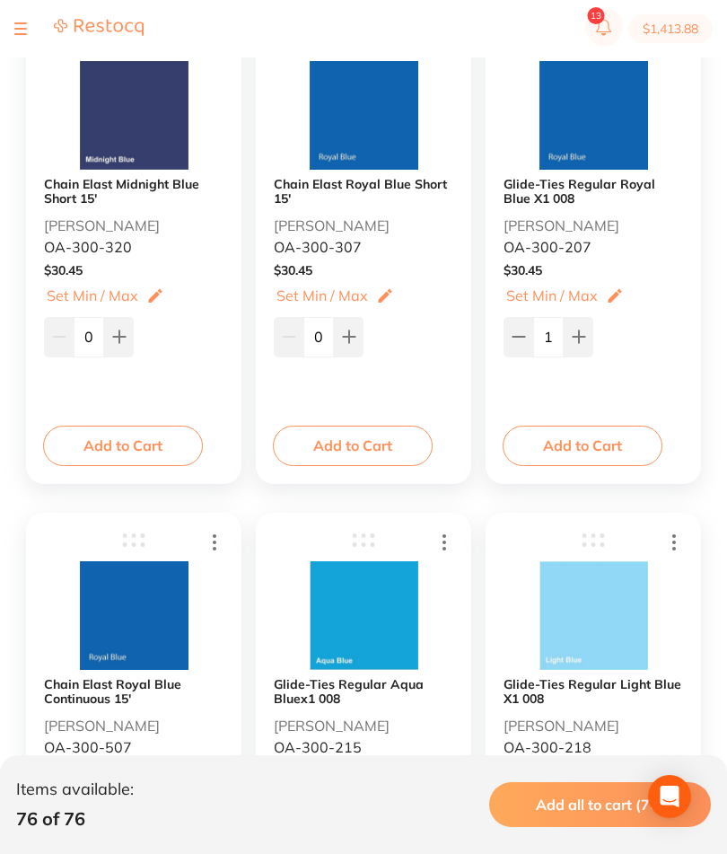
scroll to position [10377, 0]
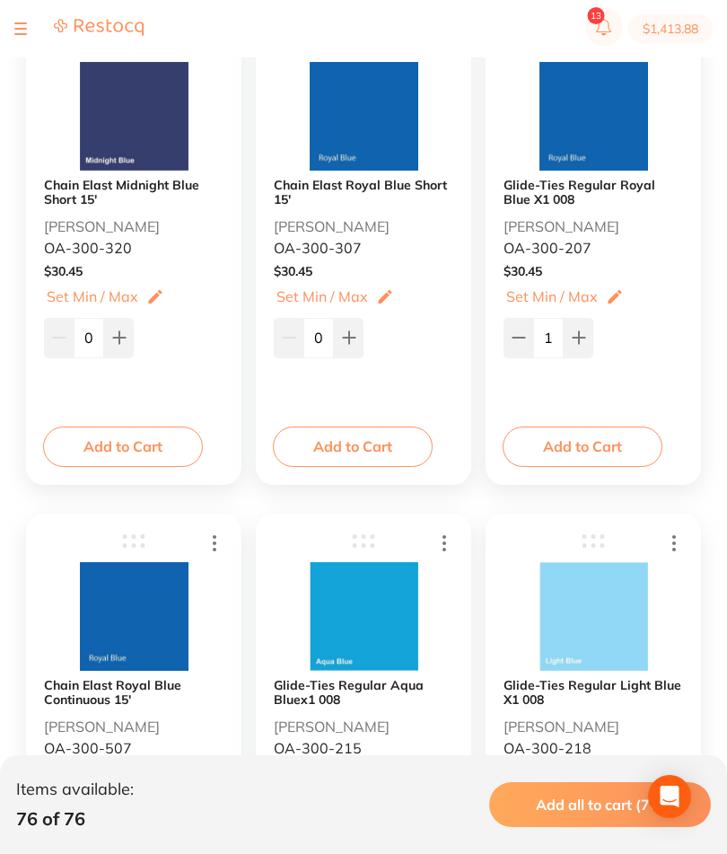
click at [613, 446] on button "Add to Cart" at bounding box center [583, 445] width 160 height 39
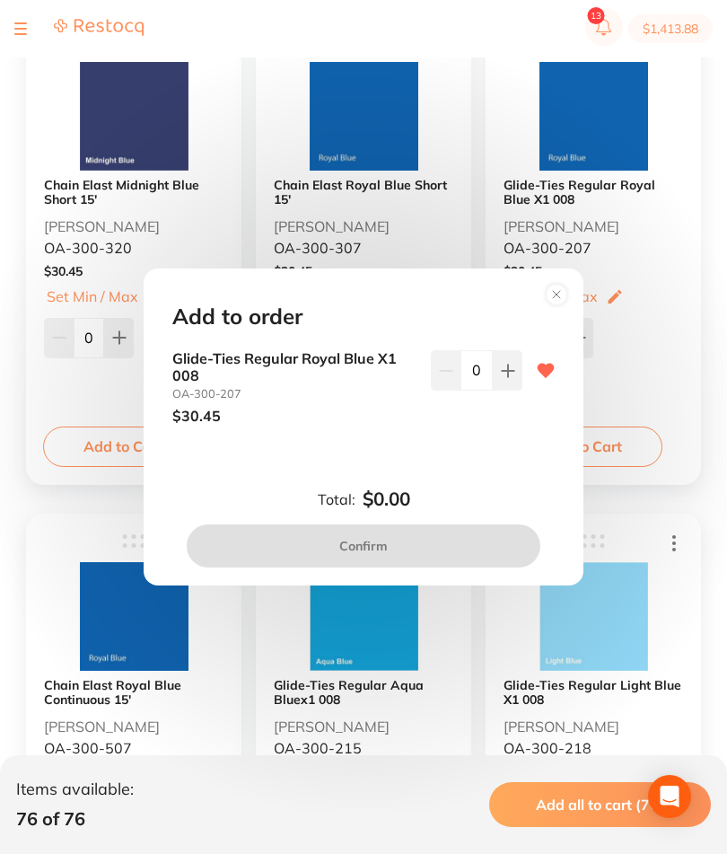
click at [512, 390] on button at bounding box center [508, 369] width 30 height 39
type input "1"
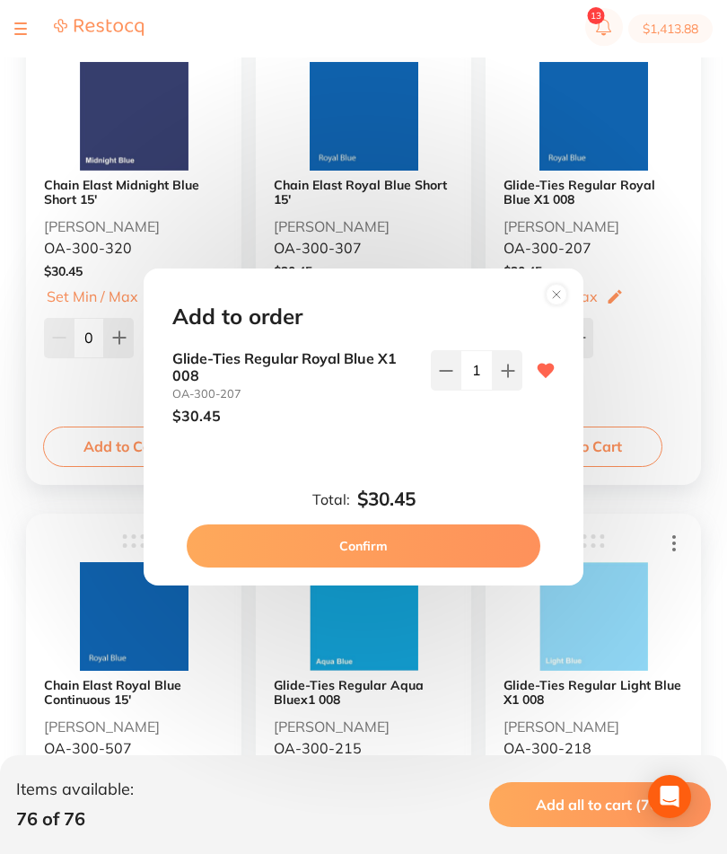
click at [446, 567] on button "Confirm" at bounding box center [364, 545] width 354 height 43
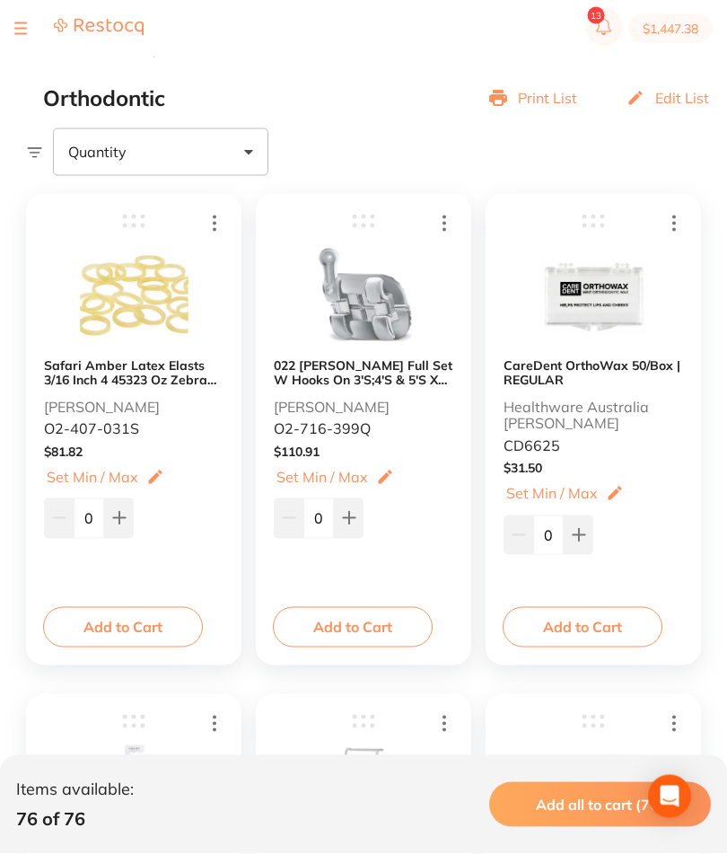
scroll to position [0, 0]
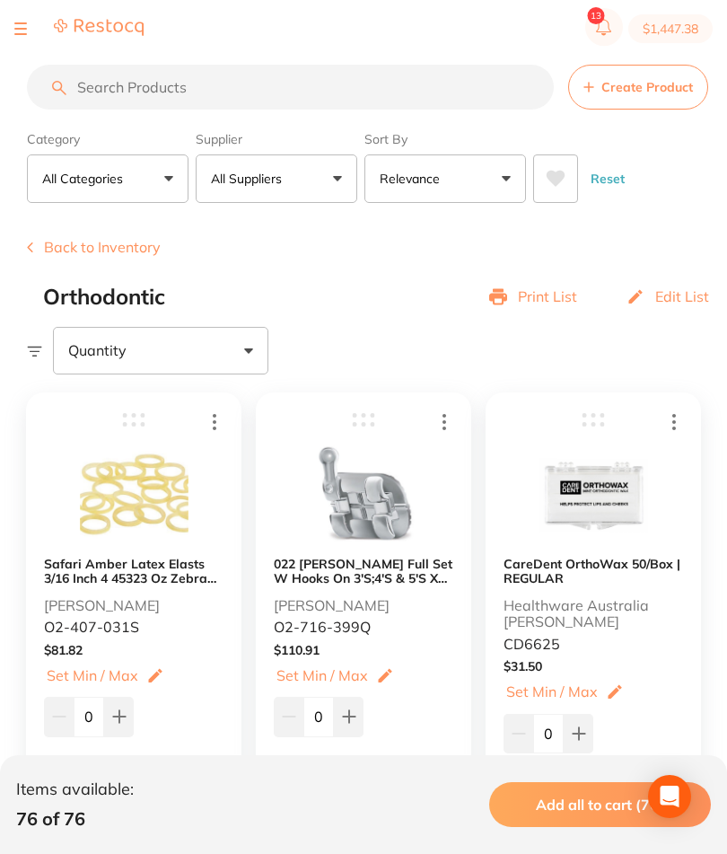
click at [137, 245] on button "Back to Inventory" at bounding box center [94, 247] width 134 height 16
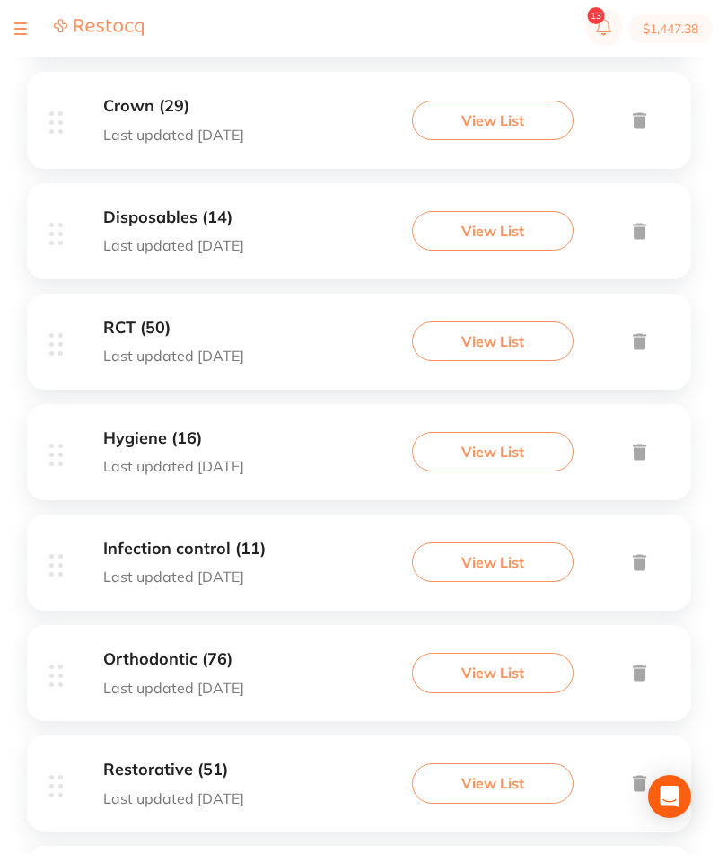
scroll to position [800, 0]
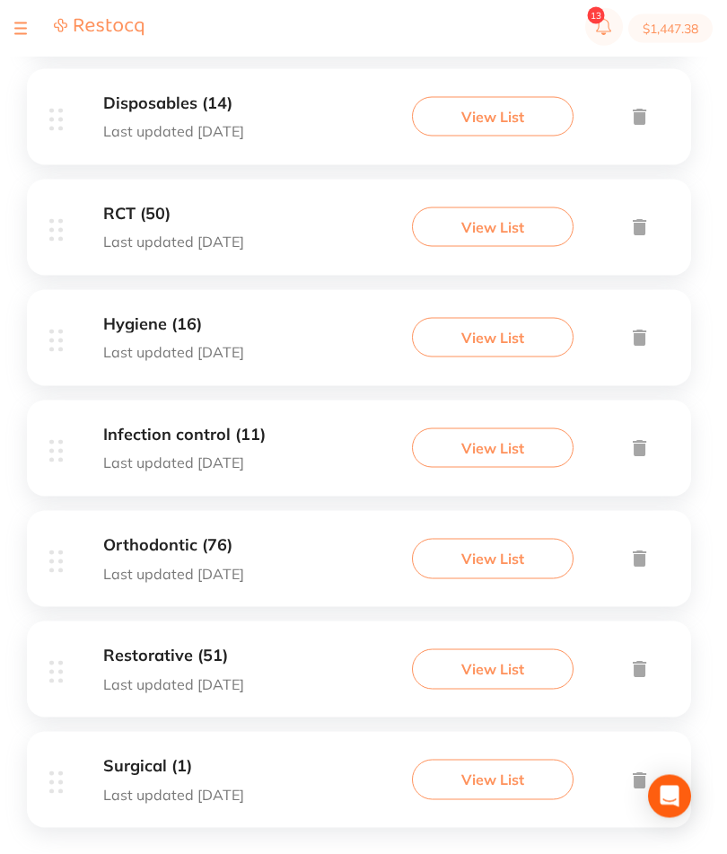
click at [512, 688] on button "View List" at bounding box center [493, 668] width 162 height 39
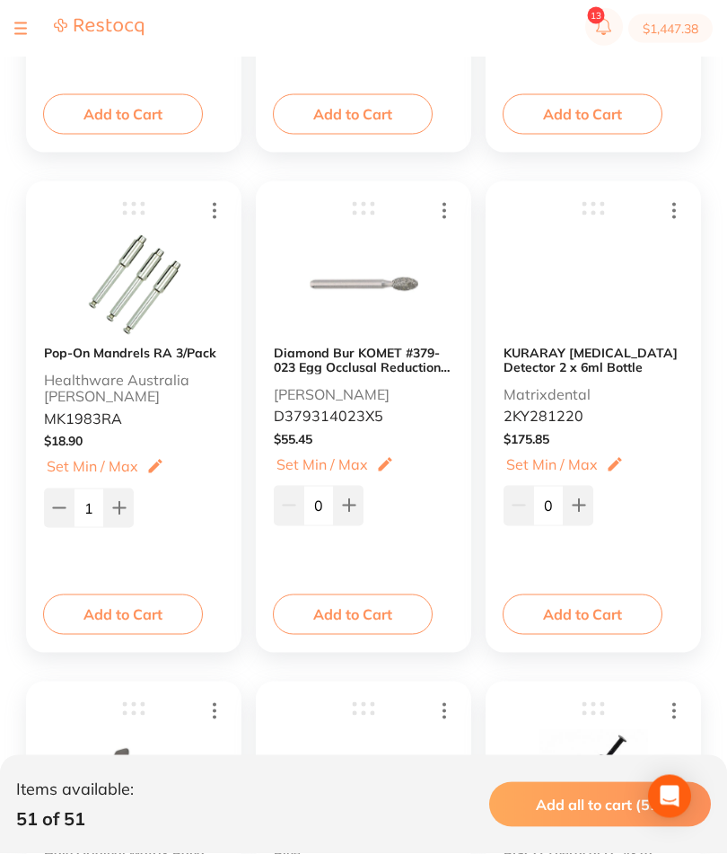
scroll to position [744, 0]
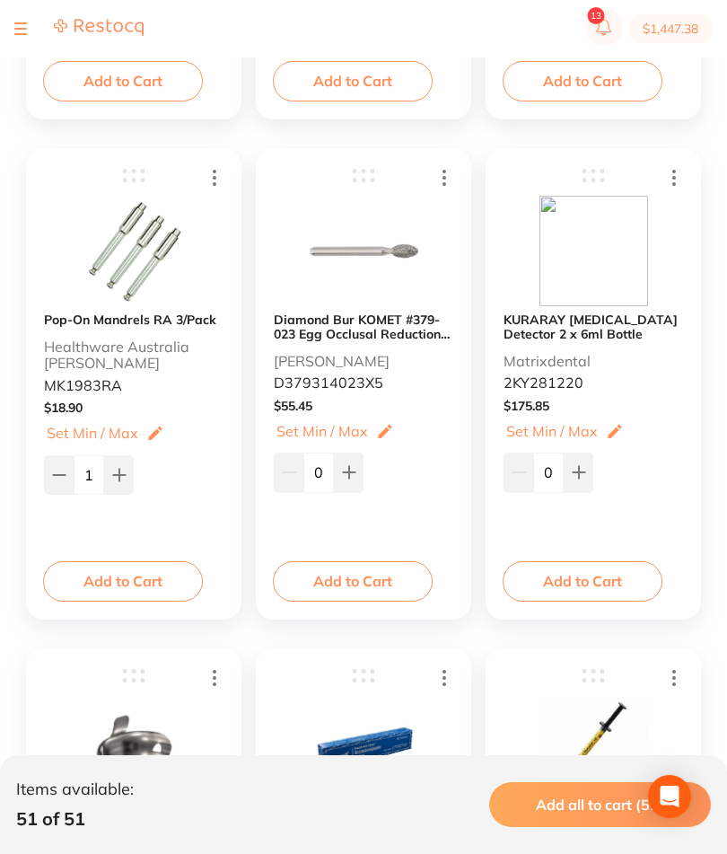
click at [152, 588] on button "Add to Cart" at bounding box center [123, 580] width 160 height 39
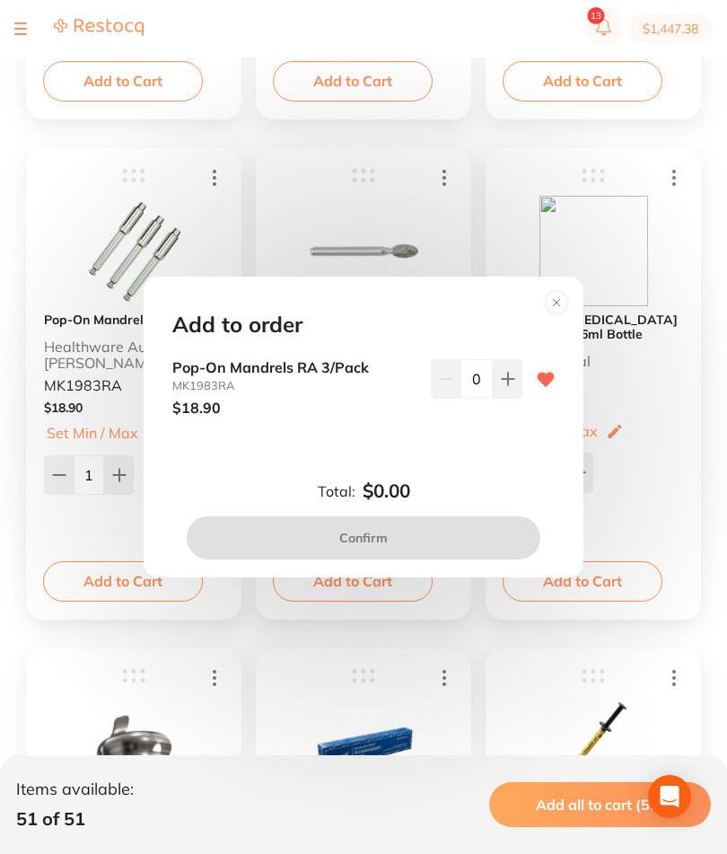
click at [517, 398] on button at bounding box center [508, 378] width 30 height 39
type input "1"
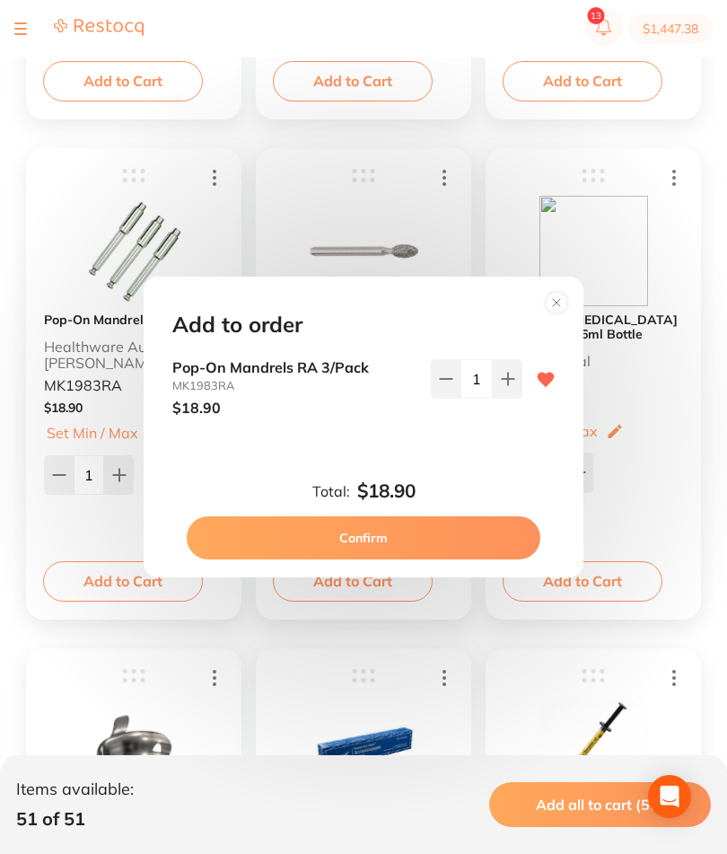
click at [446, 559] on button "Confirm" at bounding box center [364, 537] width 354 height 43
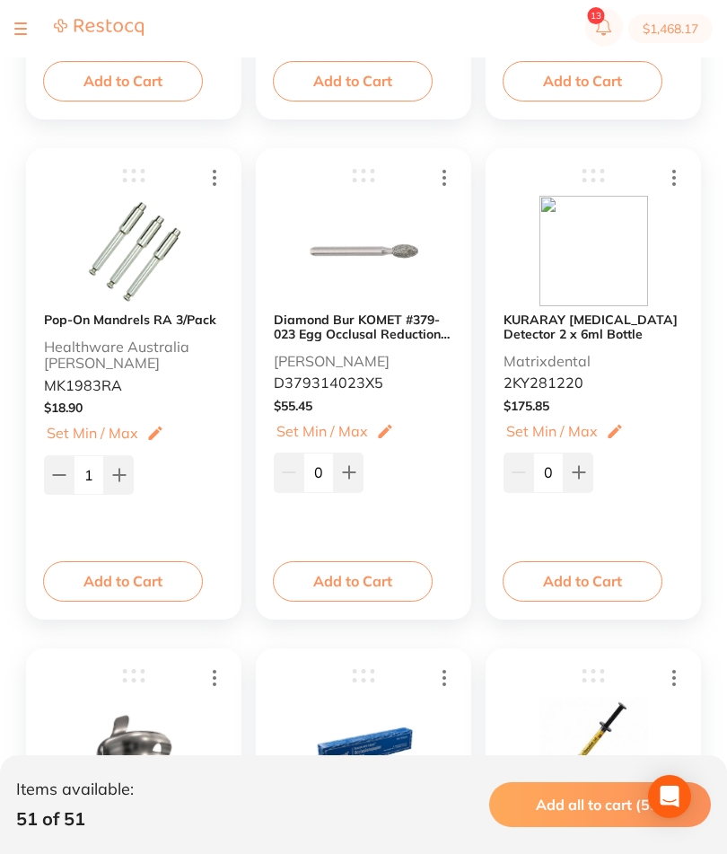
click at [378, 582] on button "Add to Cart" at bounding box center [353, 580] width 160 height 39
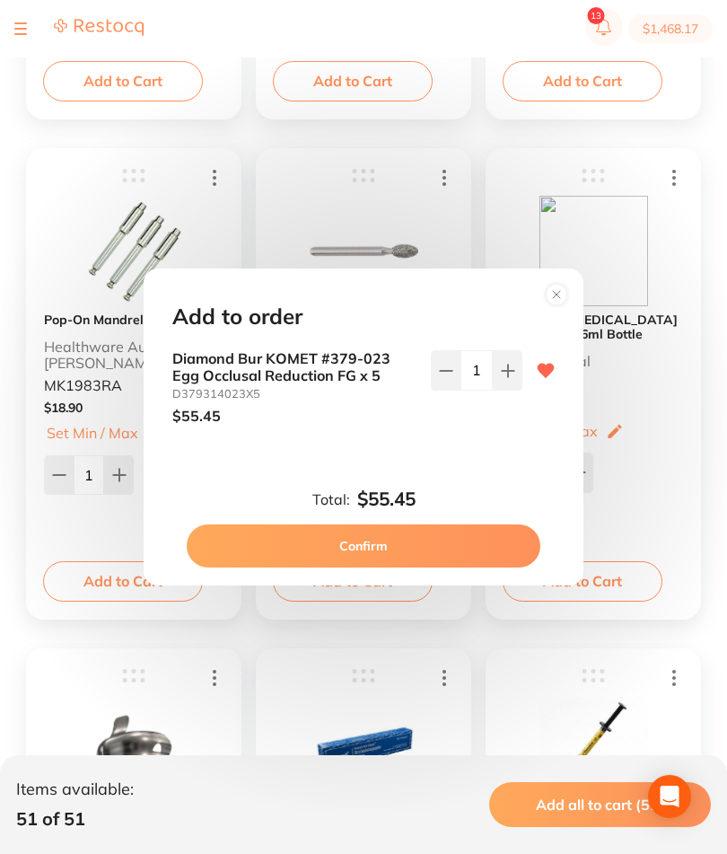
click at [432, 567] on button "Confirm" at bounding box center [364, 545] width 354 height 43
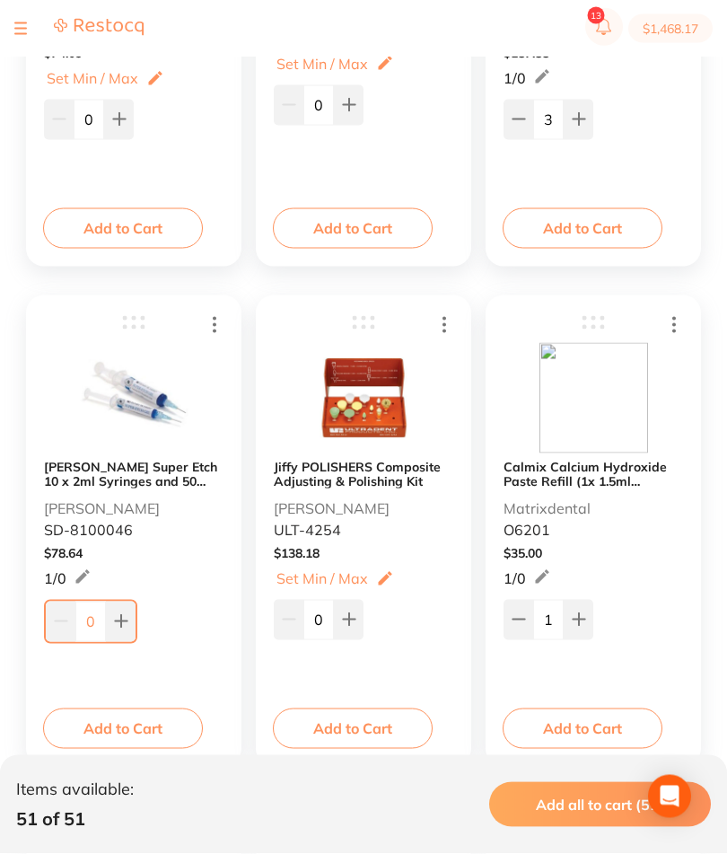
scroll to position [1644, 0]
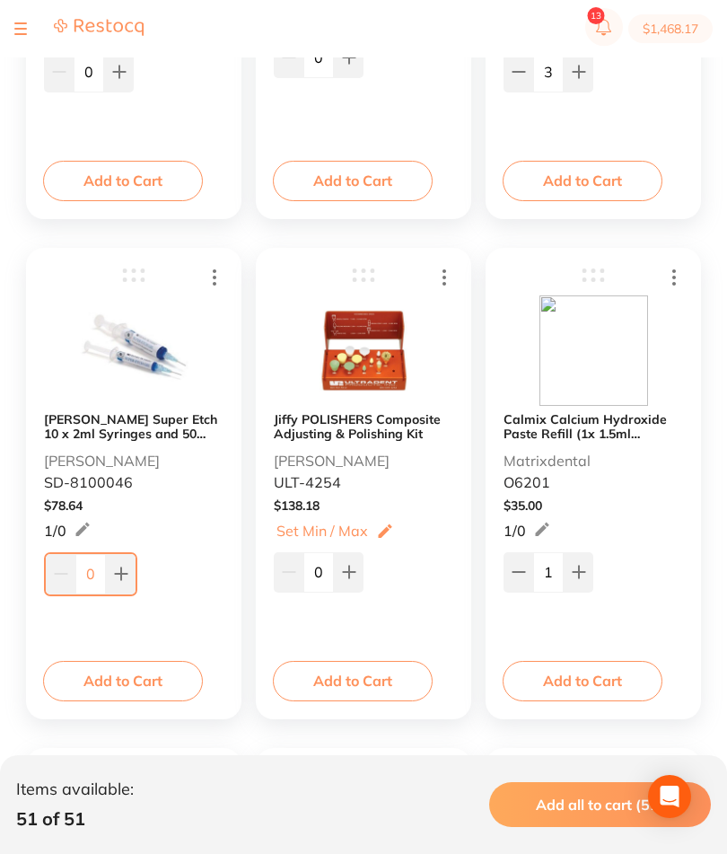
click at [145, 687] on button "Add to Cart" at bounding box center [123, 680] width 160 height 39
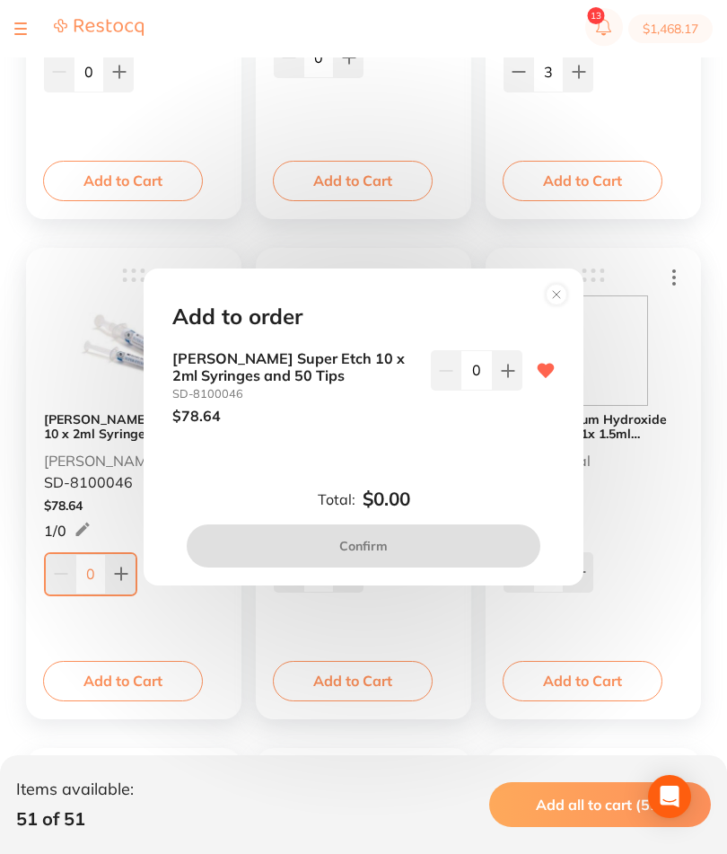
click at [504, 378] on icon at bounding box center [508, 370] width 14 height 14
type input "1"
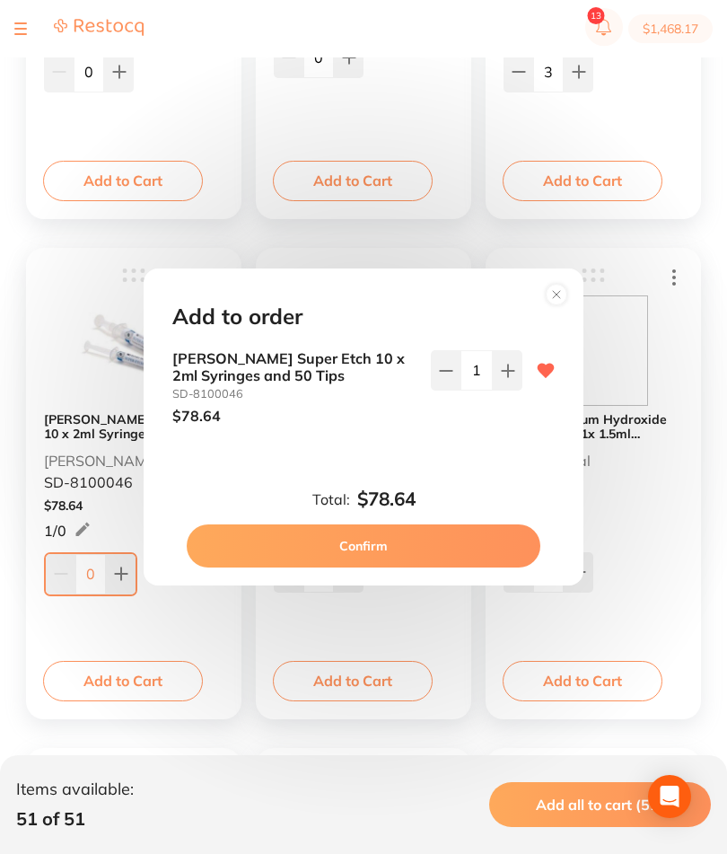
click at [441, 567] on button "Confirm" at bounding box center [364, 545] width 354 height 43
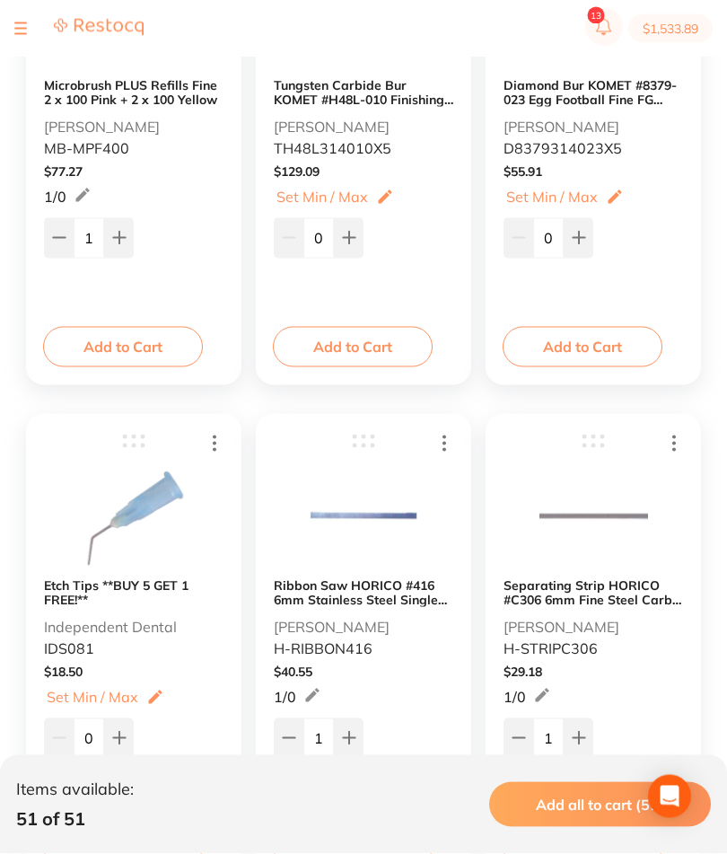
scroll to position [2479, 0]
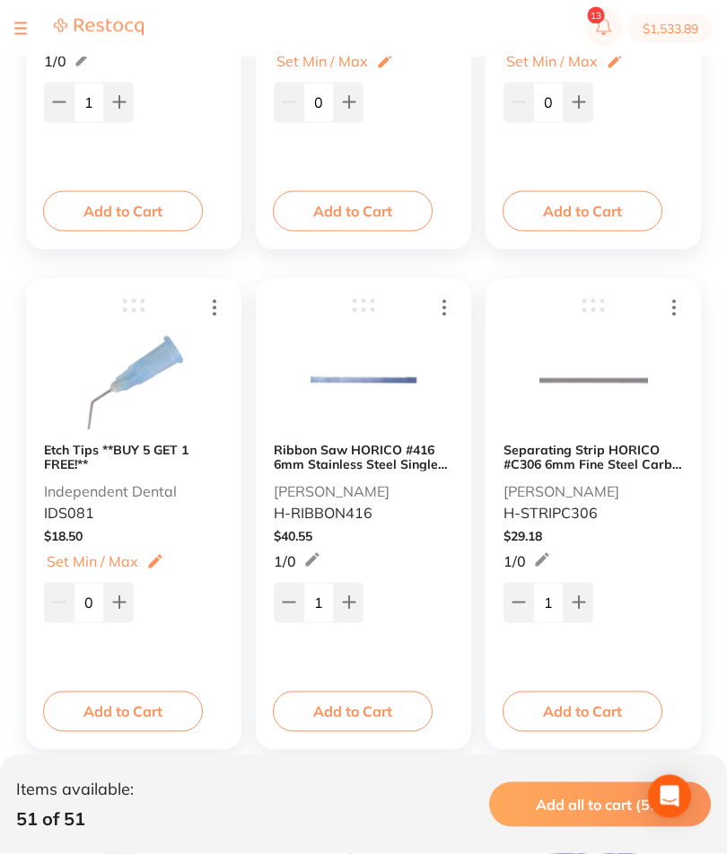
click at [142, 715] on button "Add to Cart" at bounding box center [123, 710] width 160 height 39
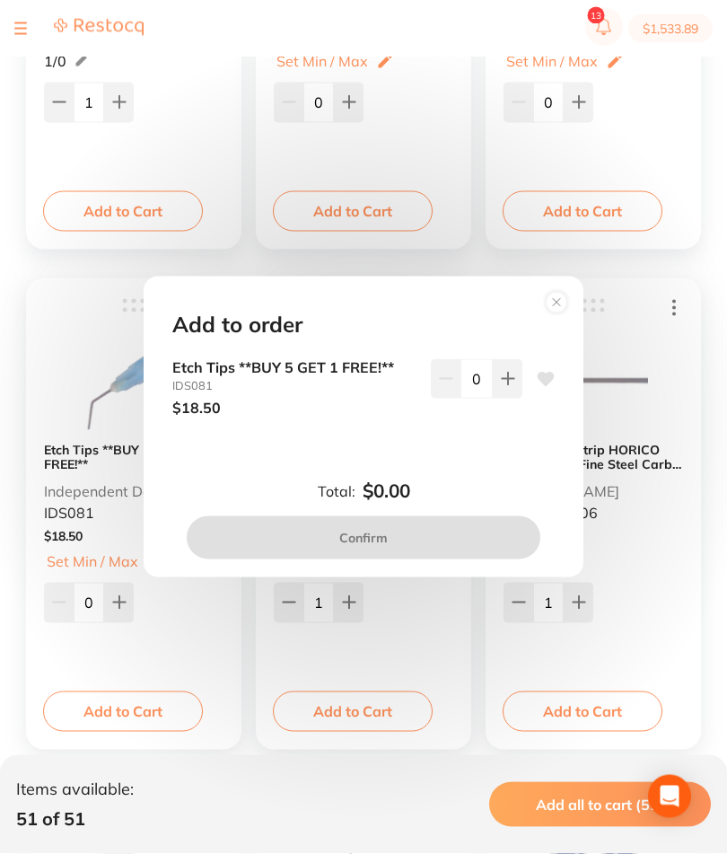
scroll to position [2614, 0]
click at [498, 398] on button at bounding box center [508, 378] width 30 height 39
type input "1"
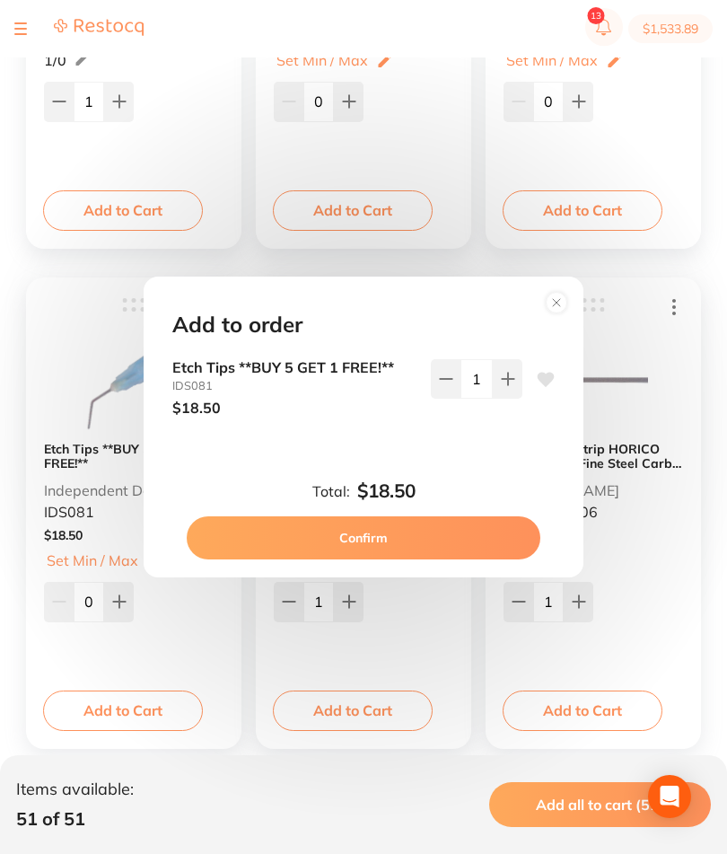
click at [451, 559] on button "Confirm" at bounding box center [364, 537] width 354 height 43
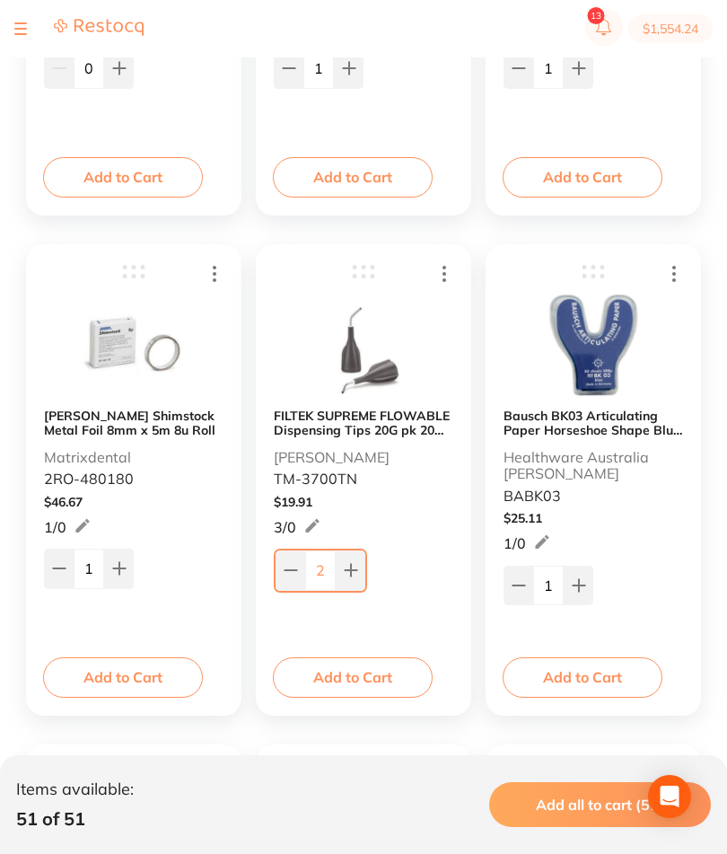
scroll to position [3171, 0]
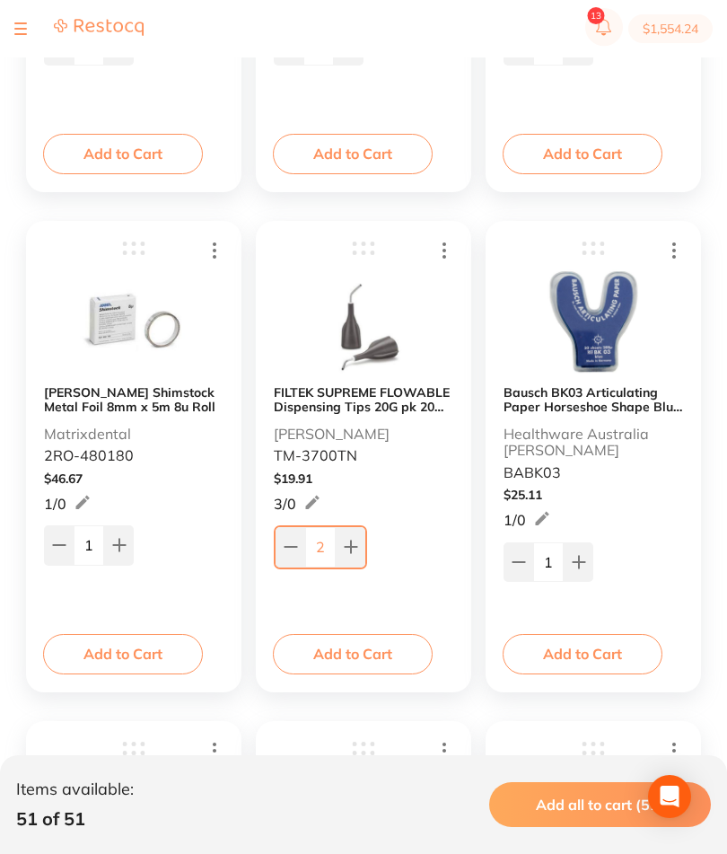
click at [383, 670] on button "Add to Cart" at bounding box center [353, 653] width 160 height 39
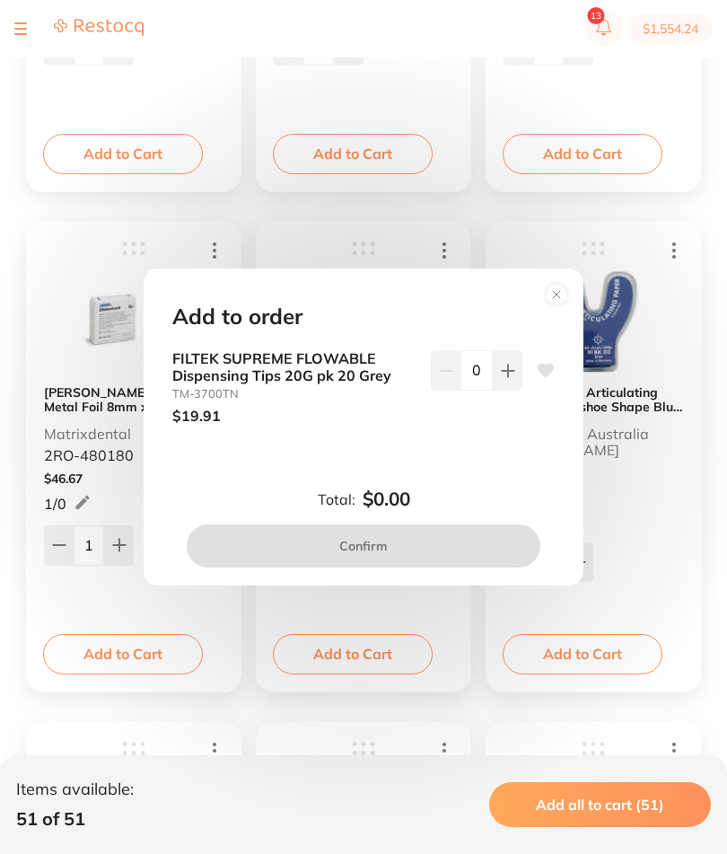
click at [501, 378] on icon at bounding box center [508, 370] width 14 height 14
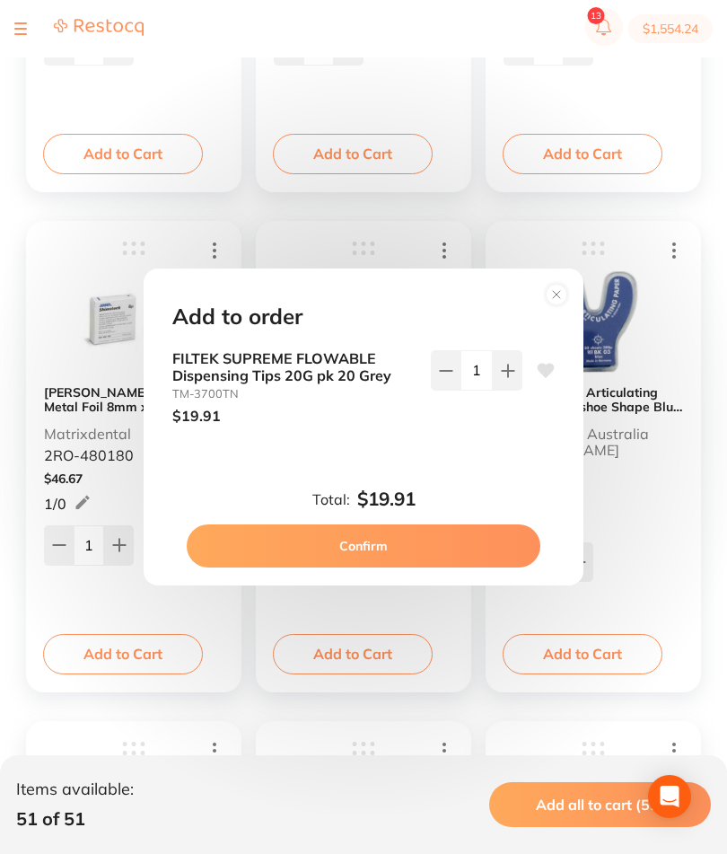
click at [501, 378] on icon at bounding box center [508, 370] width 14 height 14
click at [502, 378] on icon at bounding box center [508, 370] width 14 height 14
type input "3"
click at [443, 567] on button "Confirm" at bounding box center [364, 545] width 354 height 43
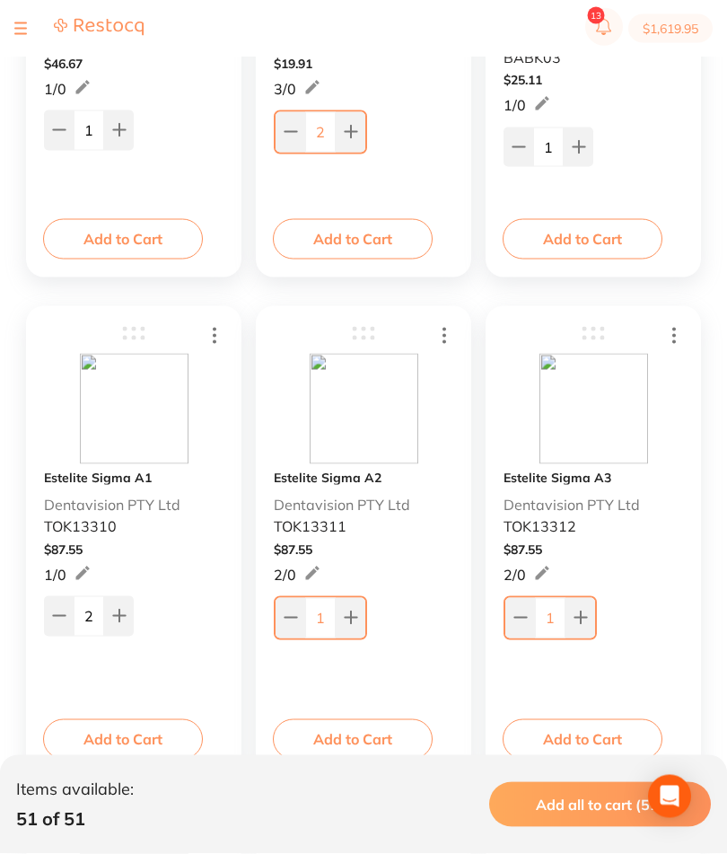
scroll to position [3625, 0]
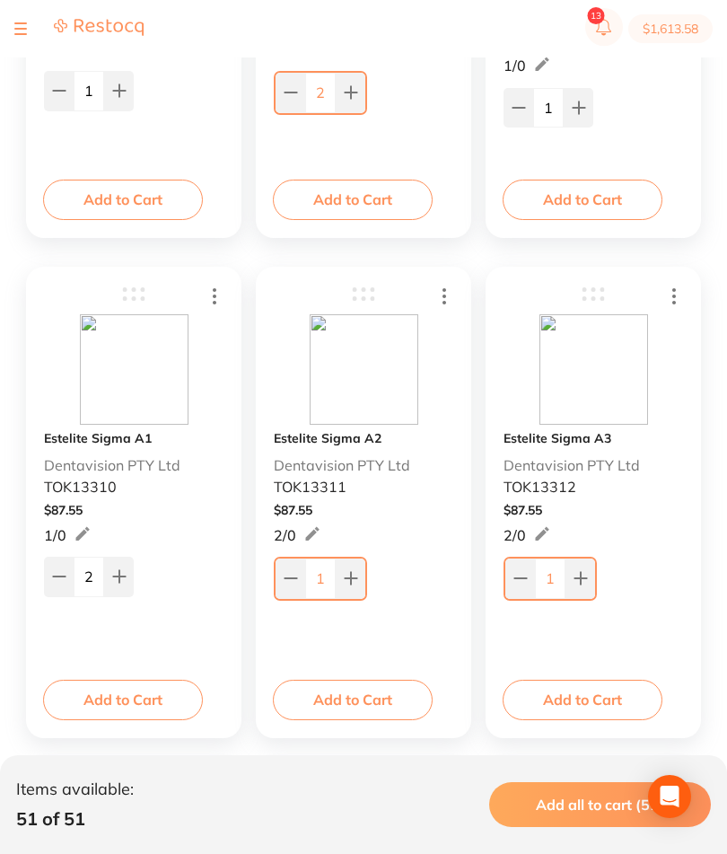
click at [385, 706] on button "Add to Cart" at bounding box center [353, 698] width 160 height 39
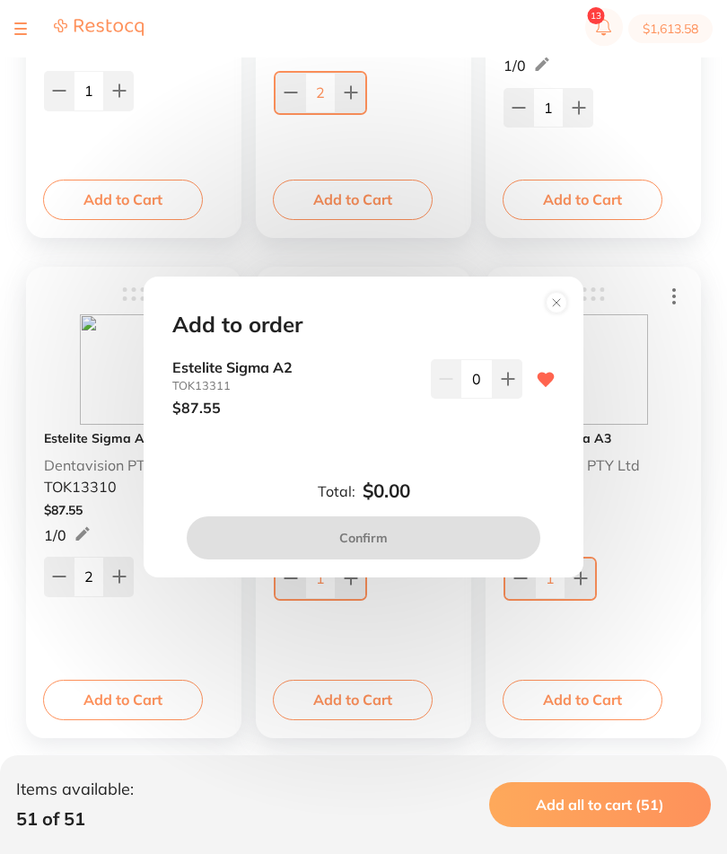
click at [520, 398] on button at bounding box center [508, 378] width 30 height 39
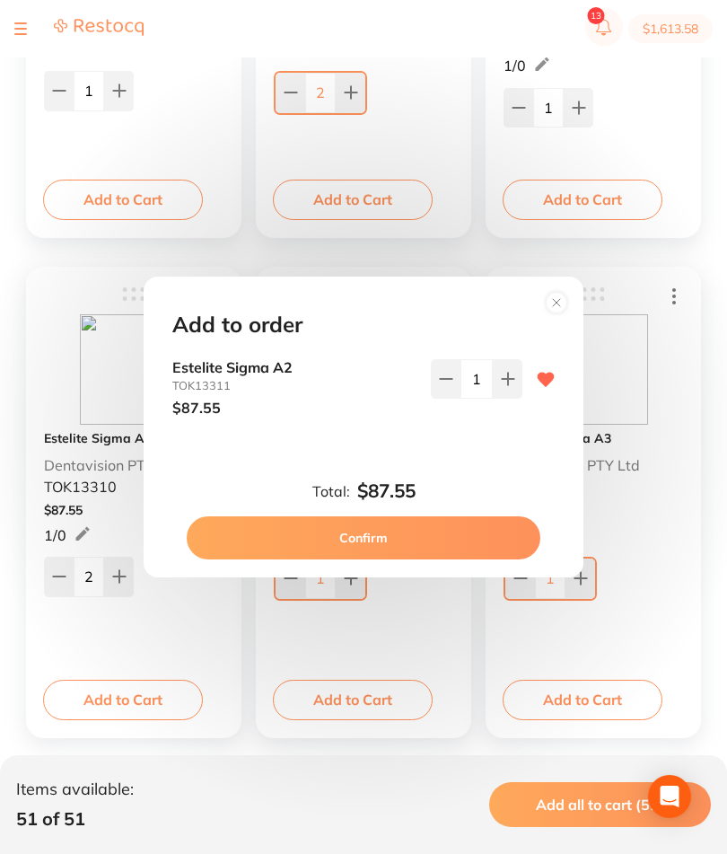
click at [520, 398] on button at bounding box center [508, 378] width 30 height 39
type input "2"
click at [471, 559] on button "Confirm" at bounding box center [364, 537] width 354 height 43
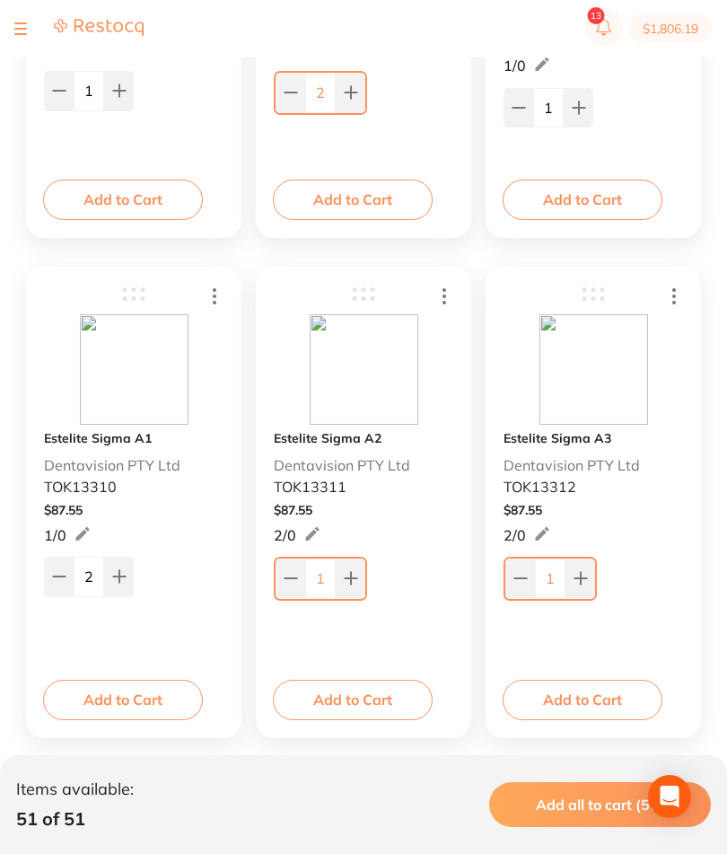
click at [598, 708] on button "Add to Cart" at bounding box center [583, 698] width 160 height 39
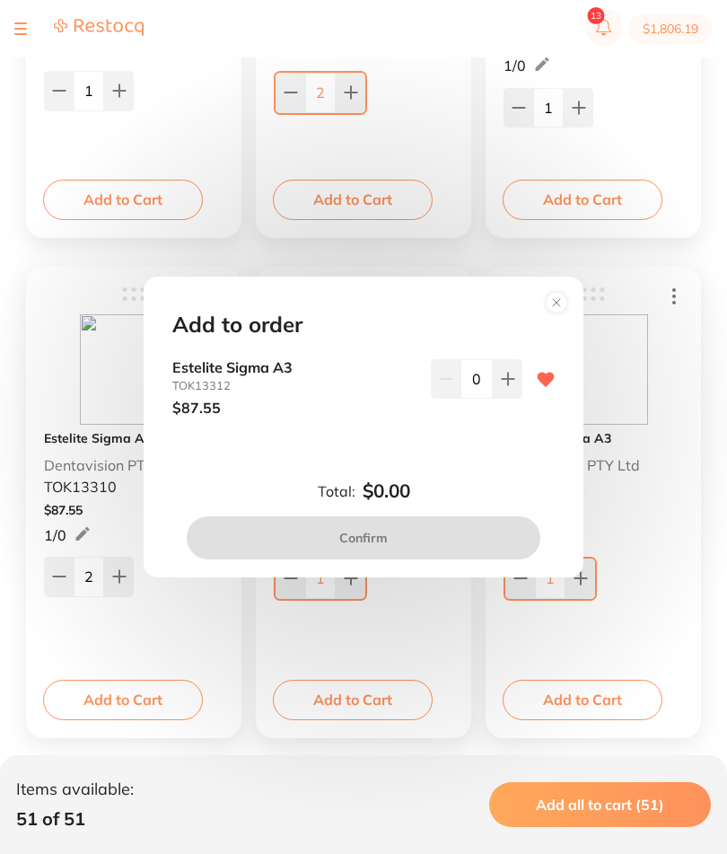
click at [505, 384] on icon at bounding box center [508, 378] width 12 height 12
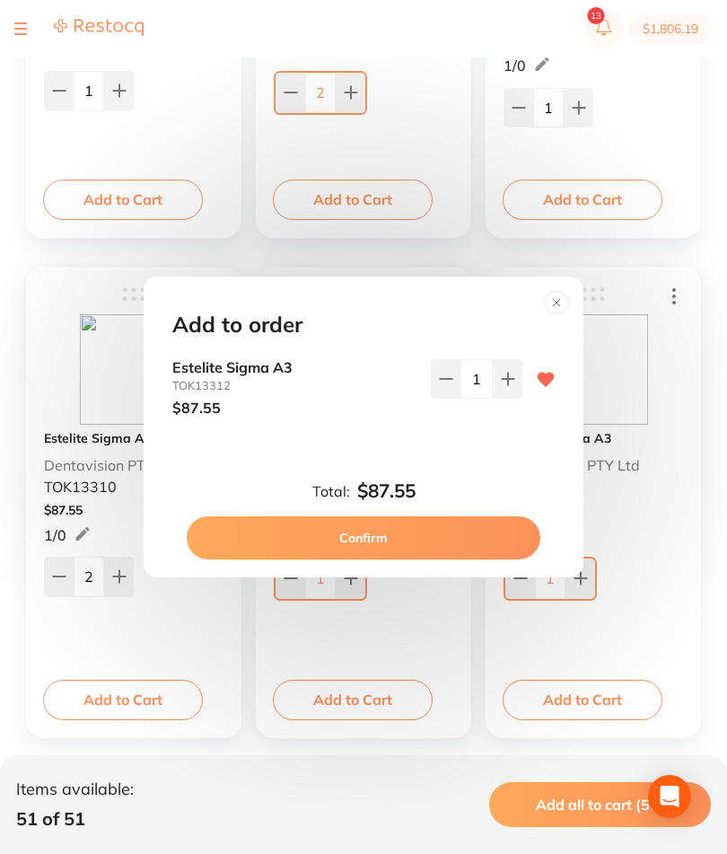
click at [504, 384] on icon at bounding box center [508, 378] width 12 height 12
click at [514, 398] on button at bounding box center [508, 378] width 30 height 39
click at [442, 386] on icon at bounding box center [446, 379] width 14 height 14
type input "2"
click at [456, 559] on button "Confirm" at bounding box center [364, 537] width 354 height 43
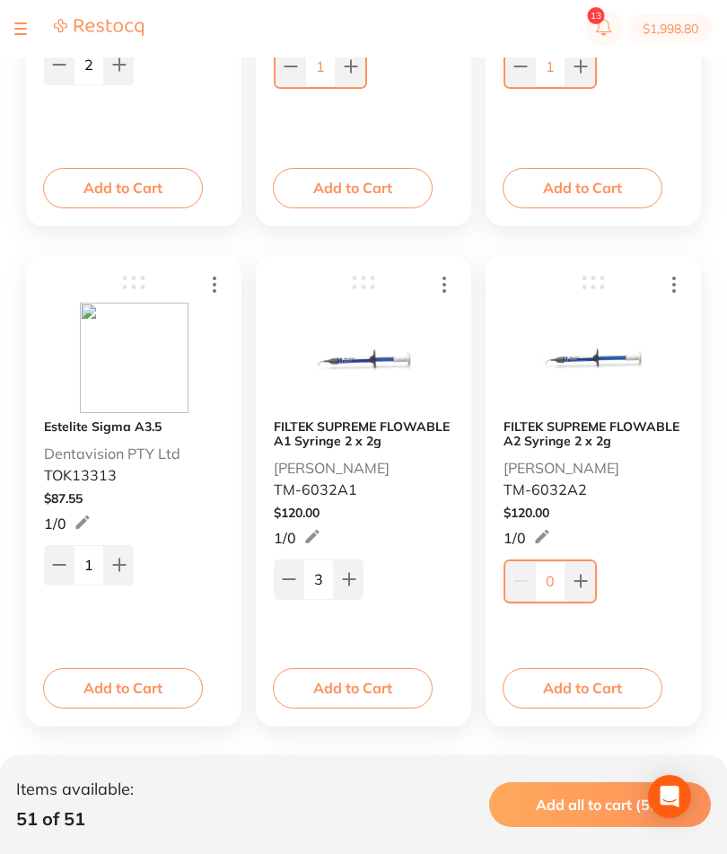
scroll to position [4138, 0]
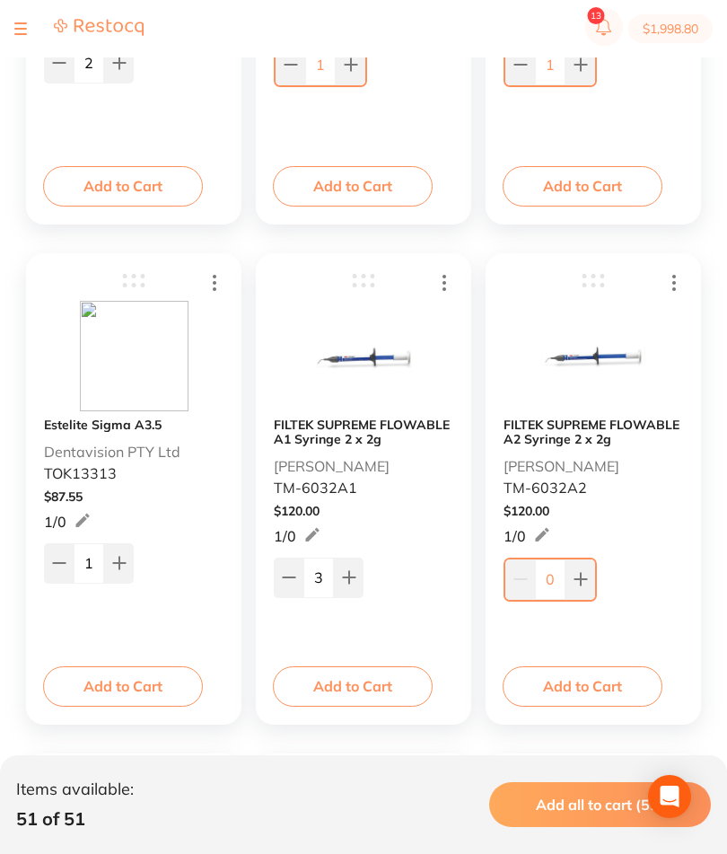
click at [156, 686] on button "Add to Cart" at bounding box center [123, 685] width 160 height 39
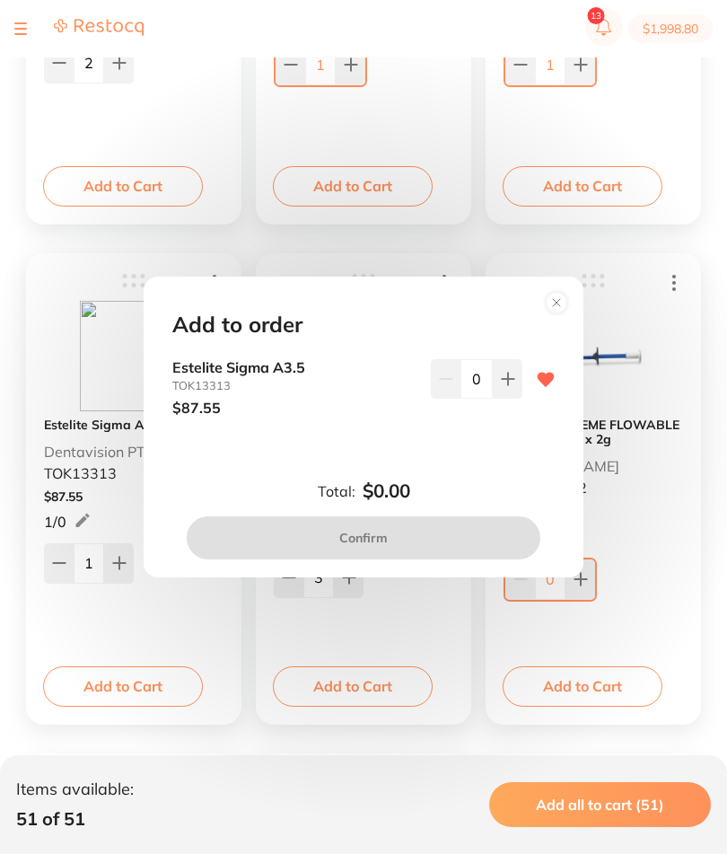
click at [507, 384] on icon at bounding box center [508, 378] width 12 height 12
type input "0"
click at [562, 312] on circle at bounding box center [557, 302] width 21 height 21
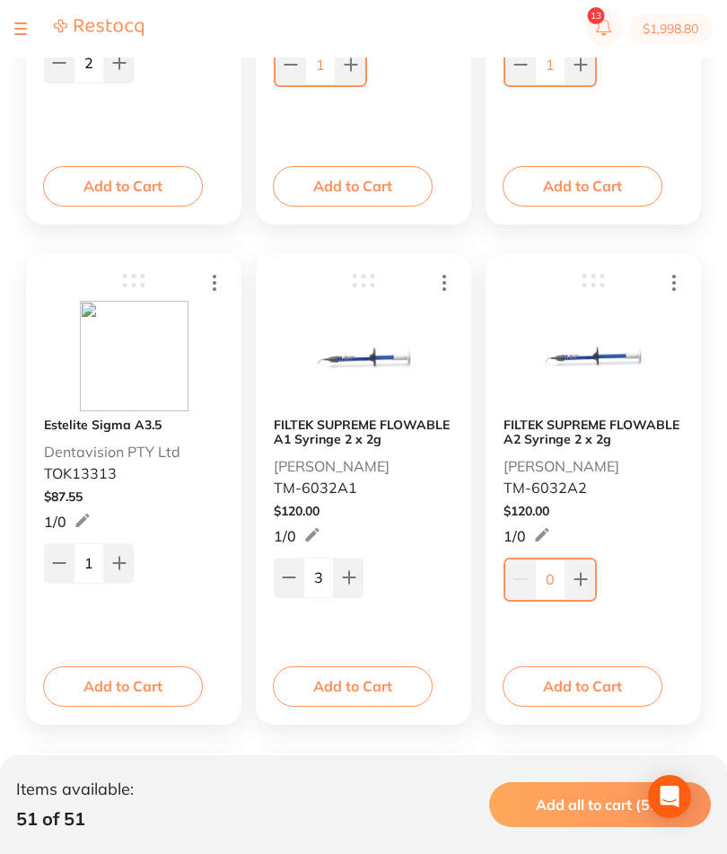
click at [165, 691] on button "Add to Cart" at bounding box center [123, 685] width 160 height 39
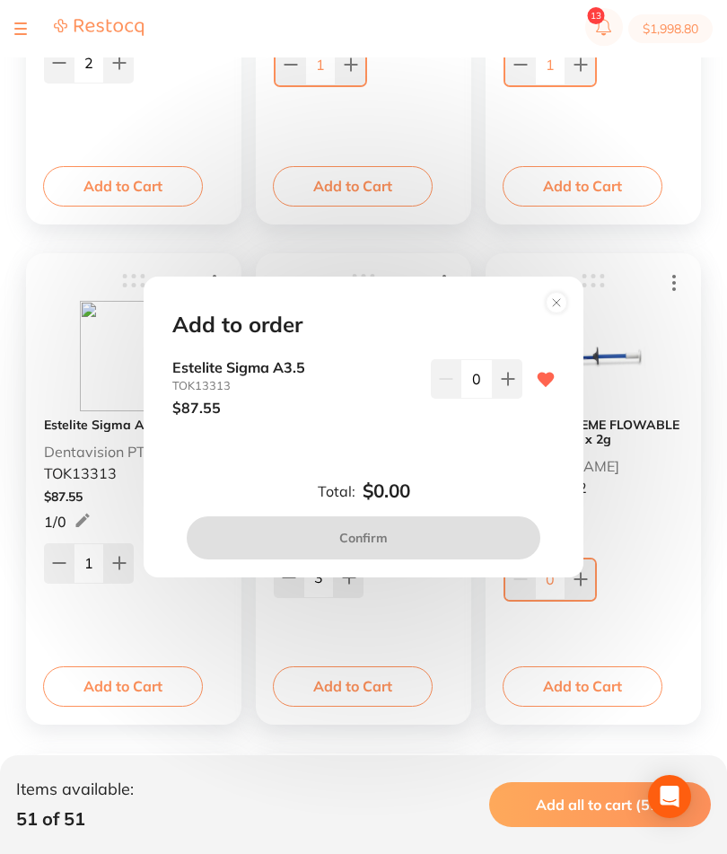
click at [494, 398] on button at bounding box center [508, 378] width 30 height 39
type input "1"
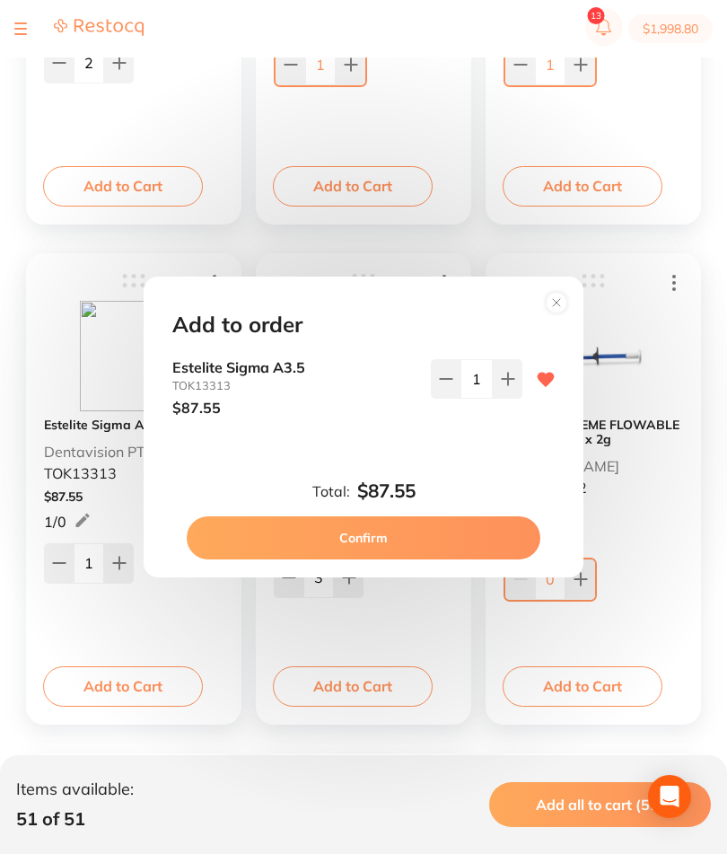
click at [423, 559] on button "Confirm" at bounding box center [364, 537] width 354 height 43
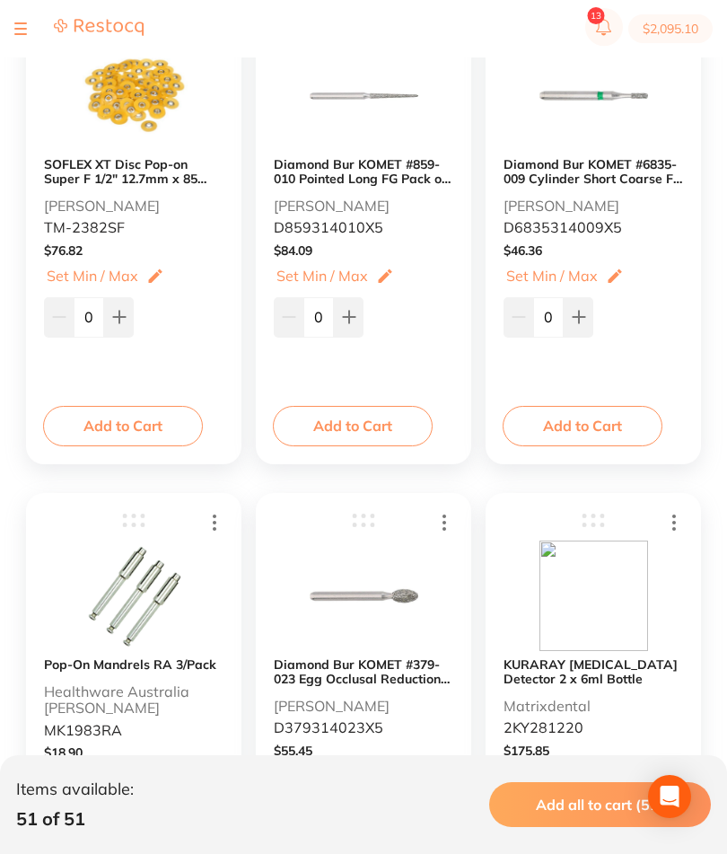
scroll to position [0, 0]
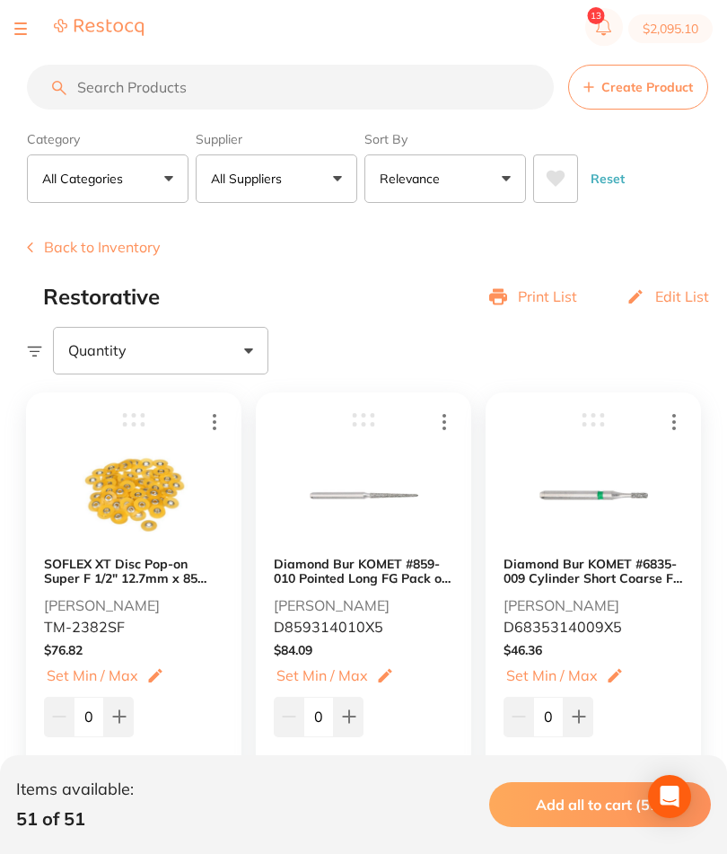
click at [104, 255] on button "Back to Inventory" at bounding box center [94, 247] width 134 height 16
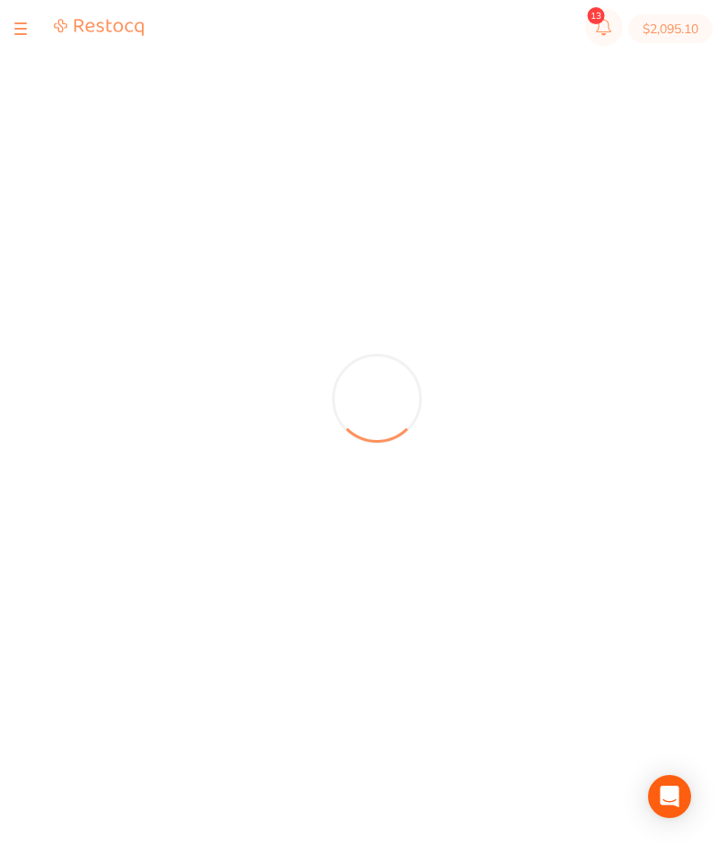
click at [113, 256] on div at bounding box center [377, 398] width 700 height 796
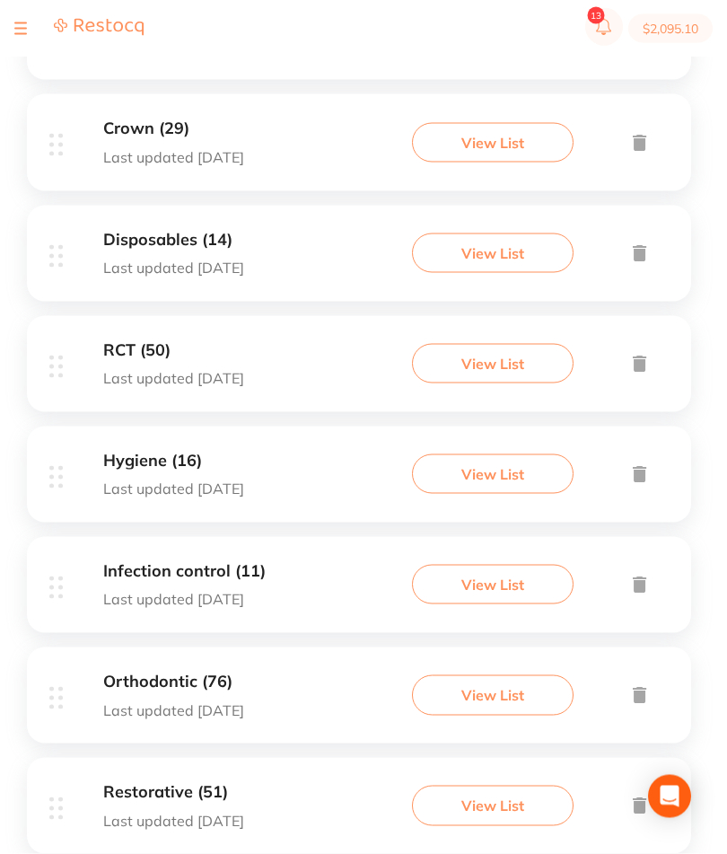
scroll to position [800, 0]
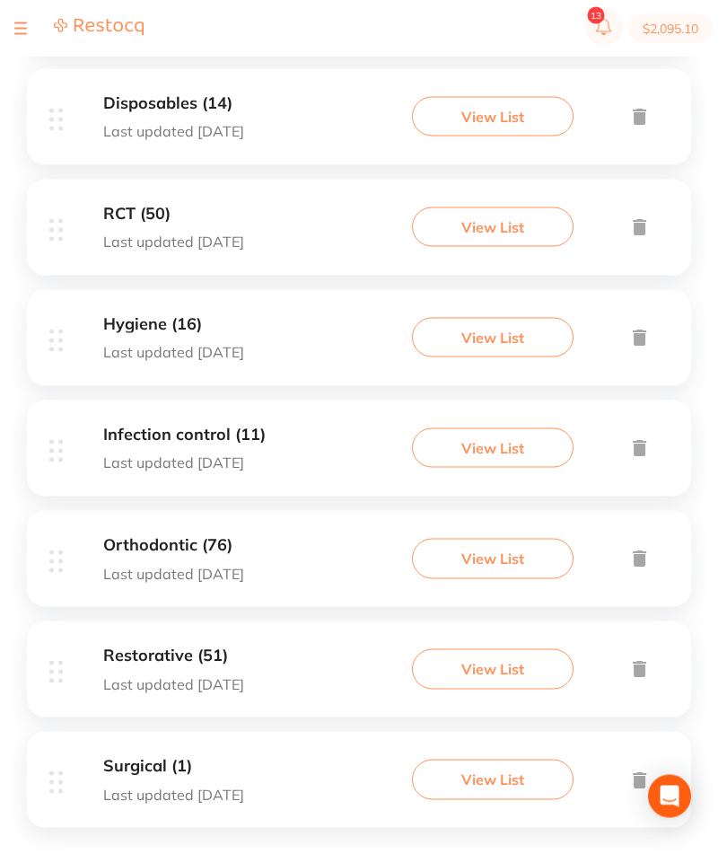
click at [510, 799] on button "View List" at bounding box center [493, 778] width 162 height 39
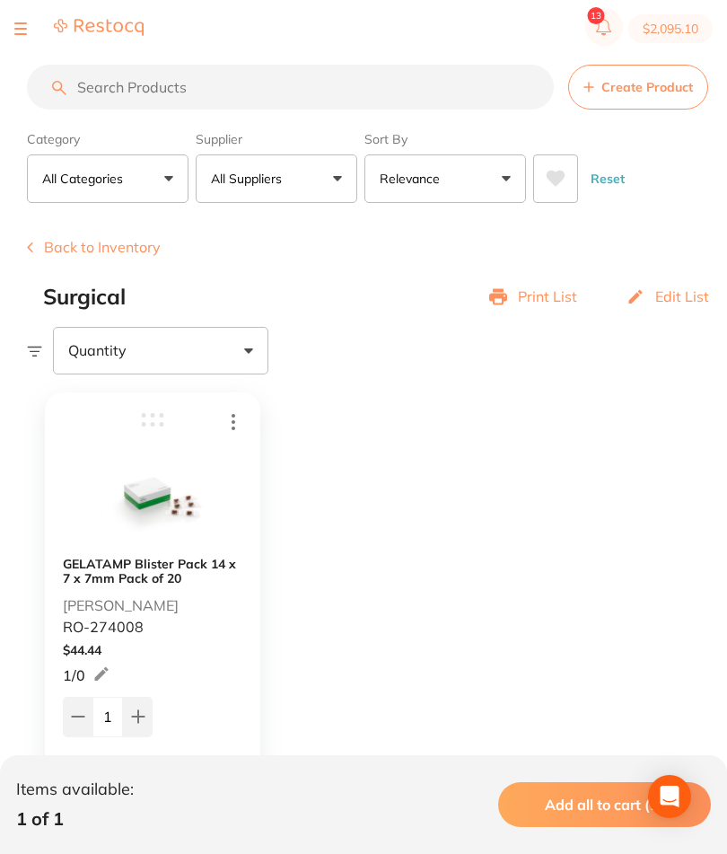
click at [118, 249] on button "Back to Inventory" at bounding box center [94, 247] width 134 height 16
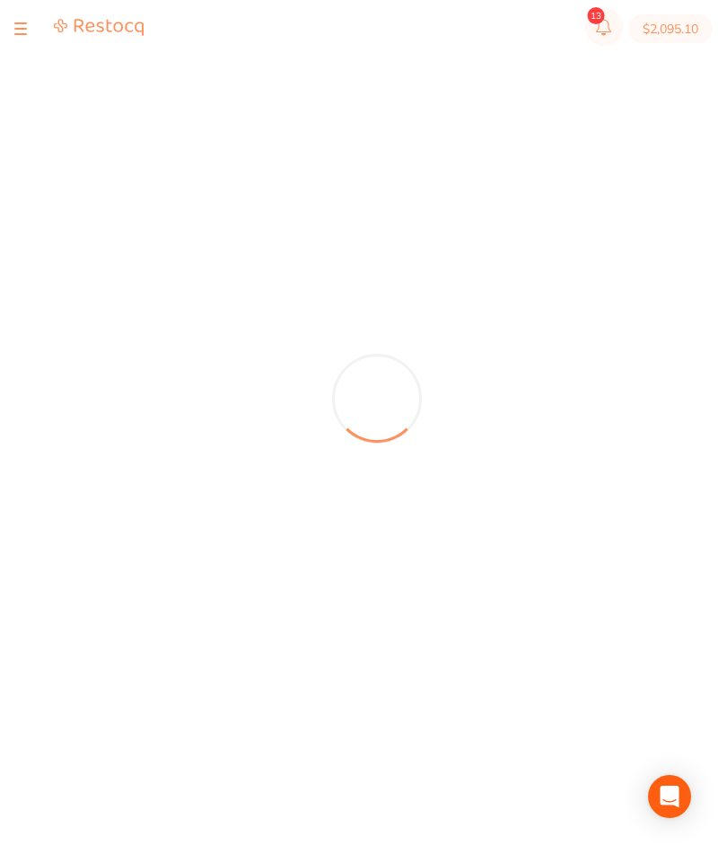
click at [28, 33] on div at bounding box center [78, 29] width 129 height 22
click at [16, 28] on button at bounding box center [20, 29] width 13 height 2
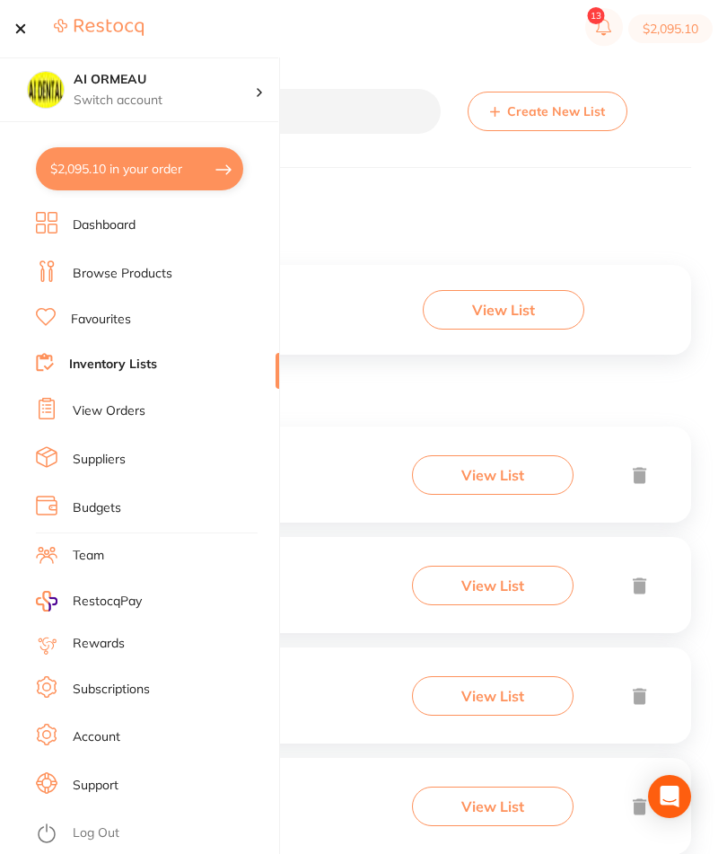
click at [161, 265] on link "Browse Products" at bounding box center [123, 274] width 100 height 18
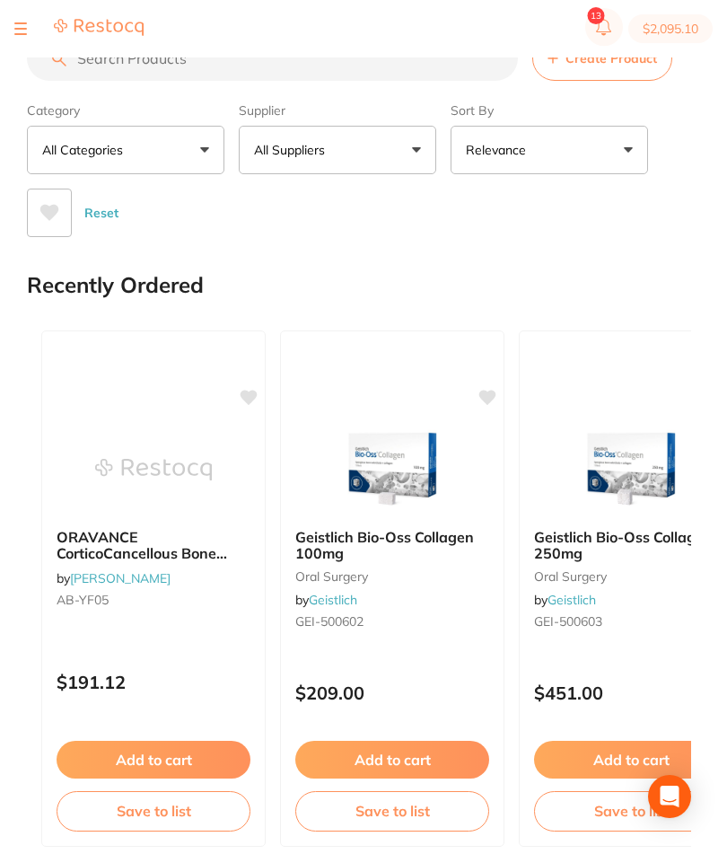
click at [390, 68] on input "search" at bounding box center [272, 58] width 491 height 45
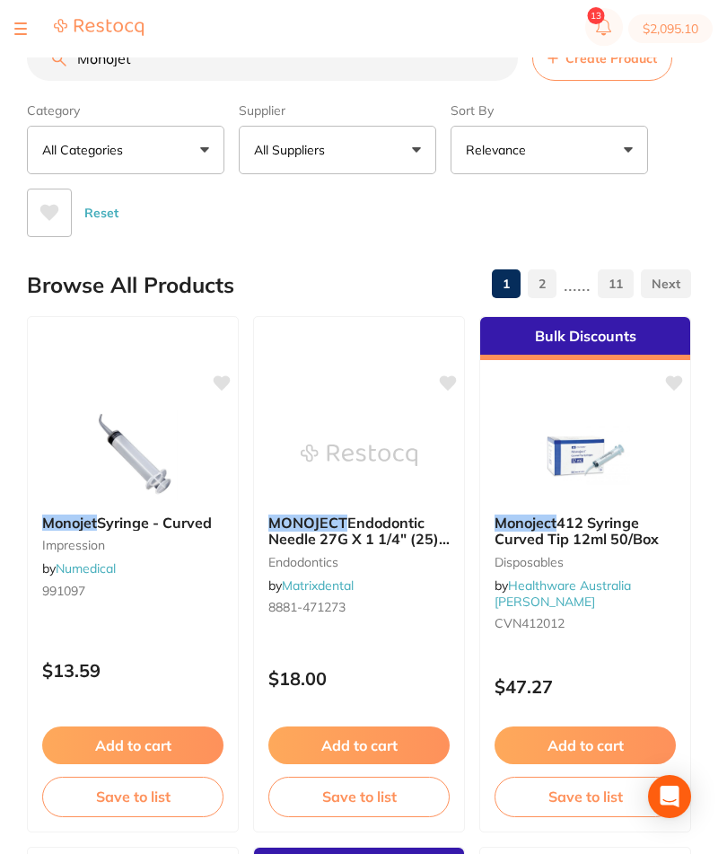
type input "Monojet"
click at [162, 469] on img at bounding box center [132, 455] width 117 height 90
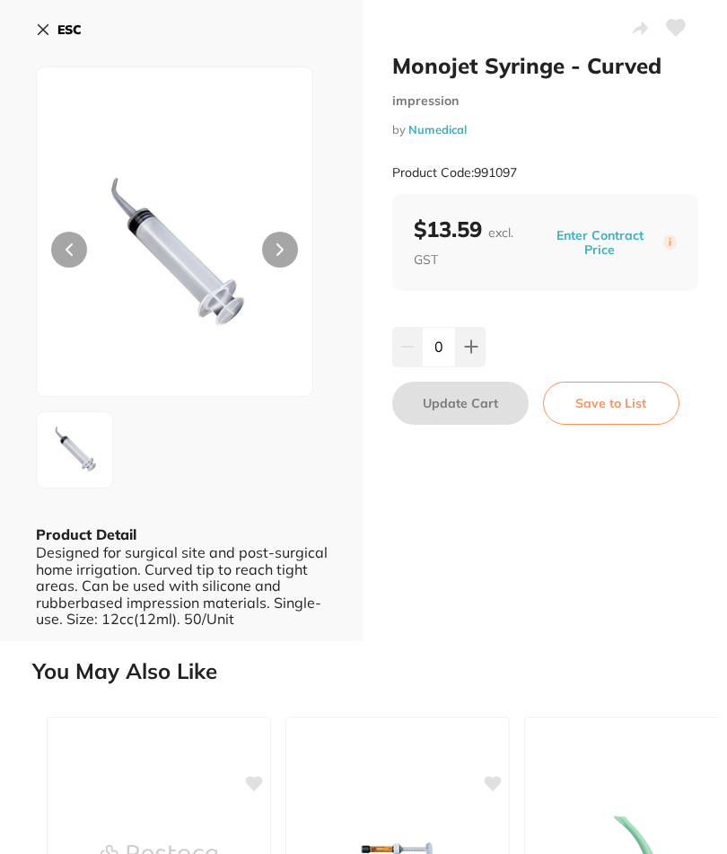
click at [616, 402] on button "Save to List" at bounding box center [611, 402] width 136 height 43
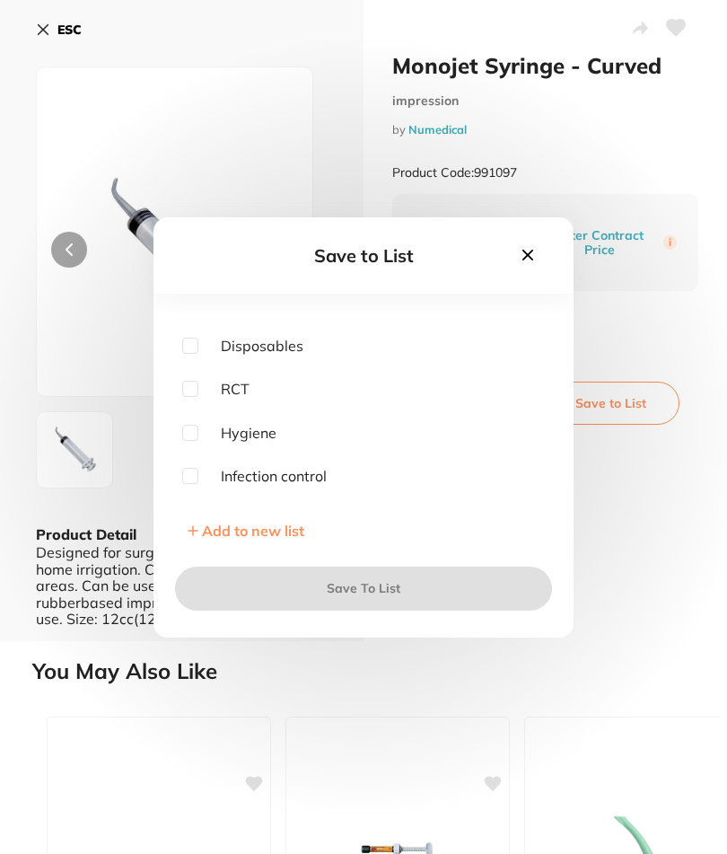
scroll to position [302, 0]
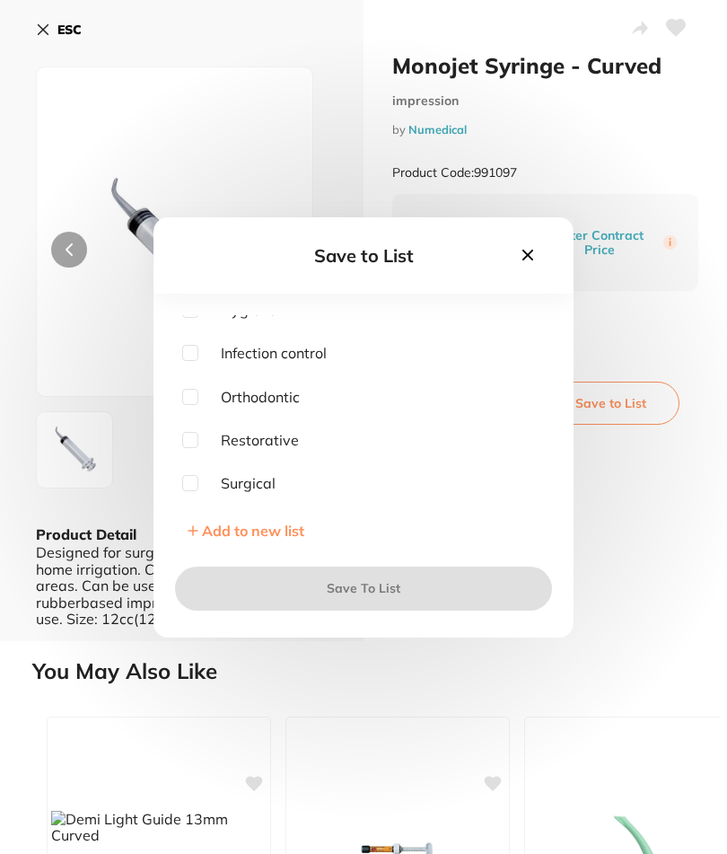
click at [197, 491] on input "checkbox" at bounding box center [190, 483] width 16 height 16
checkbox input "true"
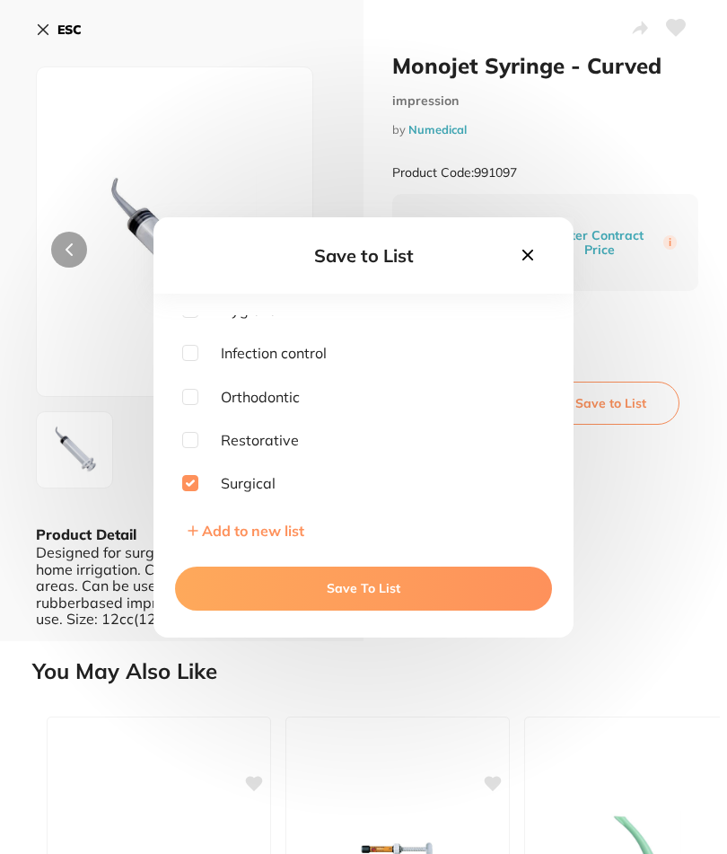
scroll to position [270, 0]
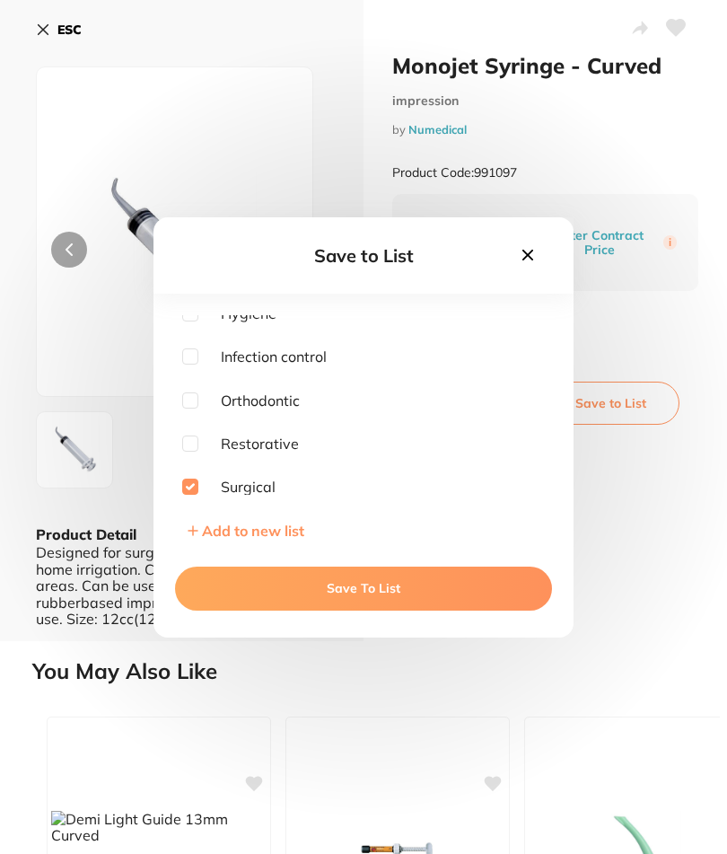
click at [412, 609] on button "Save To List" at bounding box center [363, 587] width 377 height 43
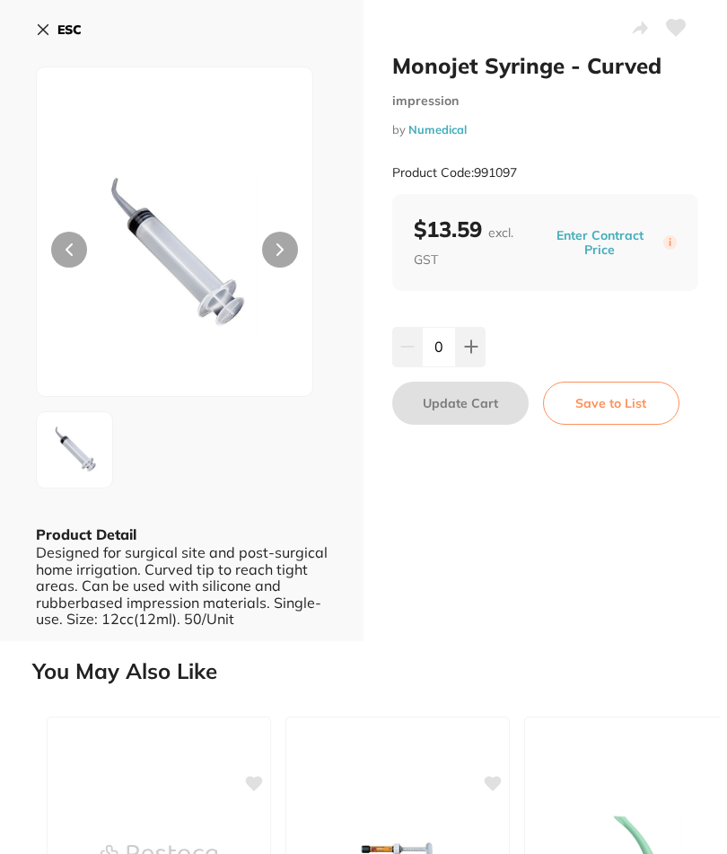
click at [465, 343] on icon at bounding box center [471, 346] width 14 height 14
type input "1"
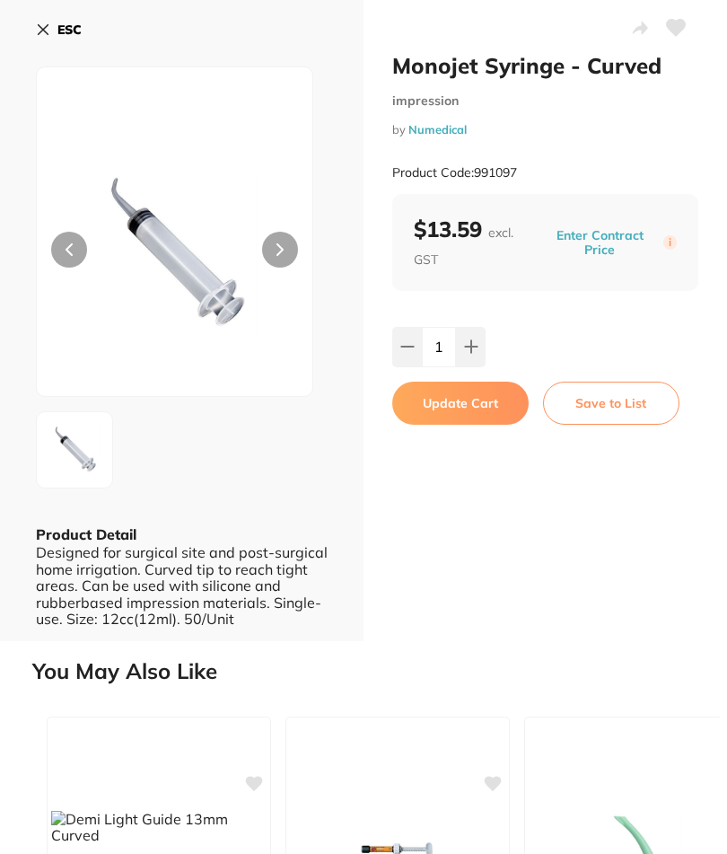
click at [469, 414] on button "Update Cart" at bounding box center [460, 402] width 136 height 43
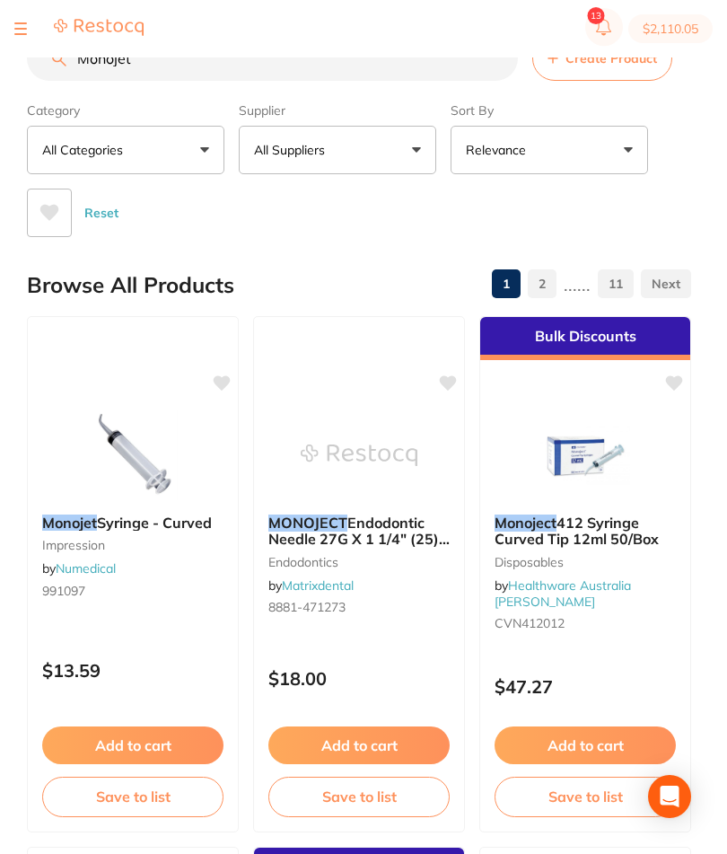
click at [408, 81] on input "Monojet" at bounding box center [272, 58] width 491 height 45
type input "M"
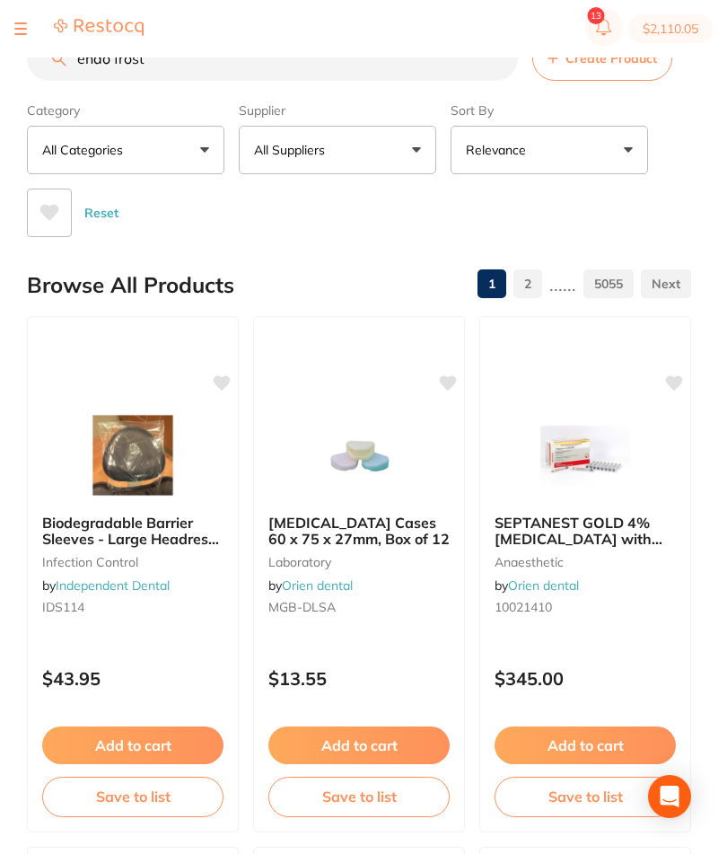
type input "endo frost"
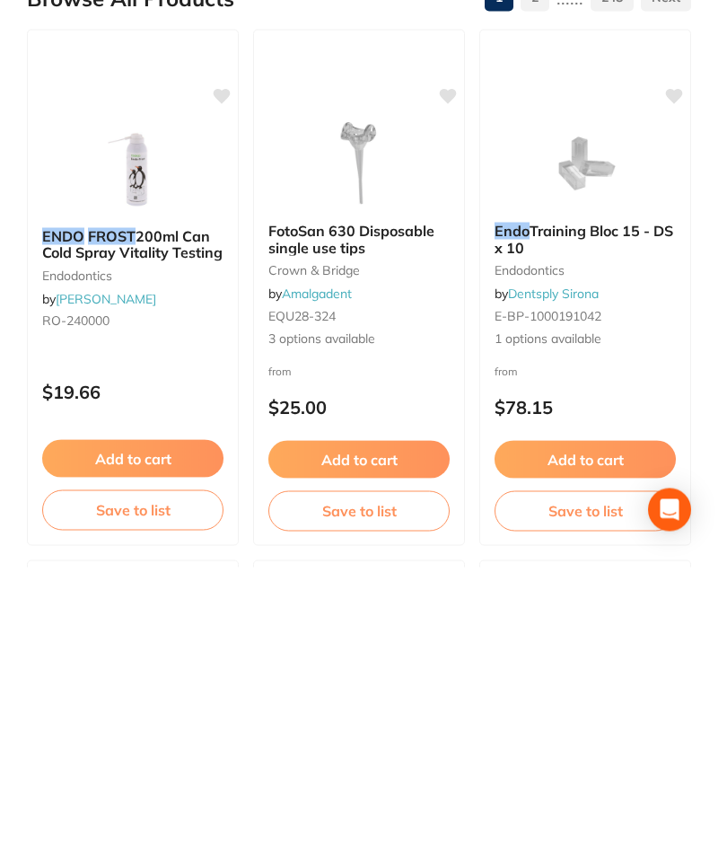
click at [185, 726] on button "Add to cart" at bounding box center [132, 745] width 181 height 38
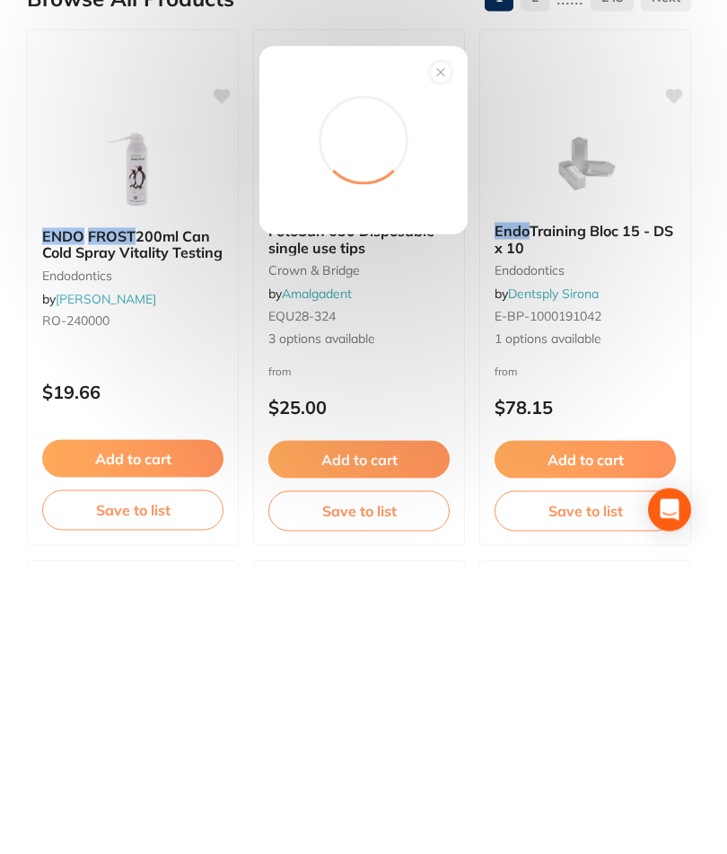
scroll to position [287, 0]
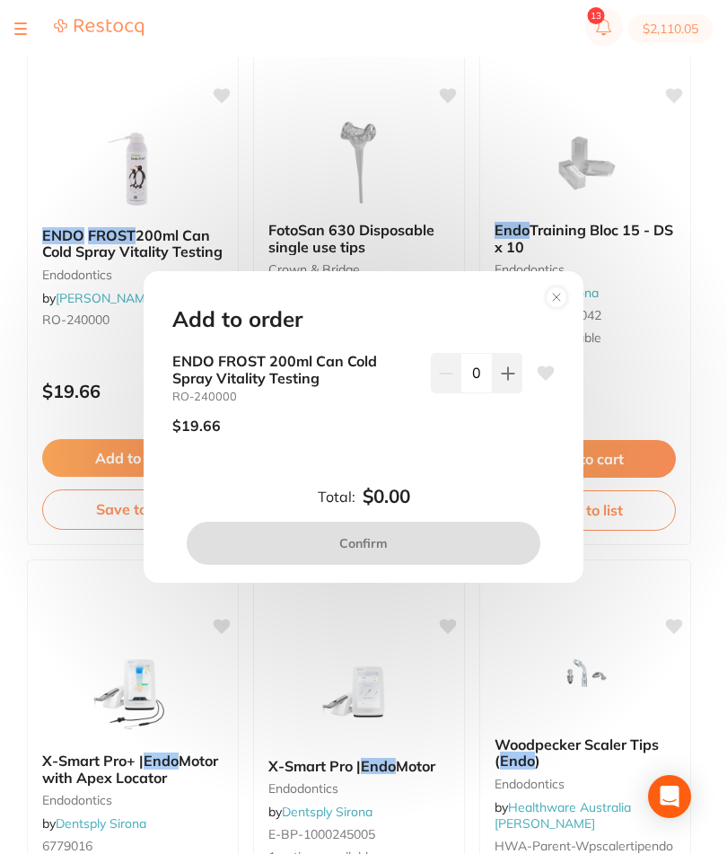
click at [501, 381] on icon at bounding box center [508, 373] width 14 height 14
type input "1"
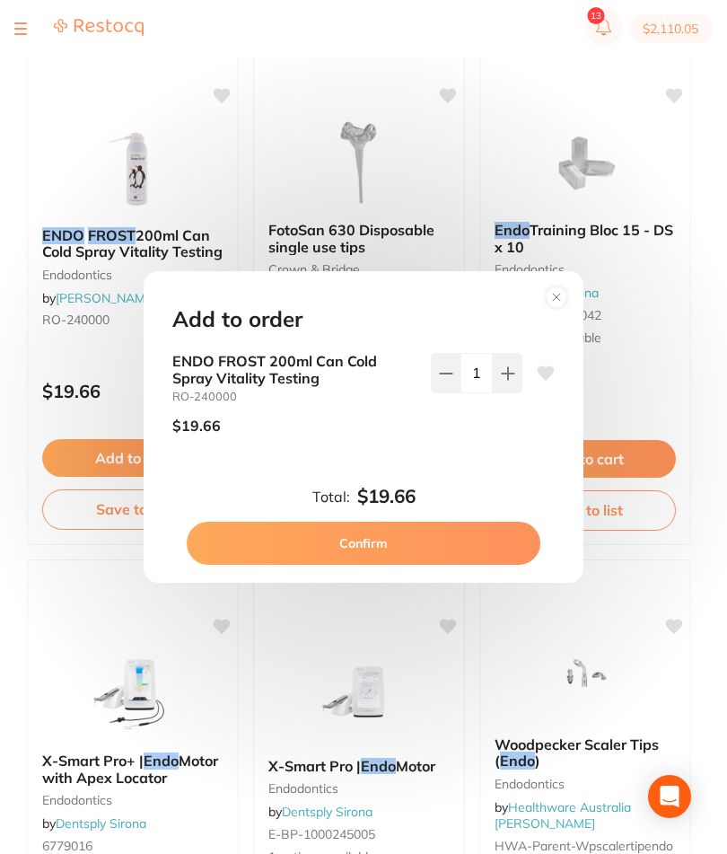
click at [442, 565] on button "Confirm" at bounding box center [364, 542] width 354 height 43
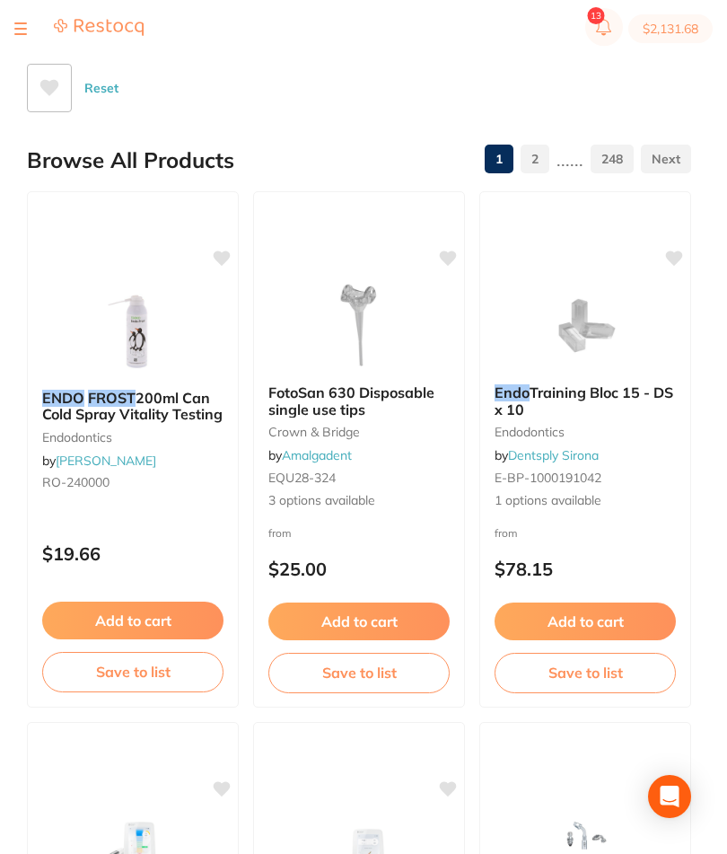
scroll to position [0, 0]
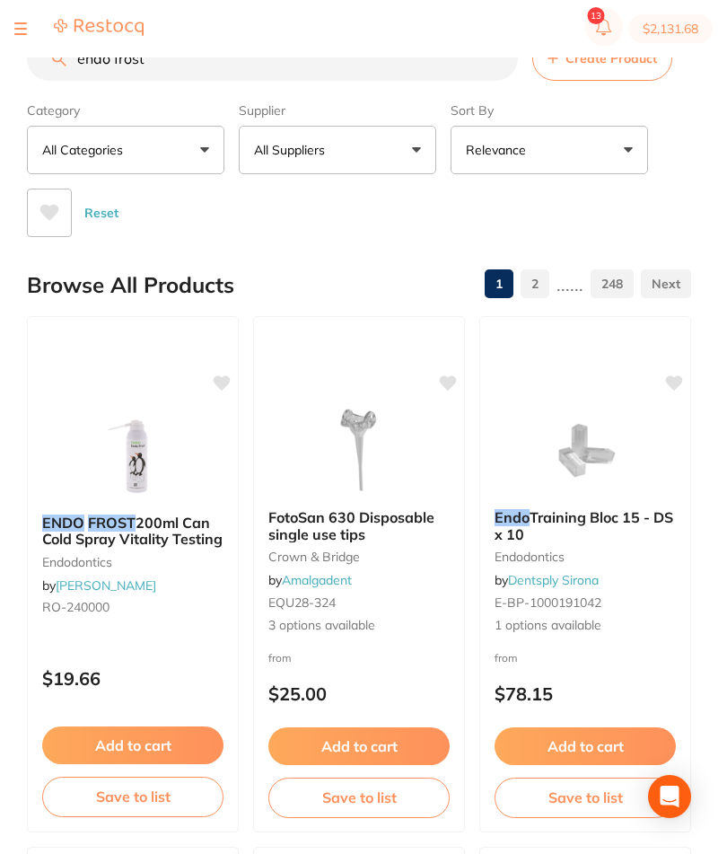
click at [346, 79] on input "endo frost" at bounding box center [272, 58] width 491 height 45
type input "e"
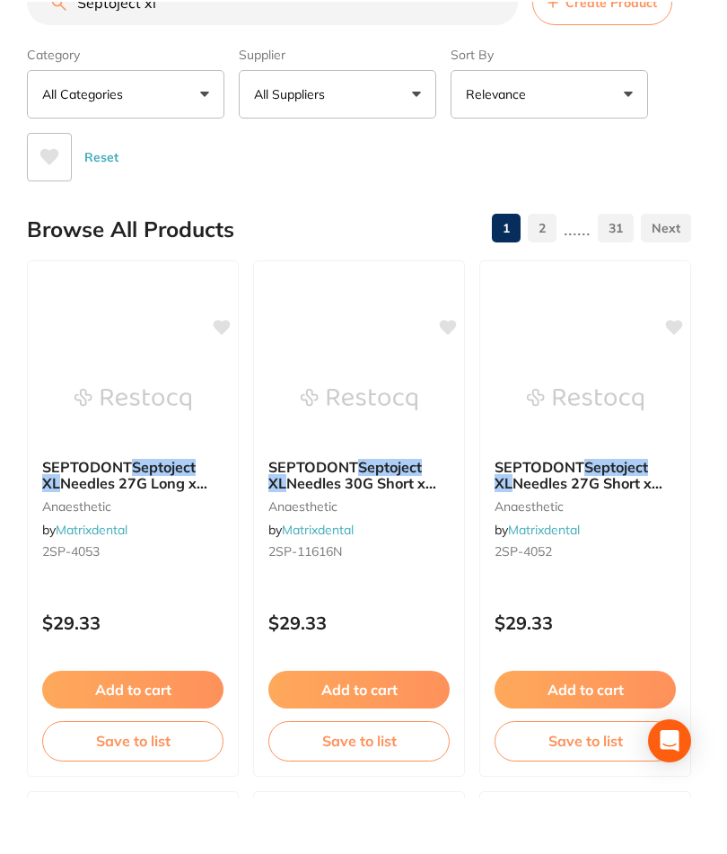
type input "Septoject xl"
click at [171, 555] on small "anaesthetic" at bounding box center [132, 562] width 181 height 14
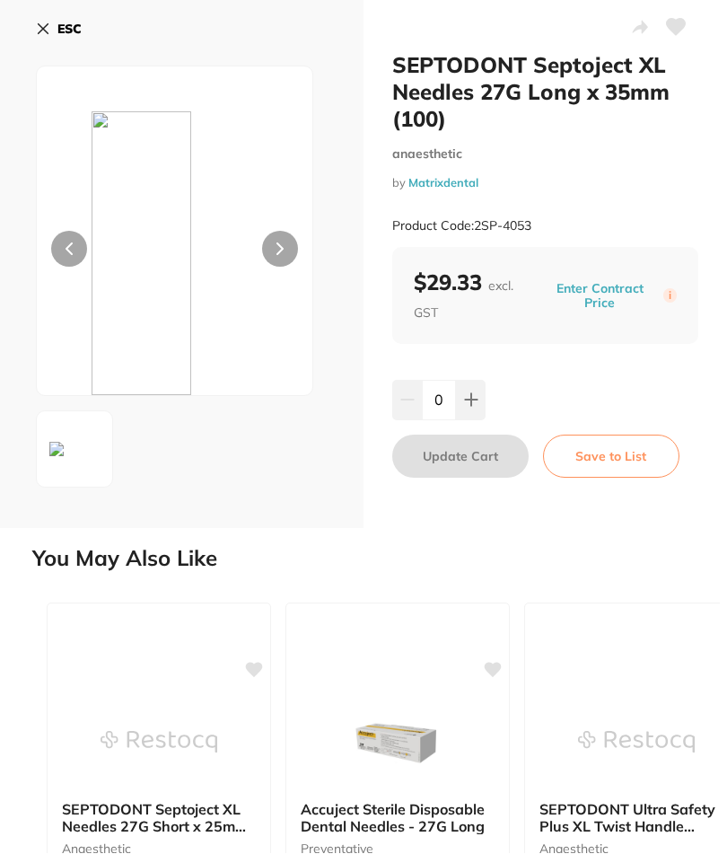
click at [617, 466] on button "Save to List" at bounding box center [611, 456] width 136 height 43
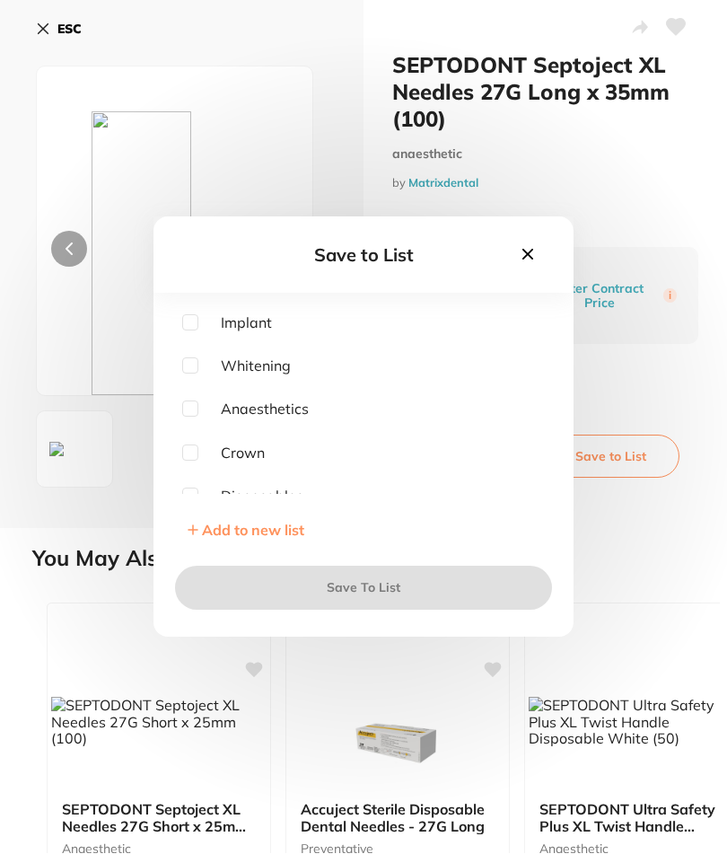
click at [193, 417] on input "checkbox" at bounding box center [190, 409] width 16 height 16
checkbox input "true"
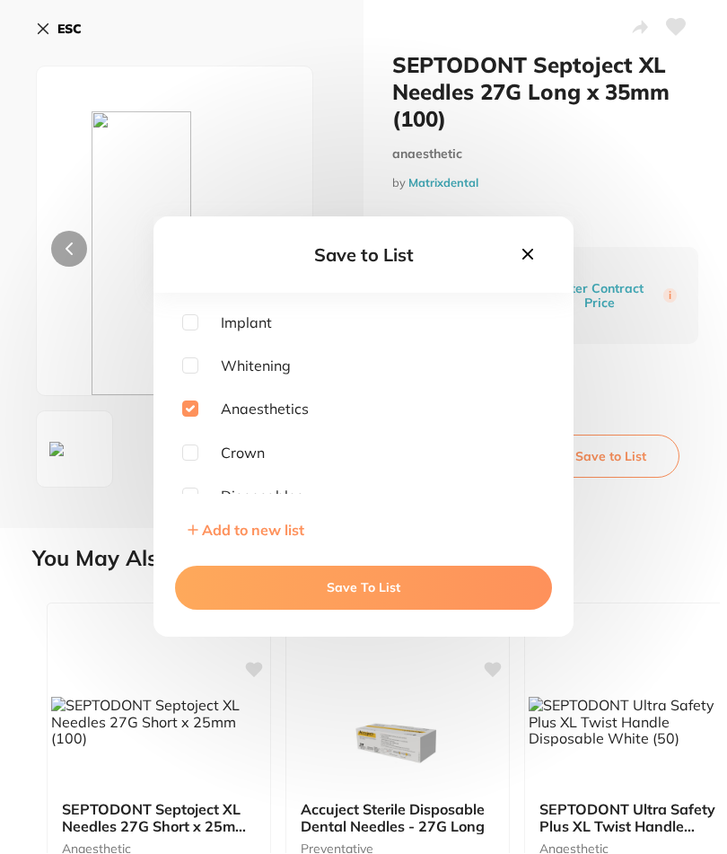
click at [451, 609] on button "Save To List" at bounding box center [363, 587] width 377 height 43
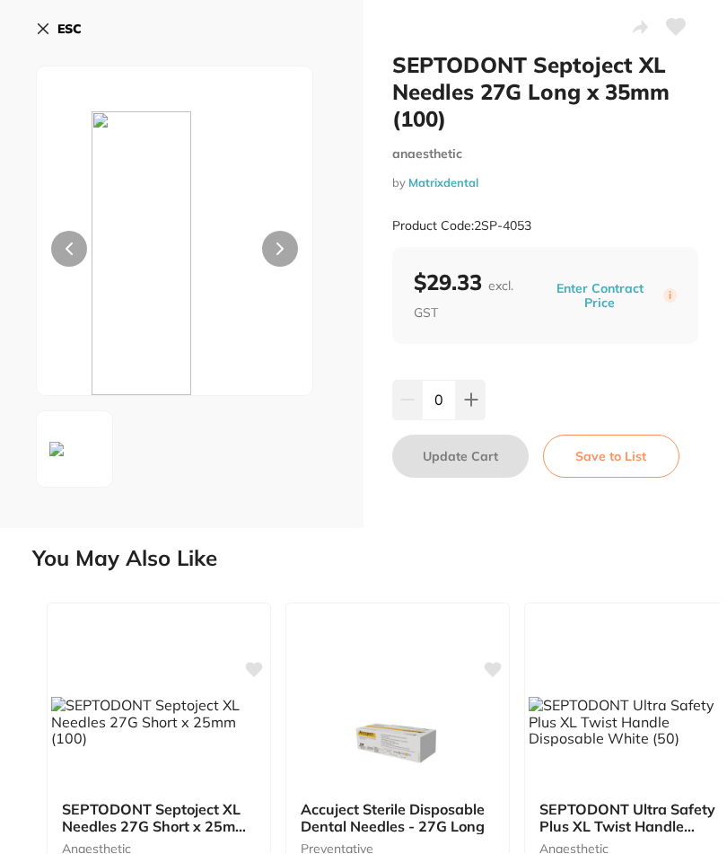
click at [480, 404] on button at bounding box center [471, 400] width 30 height 39
type input "1"
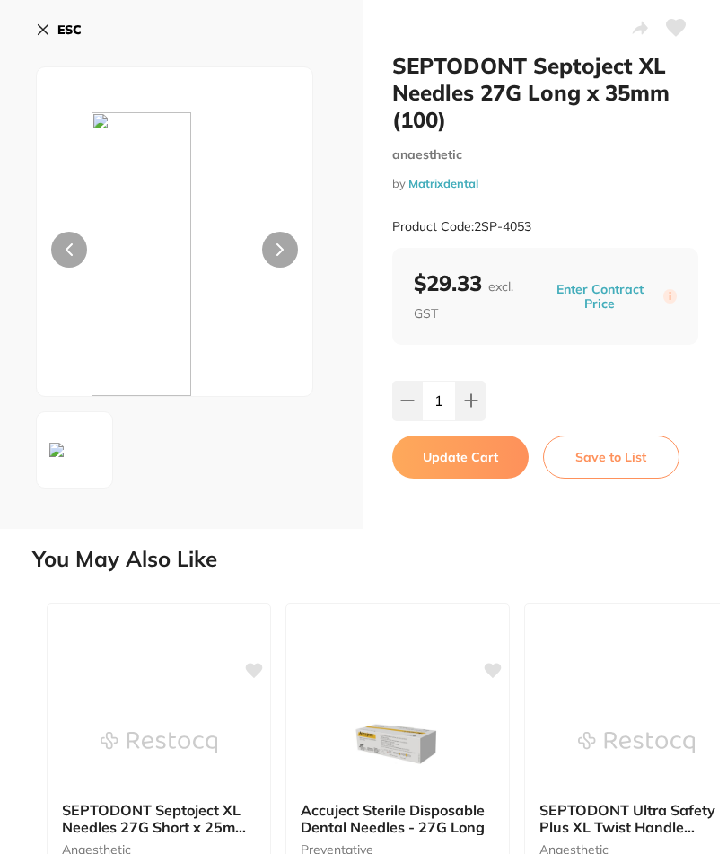
click at [42, 33] on icon at bounding box center [43, 29] width 14 height 14
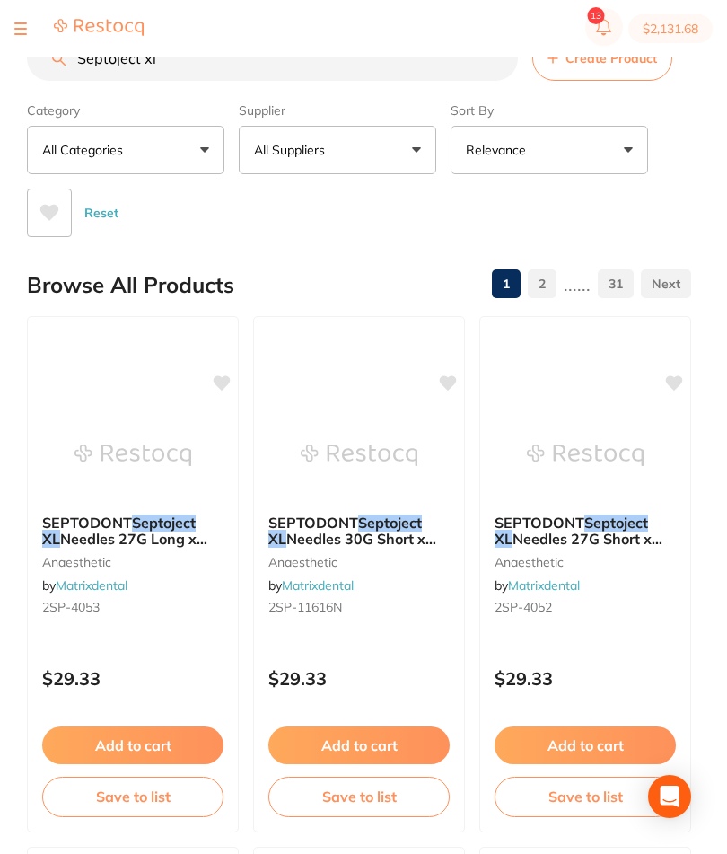
click at [404, 81] on input "Septoject xl" at bounding box center [272, 58] width 491 height 45
type input "S"
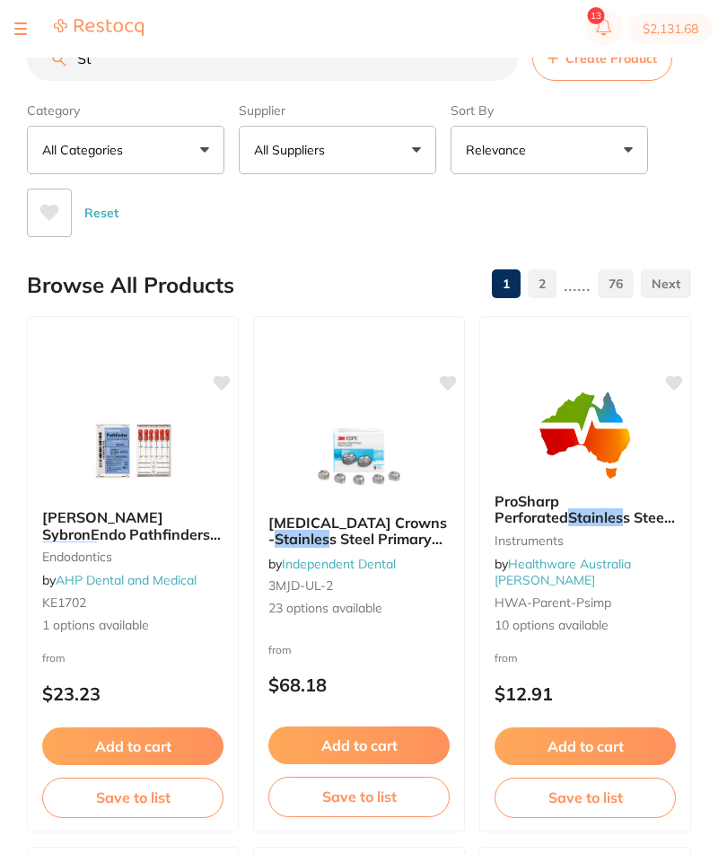
type input "S"
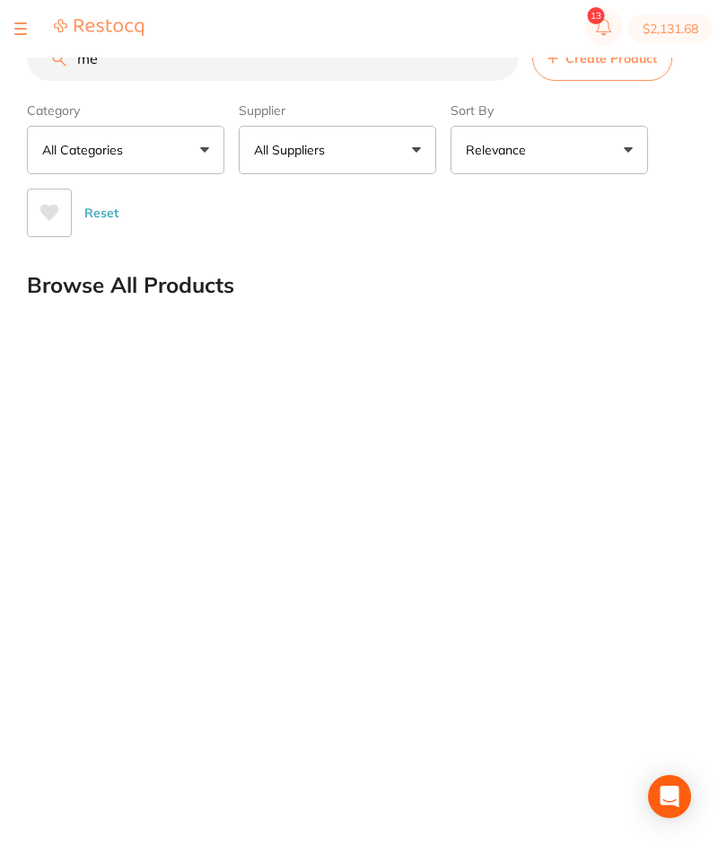
type input "m"
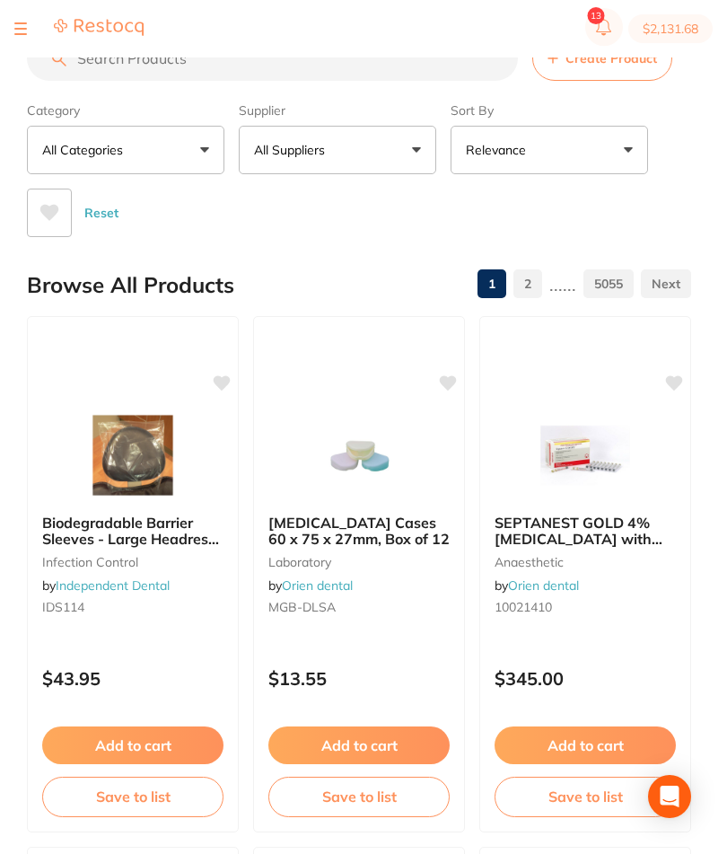
type input "m"
type input "barrier milk"
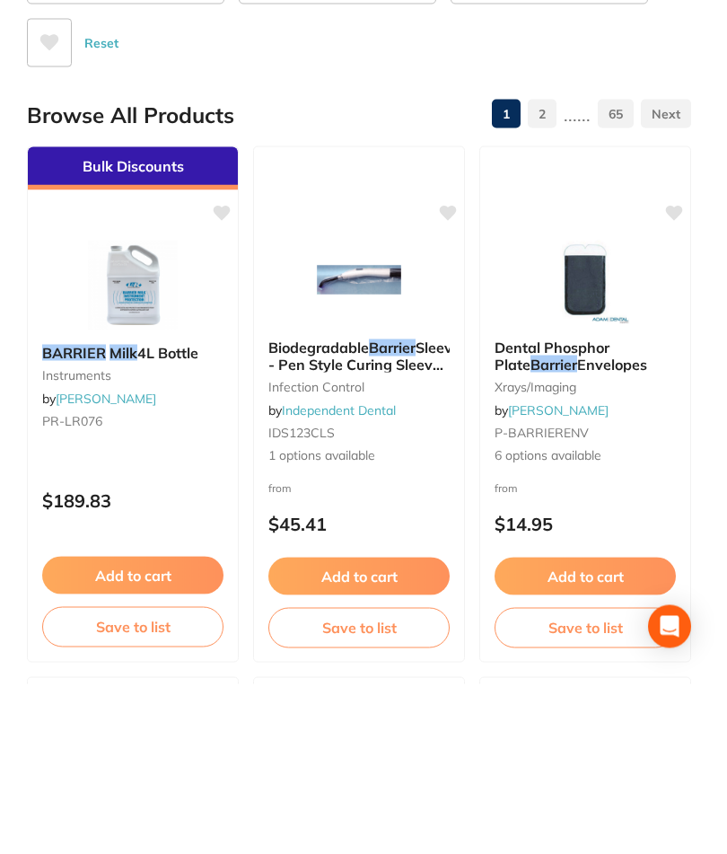
click at [163, 726] on button "Add to cart" at bounding box center [132, 745] width 181 height 38
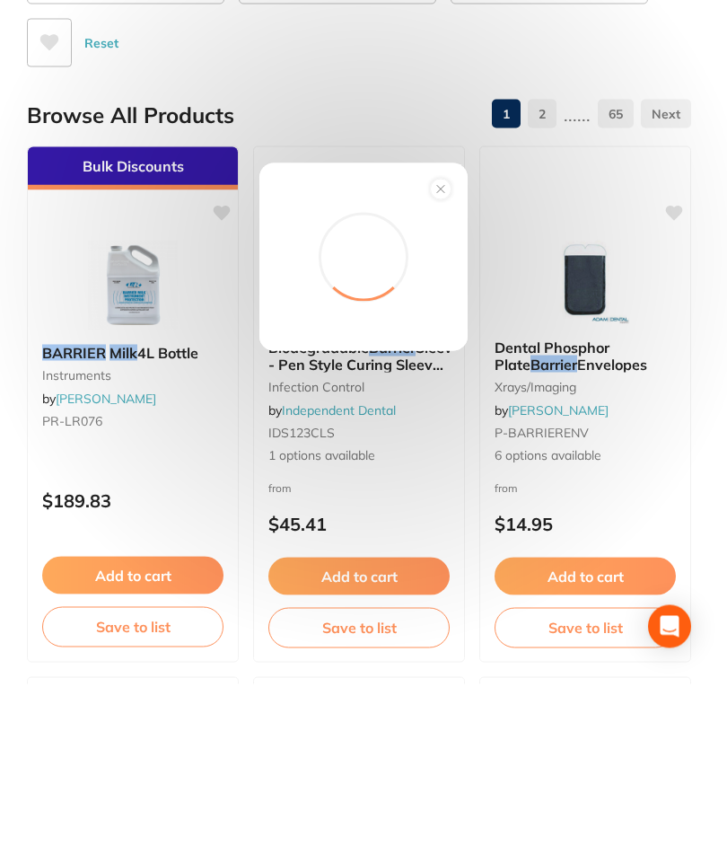
scroll to position [171, 0]
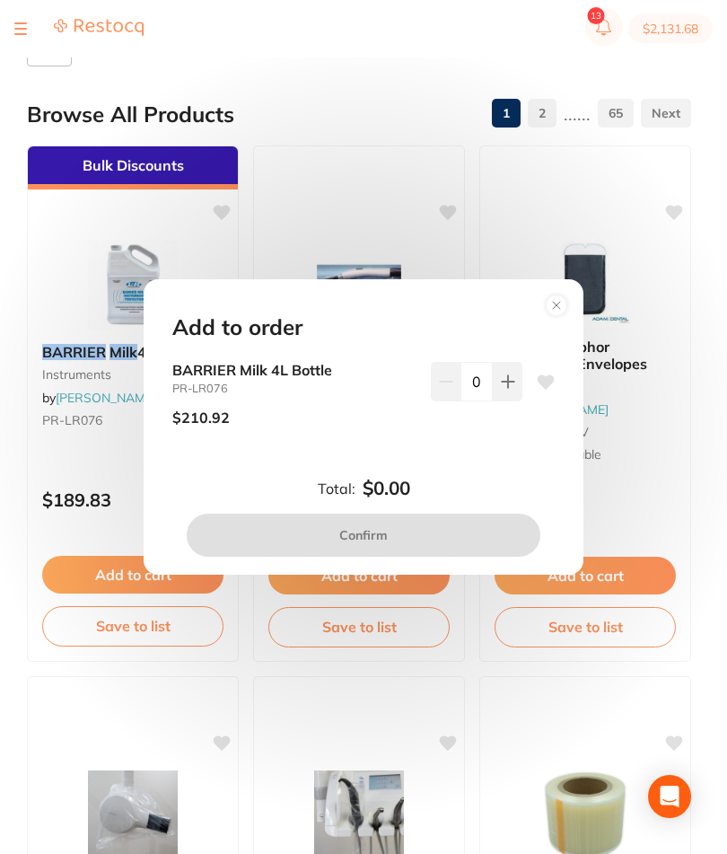
click at [512, 389] on icon at bounding box center [508, 381] width 14 height 14
type input "1"
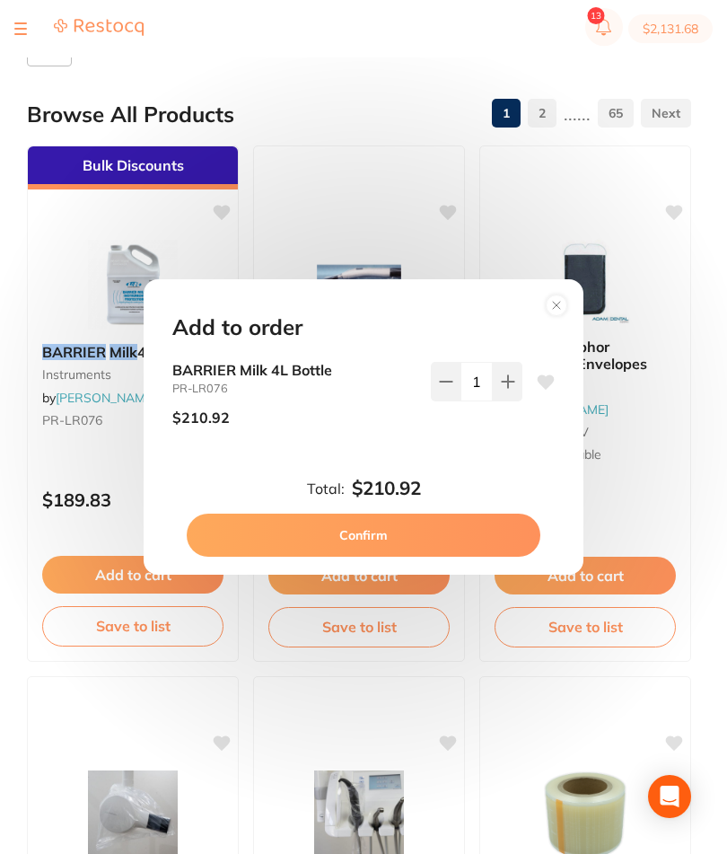
click at [459, 556] on button "Confirm" at bounding box center [364, 534] width 354 height 43
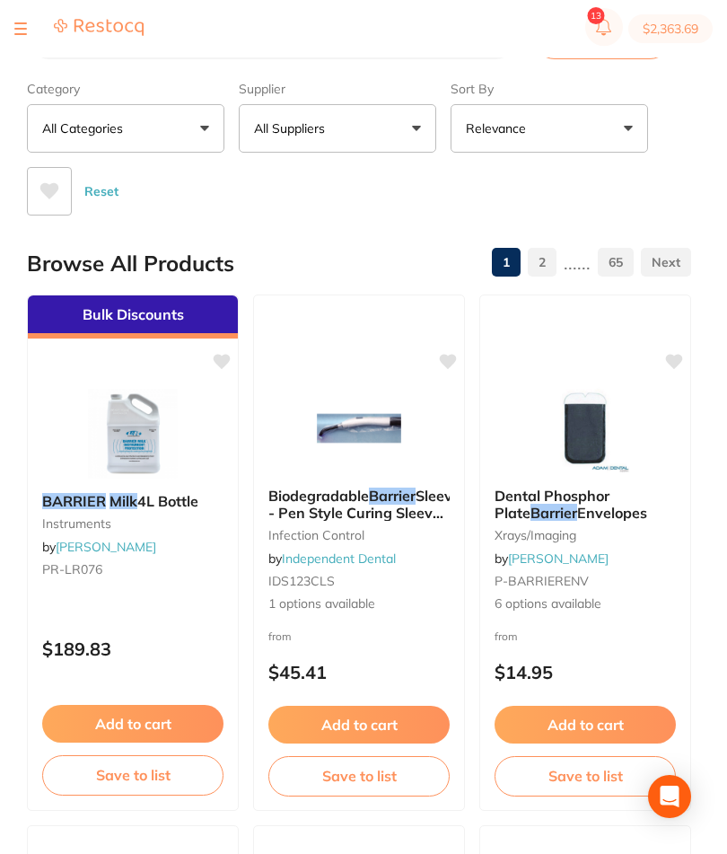
scroll to position [20, 0]
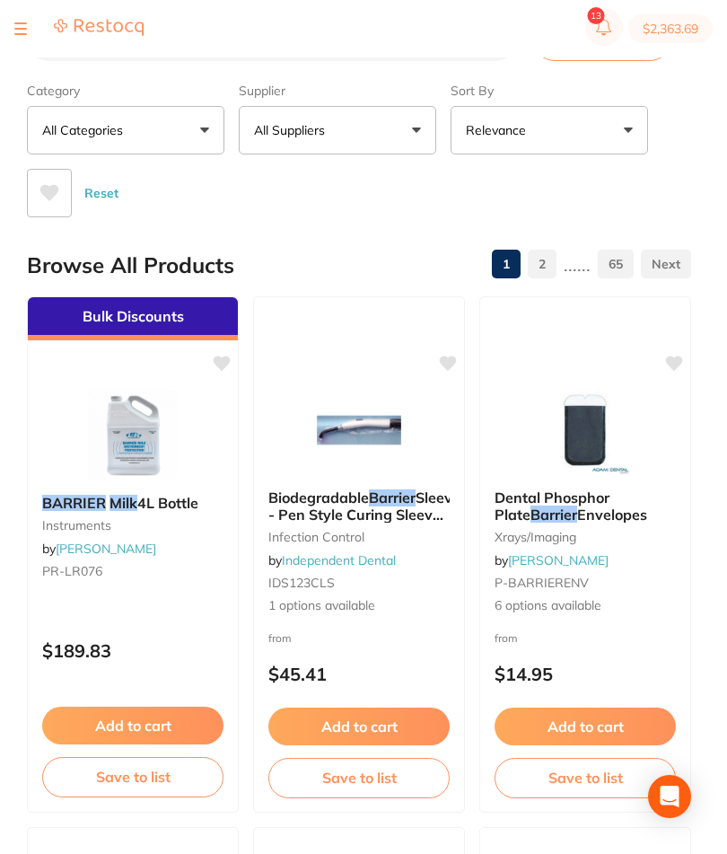
click at [168, 781] on button "Save to list" at bounding box center [132, 776] width 181 height 39
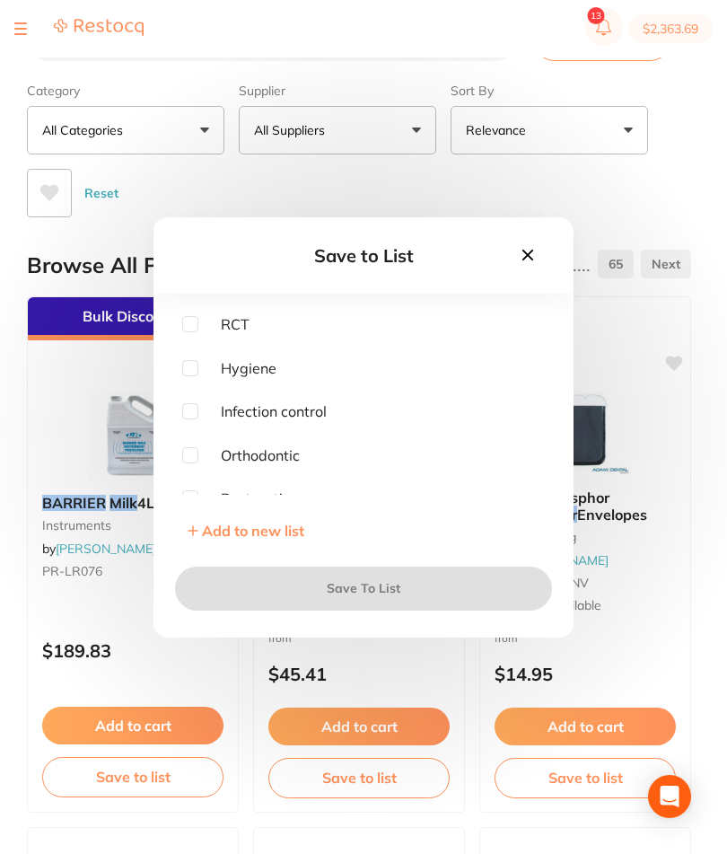
scroll to position [237, 0]
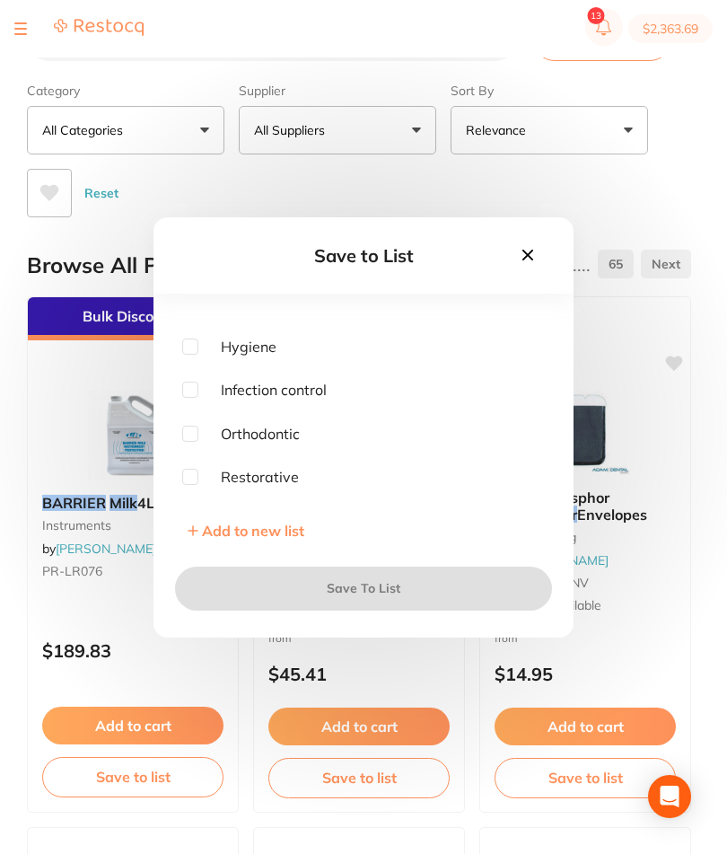
click at [197, 442] on input "checkbox" at bounding box center [190, 433] width 16 height 16
checkbox input "true"
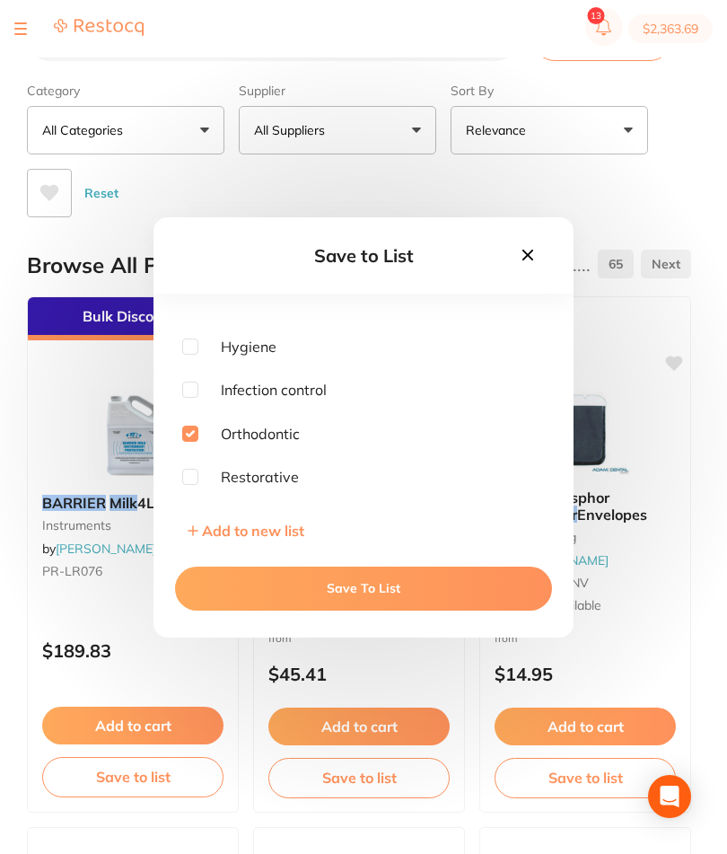
click at [396, 609] on button "Save To List" at bounding box center [363, 587] width 377 height 43
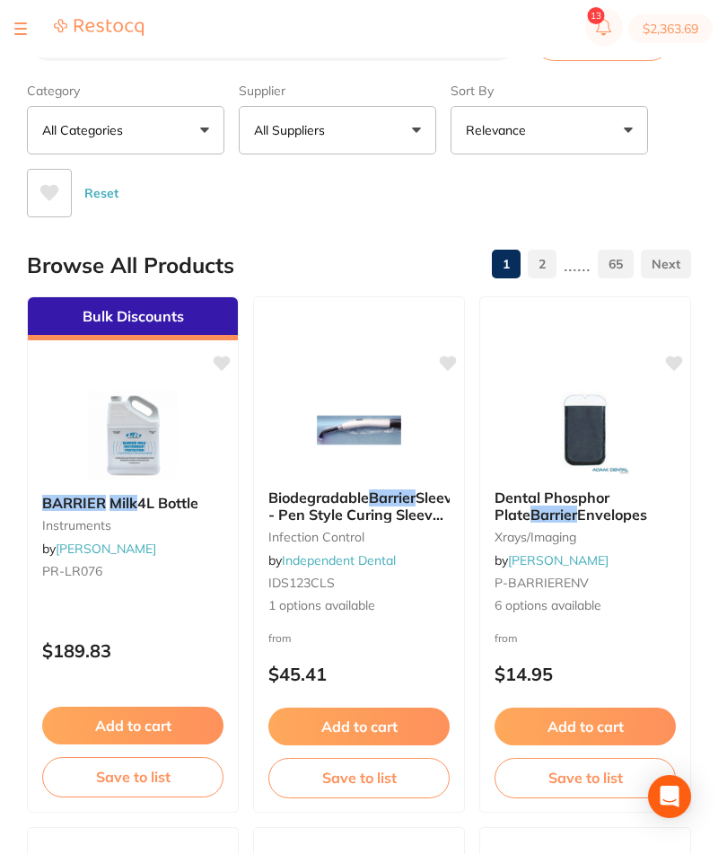
scroll to position [0, 0]
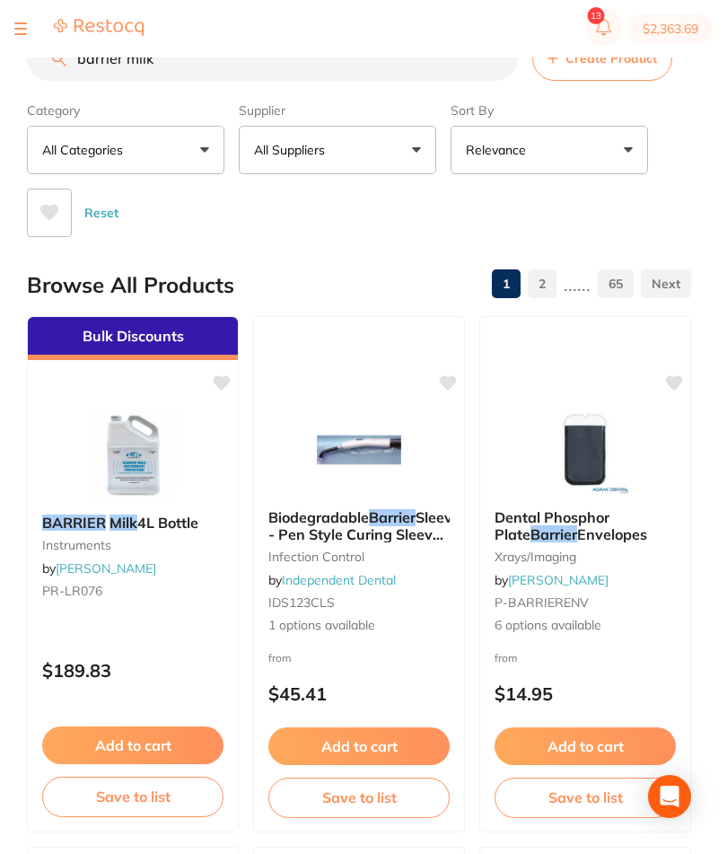
click at [395, 81] on input "barrier milk" at bounding box center [272, 58] width 491 height 45
click at [389, 81] on input "barrier milk" at bounding box center [272, 58] width 491 height 45
type input "b"
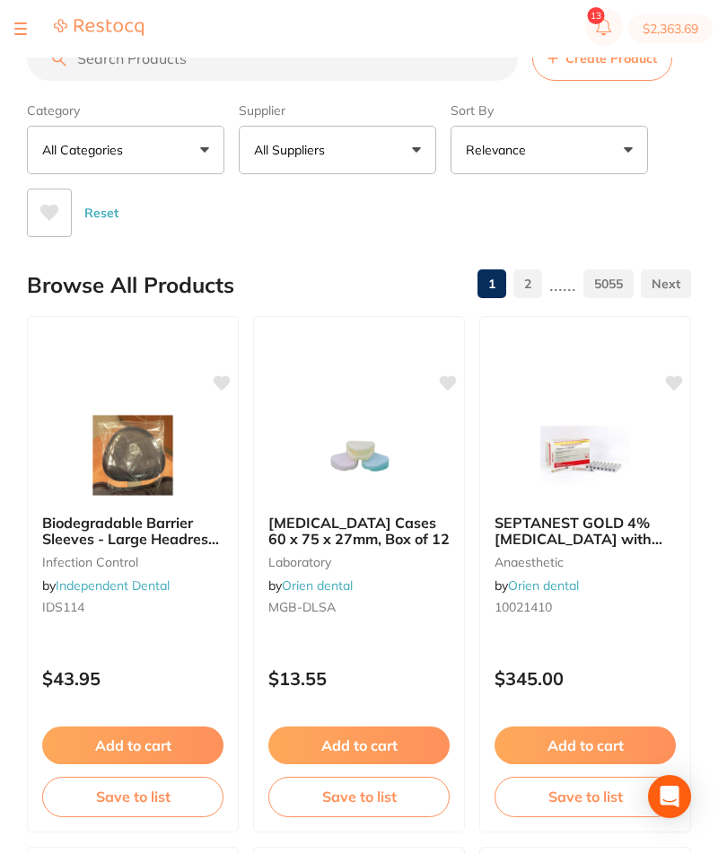
click at [656, 29] on button "$2,363.69" at bounding box center [670, 28] width 84 height 29
checkbox input "true"
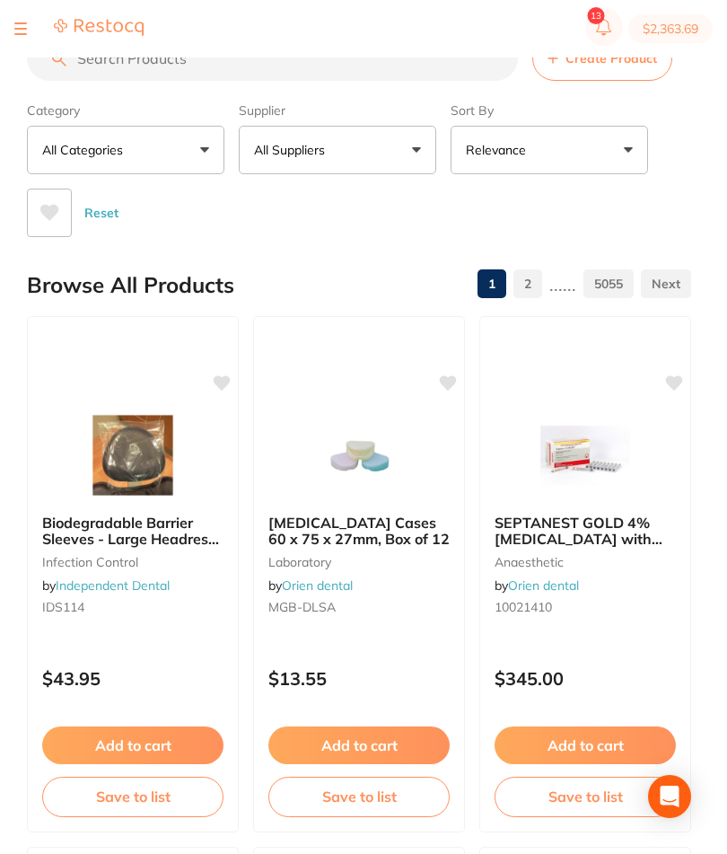
checkbox input "true"
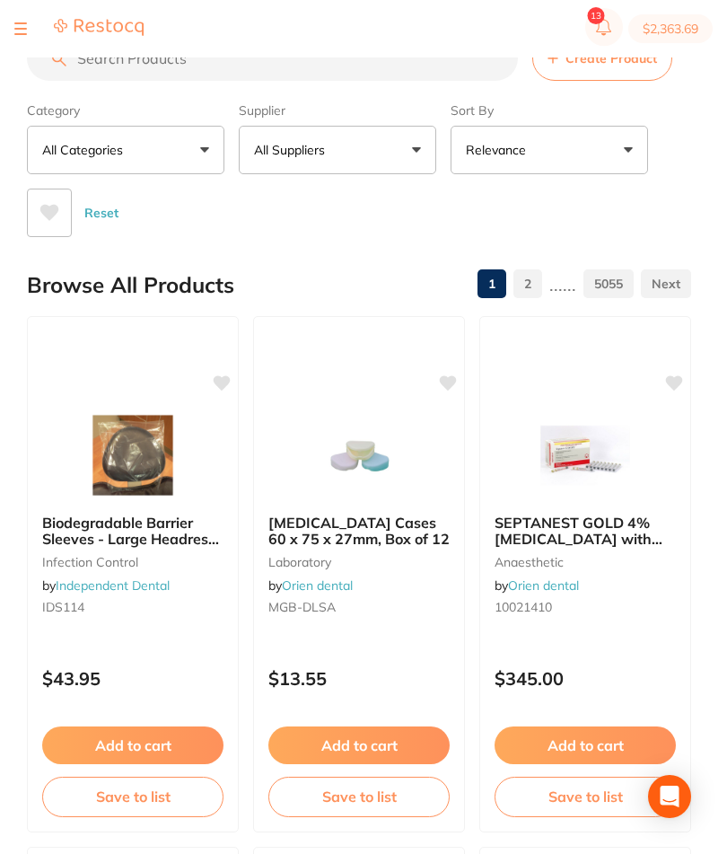
checkbox input "true"
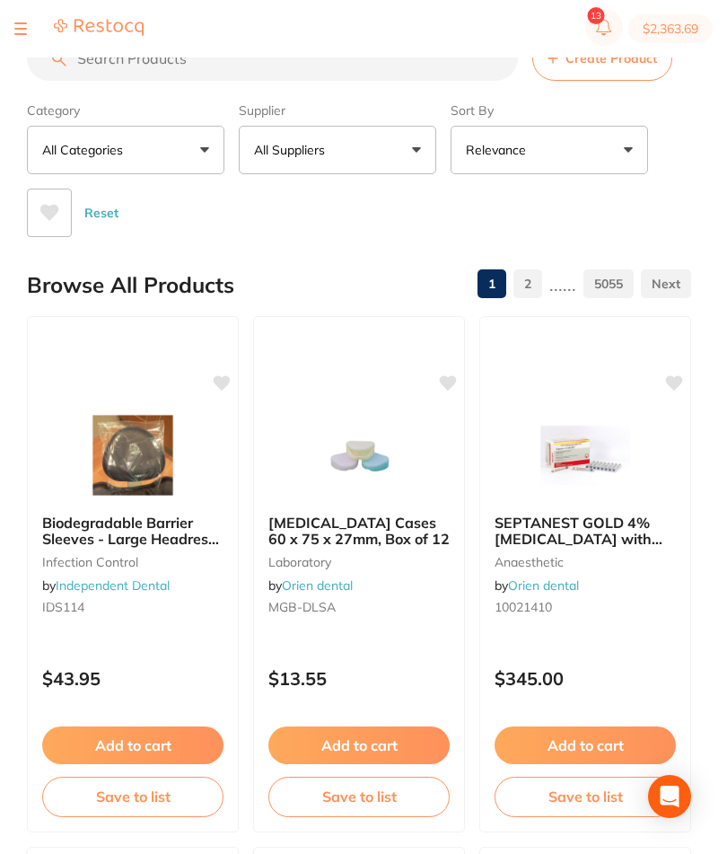
checkbox input "true"
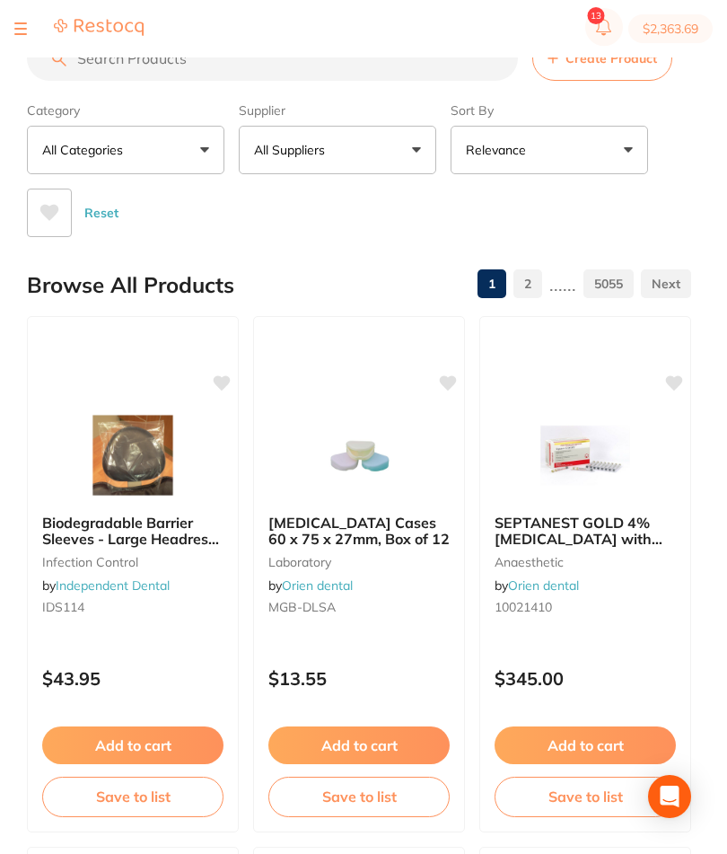
checkbox input "true"
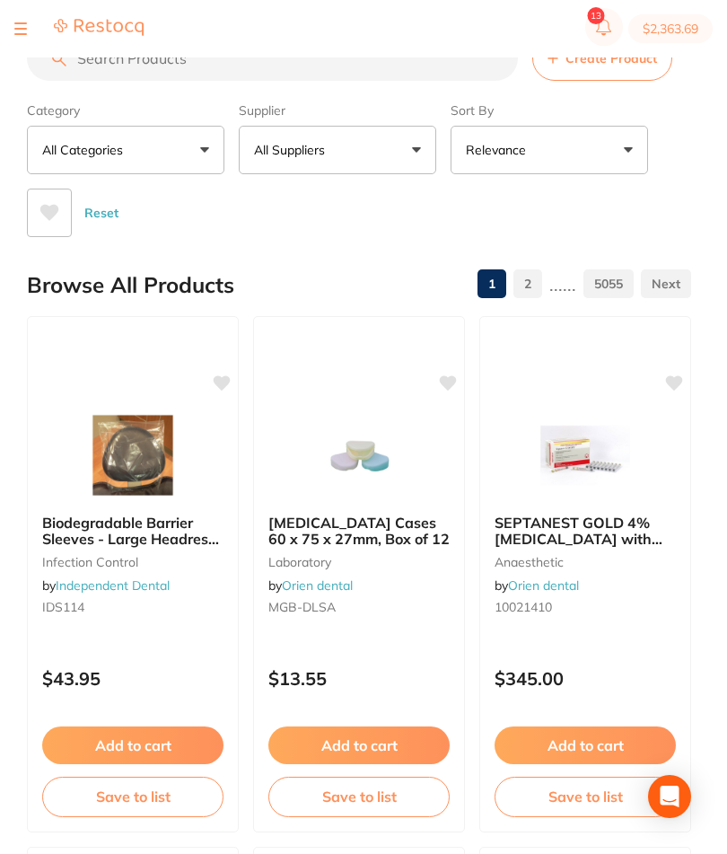
checkbox input "true"
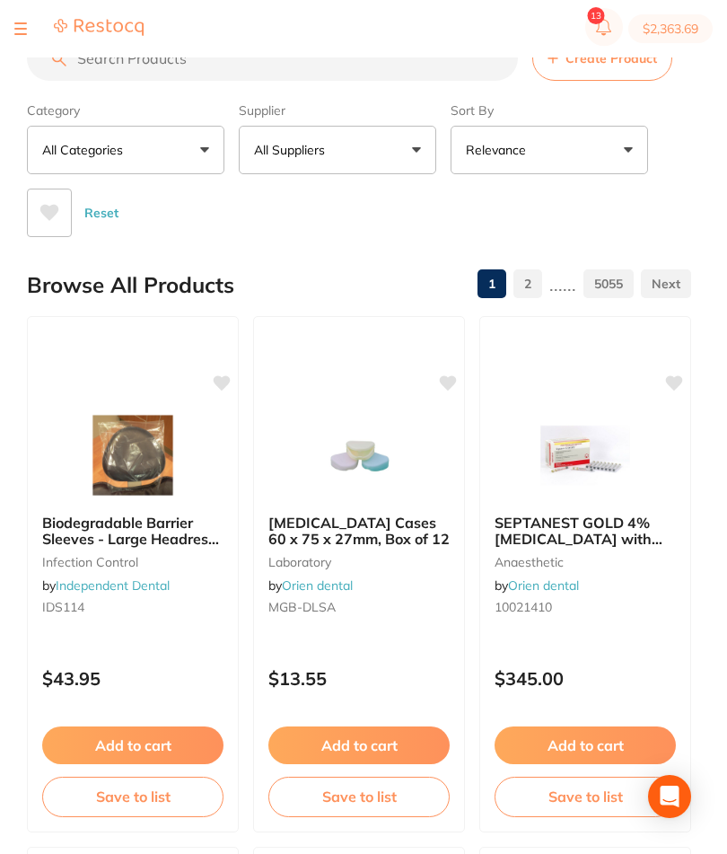
checkbox input "true"
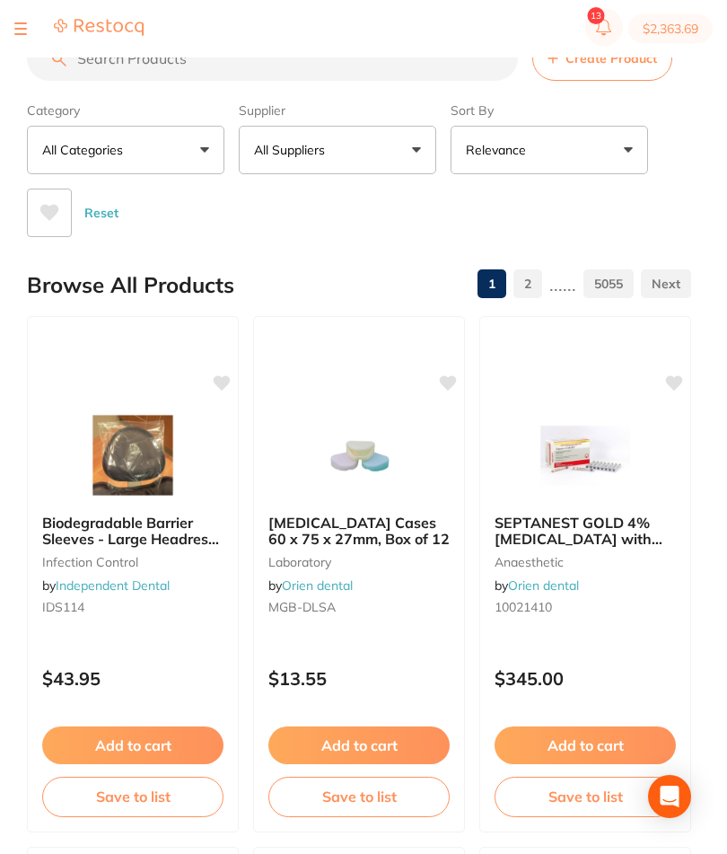
checkbox input "true"
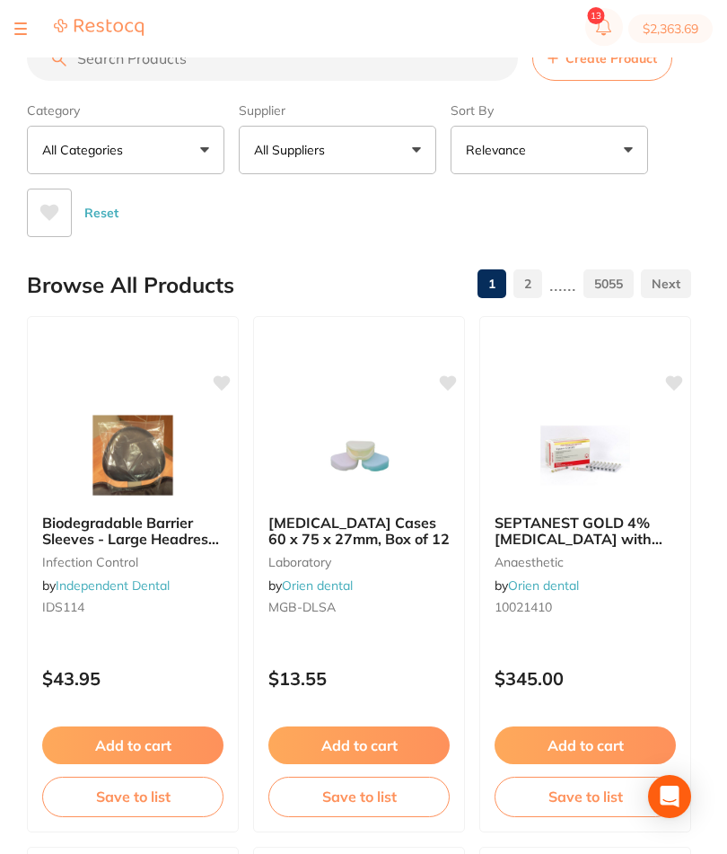
checkbox input "true"
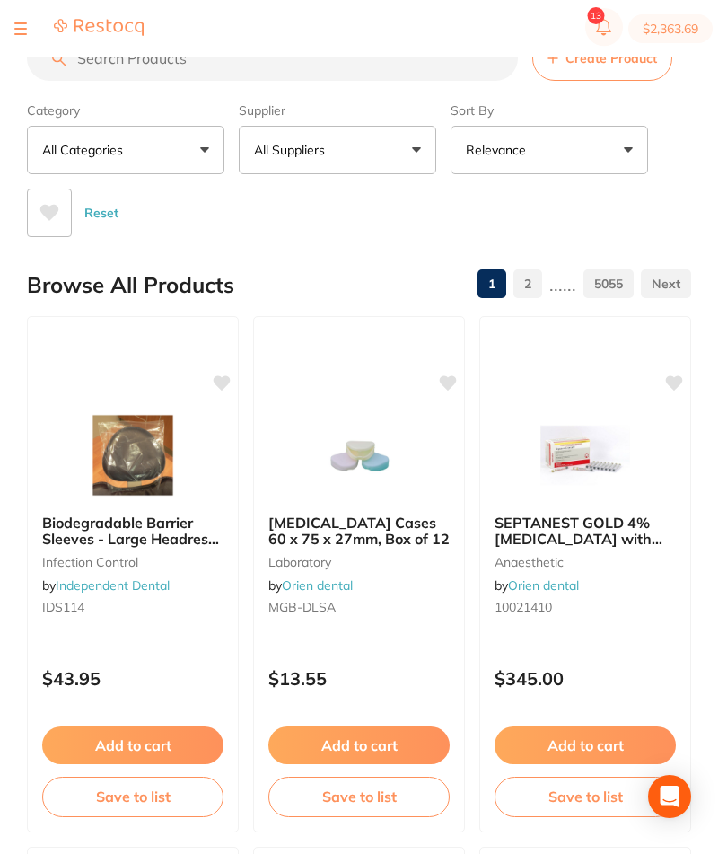
checkbox input "true"
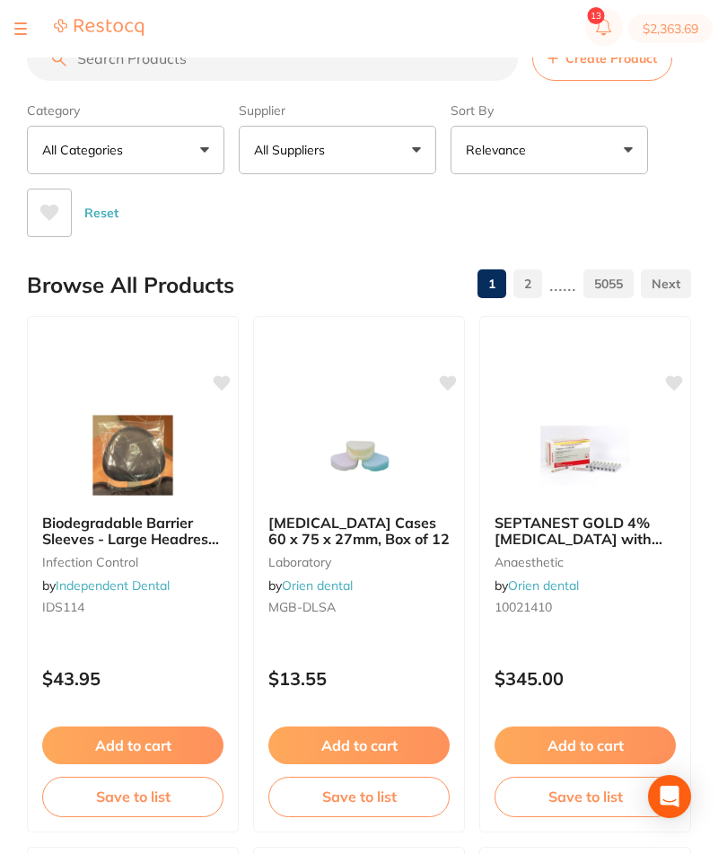
checkbox input "true"
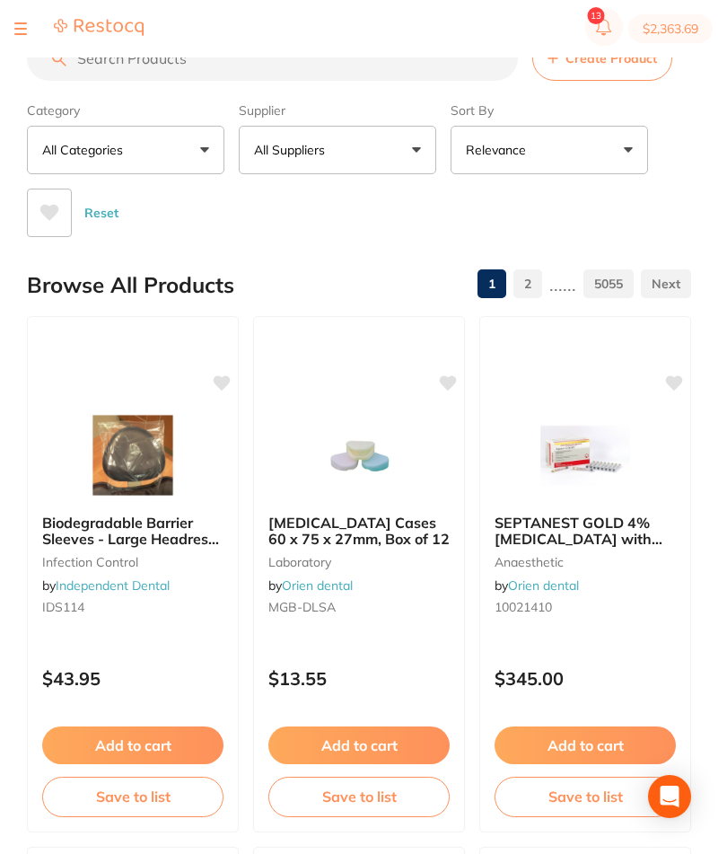
checkbox input "true"
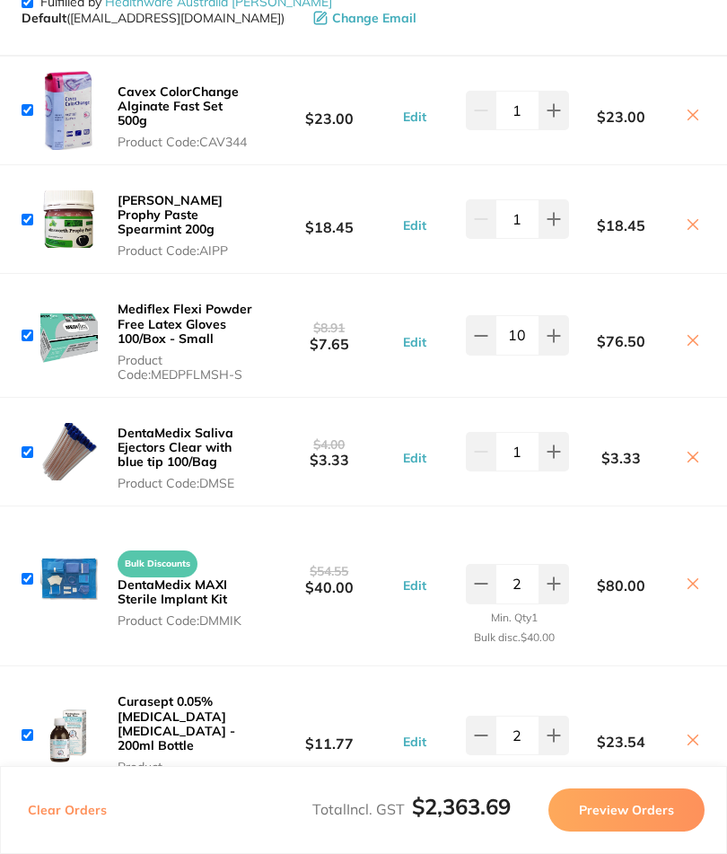
scroll to position [5619, 0]
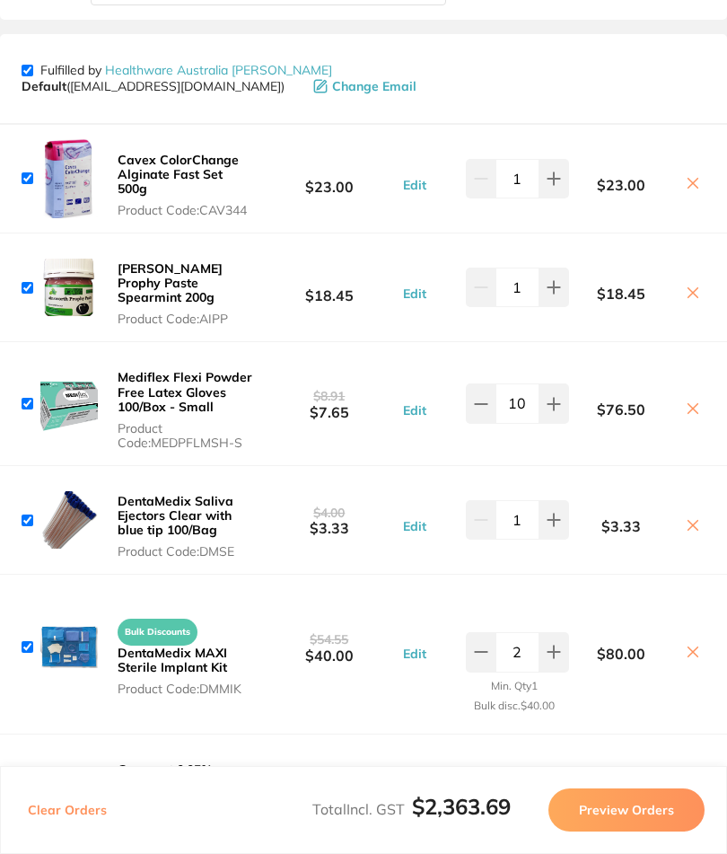
click at [689, 285] on icon at bounding box center [693, 292] width 14 height 14
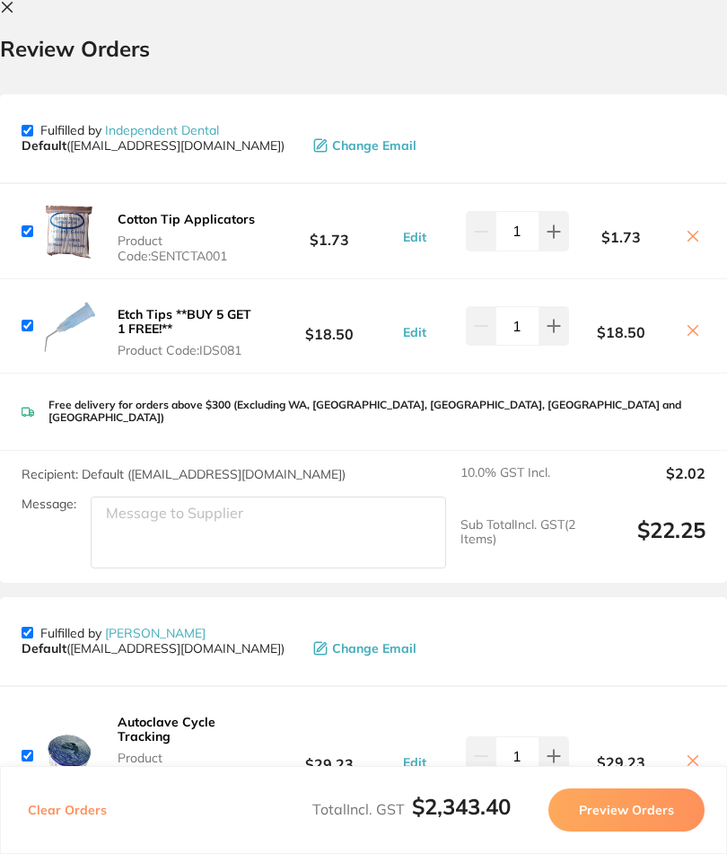
scroll to position [0, 0]
click at [9, 12] on icon at bounding box center [7, 7] width 14 height 14
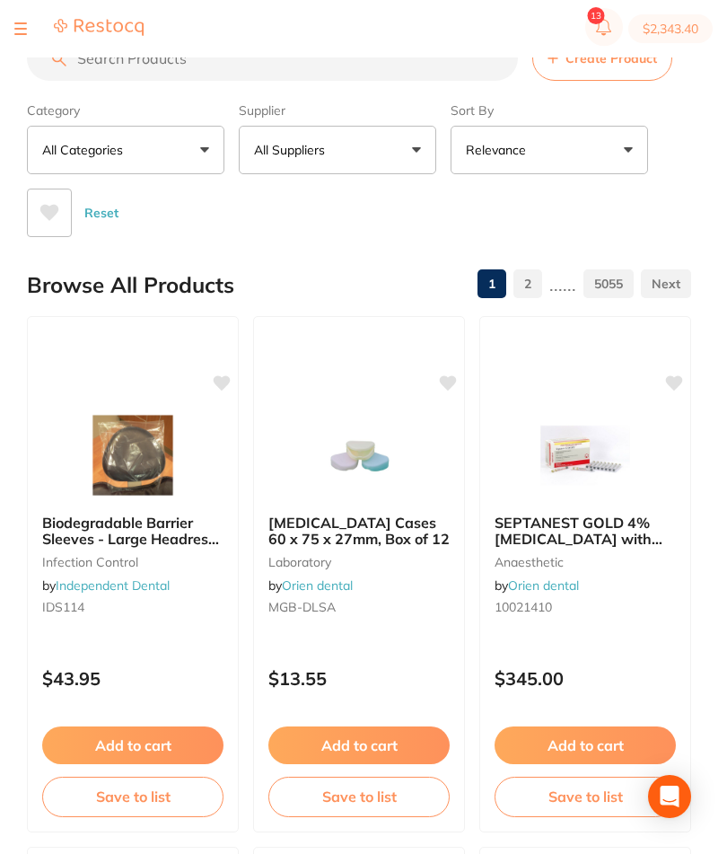
click at [289, 76] on input "search" at bounding box center [272, 58] width 491 height 45
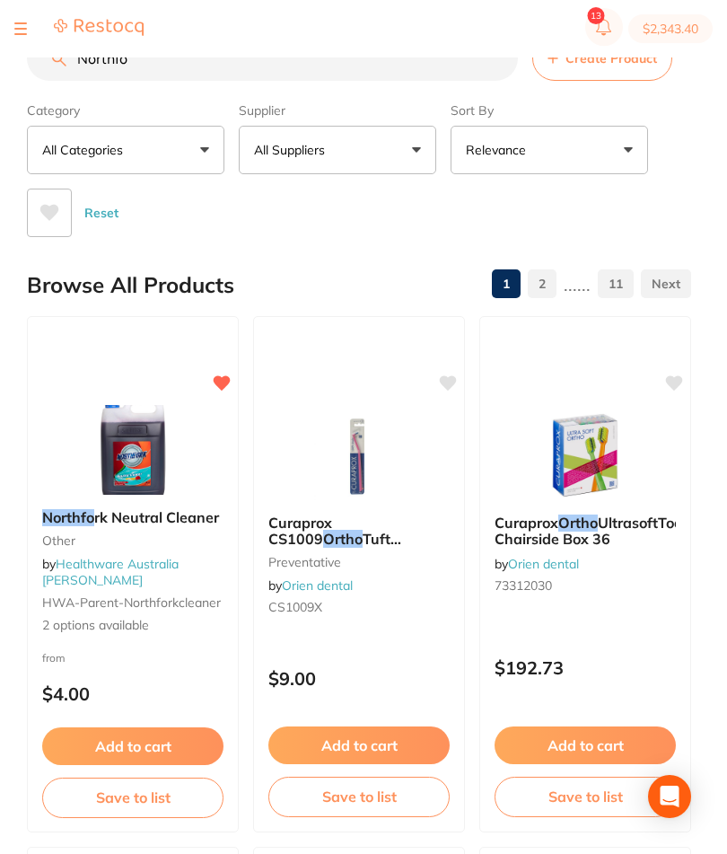
type input "Northfo"
click at [144, 460] on img at bounding box center [132, 450] width 117 height 90
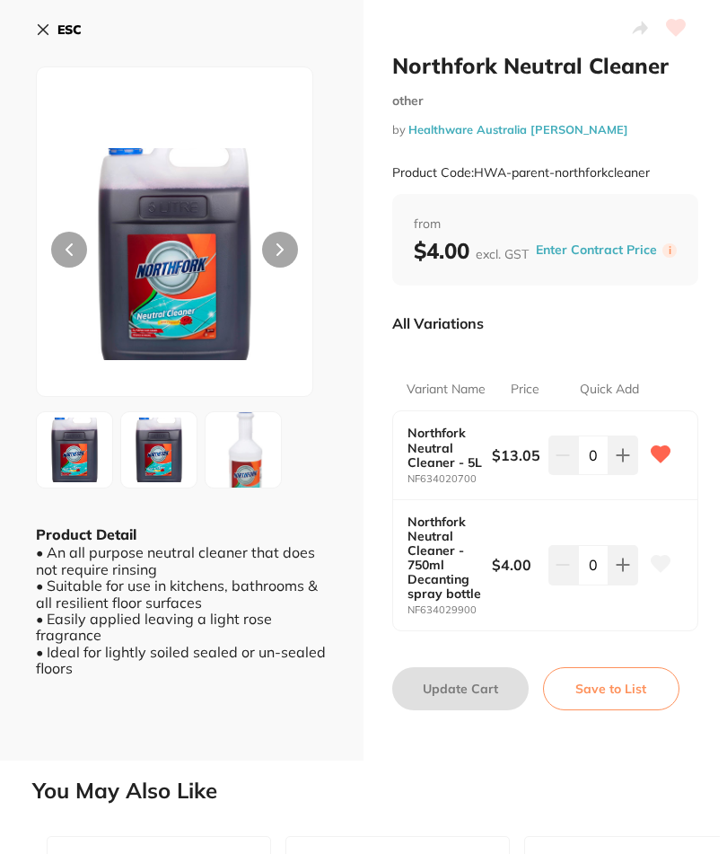
scroll to position [22, 0]
click at [634, 679] on button "Save to List" at bounding box center [611, 688] width 136 height 43
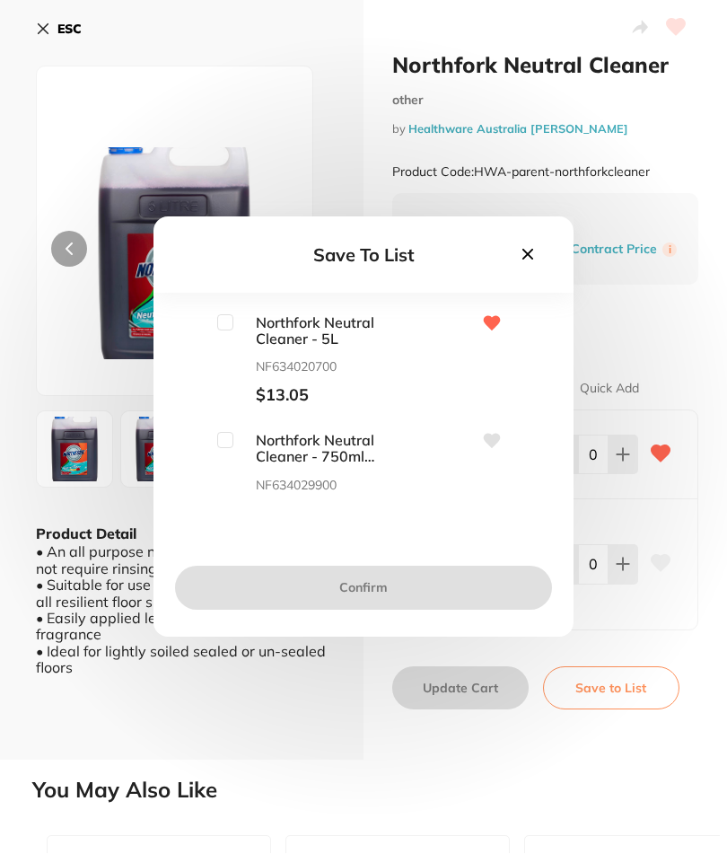
click at [232, 331] on input "checkbox" at bounding box center [225, 323] width 16 height 16
checkbox input "true"
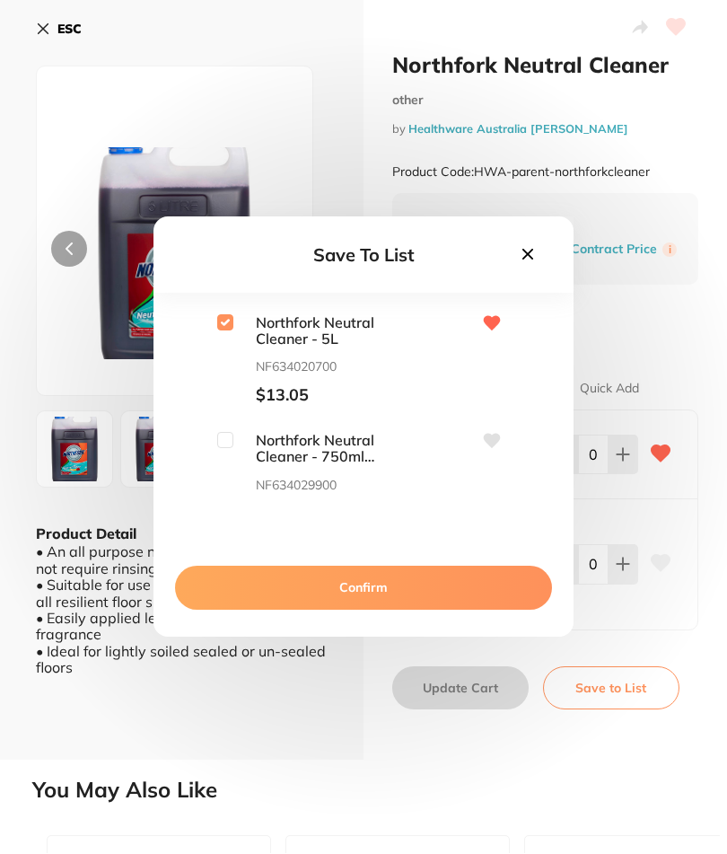
click at [375, 609] on button "Confirm" at bounding box center [363, 587] width 377 height 43
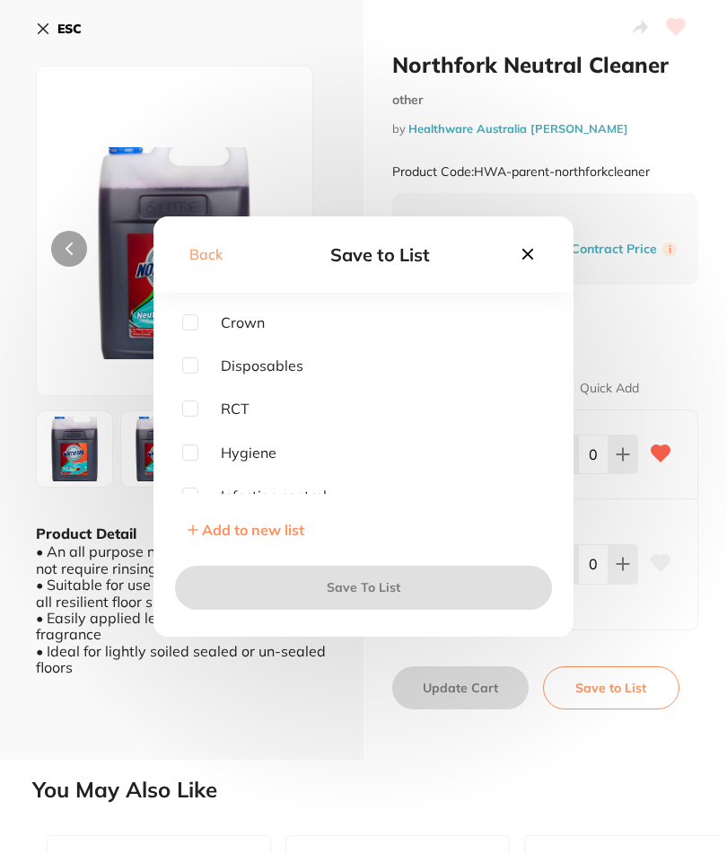
scroll to position [197, 0]
click at [187, 438] on input "checkbox" at bounding box center [190, 430] width 16 height 16
checkbox input "true"
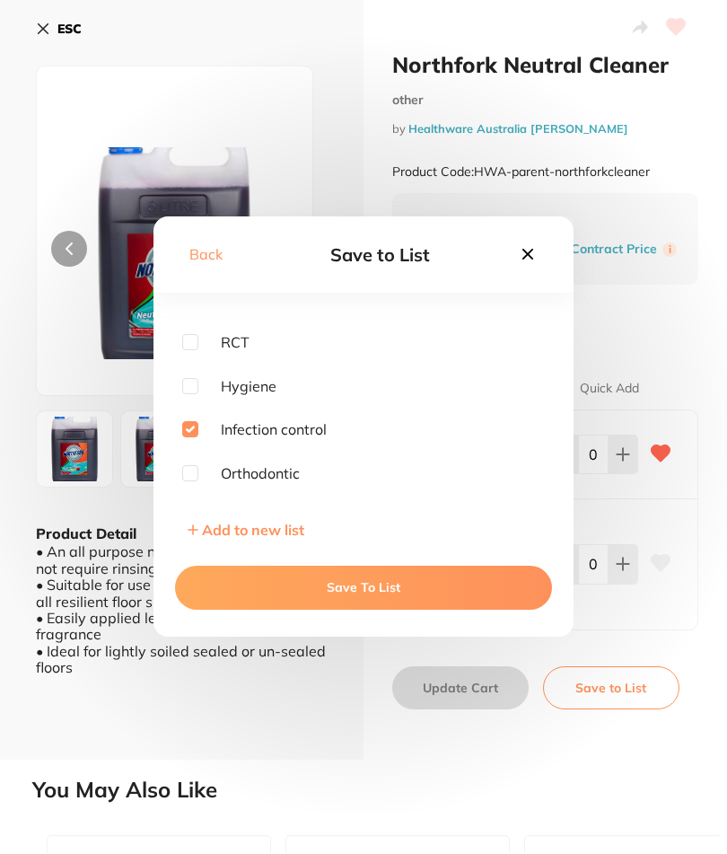
click at [461, 609] on button "Save To List" at bounding box center [363, 587] width 377 height 43
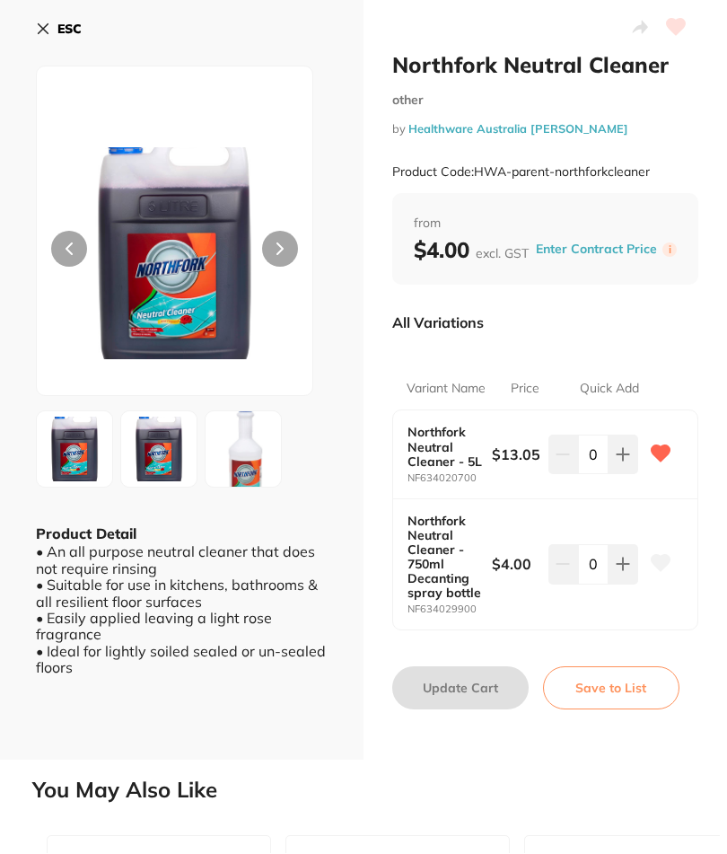
click at [613, 455] on button at bounding box center [624, 454] width 30 height 39
type input "1"
click at [478, 687] on button "Update Cart" at bounding box center [460, 688] width 136 height 43
checkbox input "false"
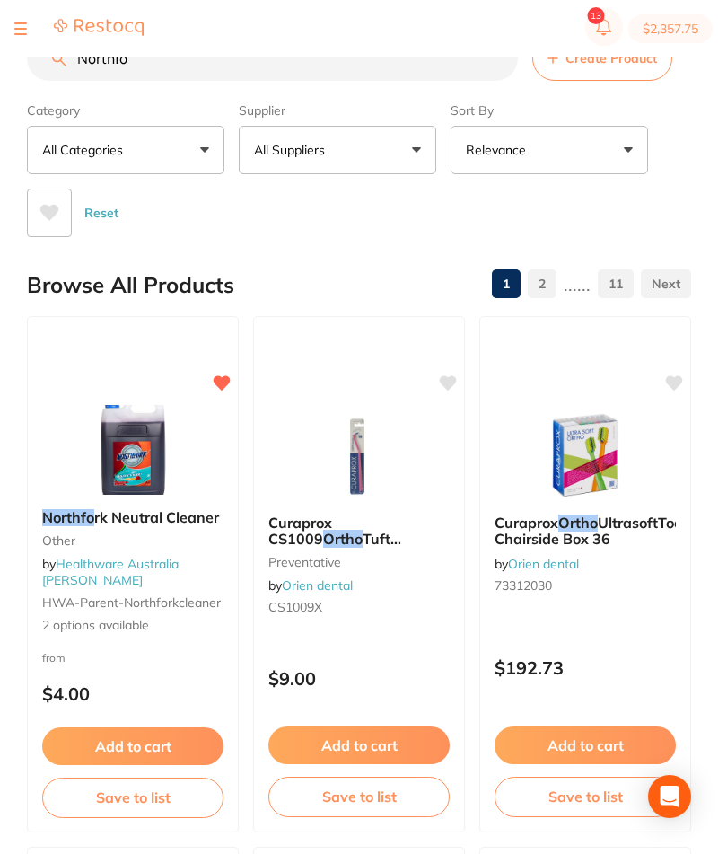
click at [313, 70] on input "Northfo" at bounding box center [272, 58] width 491 height 45
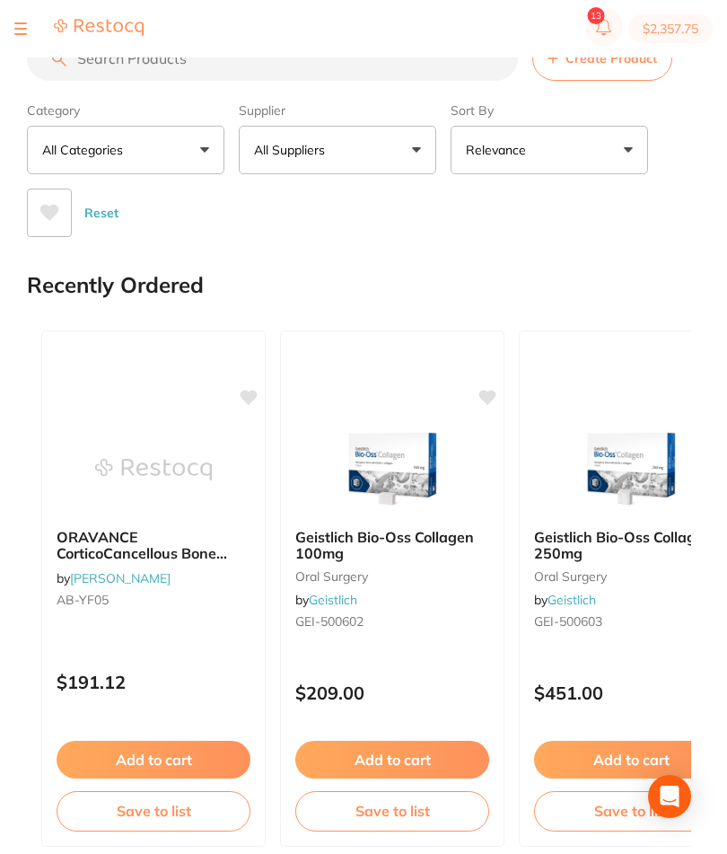
click at [402, 69] on input "search" at bounding box center [272, 58] width 491 height 45
click at [402, 68] on input "search" at bounding box center [272, 58] width 491 height 45
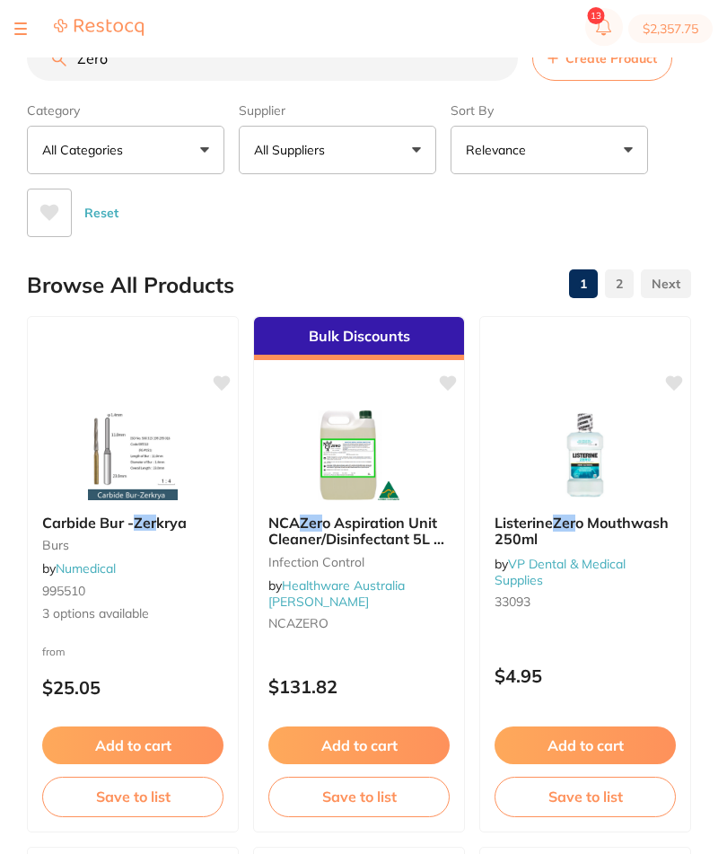
type input "Zero"
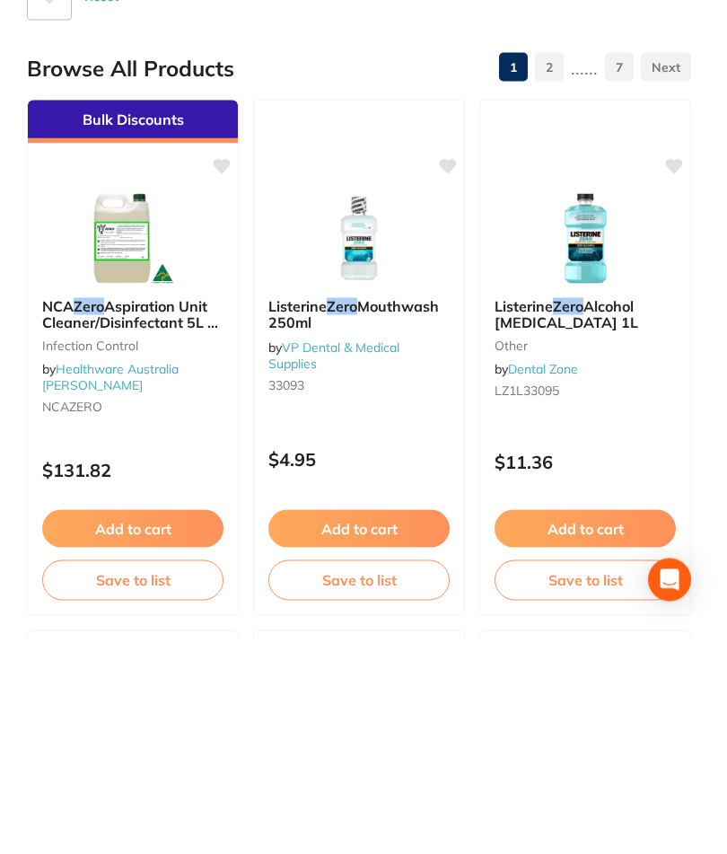
click at [167, 776] on button "Save to list" at bounding box center [132, 795] width 181 height 39
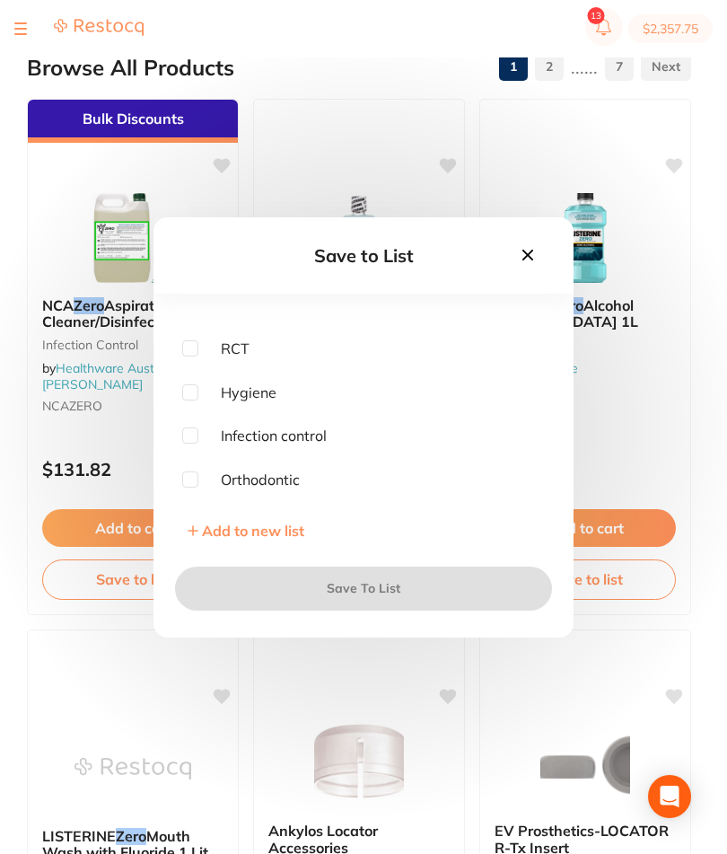
scroll to position [190, 0]
click at [195, 444] on input "checkbox" at bounding box center [190, 436] width 16 height 16
checkbox input "true"
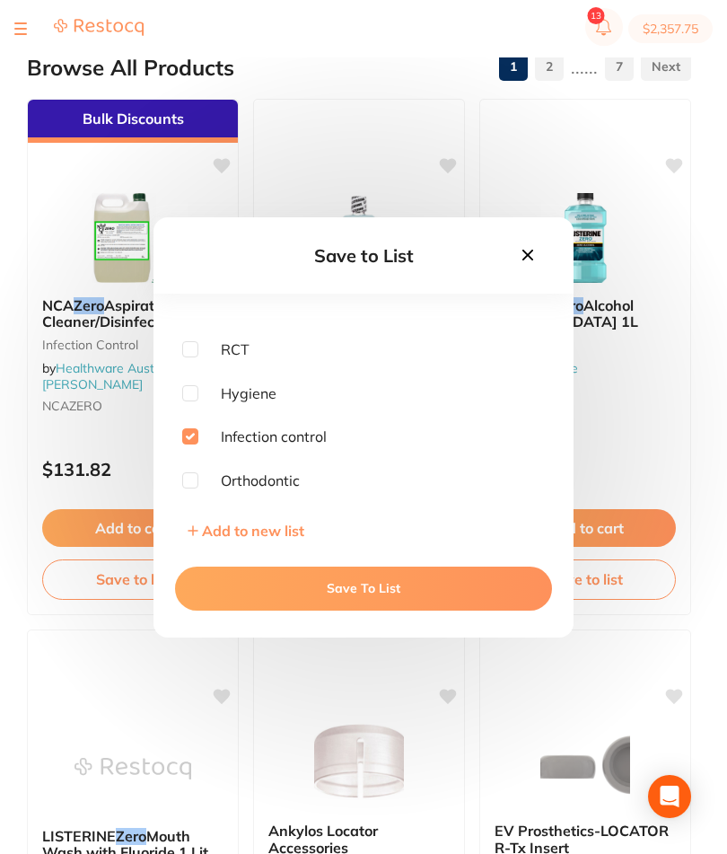
click at [359, 609] on button "Save To List" at bounding box center [363, 587] width 377 height 43
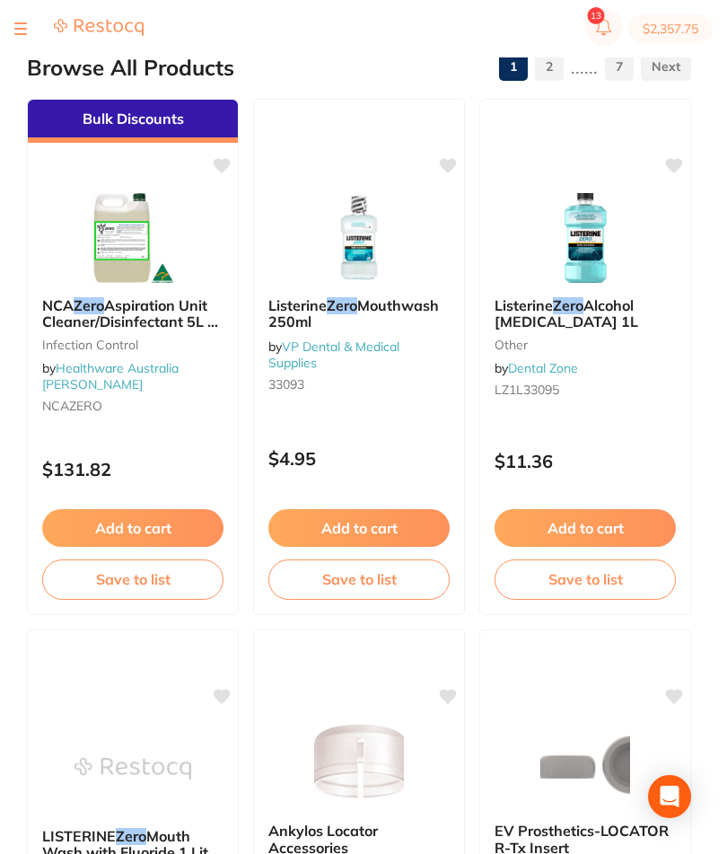
click at [196, 539] on button "Add to cart" at bounding box center [132, 528] width 181 height 38
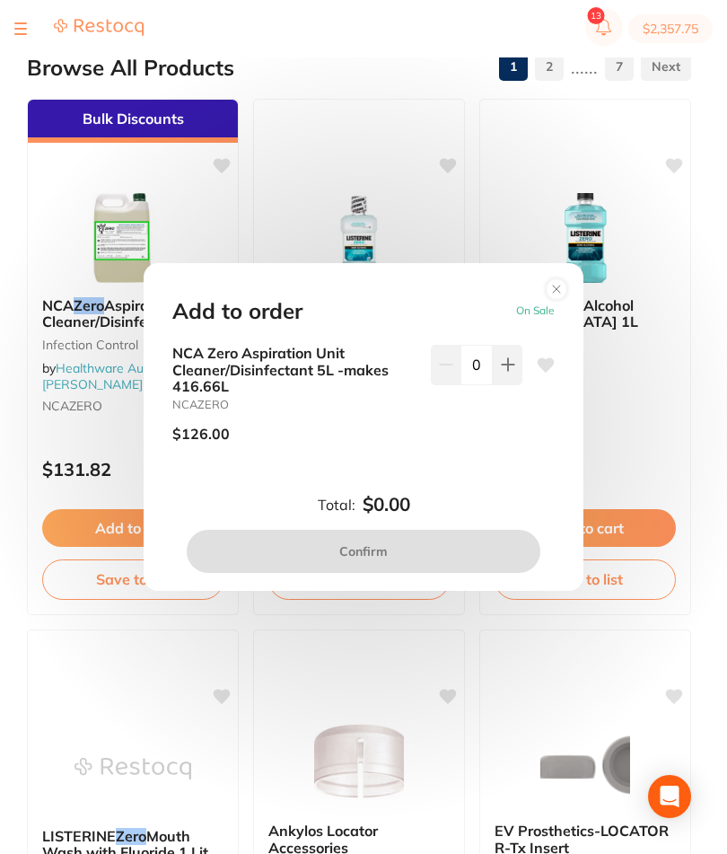
click at [509, 371] on icon at bounding box center [508, 365] width 12 height 12
type input "1"
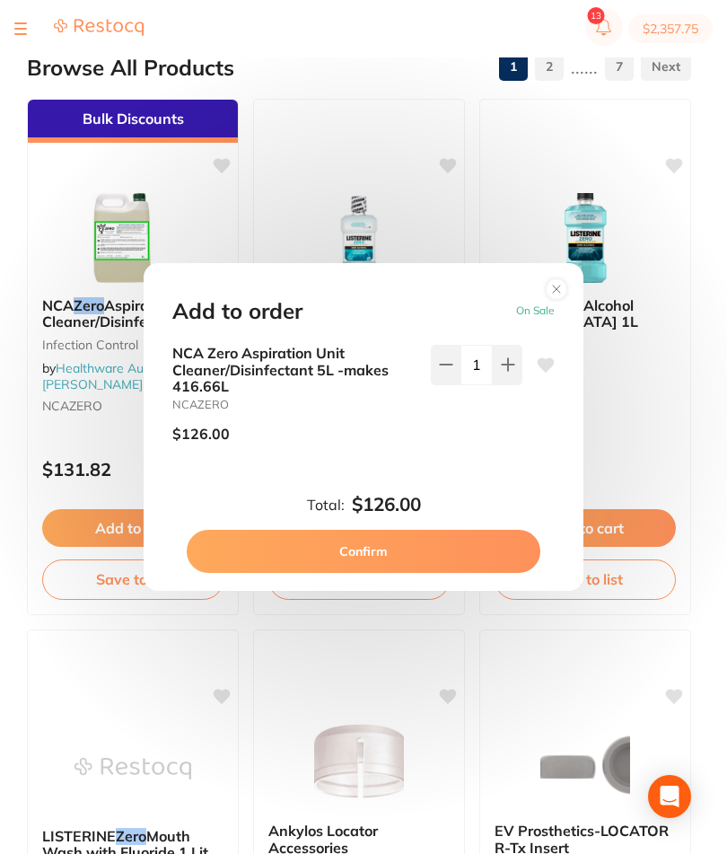
click at [413, 573] on button "Confirm" at bounding box center [364, 551] width 354 height 43
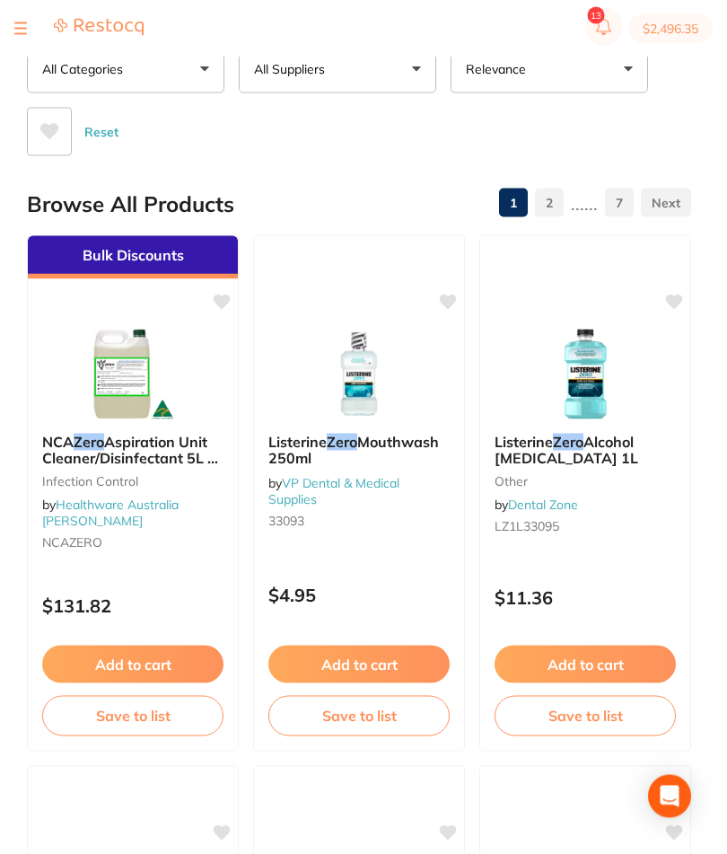
scroll to position [0, 0]
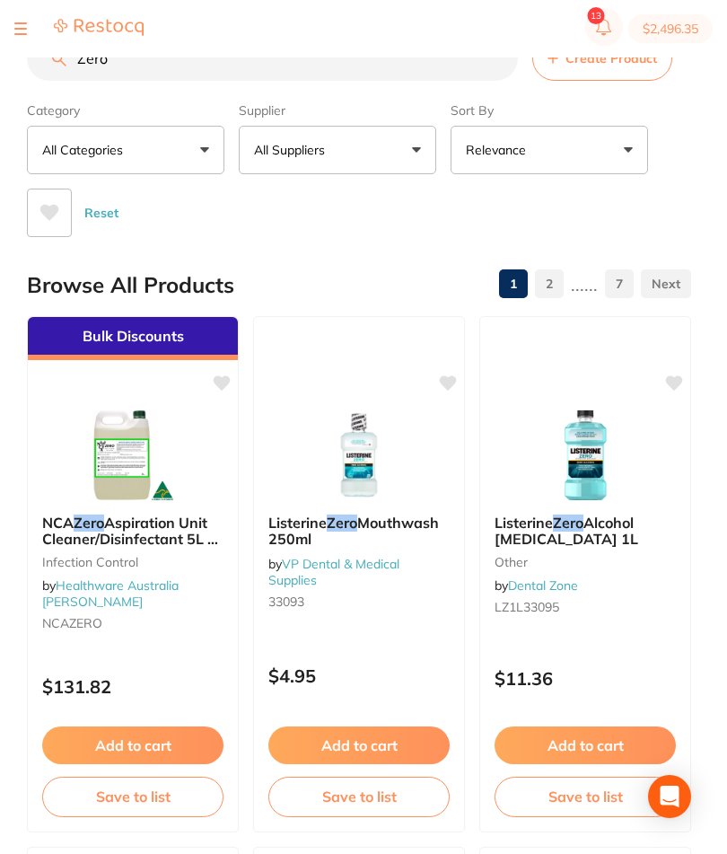
click at [119, 72] on input "Zero" at bounding box center [272, 58] width 491 height 45
type input "Z"
type input "Bracket"
